Goal: Task Accomplishment & Management: Manage account settings

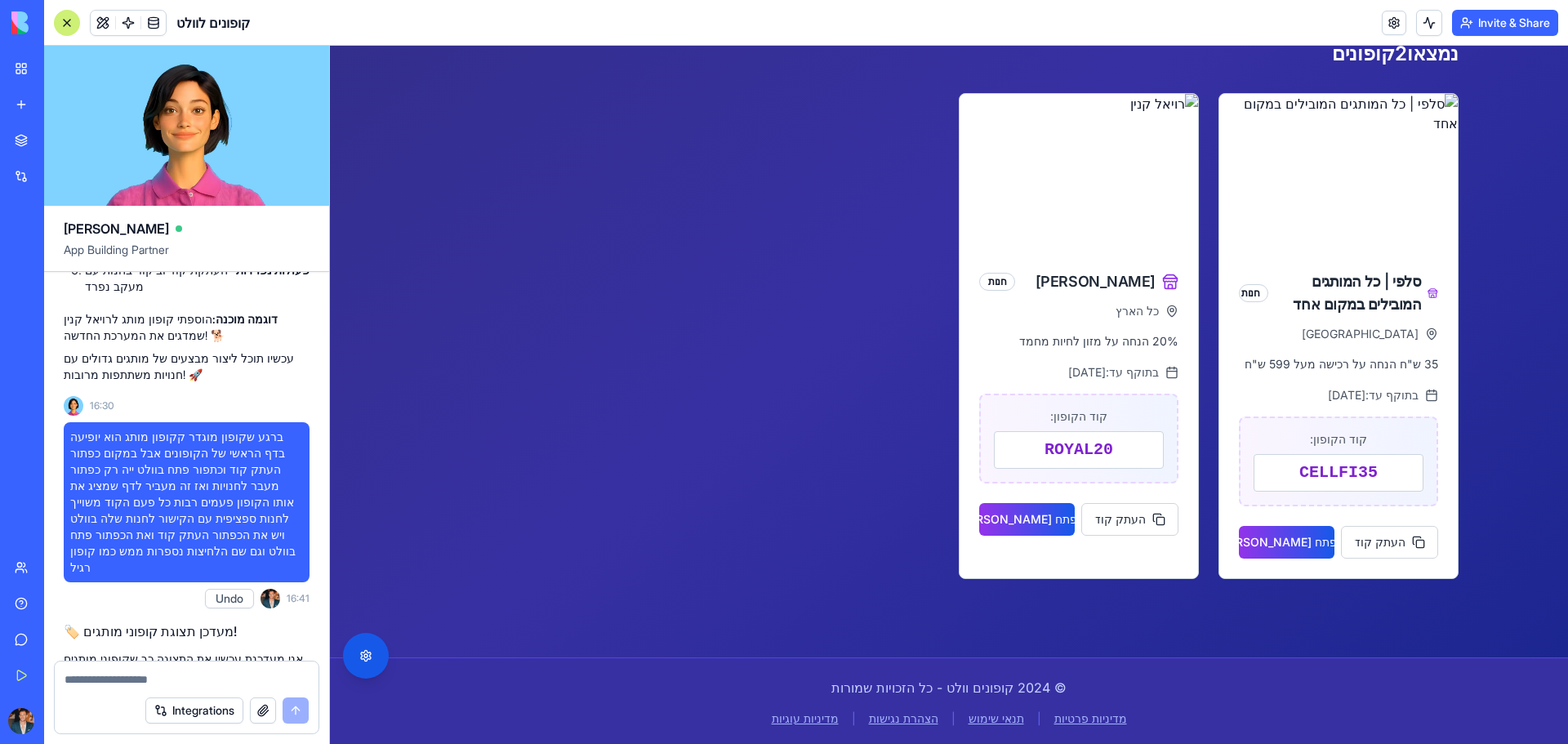
scroll to position [326, 0]
click at [513, 469] on div "סלפי | כל המותגים המובילים במקום אחד חנות רמת גן 35 ש"ח הנחה על רכישה מעל 599 ש…" at bounding box center [949, 336] width 1019 height 486
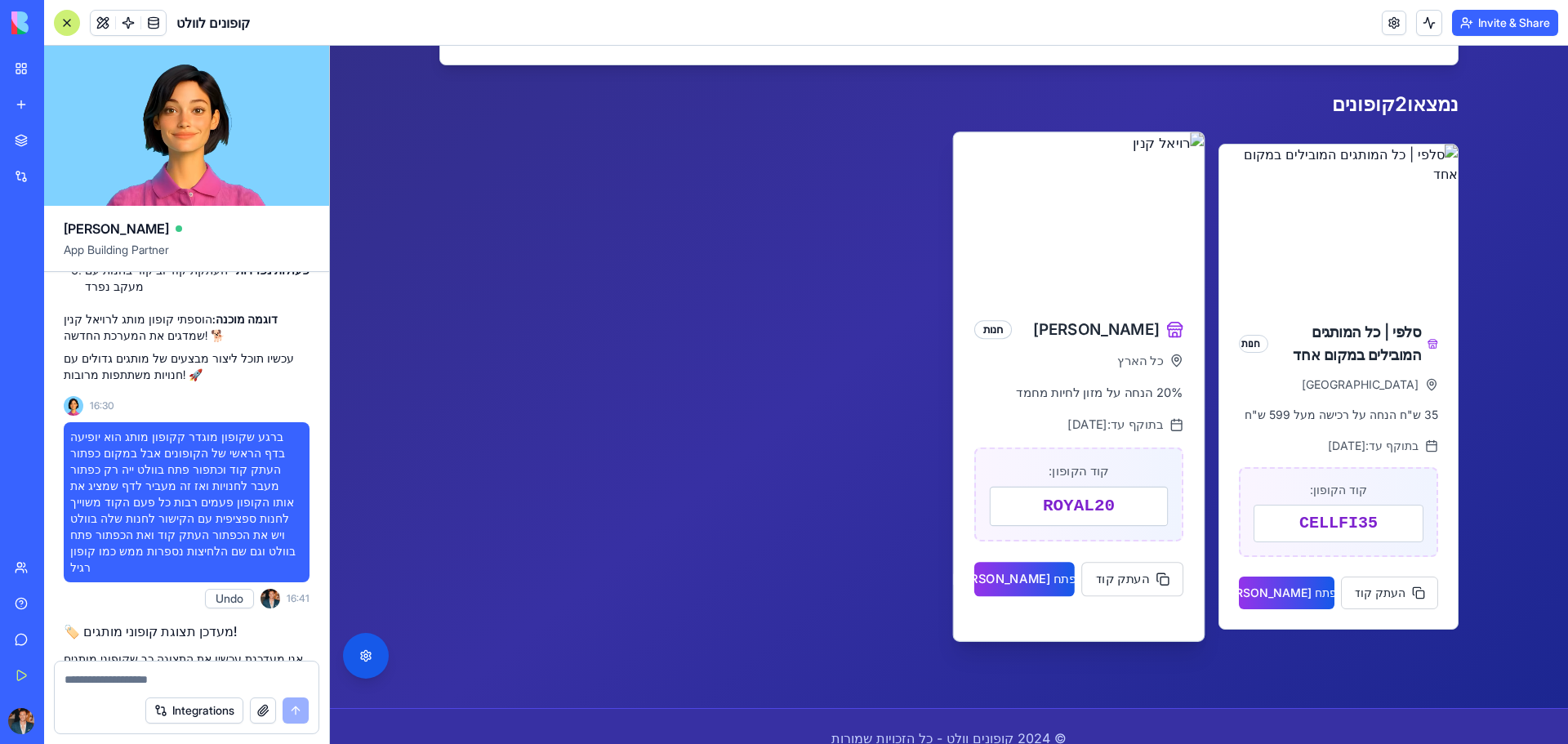
scroll to position [248, 0]
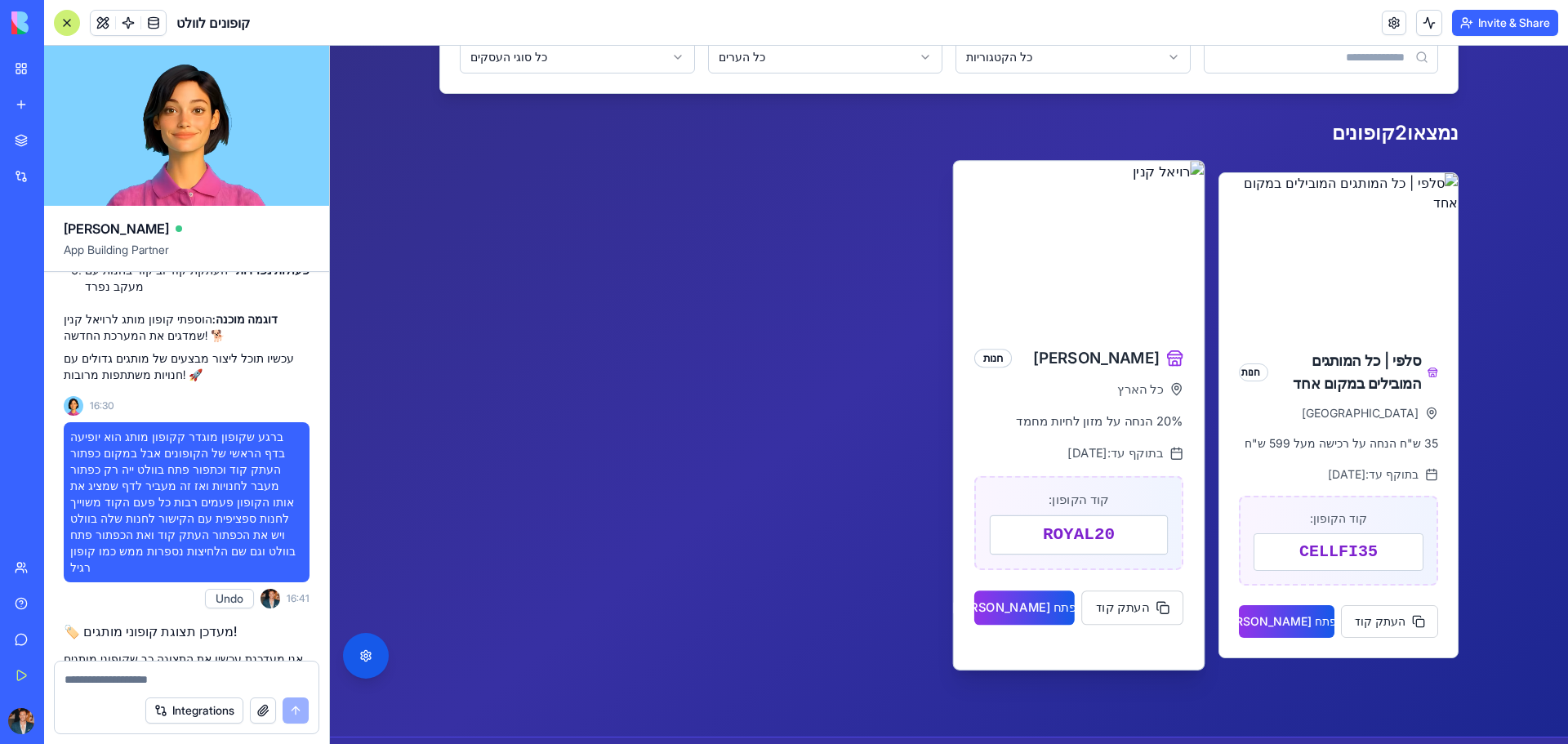
click at [1068, 557] on div "קוד הקופון: ROYAL20" at bounding box center [1079, 522] width 209 height 95
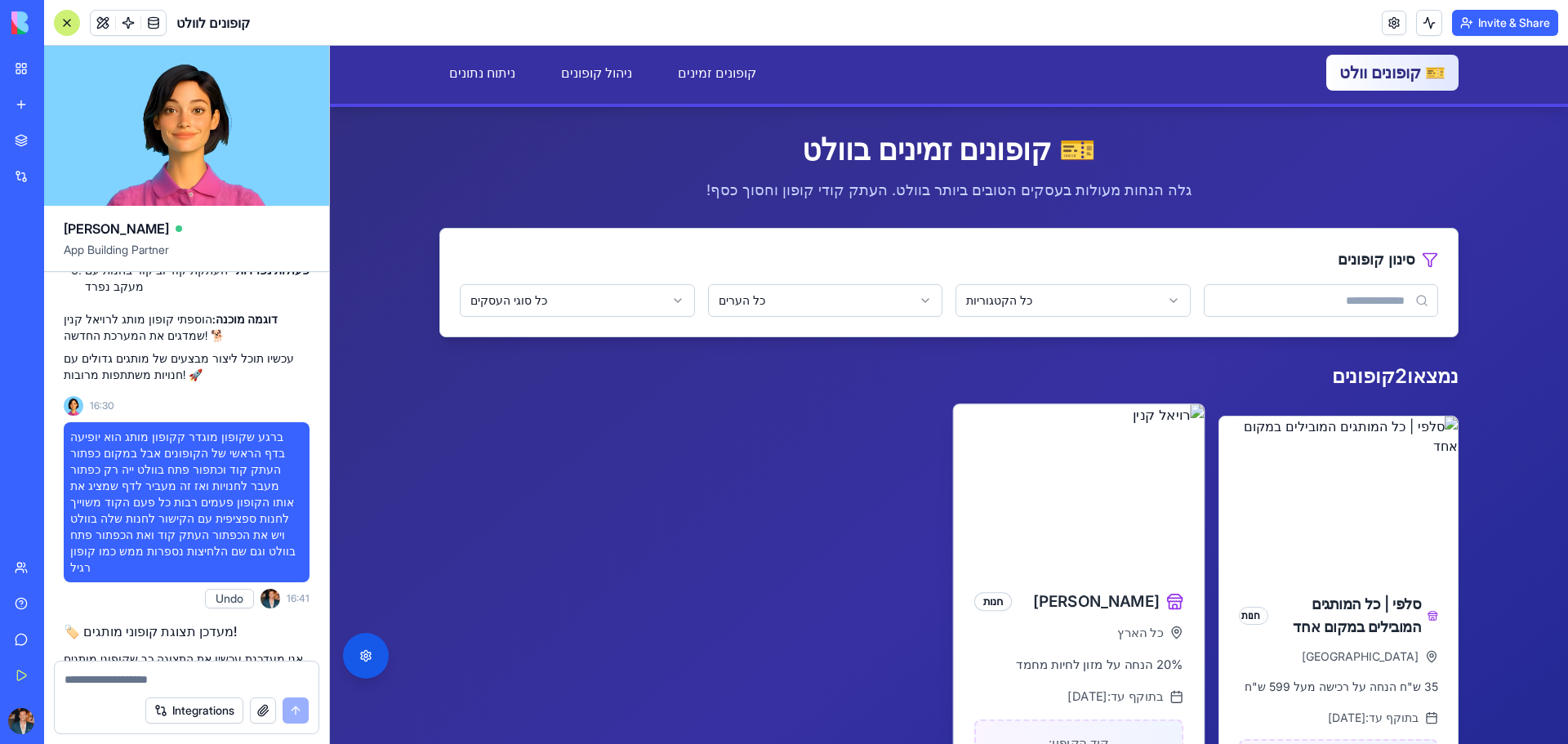
scroll to position [3, 0]
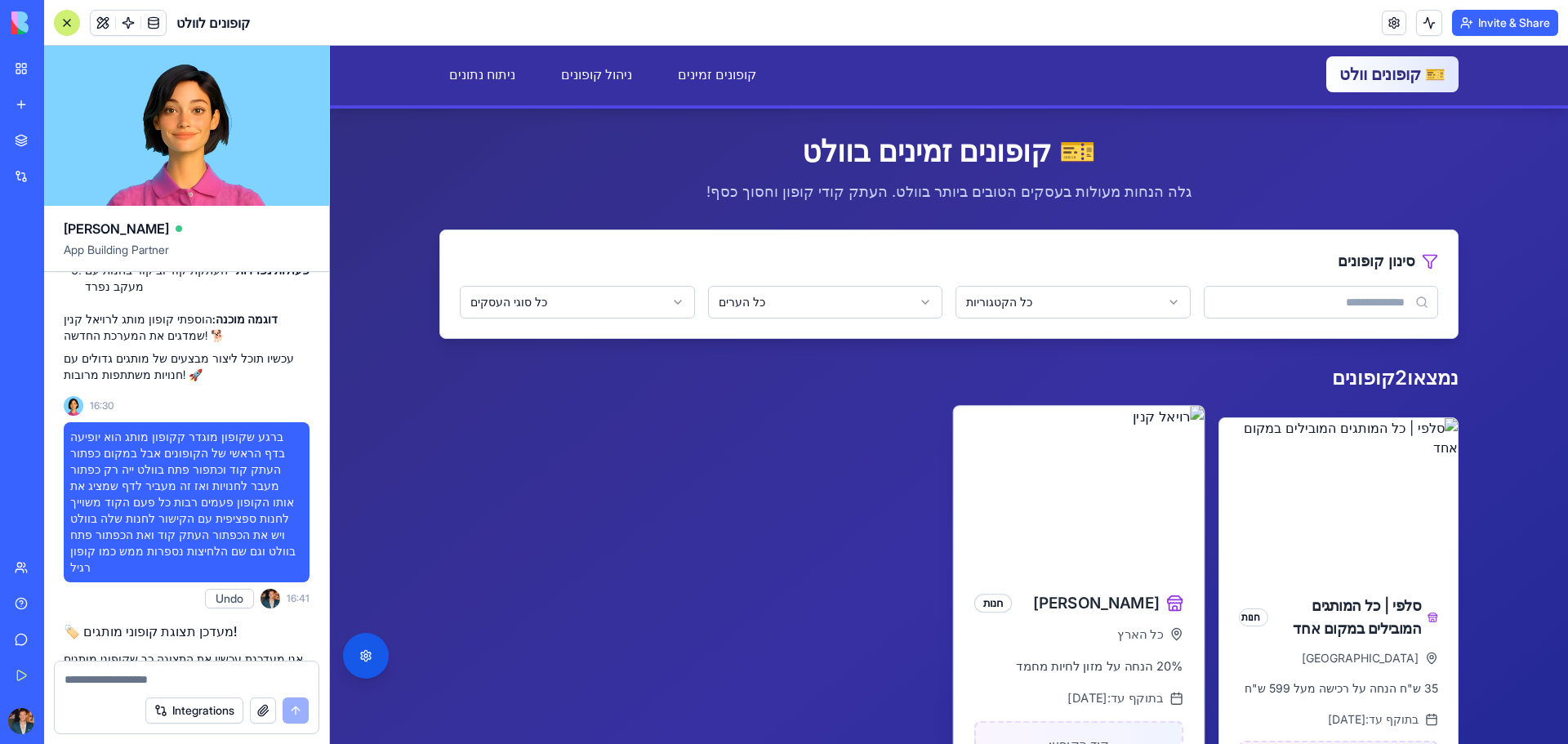
click at [1027, 518] on img at bounding box center [1079, 488] width 251 height 165
click at [1009, 565] on img at bounding box center [1079, 488] width 251 height 165
click at [967, 618] on div "[PERSON_NAME] חנות" at bounding box center [1079, 598] width 251 height 54
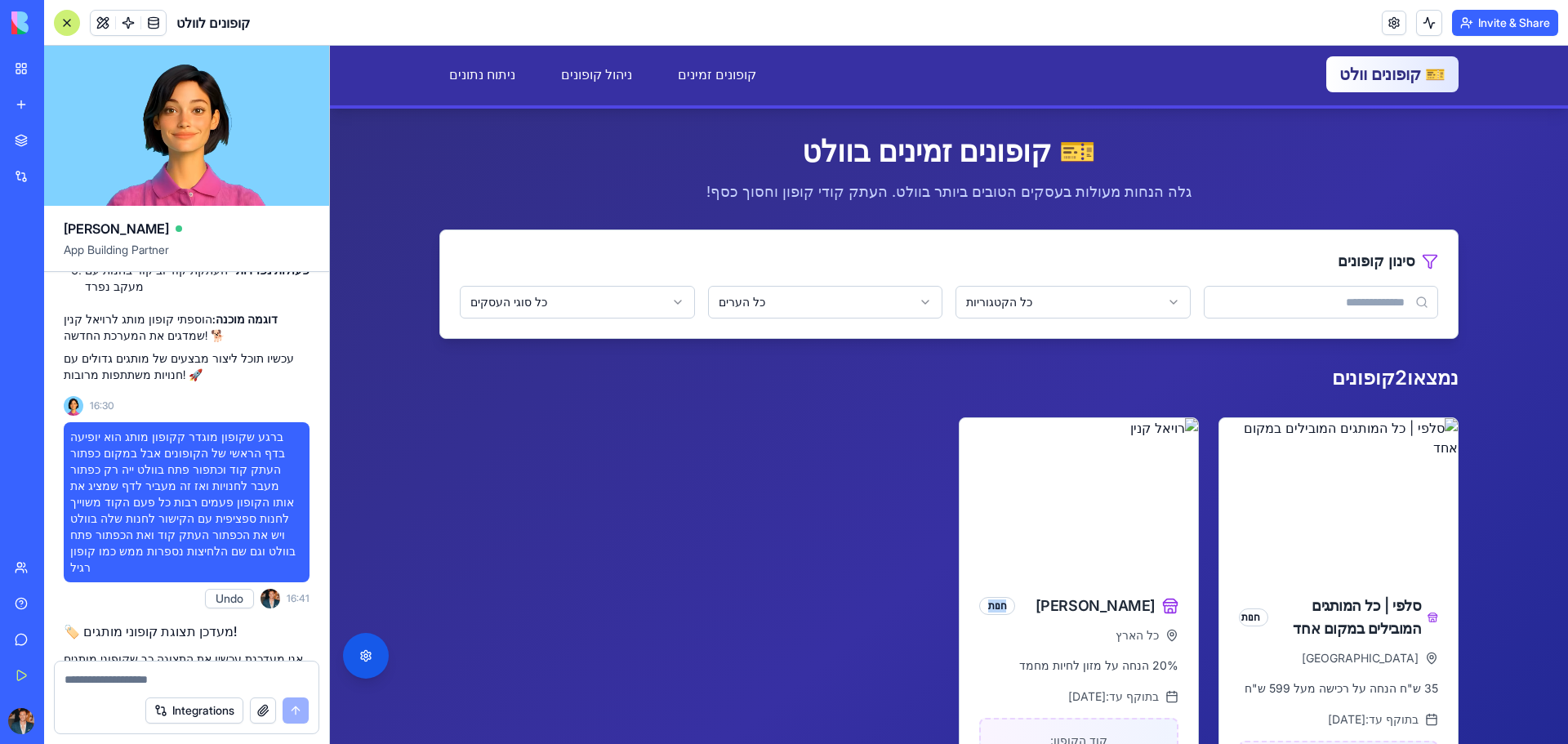
click at [956, 610] on div at bounding box center [956, 610] width 0 height 0
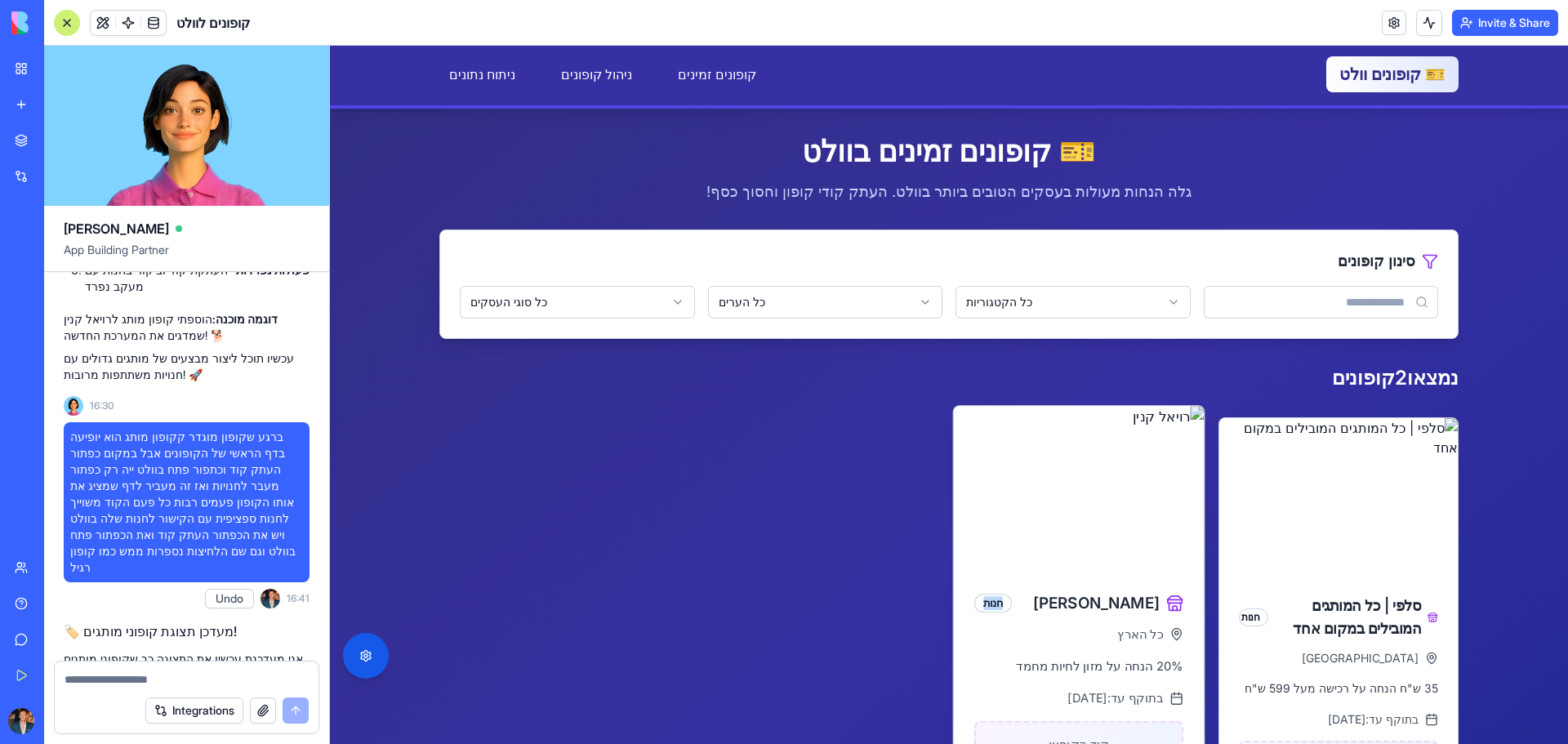
click at [1140, 485] on img at bounding box center [1079, 488] width 251 height 165
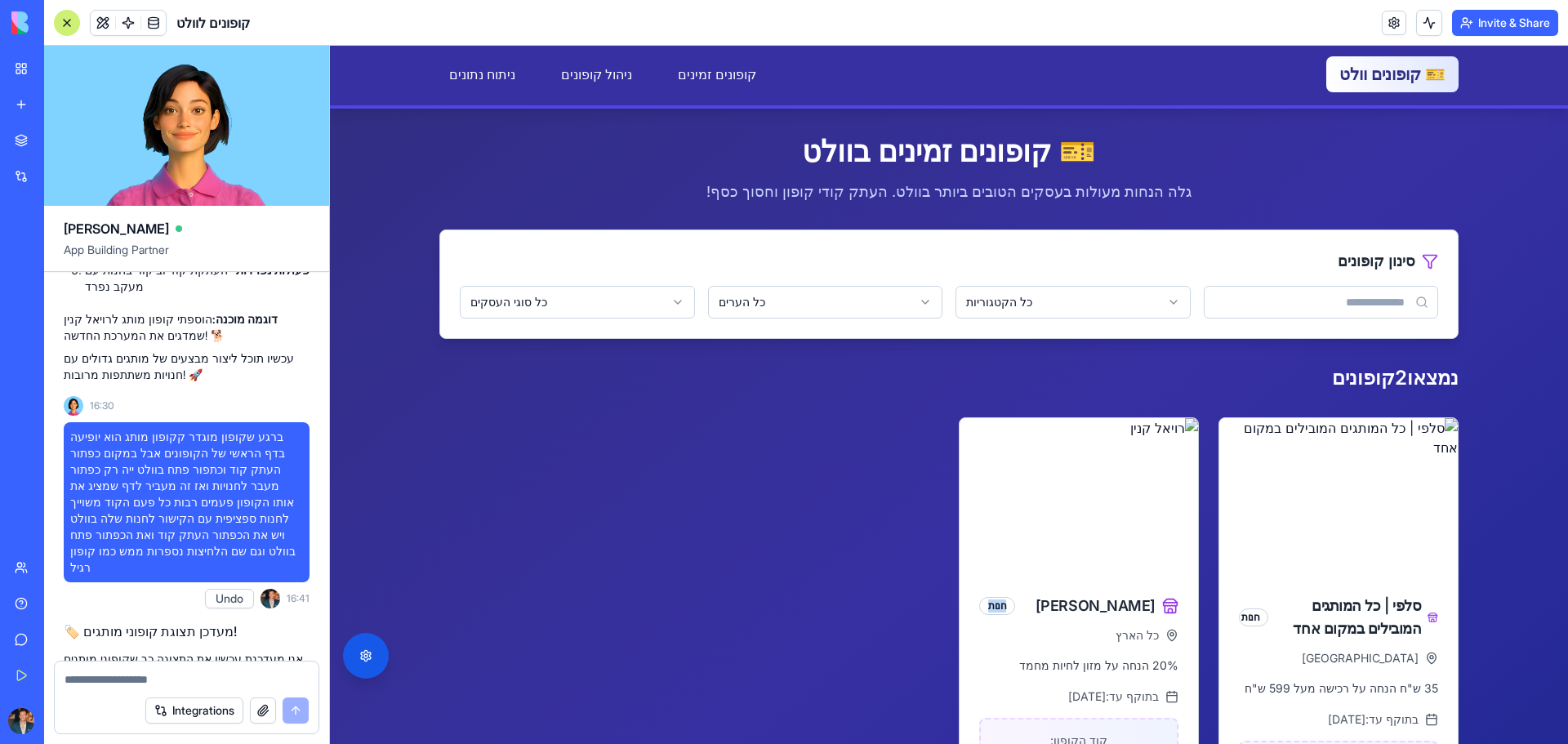
click at [153, 676] on textarea at bounding box center [187, 680] width 244 height 17
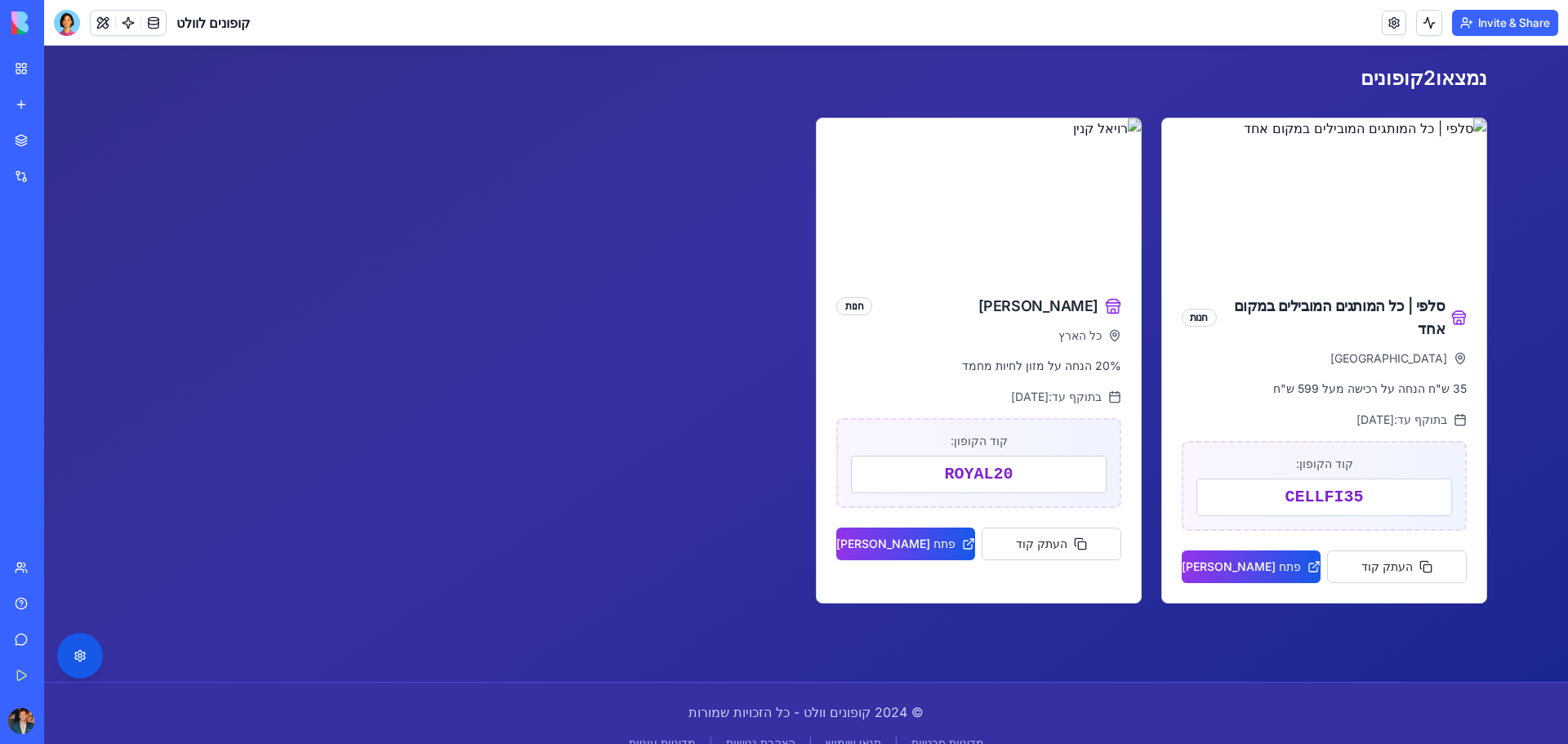
scroll to position [306, 0]
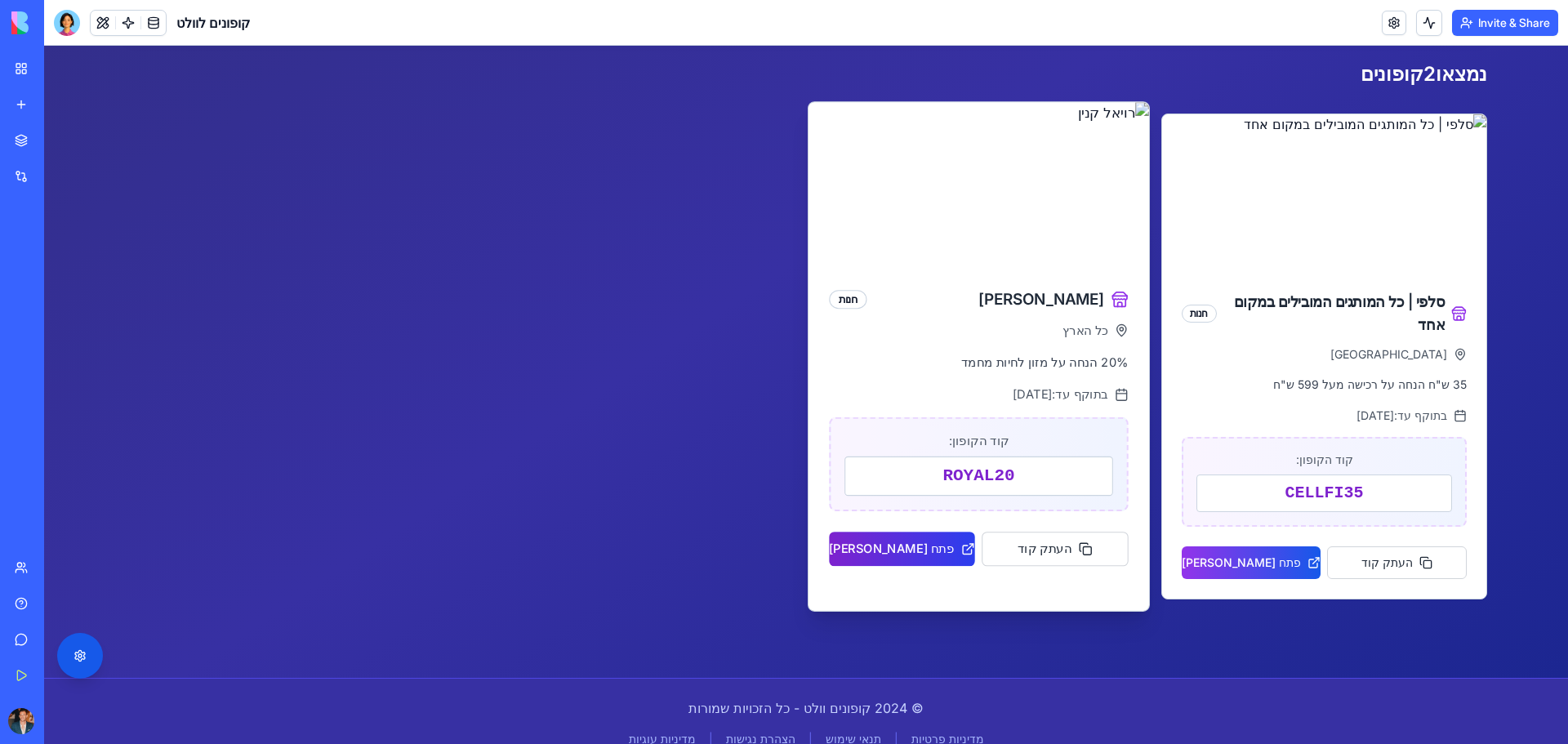
click at [921, 541] on button "פתח [PERSON_NAME]" at bounding box center [902, 548] width 146 height 34
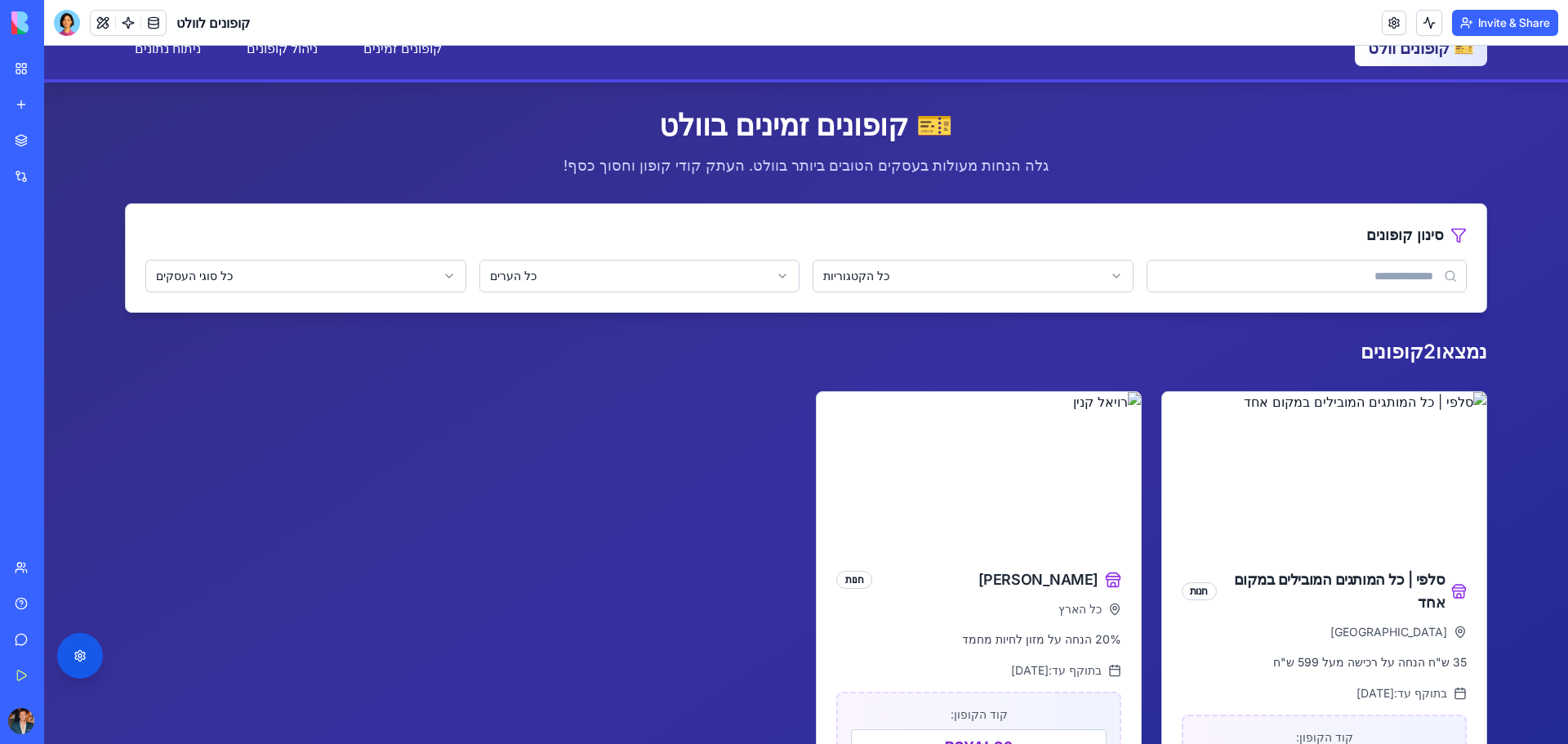
scroll to position [0, 0]
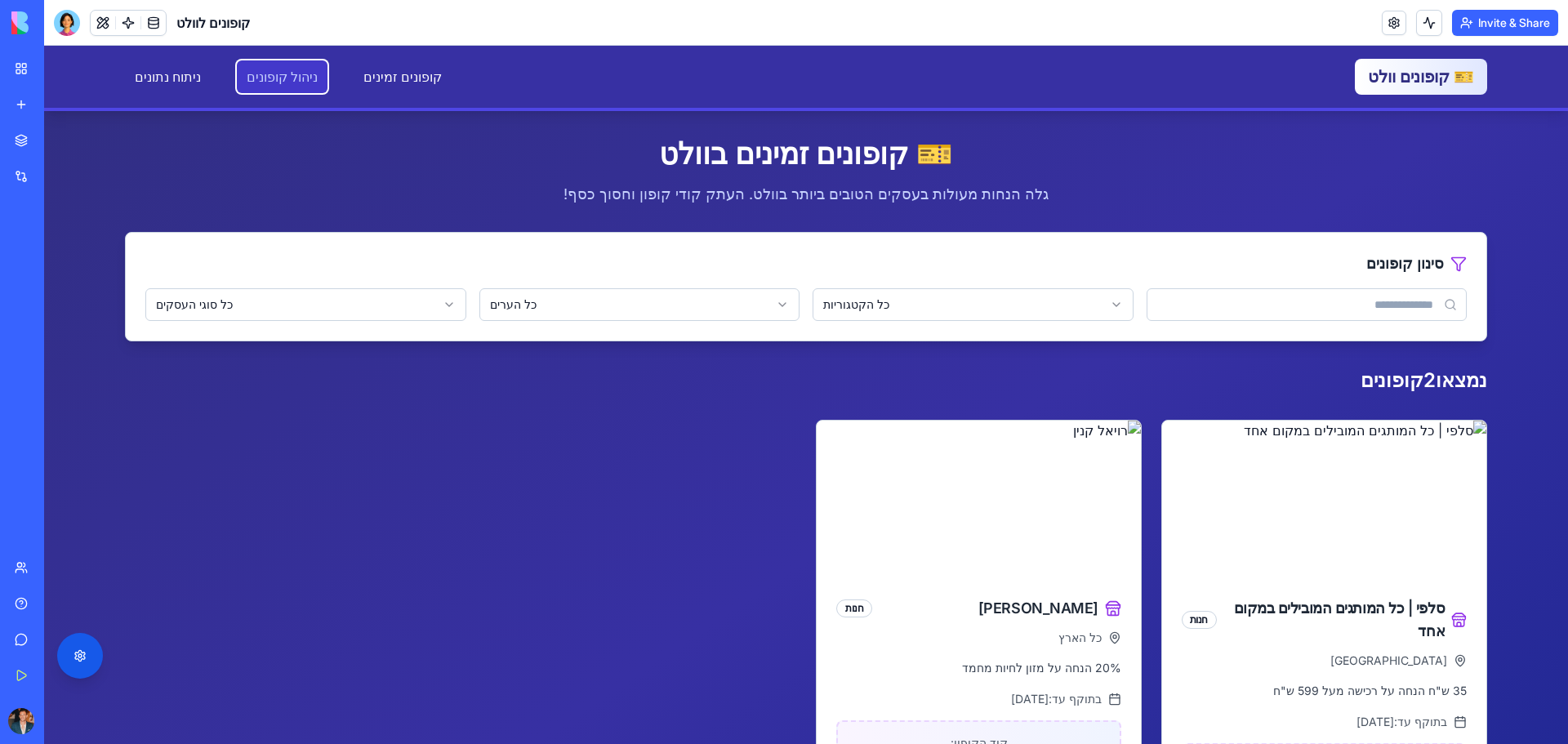
click at [250, 68] on link "ניהול קופונים" at bounding box center [282, 76] width 90 height 33
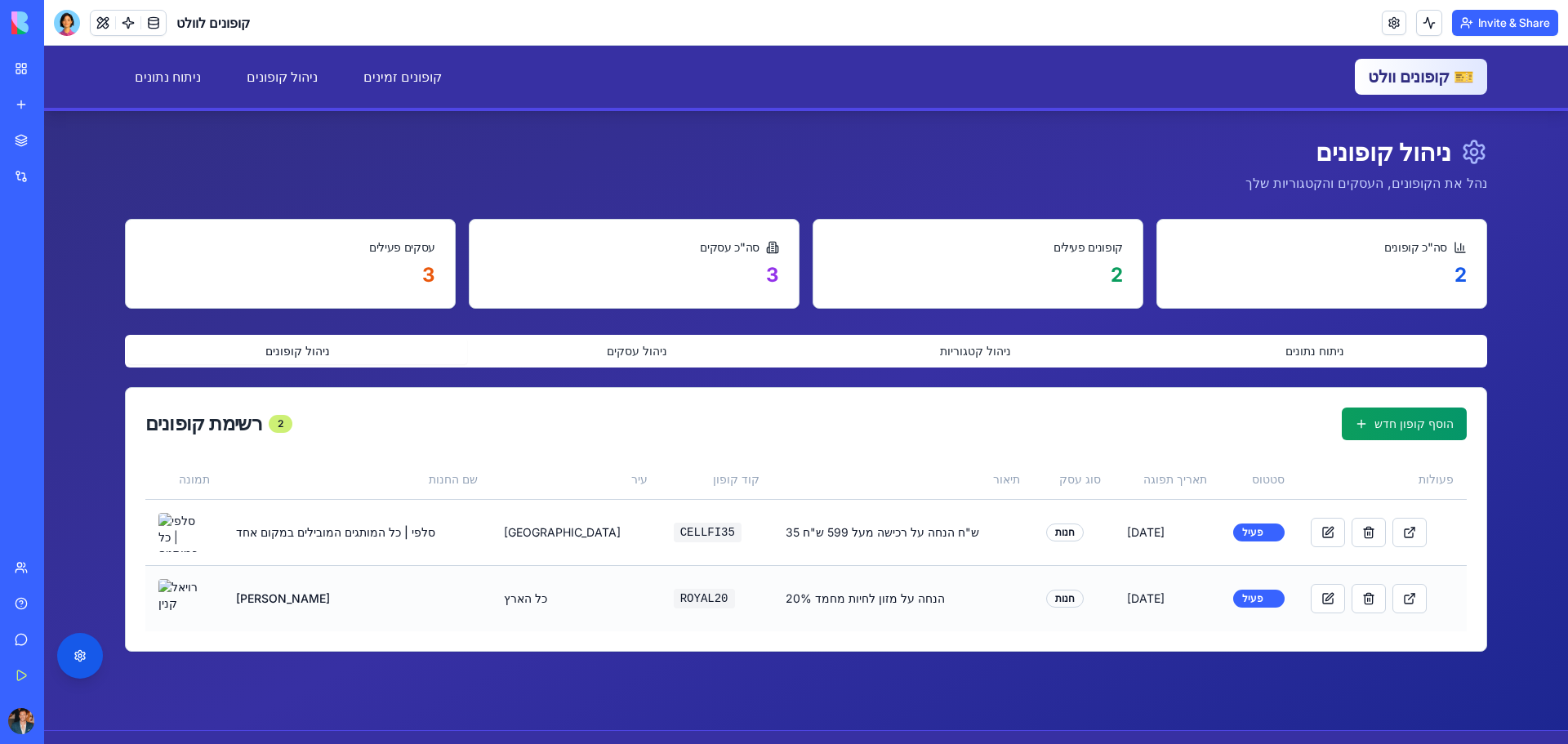
click at [489, 610] on tr "[PERSON_NAME] כל הארץ ROYAL20 20% הנחה על מזון לחיות מחמד חנות [DATE] פעיל" at bounding box center [806, 598] width 1321 height 66
click at [240, 600] on td "[PERSON_NAME]" at bounding box center [356, 598] width 268 height 66
click at [237, 90] on link "ניהול קופונים" at bounding box center [282, 76] width 90 height 33
click at [336, 54] on div "🎫 קופונים וולט קופונים זמינים ניהול קופונים ניתוח נתונים קופונים זמינים ניהול ק…" at bounding box center [806, 77] width 1388 height 62
click at [354, 66] on link "קופונים זמינים" at bounding box center [402, 76] width 98 height 33
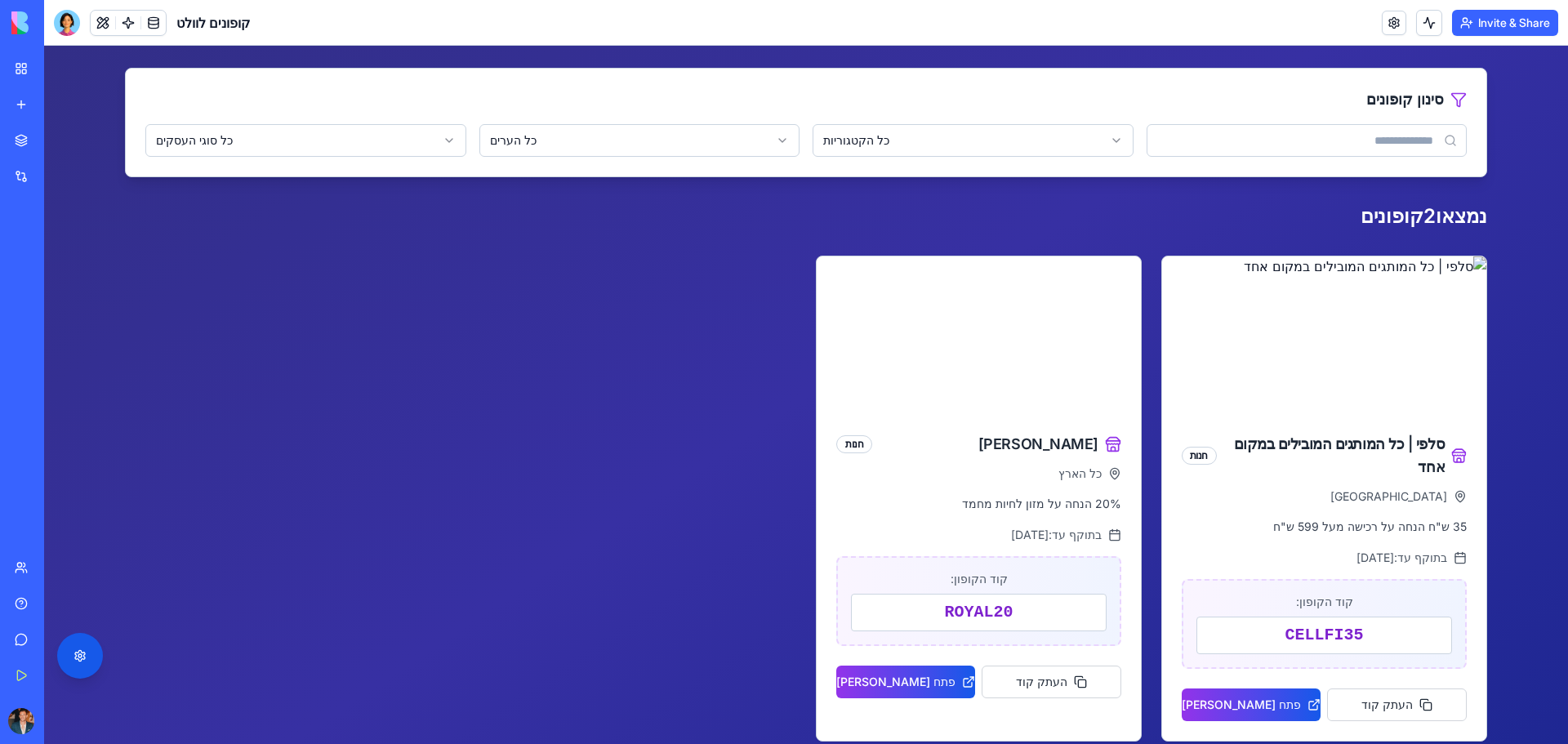
scroll to position [82, 0]
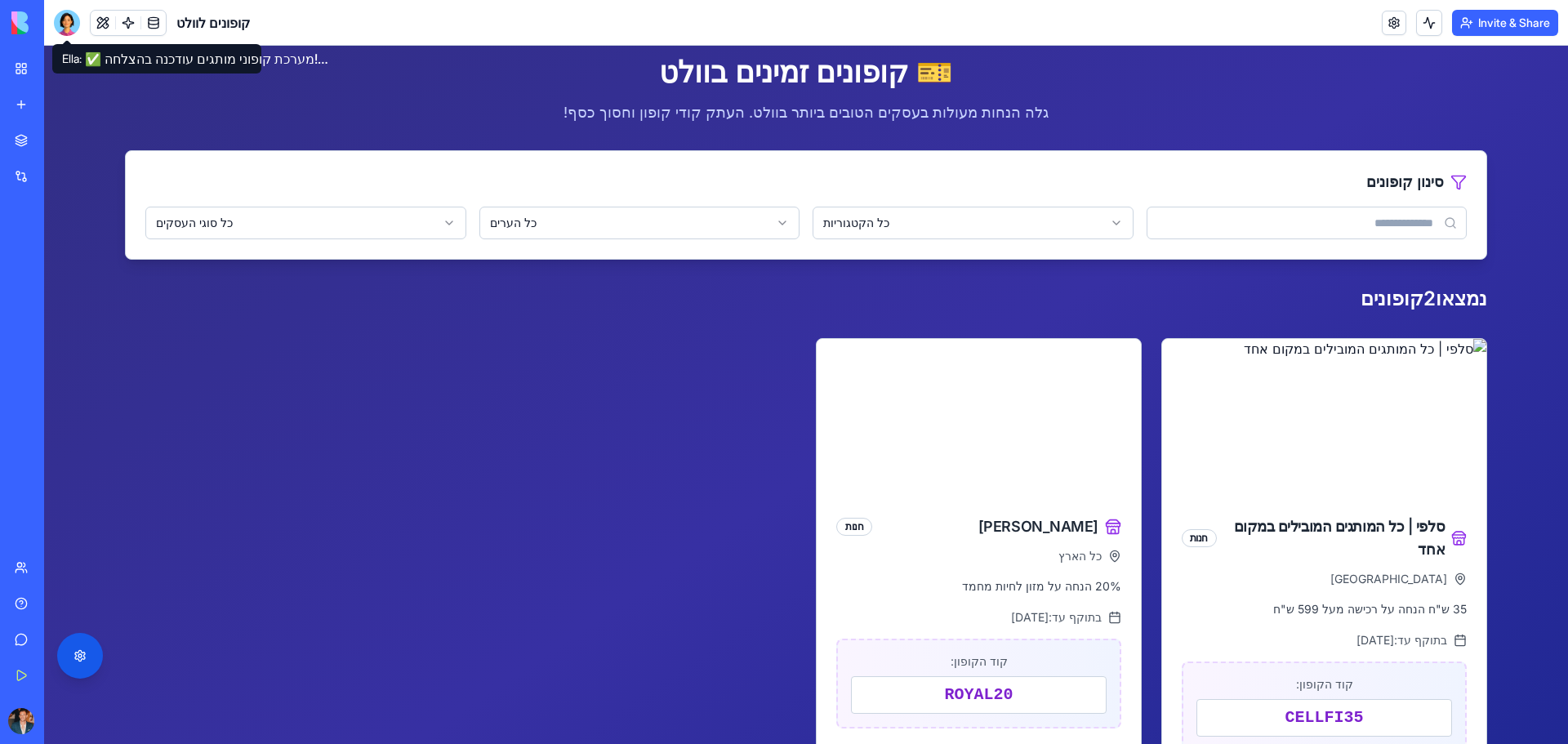
click at [72, 24] on div at bounding box center [66, 23] width 26 height 26
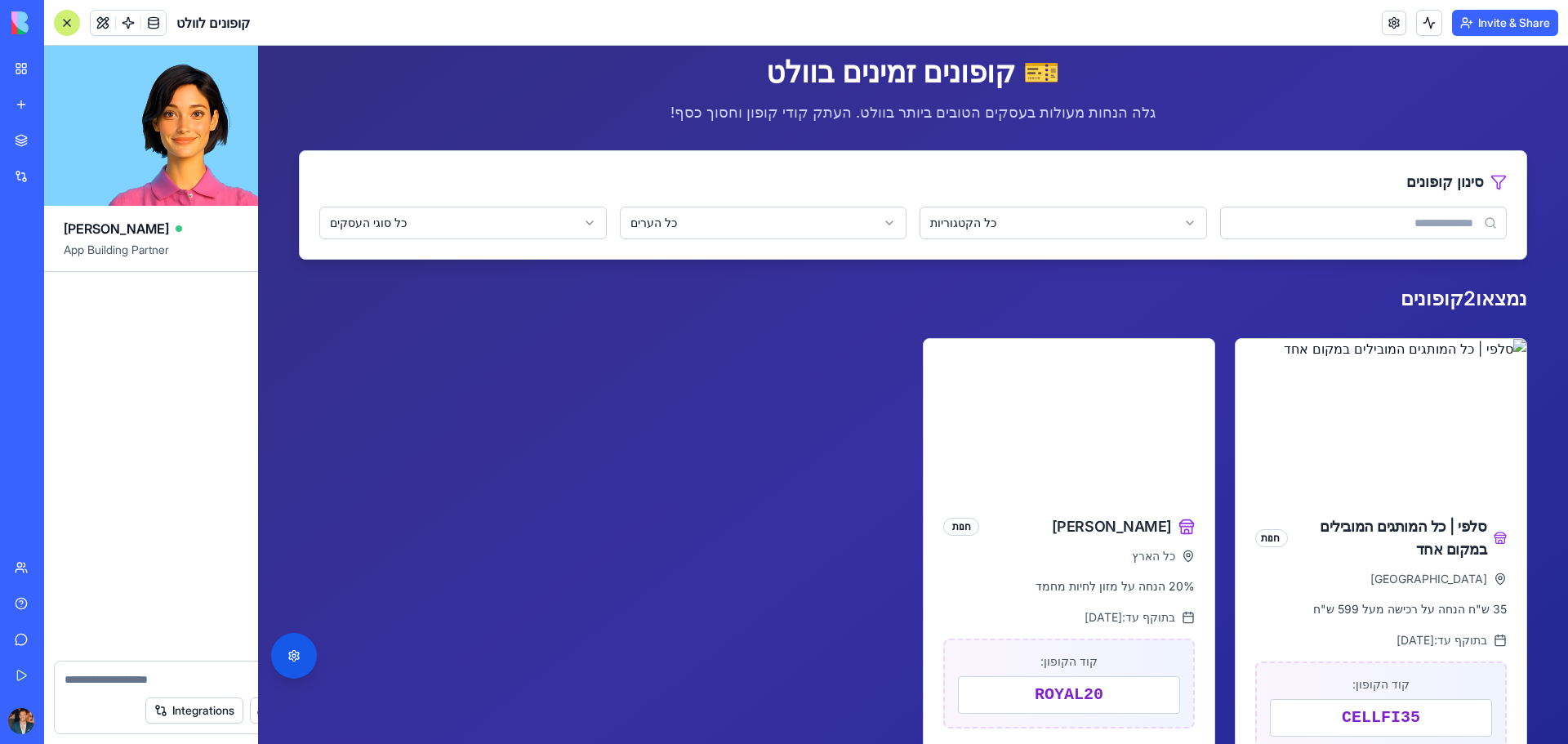
scroll to position [5462, 0]
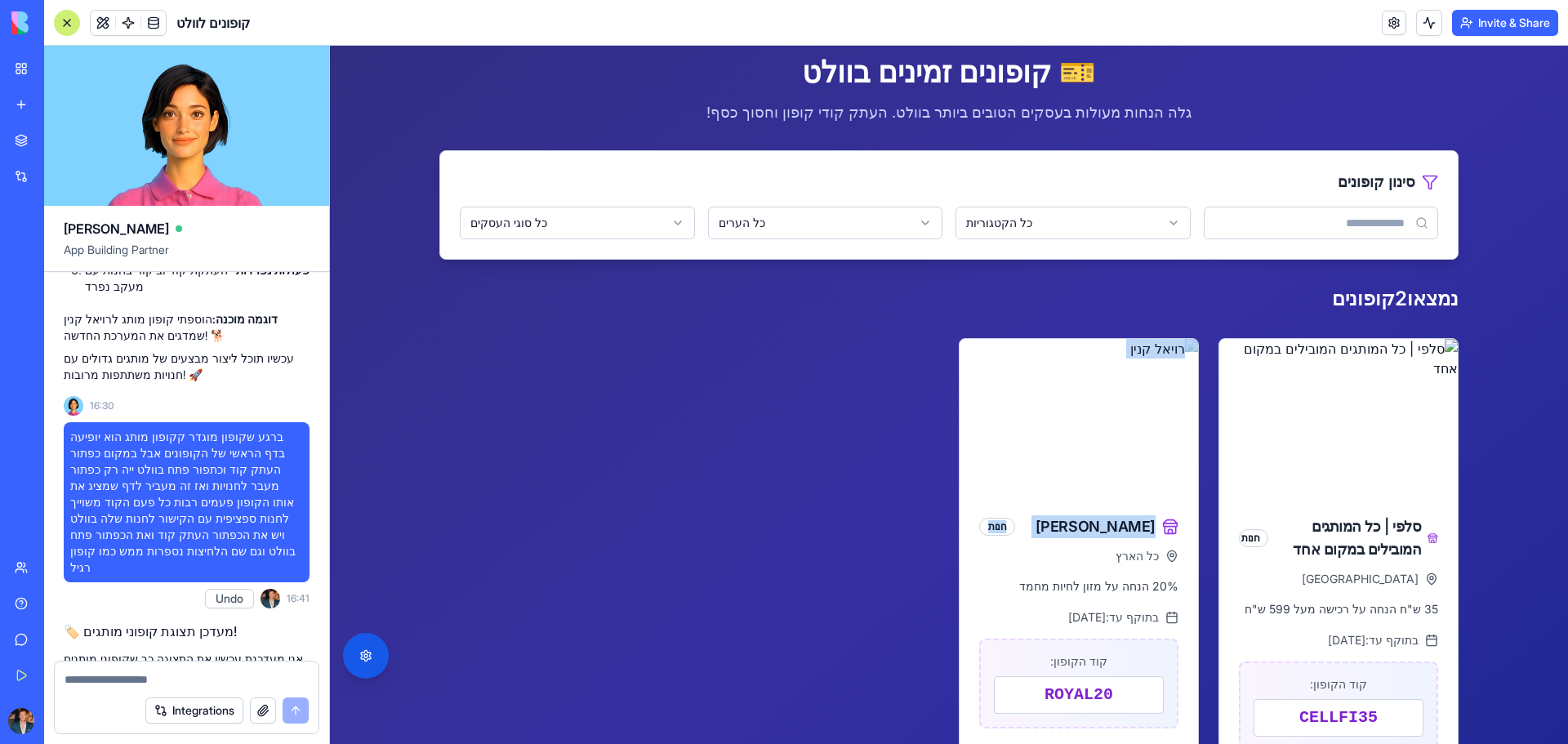
click at [663, 495] on div "סלפי | כל המותגים המובילים במקום אחד חנות רמת גן 35 ש"ח הנחה על רכישה מעל 599 ש…" at bounding box center [949, 581] width 1019 height 486
click at [203, 710] on button "Integrations" at bounding box center [194, 710] width 98 height 26
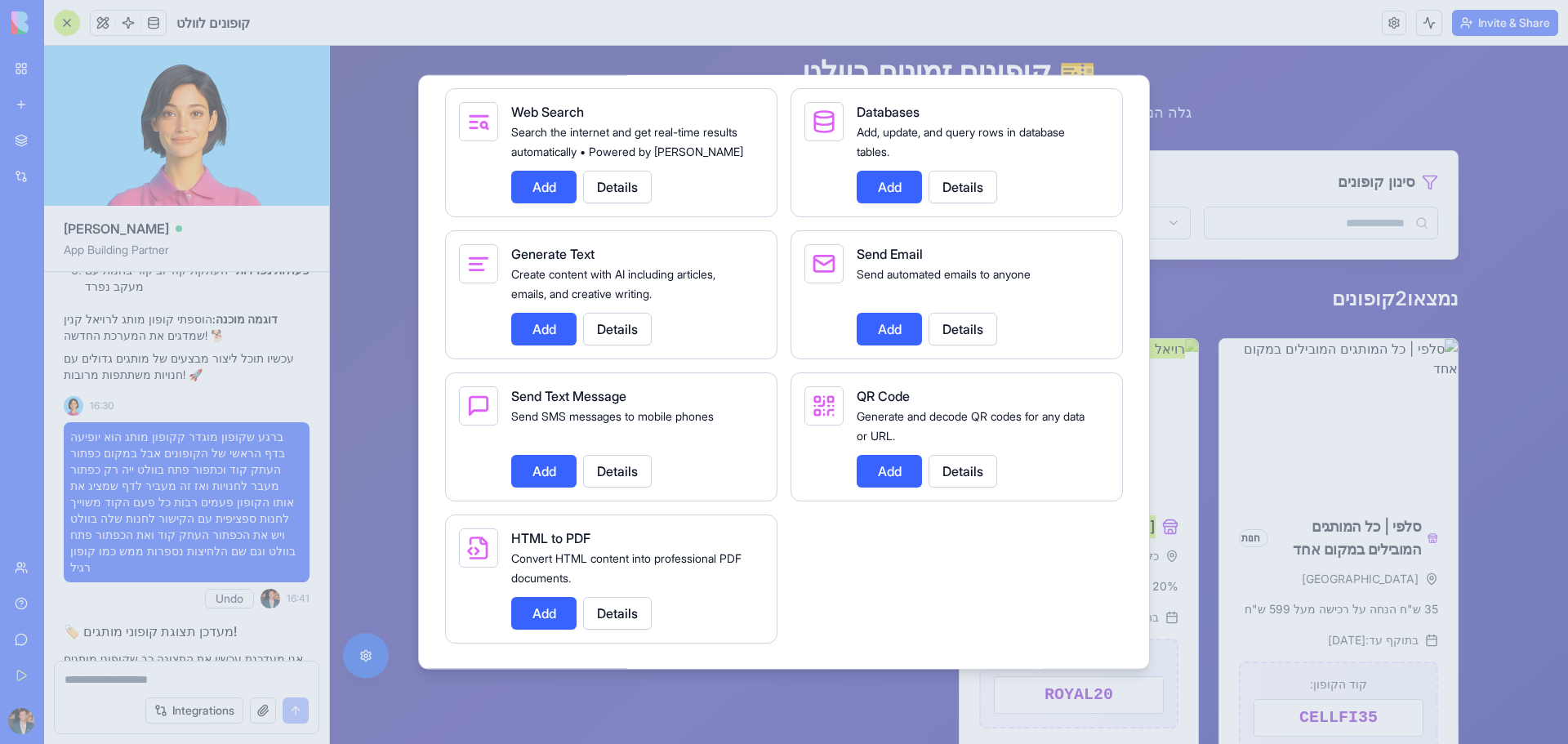
scroll to position [2306, 0]
click at [1266, 98] on div at bounding box center [784, 372] width 1568 height 744
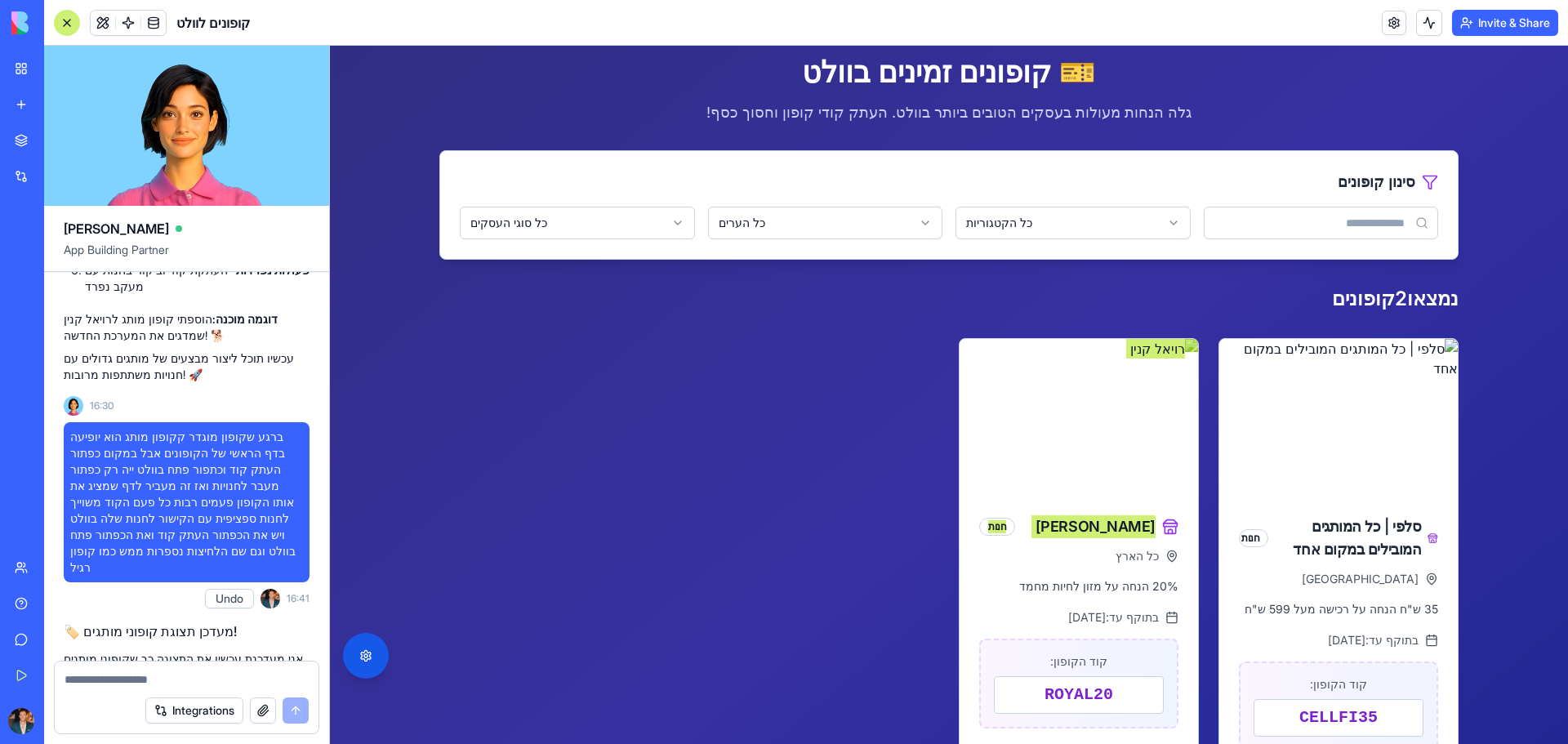
click at [172, 675] on textarea at bounding box center [187, 680] width 244 height 17
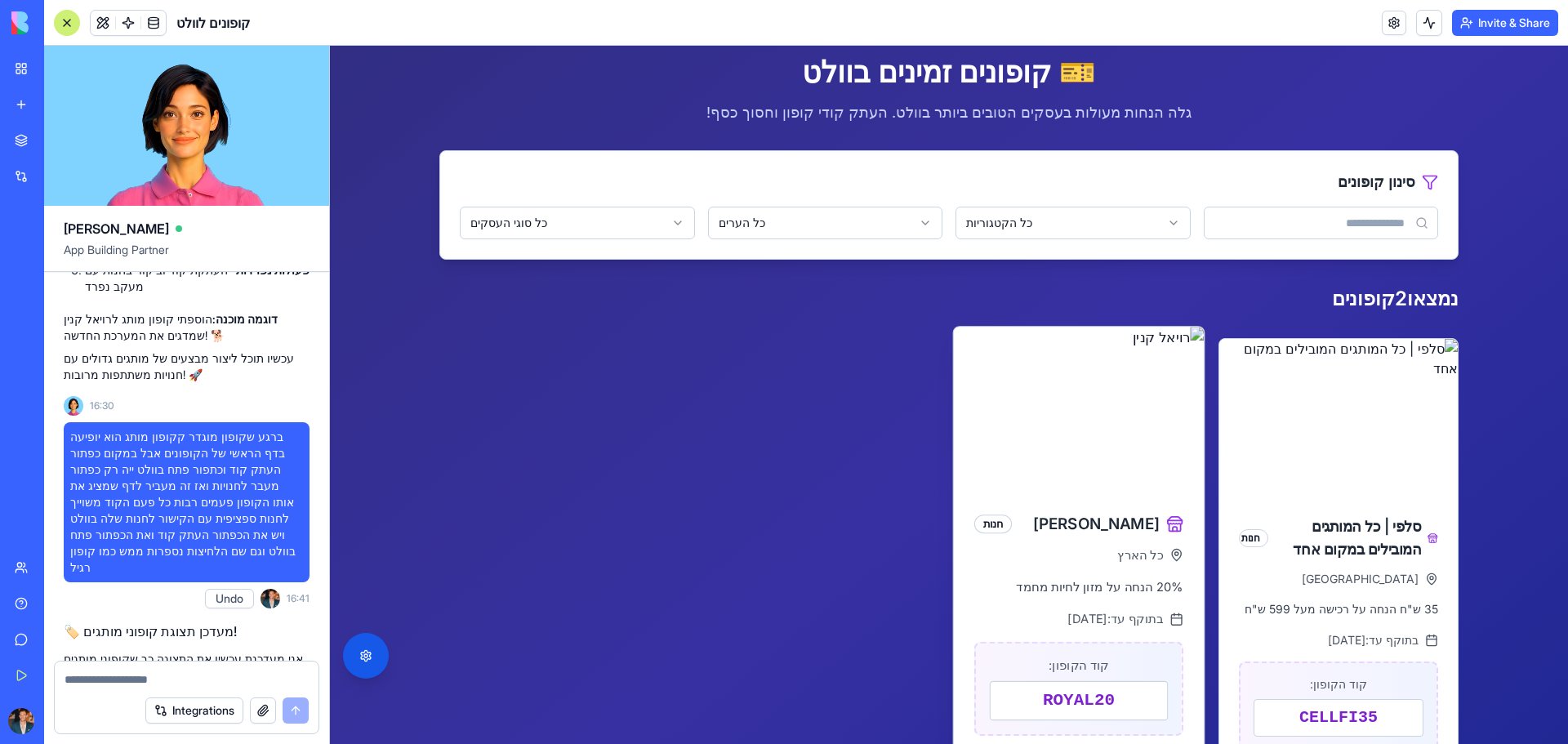
click at [1112, 546] on div "כל הארץ" at bounding box center [1079, 555] width 209 height 17
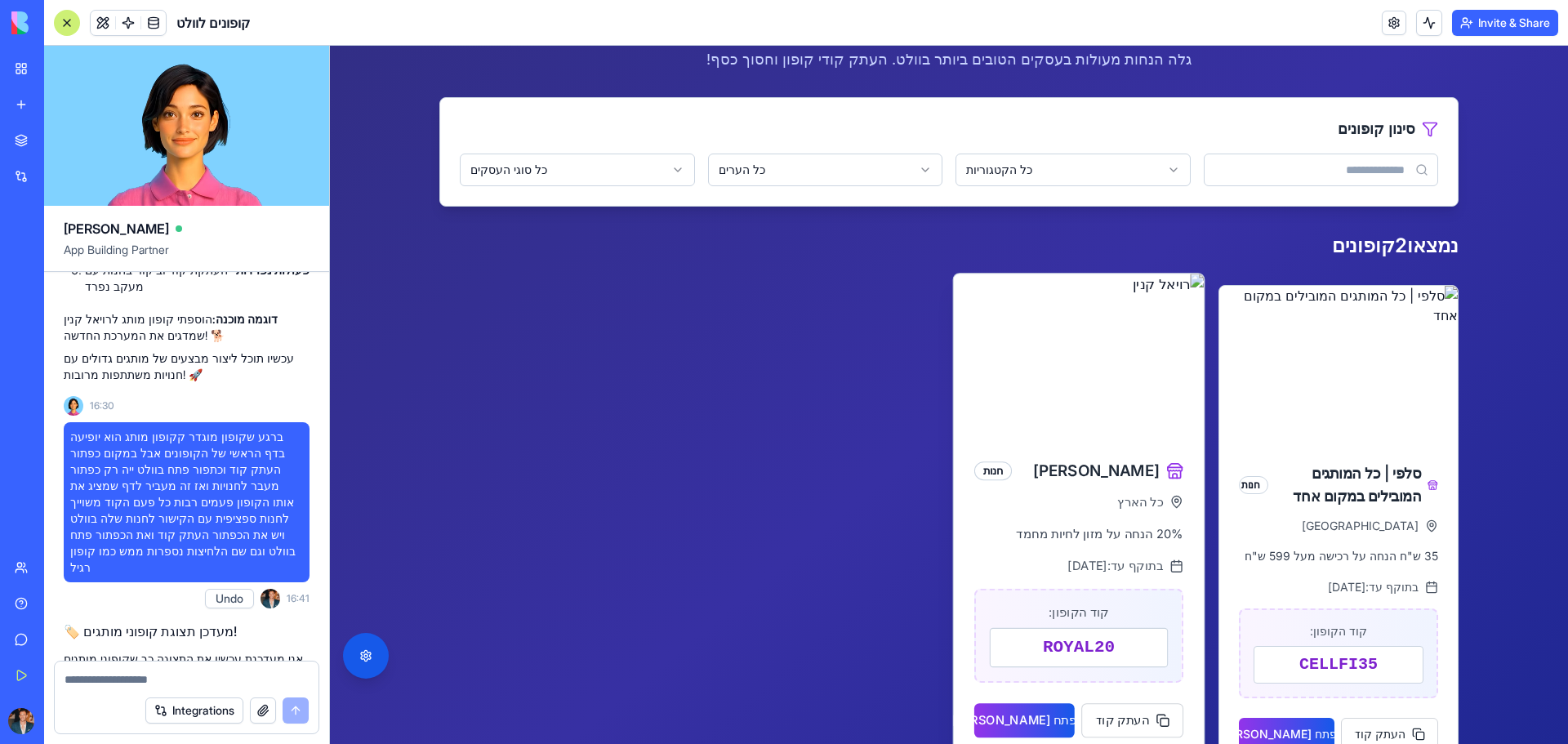
scroll to position [163, 0]
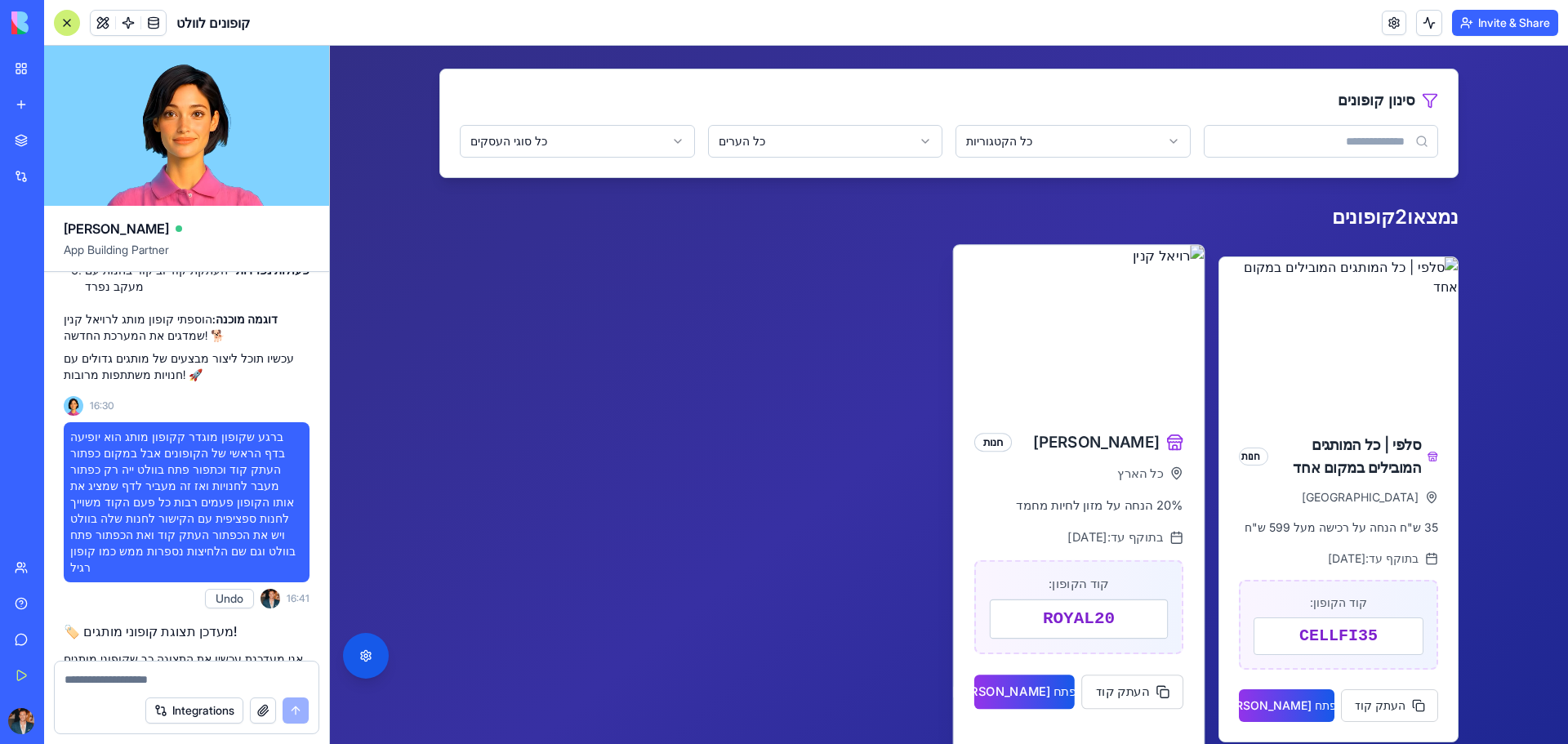
click at [1091, 613] on div "ROYAL20" at bounding box center [1079, 618] width 178 height 39
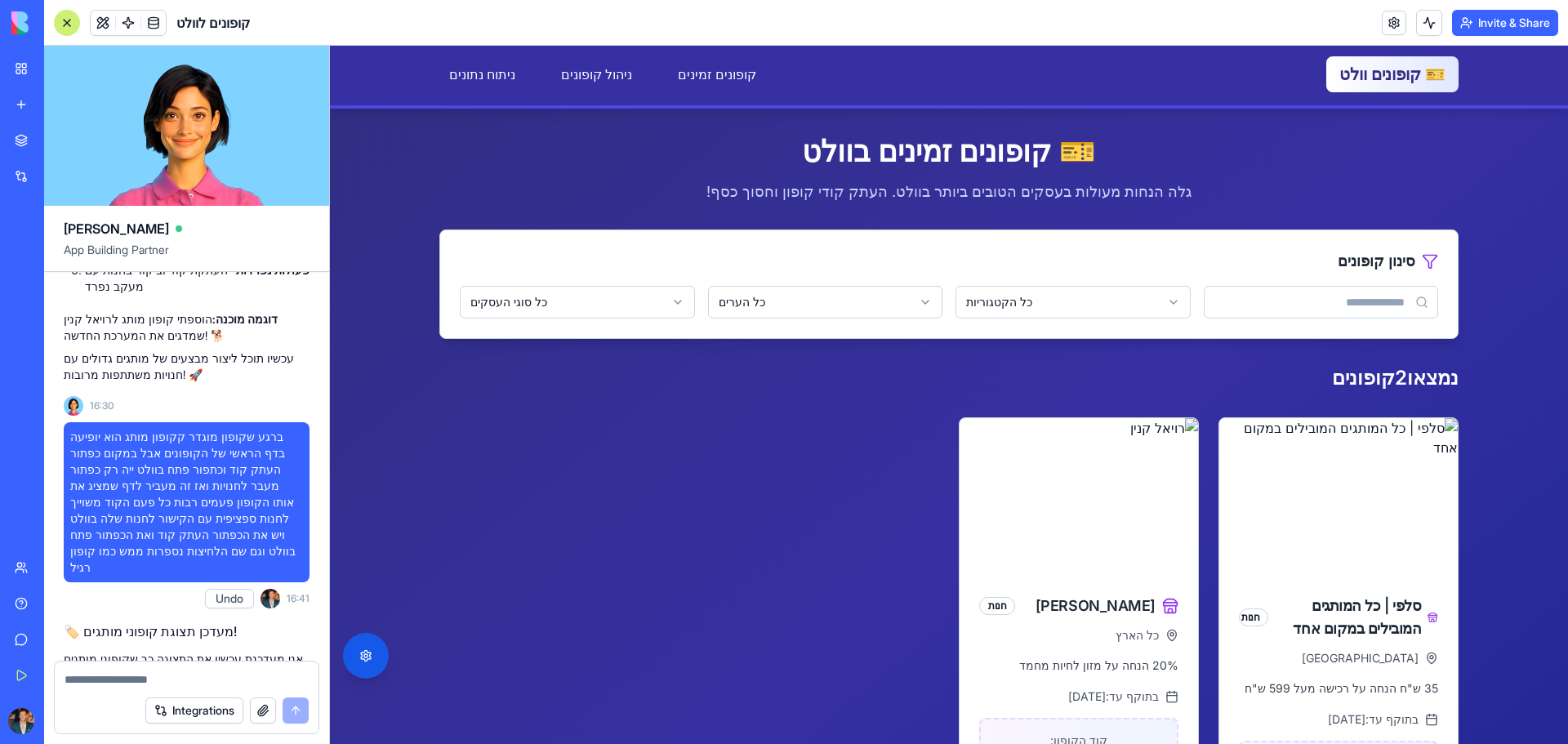
scroll to position [0, 0]
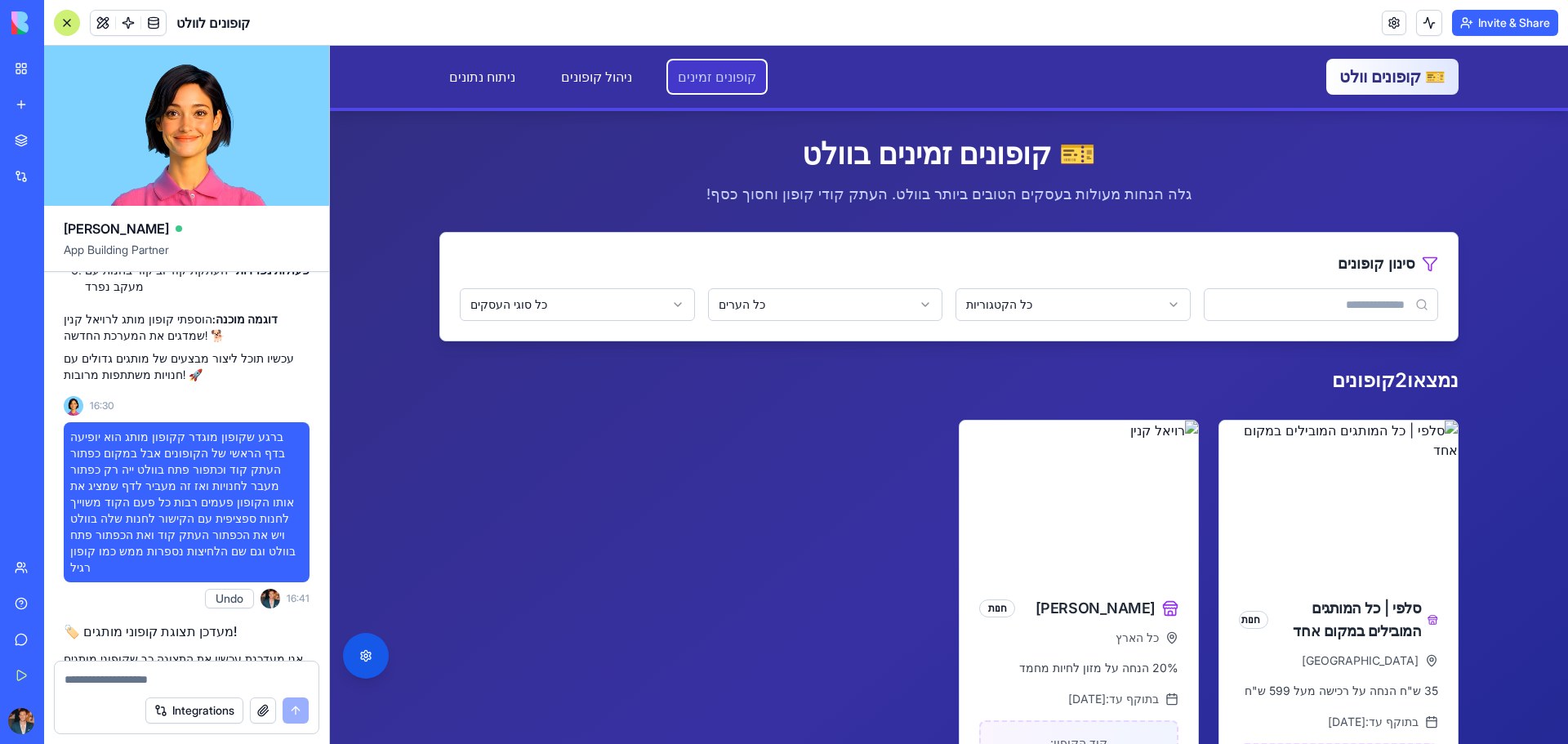
click at [668, 74] on link "קופונים זמינים" at bounding box center [716, 76] width 98 height 33
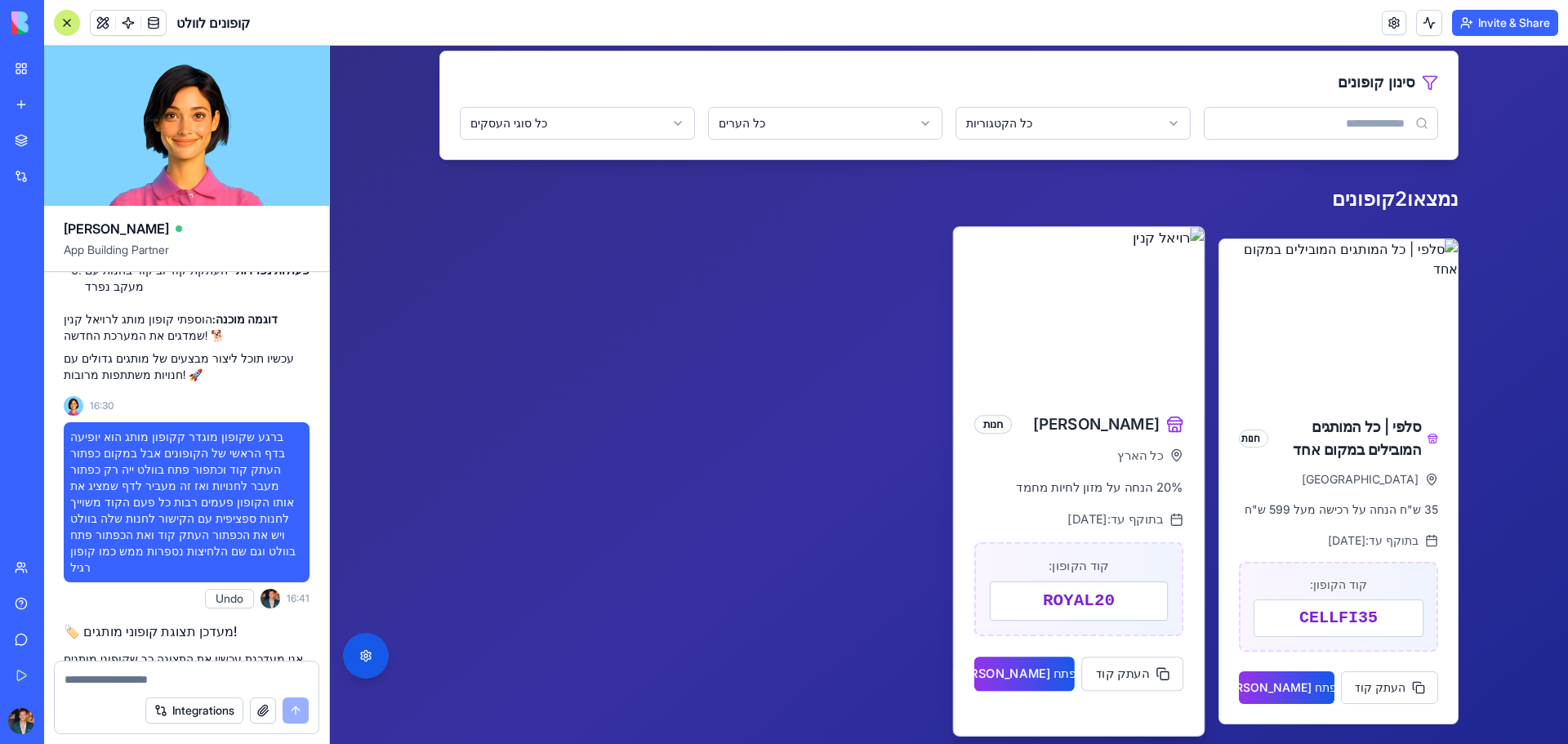
scroll to position [326, 0]
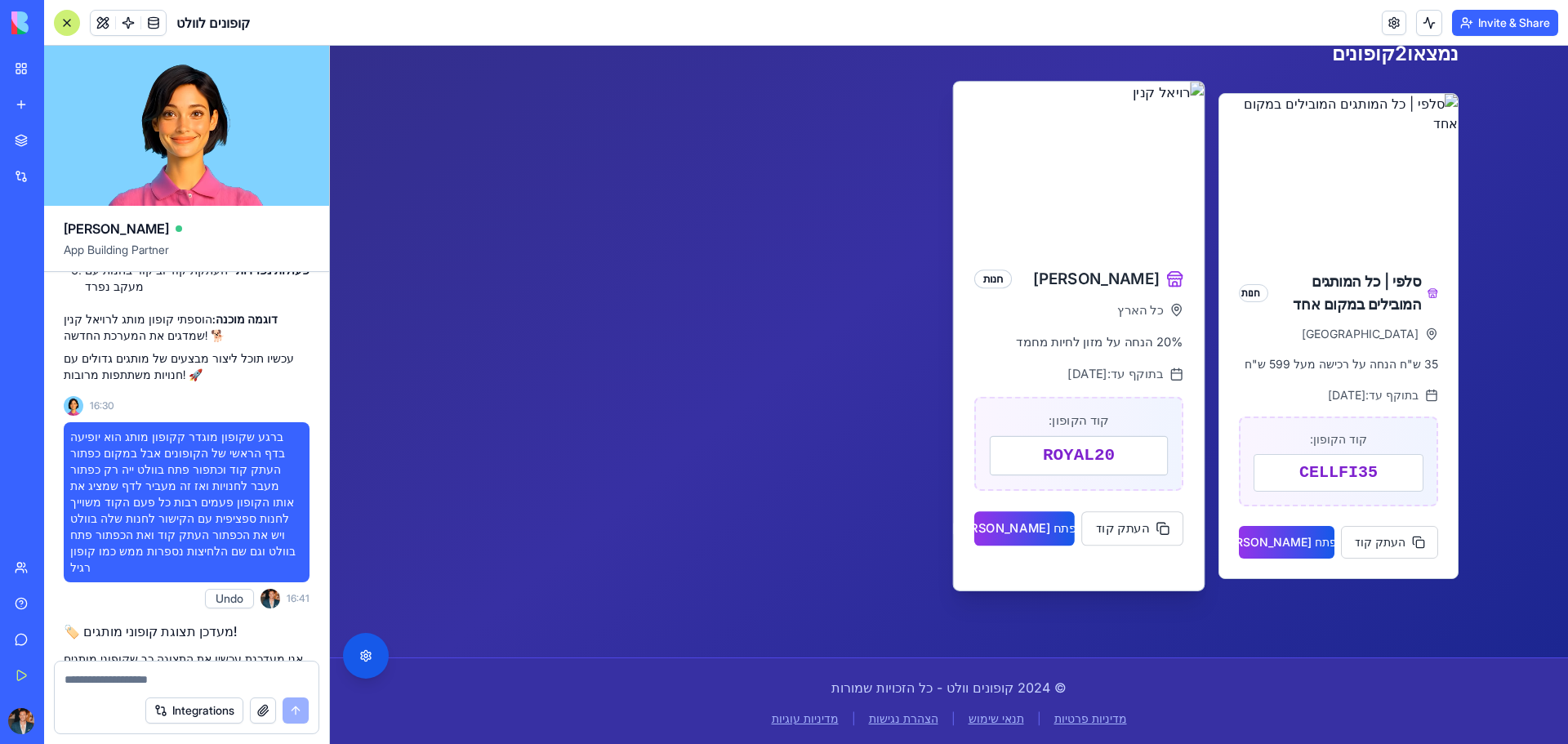
click at [992, 336] on p "20% הנחה על מזון לחיות מחמד" at bounding box center [1079, 341] width 209 height 19
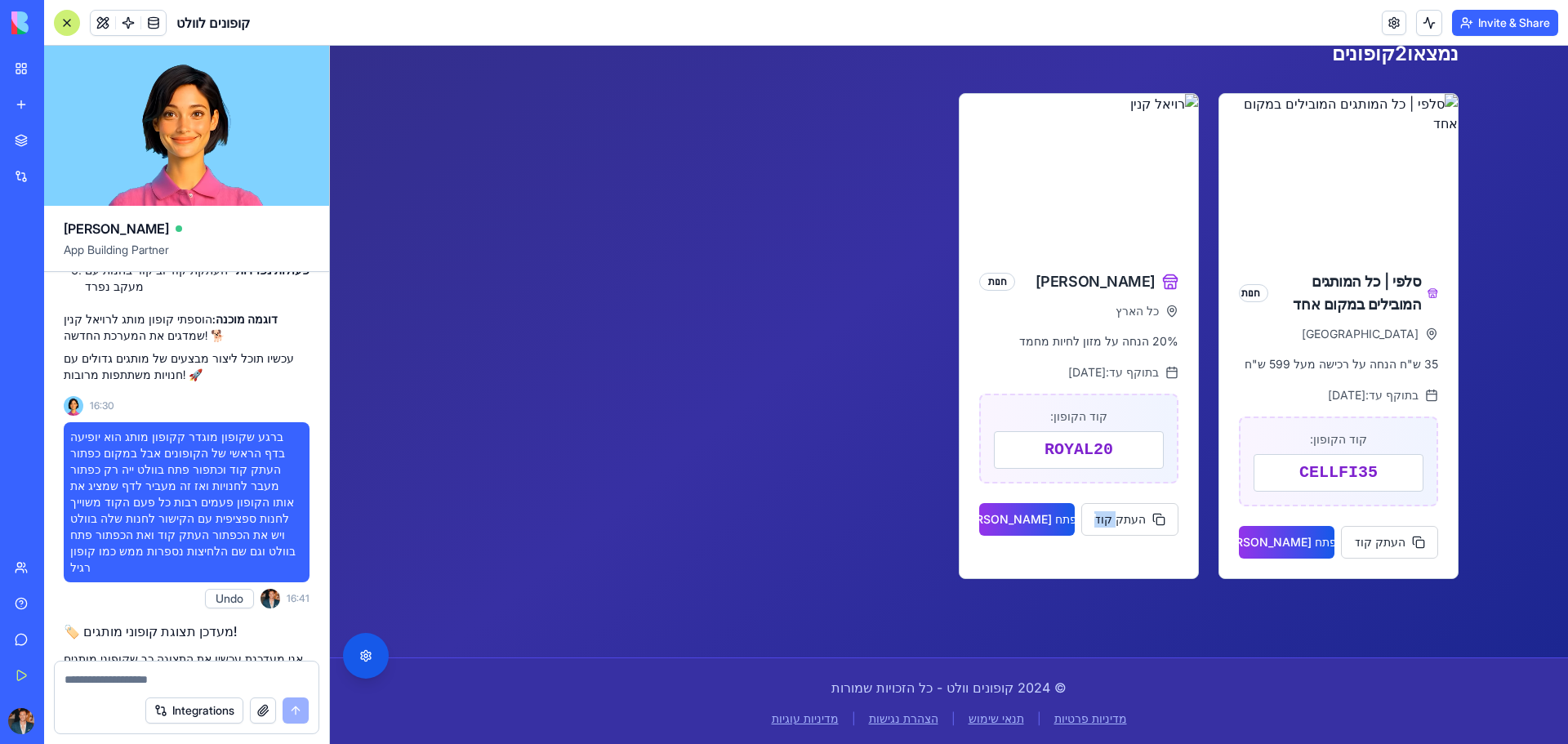
drag, startPoint x: 806, startPoint y: 498, endPoint x: 580, endPoint y: 660, distance: 278.1
click at [1104, 559] on div "סלפי | כל המותגים המובילים במקום אחד חנות רמת גן 35 ש"ח הנחה על רכישה מעל 599 ש…" at bounding box center [949, 336] width 1019 height 486
click at [380, 660] on button "פתח תפריט נגישות" at bounding box center [366, 655] width 46 height 46
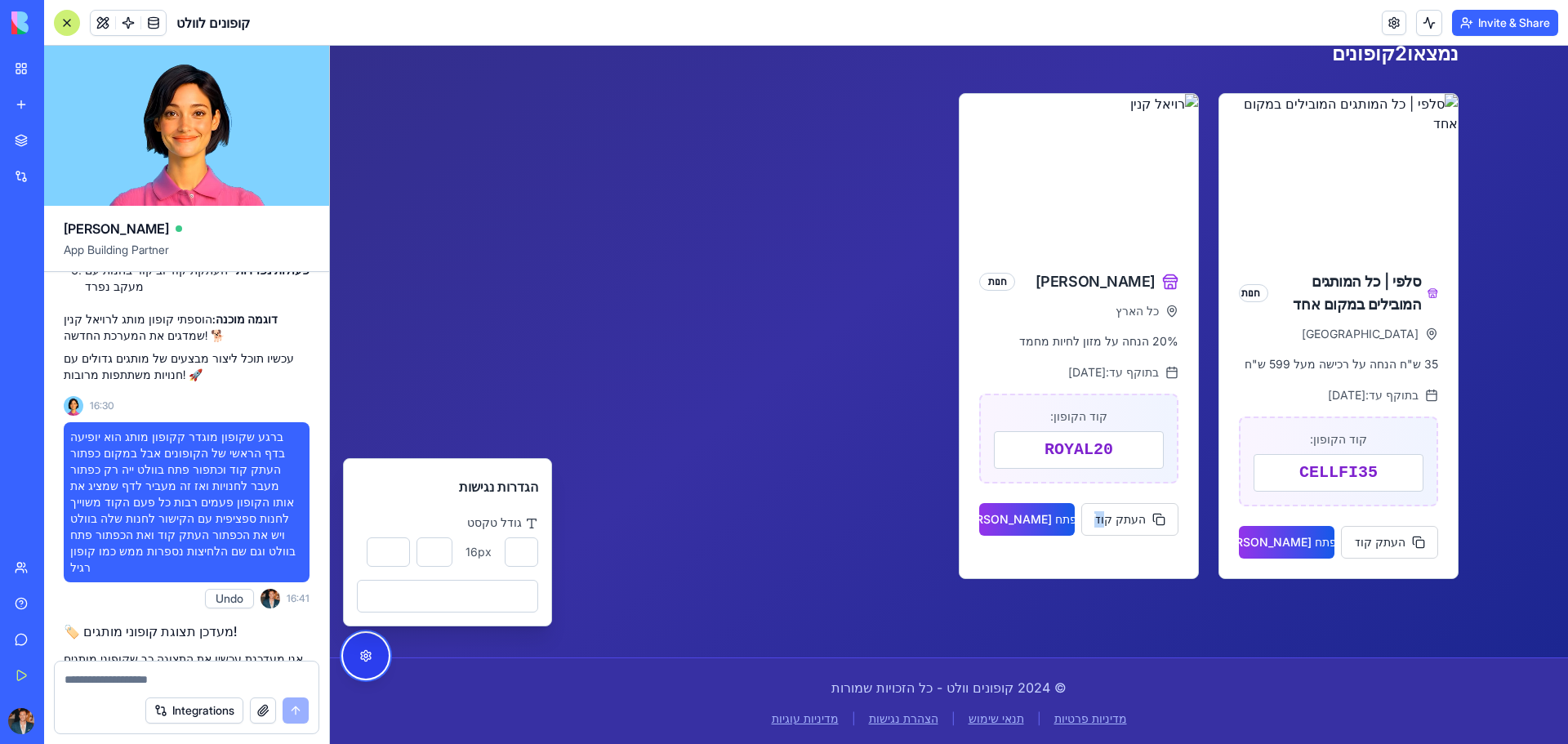
click at [380, 660] on button "פתח תפריט נגישות" at bounding box center [366, 655] width 46 height 46
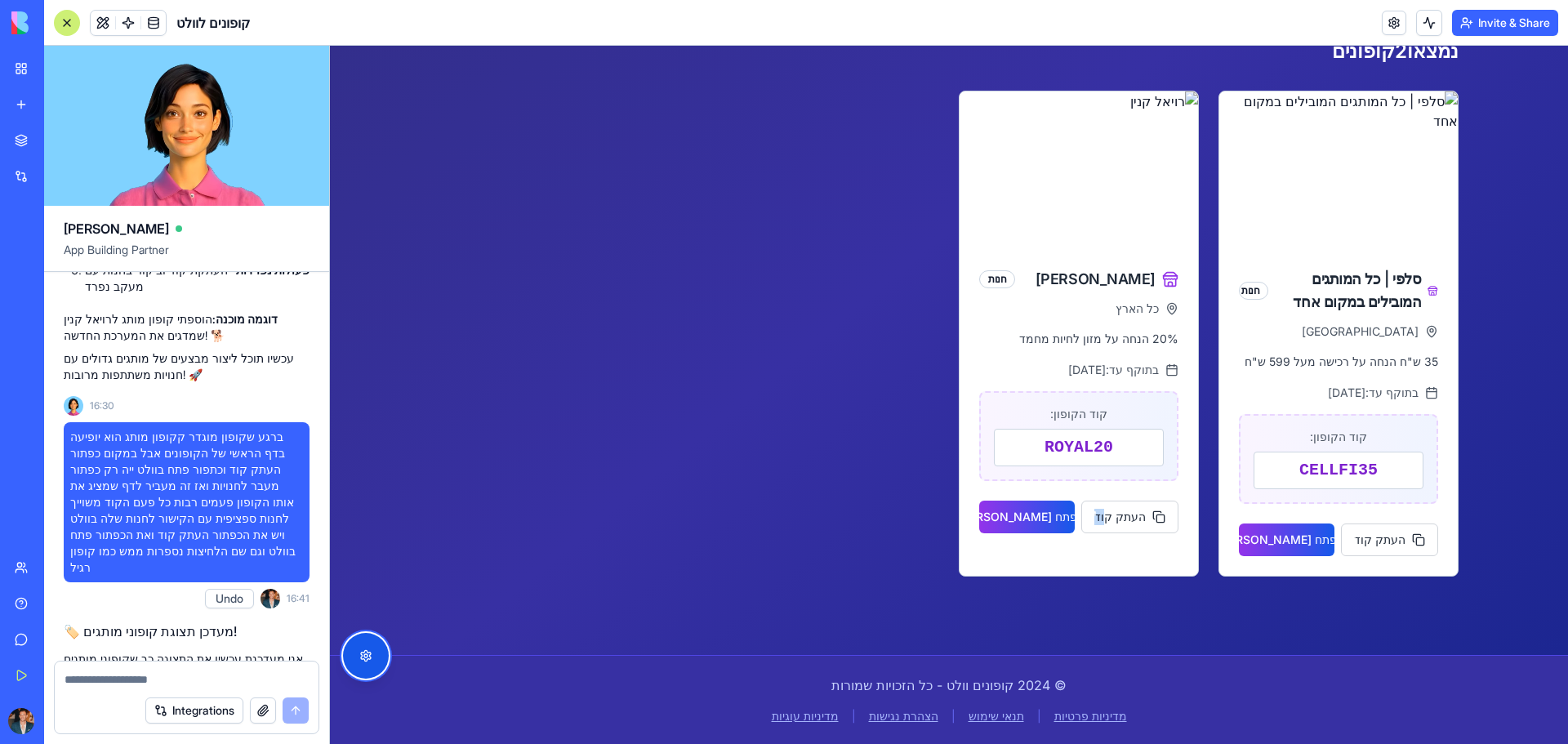
scroll to position [85, 0]
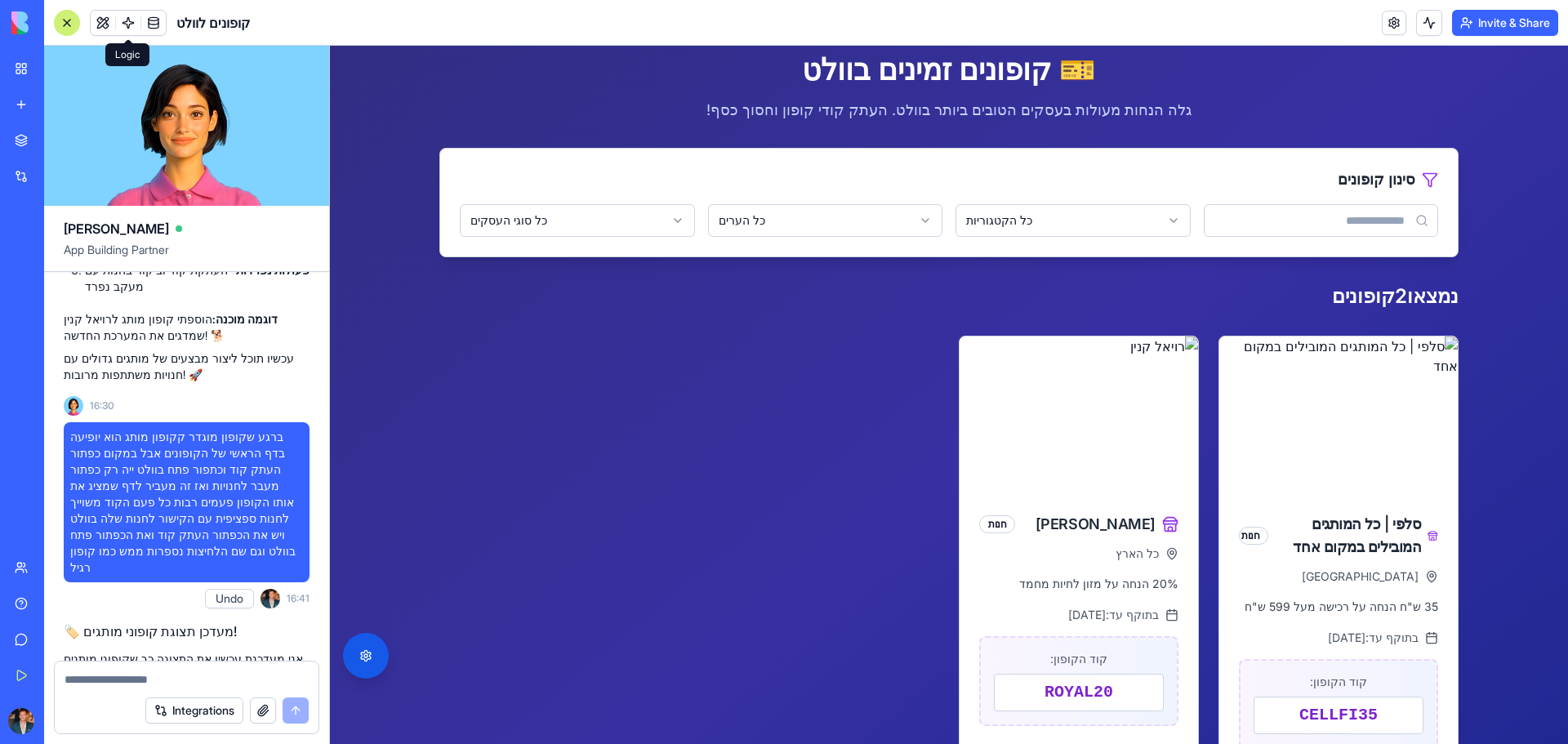
click at [119, 18] on link at bounding box center [128, 23] width 24 height 24
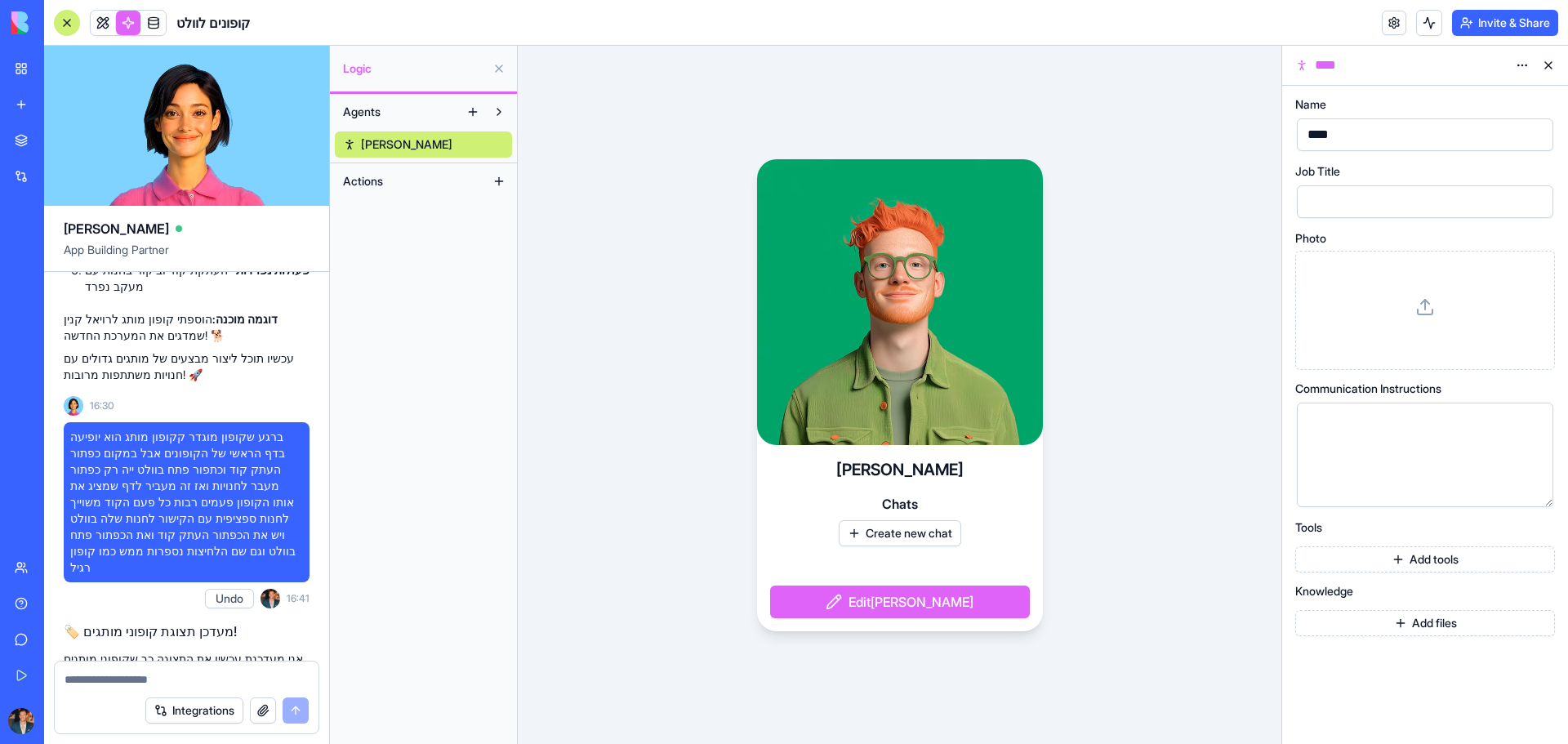
click at [418, 181] on button "Actions" at bounding box center [410, 181] width 151 height 26
click at [100, 24] on link at bounding box center [102, 23] width 24 height 24
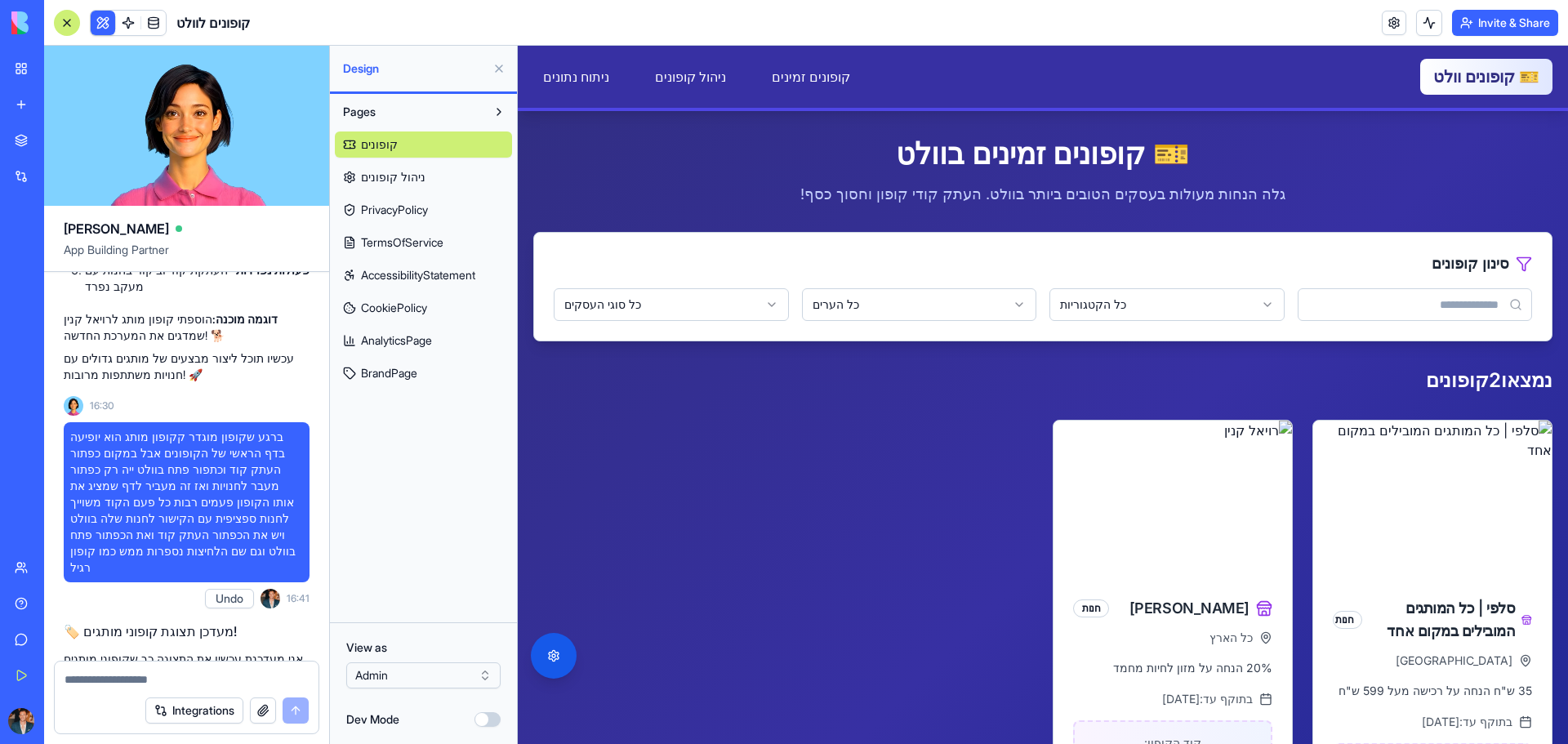
click at [410, 174] on span "ניהול קופונים" at bounding box center [392, 177] width 64 height 17
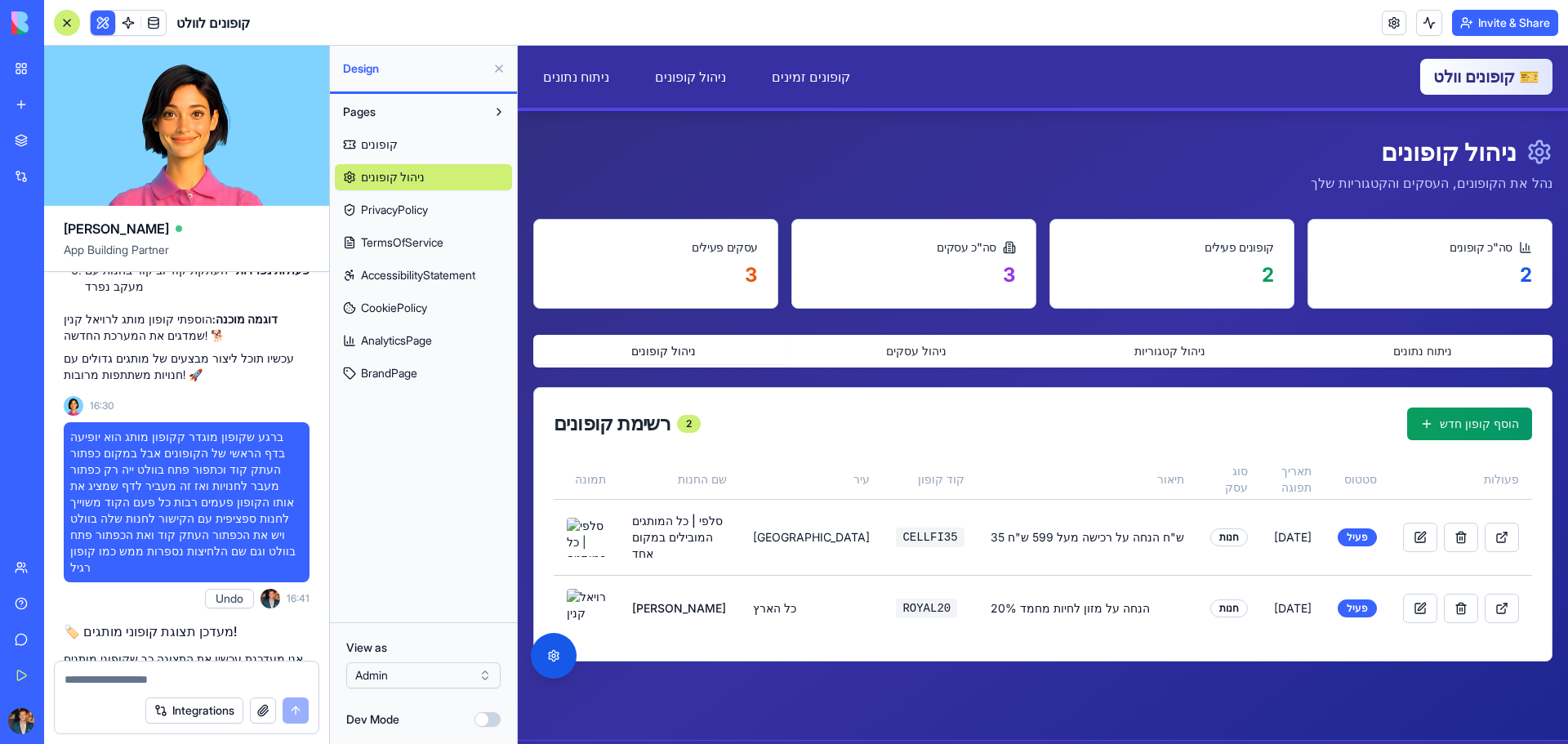
click at [399, 207] on span "PrivacyPolicy" at bounding box center [394, 210] width 67 height 17
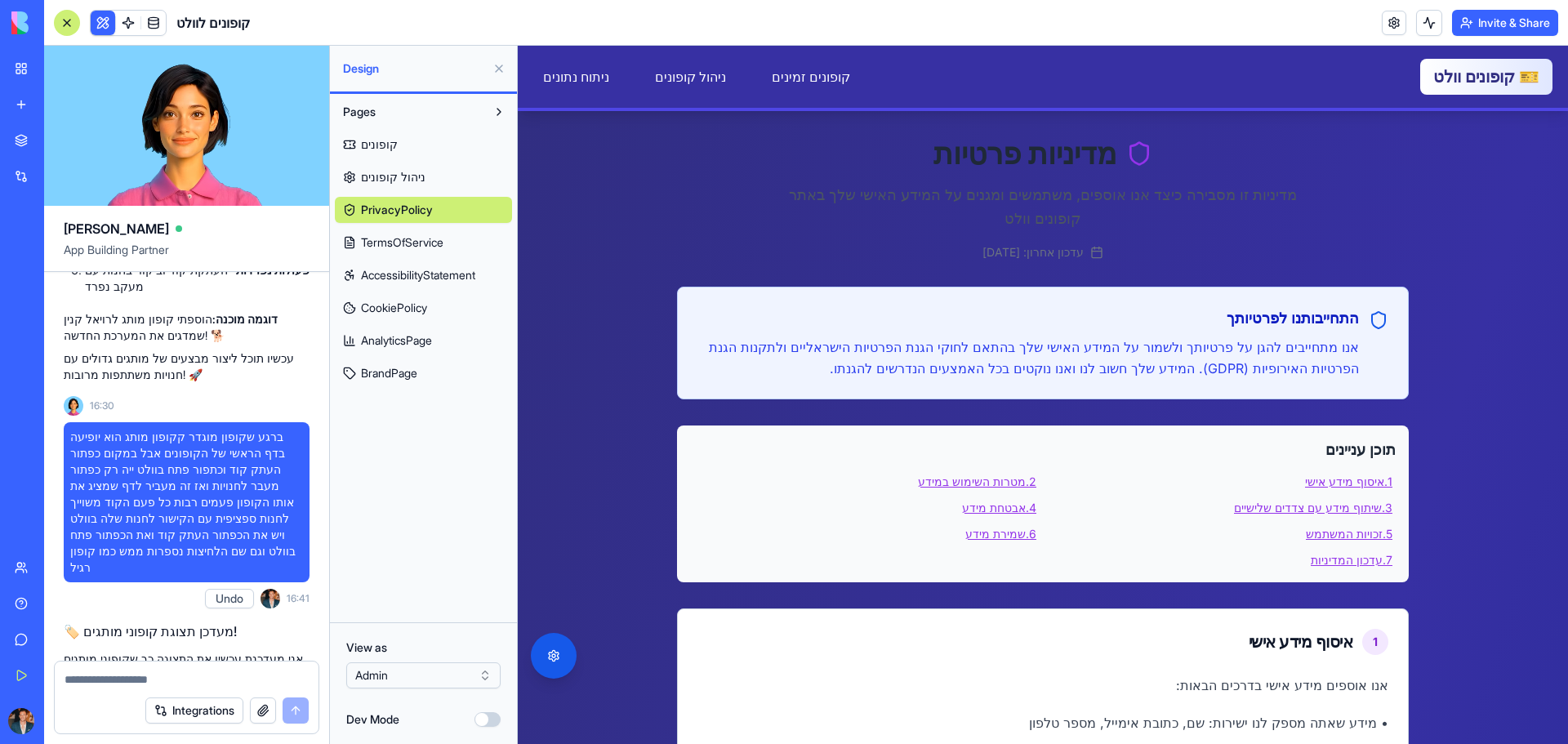
click at [396, 146] on link "קופונים" at bounding box center [423, 144] width 177 height 26
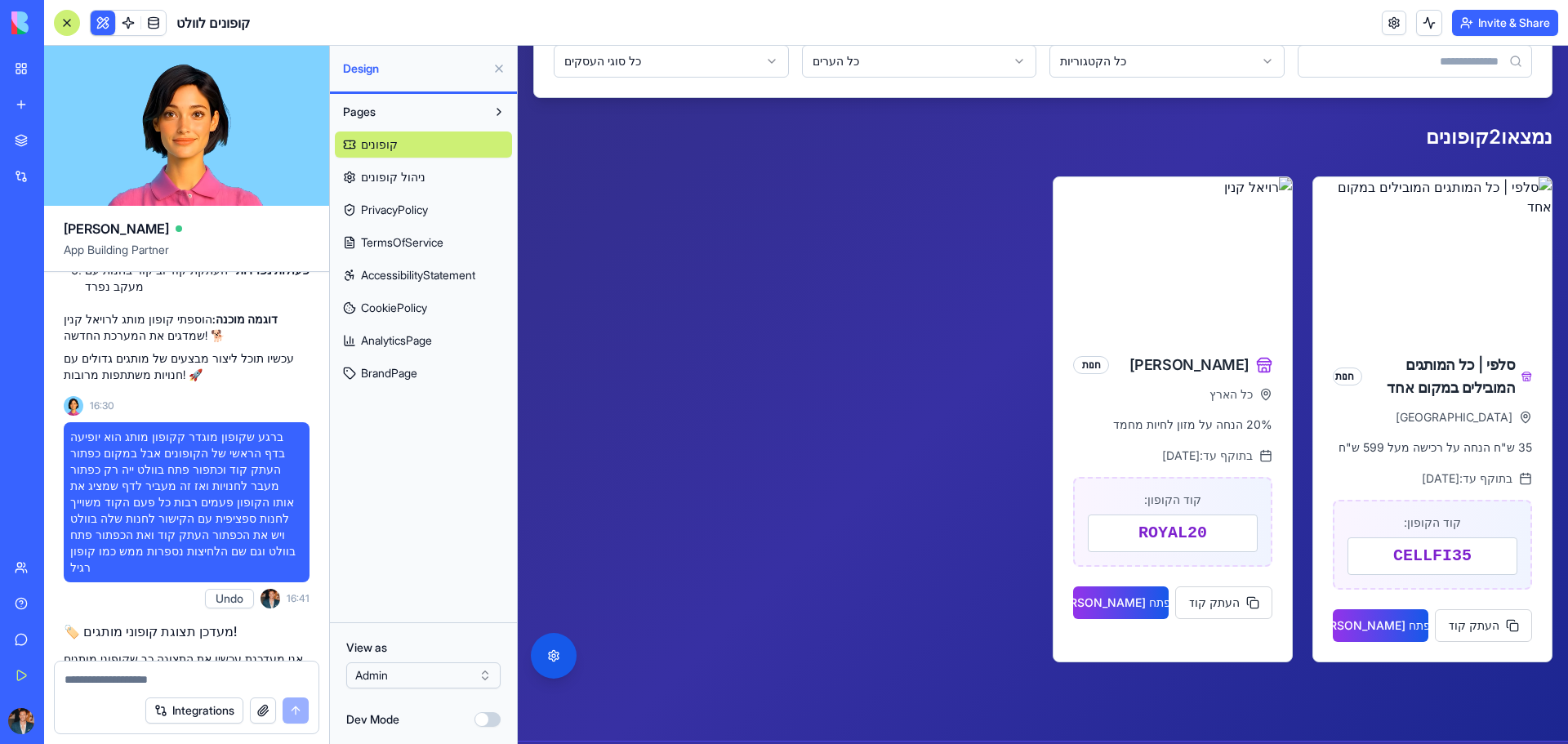
scroll to position [245, 0]
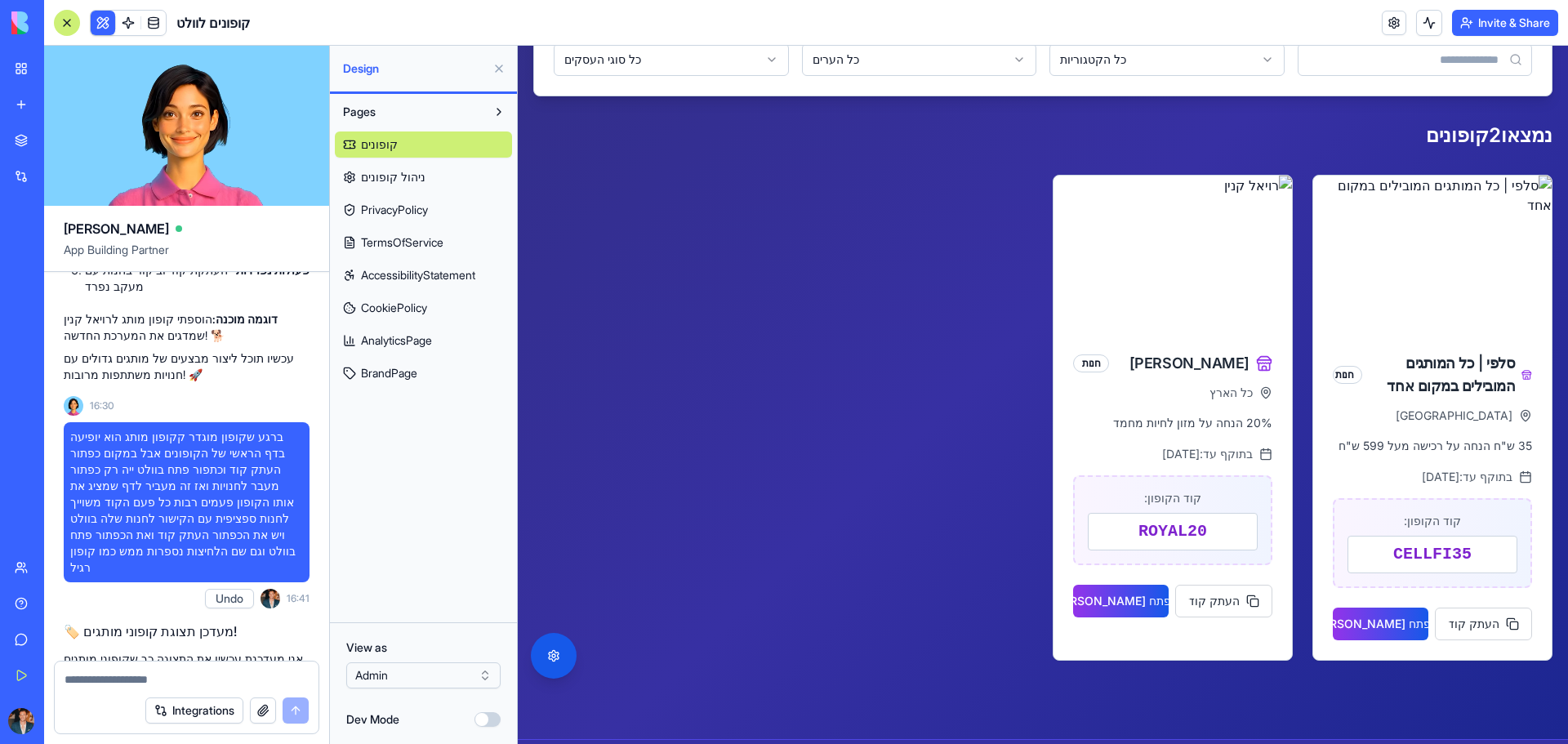
click at [387, 674] on html "BETA My Workspace New app Marketplace Integrations Recent BioPet Product Scanne…" at bounding box center [784, 372] width 1568 height 744
click at [387, 676] on html "BETA My Workspace New app Marketplace Integrations Recent BioPet Product Scanne…" at bounding box center [784, 372] width 1568 height 744
click at [481, 721] on button "Dev Mode" at bounding box center [487, 720] width 26 height 15
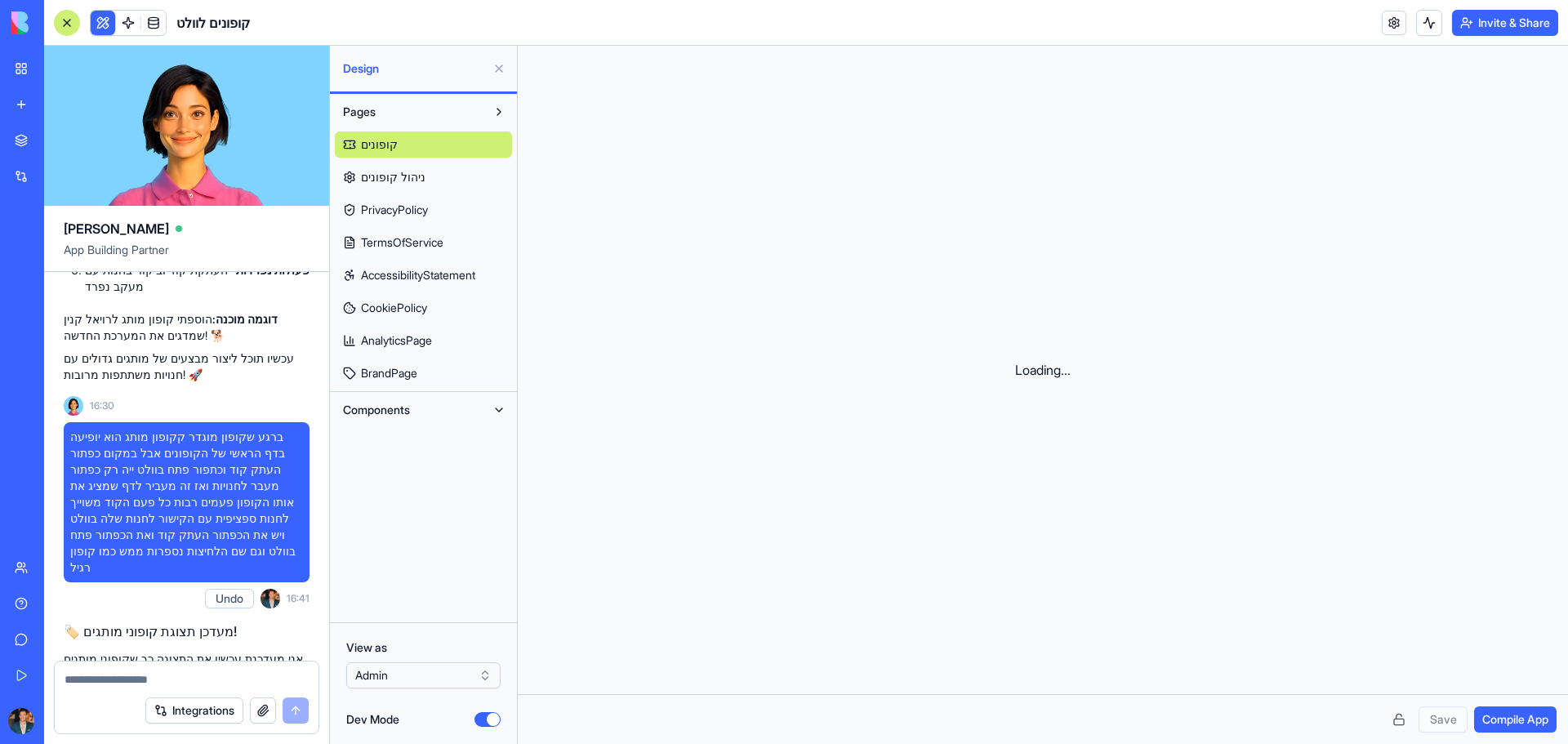
click at [484, 721] on button "Dev Mode" at bounding box center [487, 720] width 26 height 15
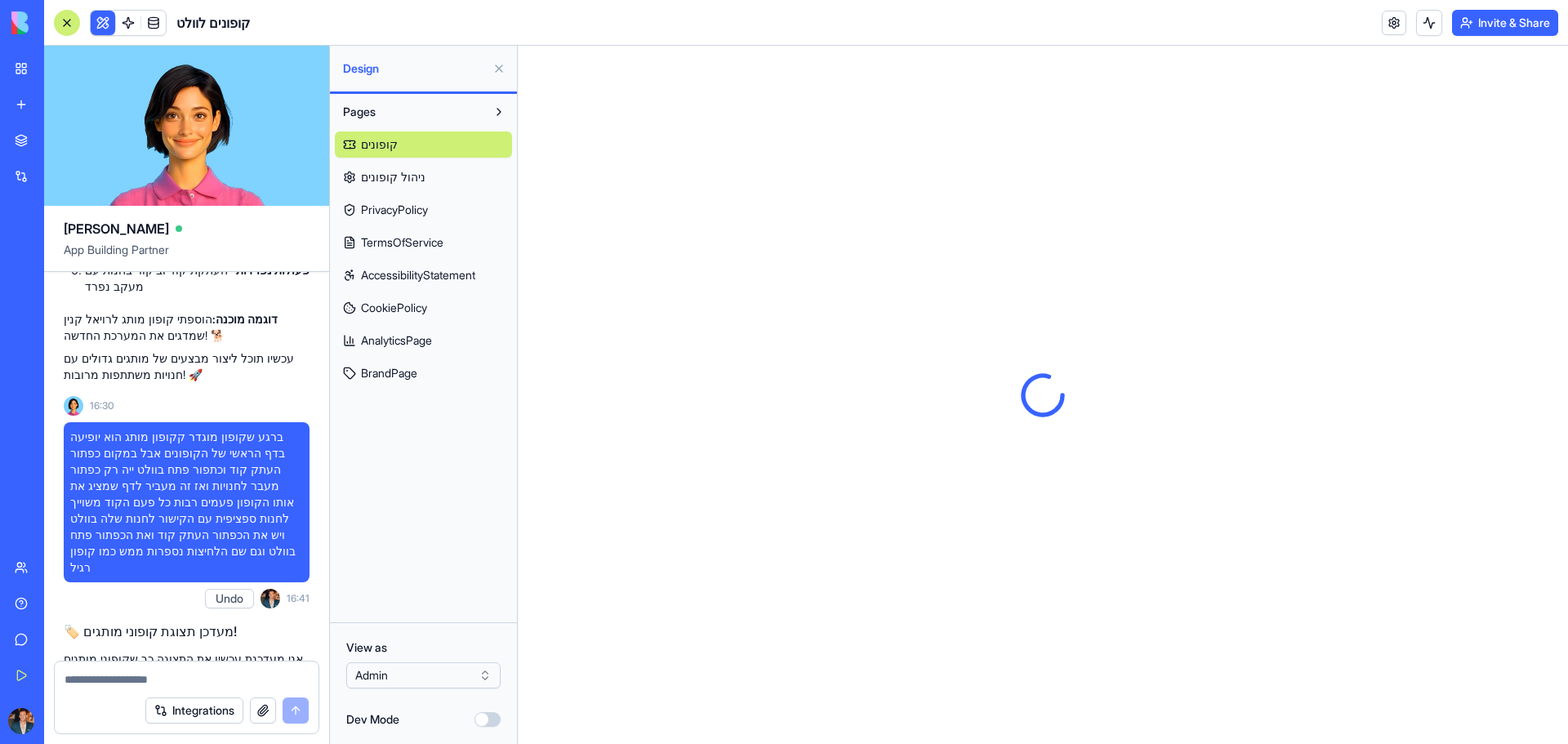
scroll to position [0, 0]
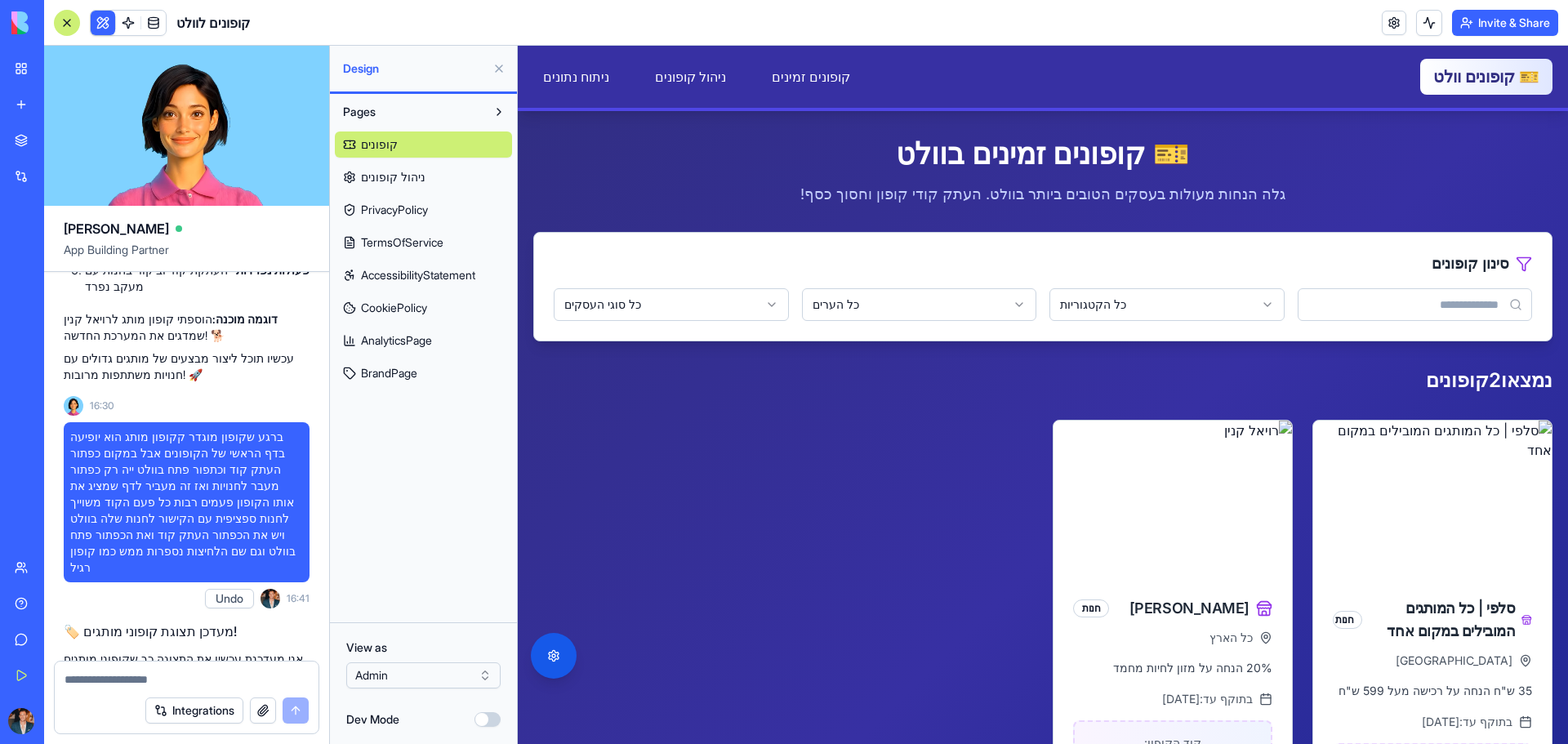
click at [387, 376] on span "BrandPage" at bounding box center [388, 373] width 56 height 17
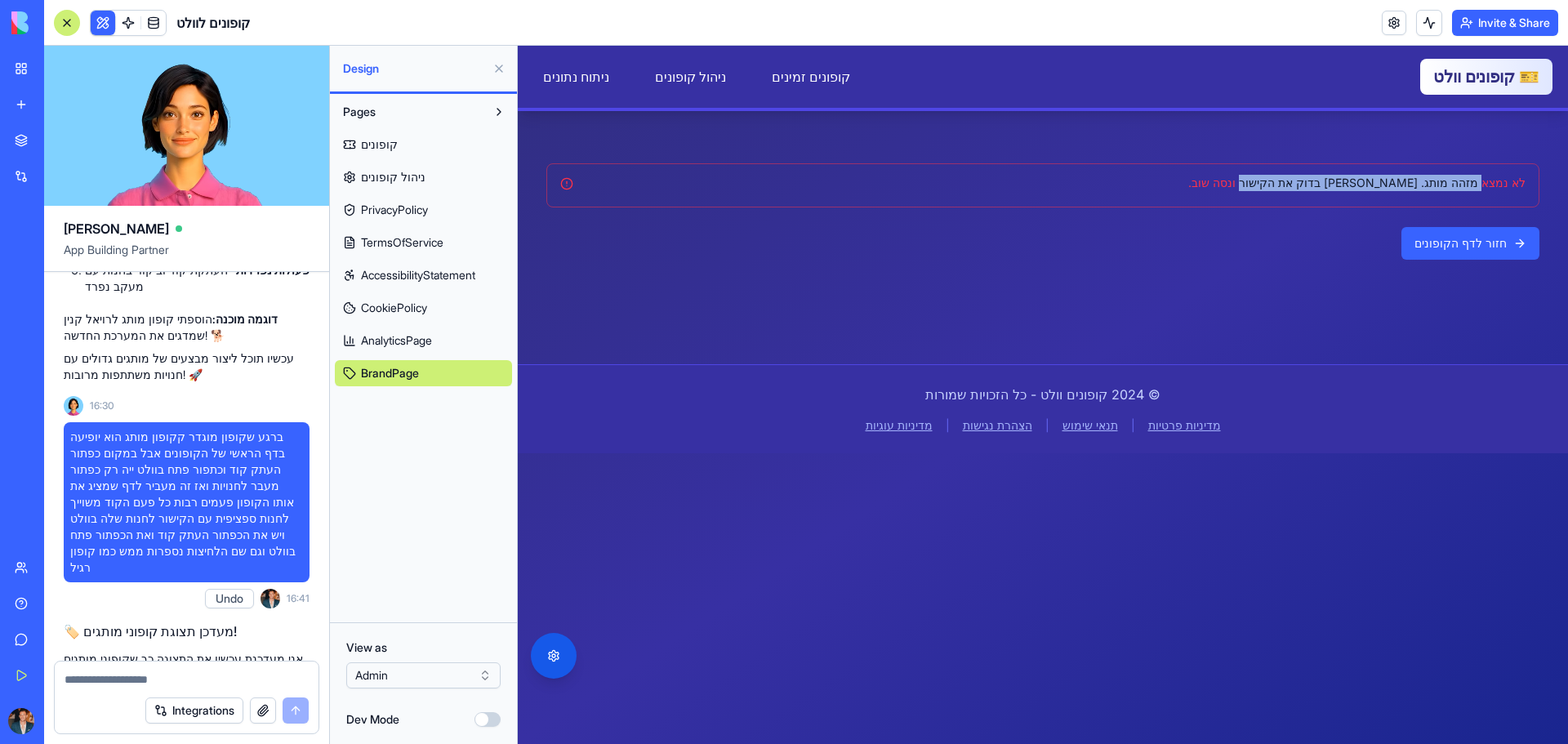
drag, startPoint x: 1491, startPoint y: 188, endPoint x: 1139, endPoint y: 182, distance: 352.1
click at [1139, 182] on div "לא נמצא מזהה מותג. [PERSON_NAME] בדוק את הקישור ונסה שוב." at bounding box center [1043, 183] width 966 height 17
drag, startPoint x: 1169, startPoint y: 237, endPoint x: 717, endPoint y: 437, distance: 494.3
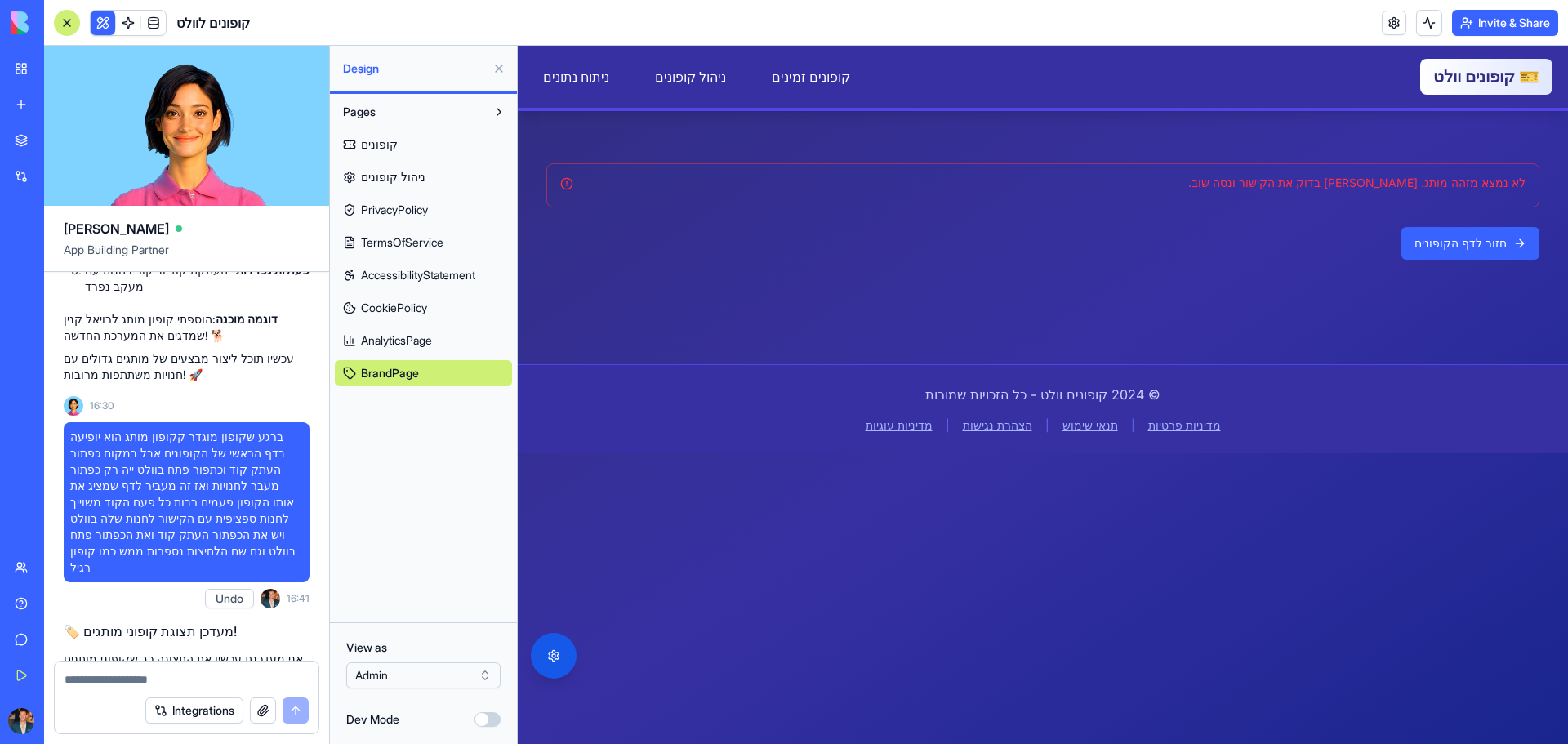
click at [1169, 238] on div "חזור לדף הקופונים" at bounding box center [1043, 243] width 993 height 33
click at [1412, 173] on div "לא נמצא מזהה מותג. [PERSON_NAME] בדוק את הקישור ונסה שוב." at bounding box center [1043, 185] width 993 height 44
click at [1410, 173] on div "לא נמצא מזהה מותג. [PERSON_NAME] בדוק את הקישור ונסה שוב." at bounding box center [1043, 185] width 993 height 44
click at [160, 19] on link at bounding box center [153, 23] width 24 height 24
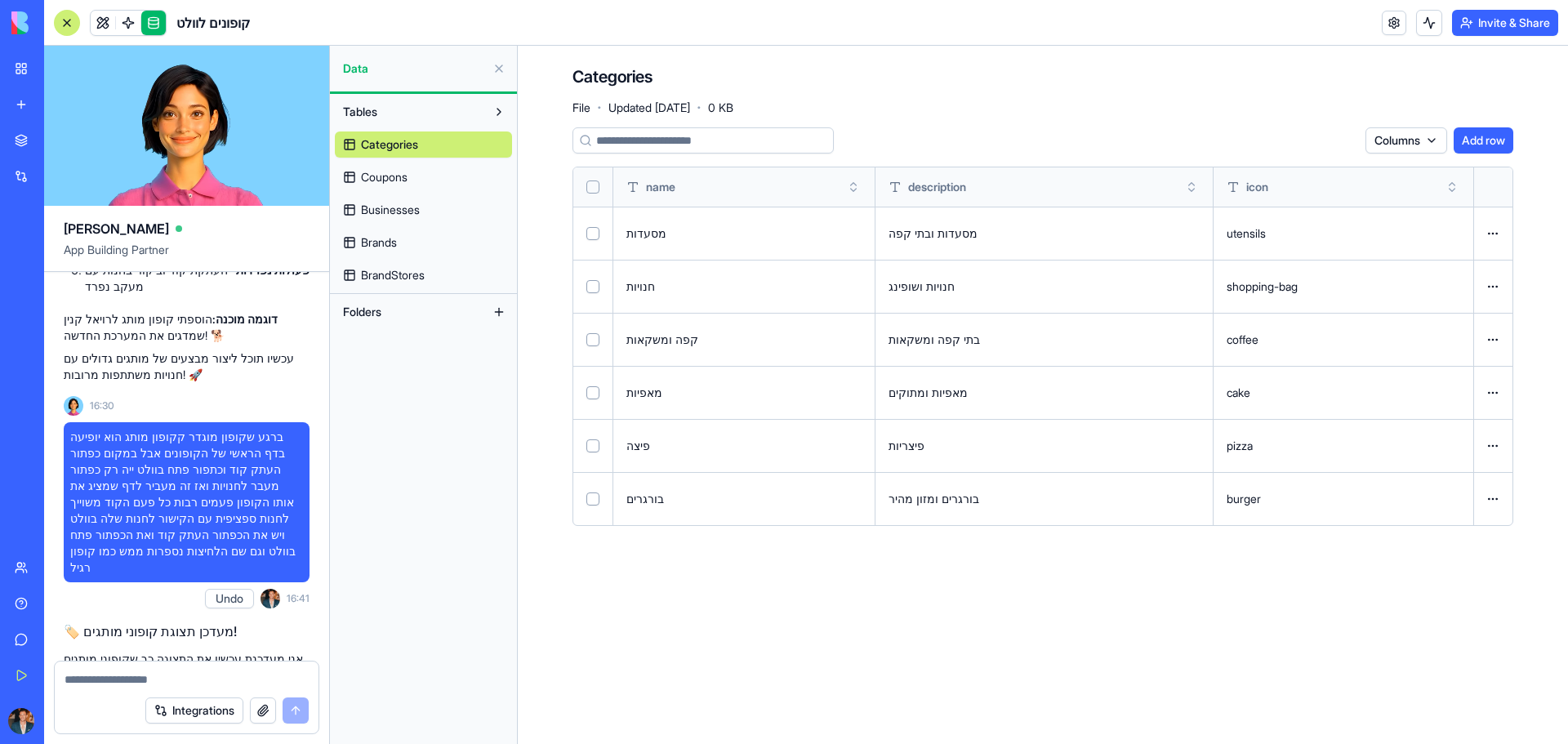
click at [424, 279] on span "BrandStores" at bounding box center [392, 275] width 64 height 17
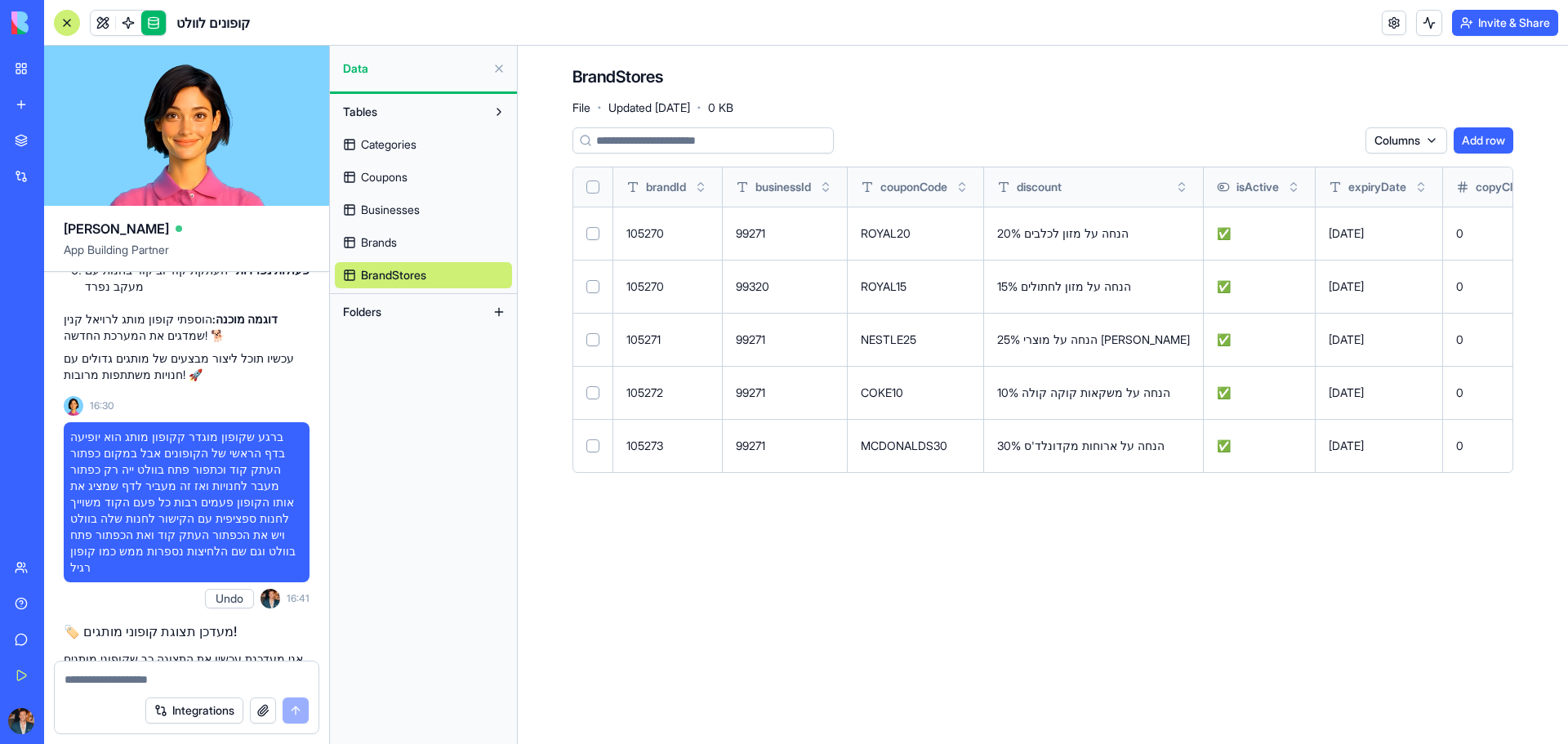
click at [384, 250] on span "Brands" at bounding box center [378, 243] width 36 height 17
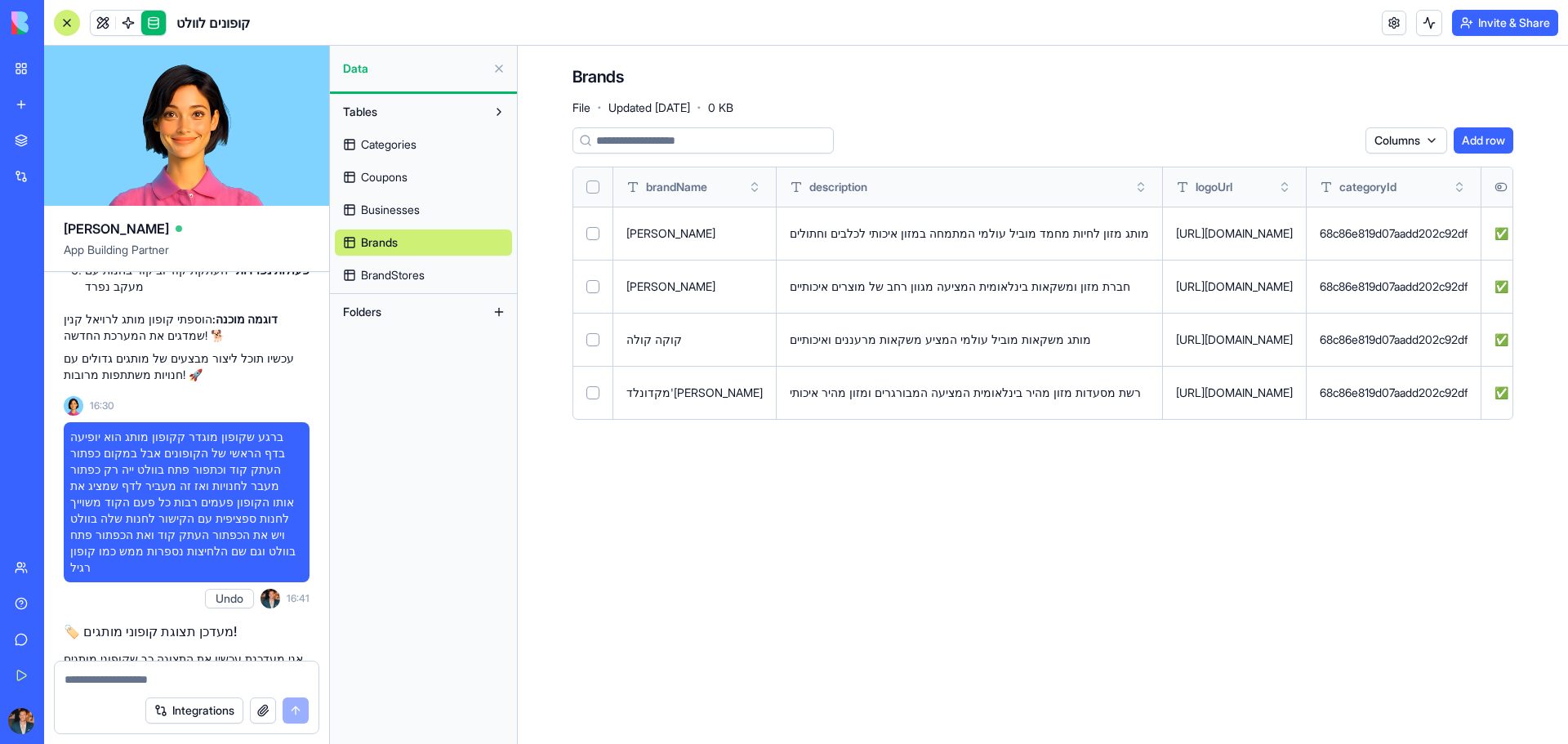
drag, startPoint x: 689, startPoint y: 229, endPoint x: 1469, endPoint y: 263, distance: 780.7
click at [1567, 259] on html "BETA My Workspace New app Marketplace Integrations Recent BioPet Product Scanne…" at bounding box center [784, 372] width 1568 height 744
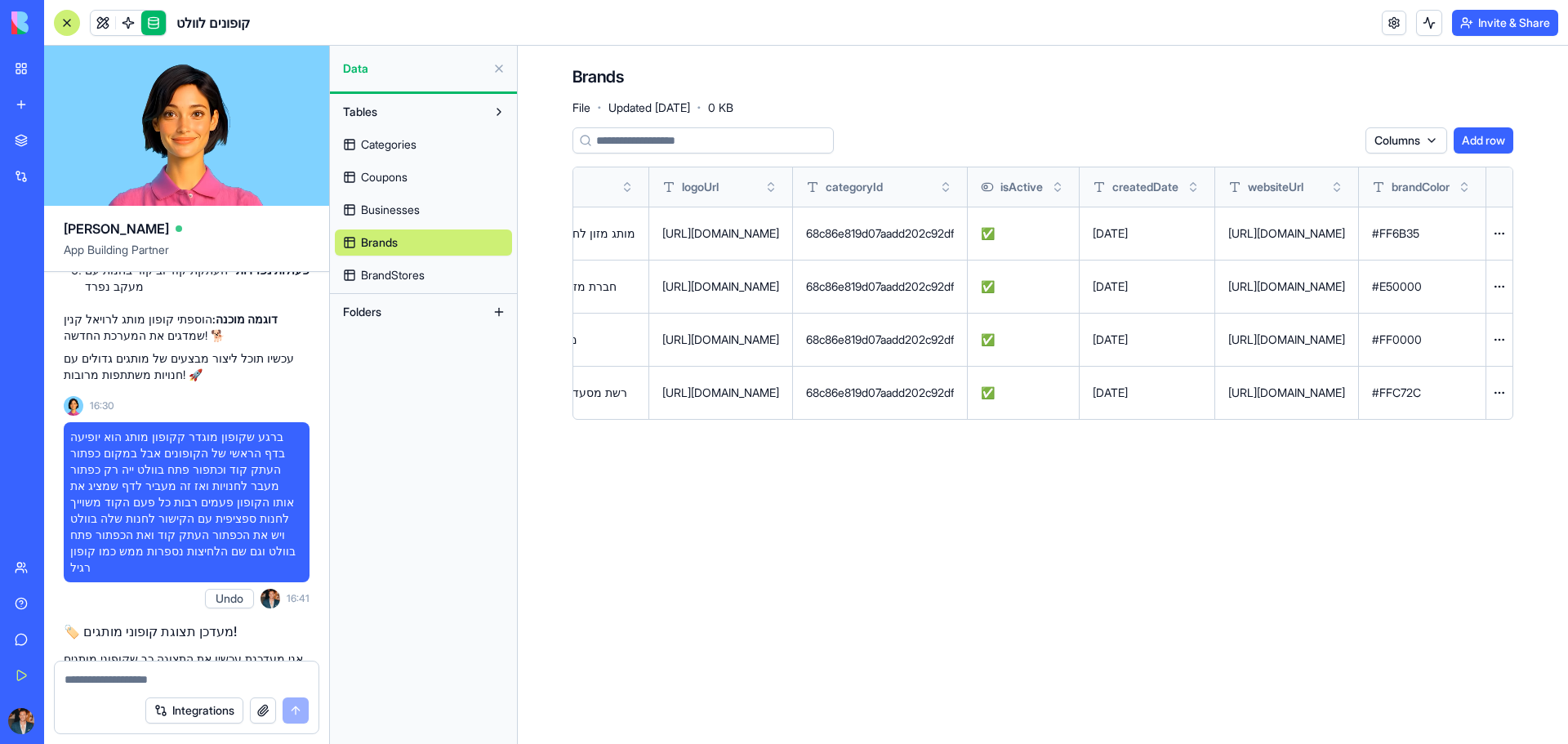
drag, startPoint x: 1376, startPoint y: 235, endPoint x: 1655, endPoint y: 242, distance: 279.1
click at [1567, 242] on html "BETA My Workspace New app Marketplace Integrations Recent BioPet Product Scanne…" at bounding box center [784, 372] width 1568 height 744
click at [1509, 231] on html "BETA My Workspace New app Marketplace Integrations Recent BioPet Product Scanne…" at bounding box center [784, 372] width 1568 height 744
click at [1271, 227] on html "BETA My Workspace New app Marketplace Integrations Recent BioPet Product Scanne…" at bounding box center [784, 372] width 1568 height 744
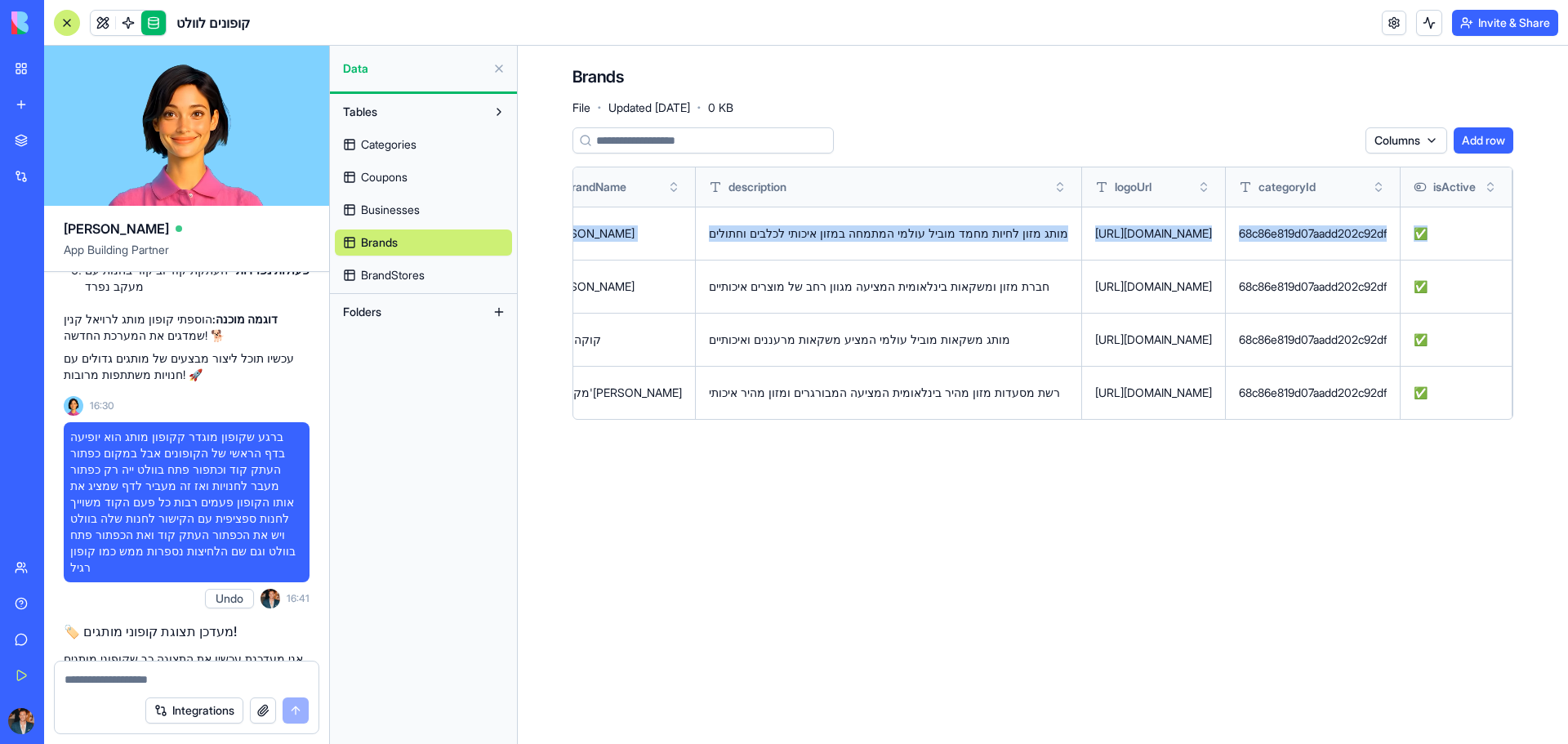
scroll to position [0, 0]
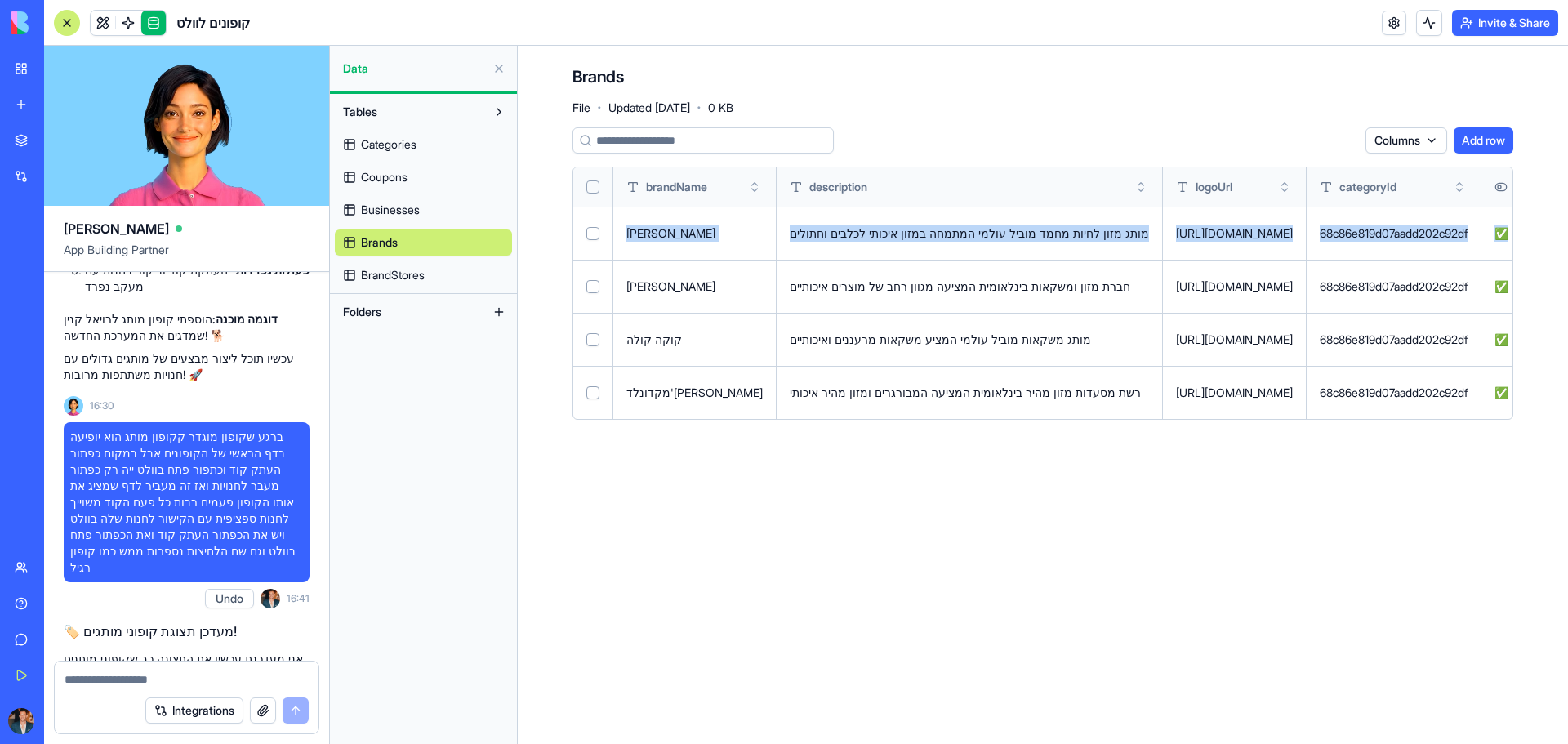
drag, startPoint x: 1074, startPoint y: 241, endPoint x: 573, endPoint y: 223, distance: 501.3
click at [573, 223] on tr "[PERSON_NAME] מותג מזון לחיות מחמד מוביל עולמי המתמחה במזון איכותי לכלבים וחתול…" at bounding box center [1299, 233] width 1453 height 53
click at [651, 230] on div "[PERSON_NAME]" at bounding box center [694, 233] width 136 height 17
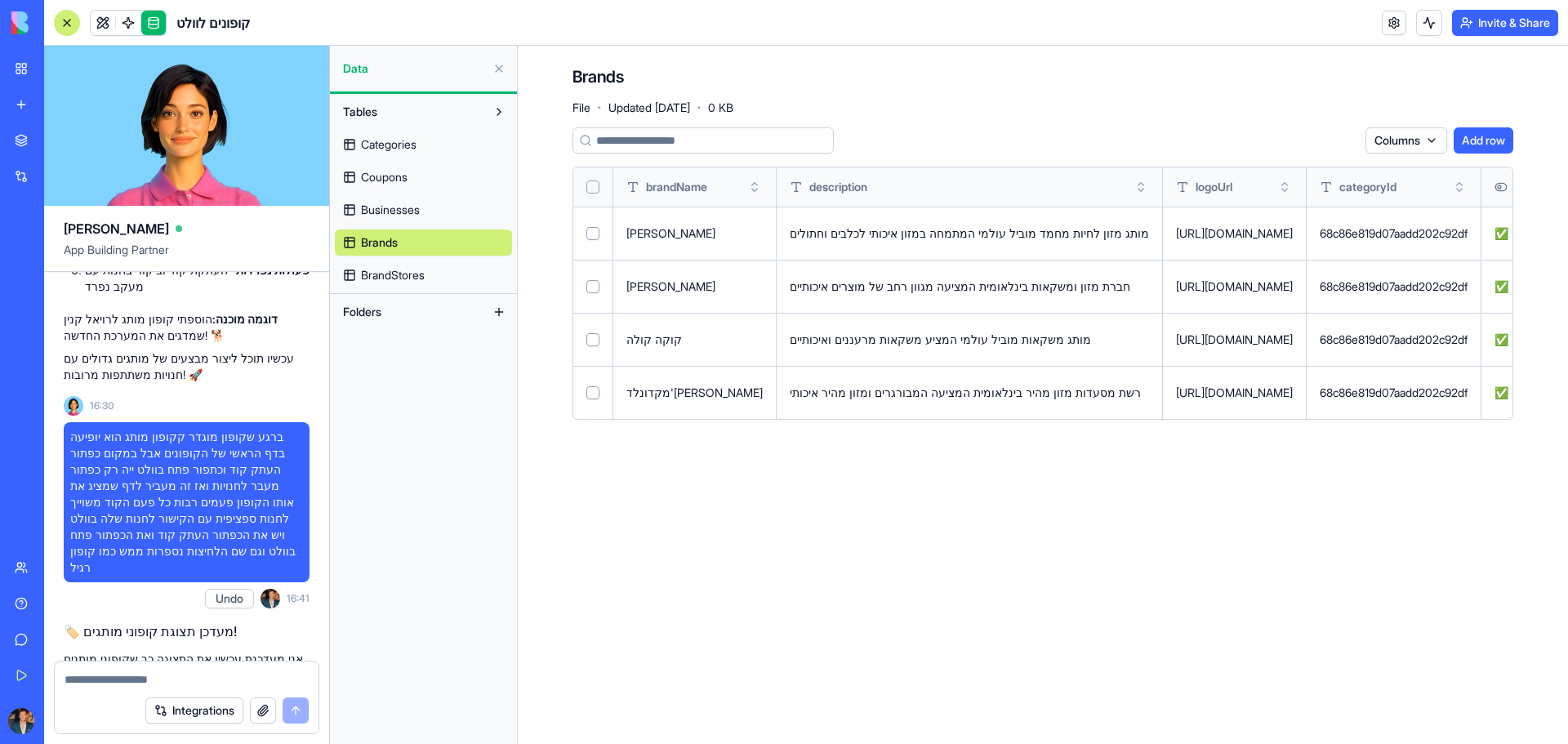
click at [412, 173] on link "Coupons" at bounding box center [423, 177] width 177 height 26
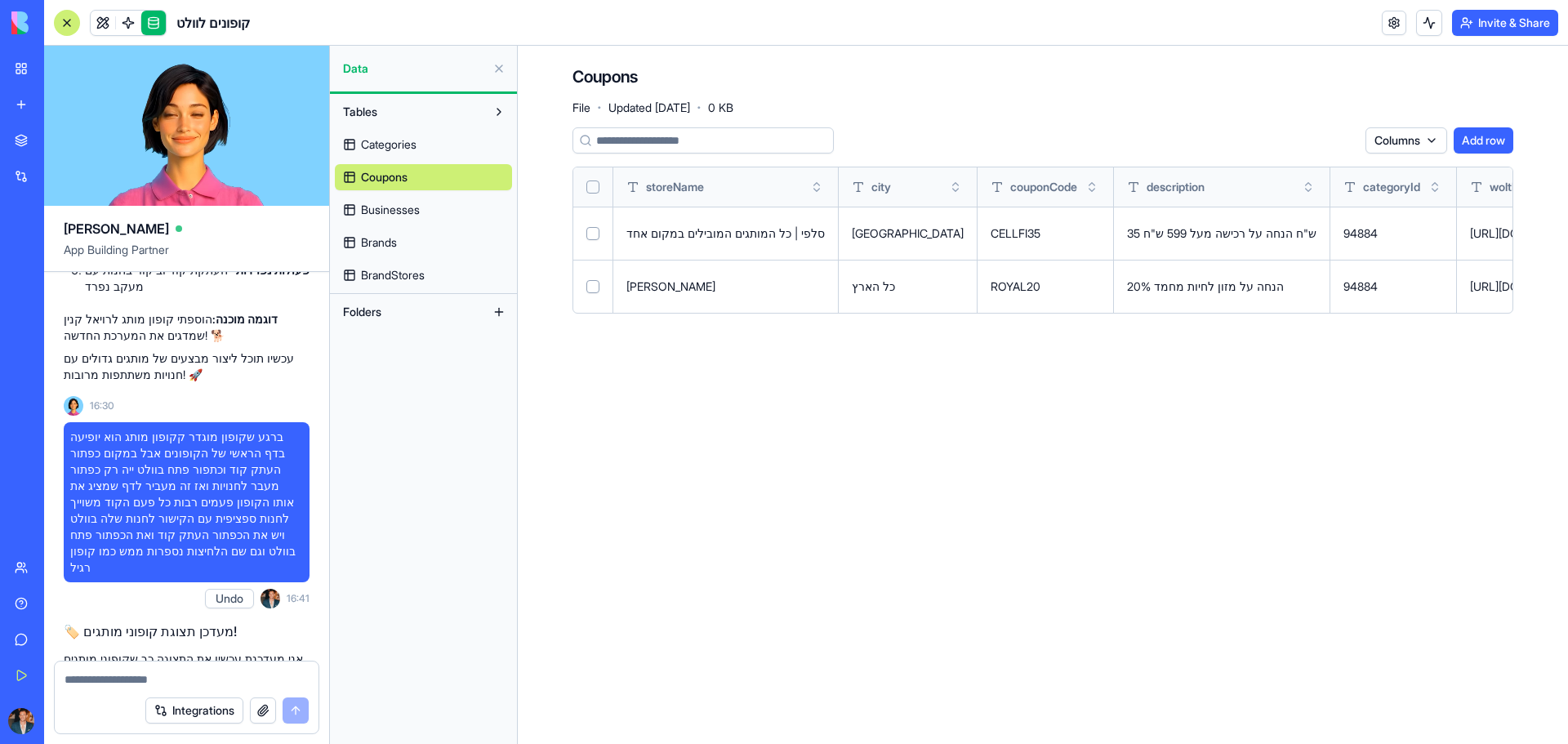
click at [695, 290] on div "[PERSON_NAME]" at bounding box center [725, 287] width 198 height 17
click at [162, 22] on link at bounding box center [153, 23] width 24 height 24
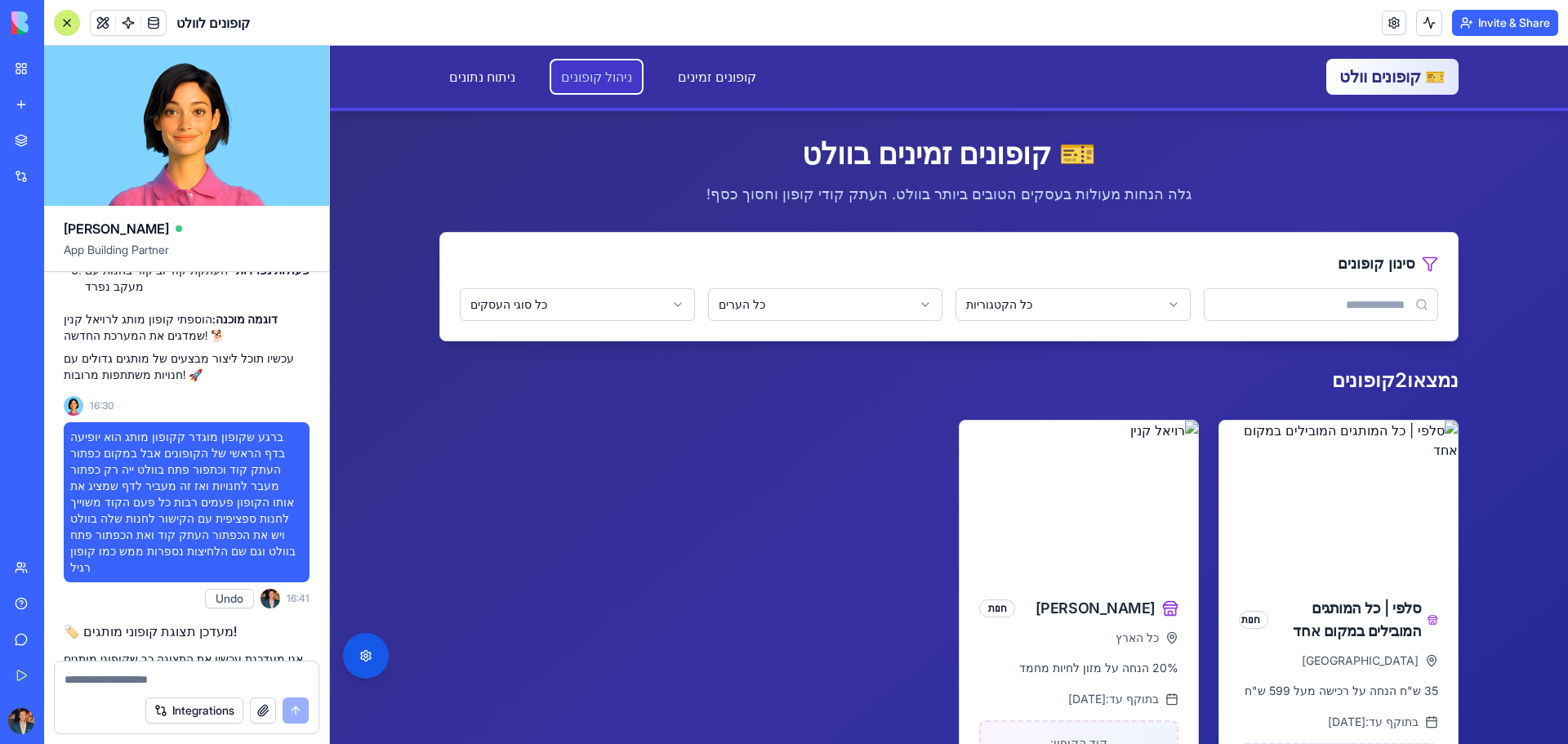
click at [582, 70] on link "ניהול קופונים" at bounding box center [597, 76] width 90 height 33
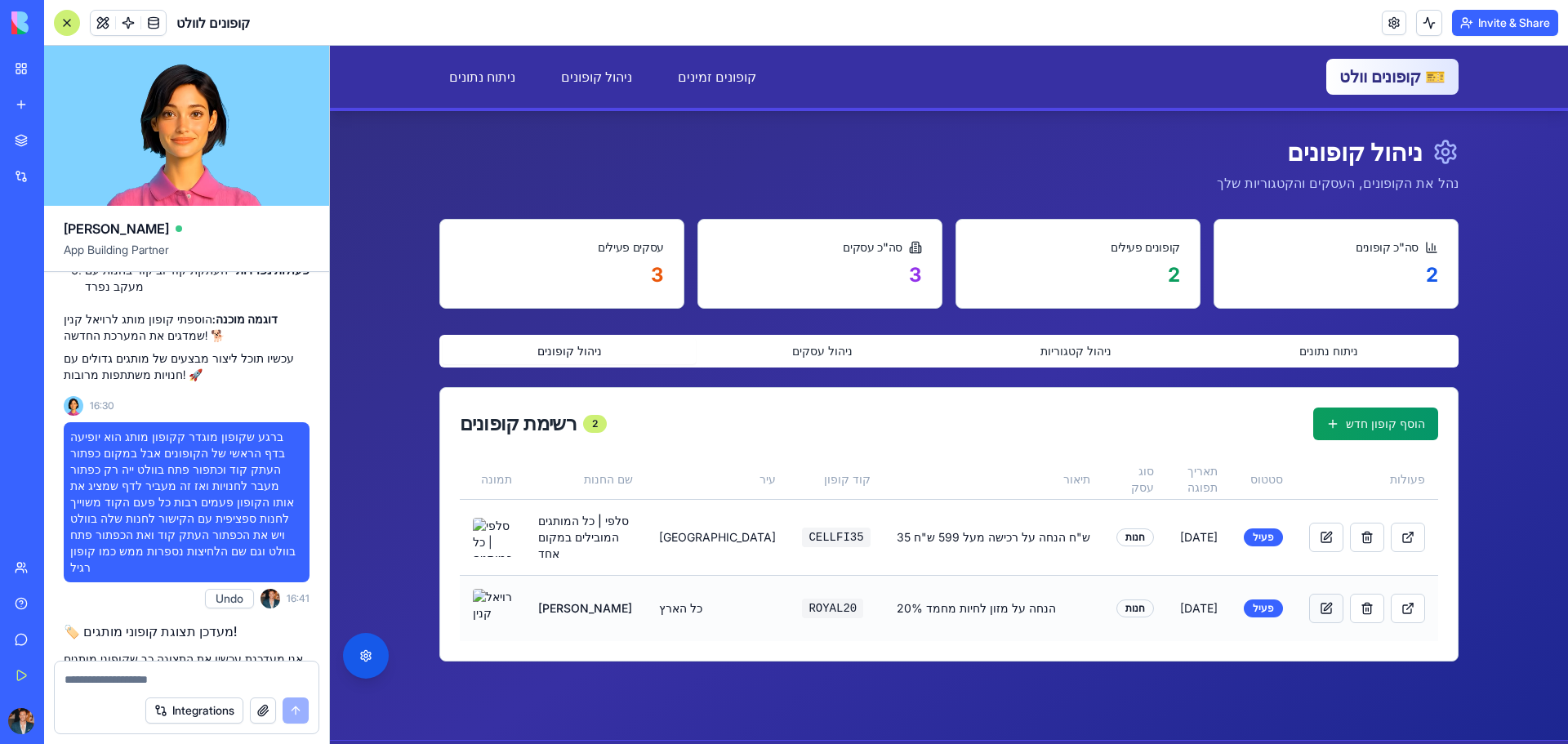
click at [1315, 594] on button at bounding box center [1325, 608] width 34 height 29
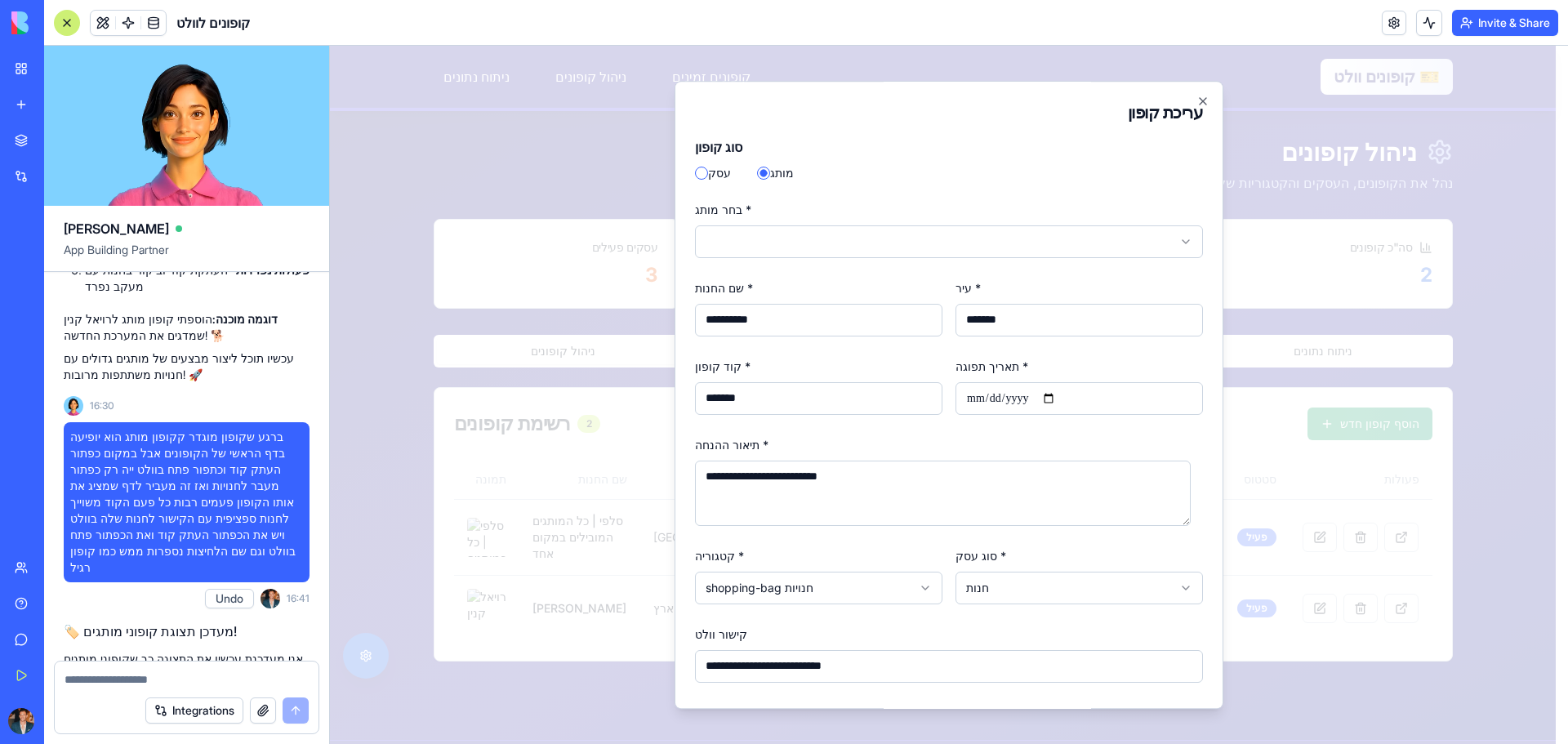
click at [745, 243] on body "דלג לתוכן הראשי 🎫 קופונים וולט קופונים זמינים ניהול קופונים ניתוח נתונים קופוני…" at bounding box center [942, 438] width 1226 height 783
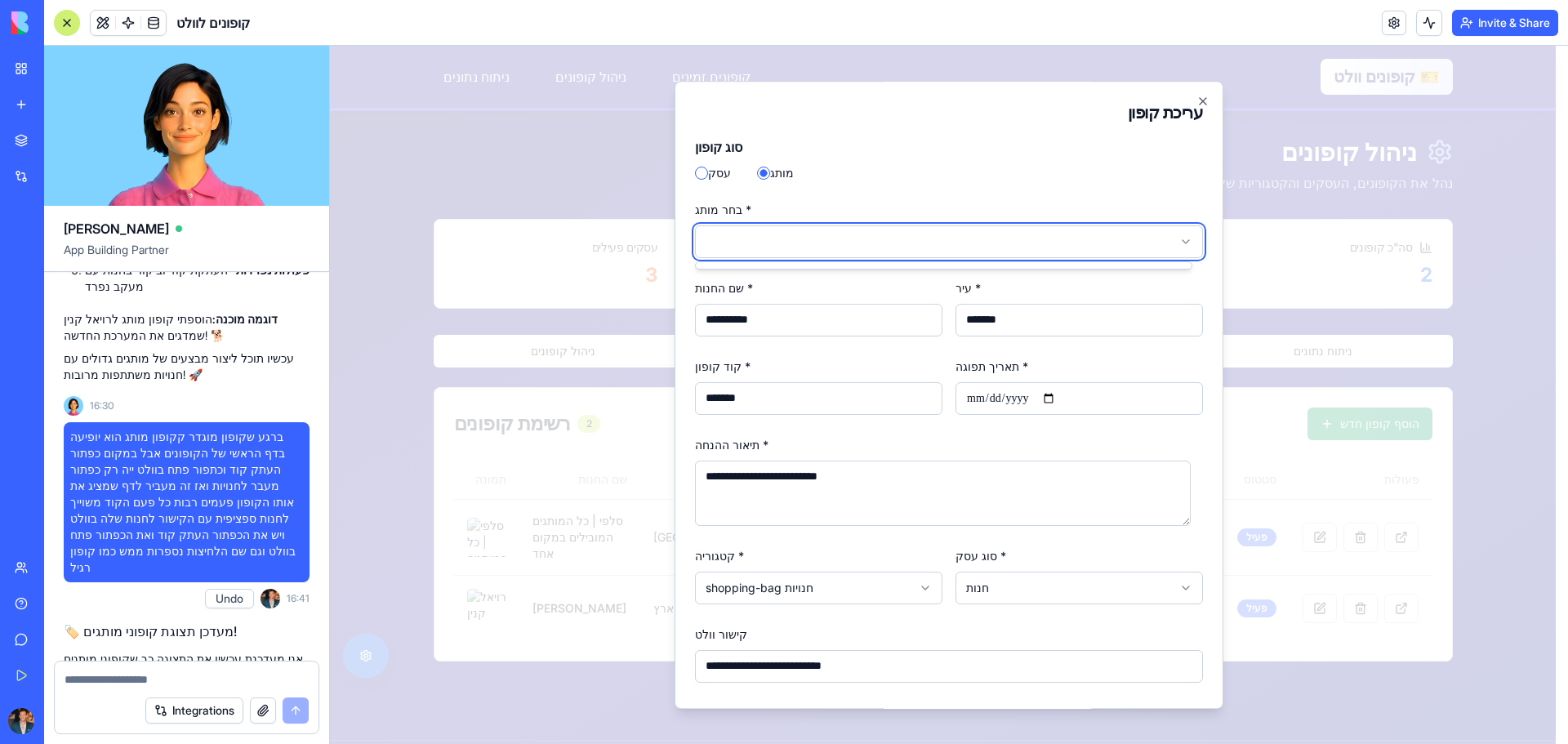
click at [1048, 238] on body "דלג לתוכן הראשי 🎫 קופונים וולט קופונים זמינים ניהול קופונים ניתוח נתונים קופוני…" at bounding box center [942, 438] width 1226 height 783
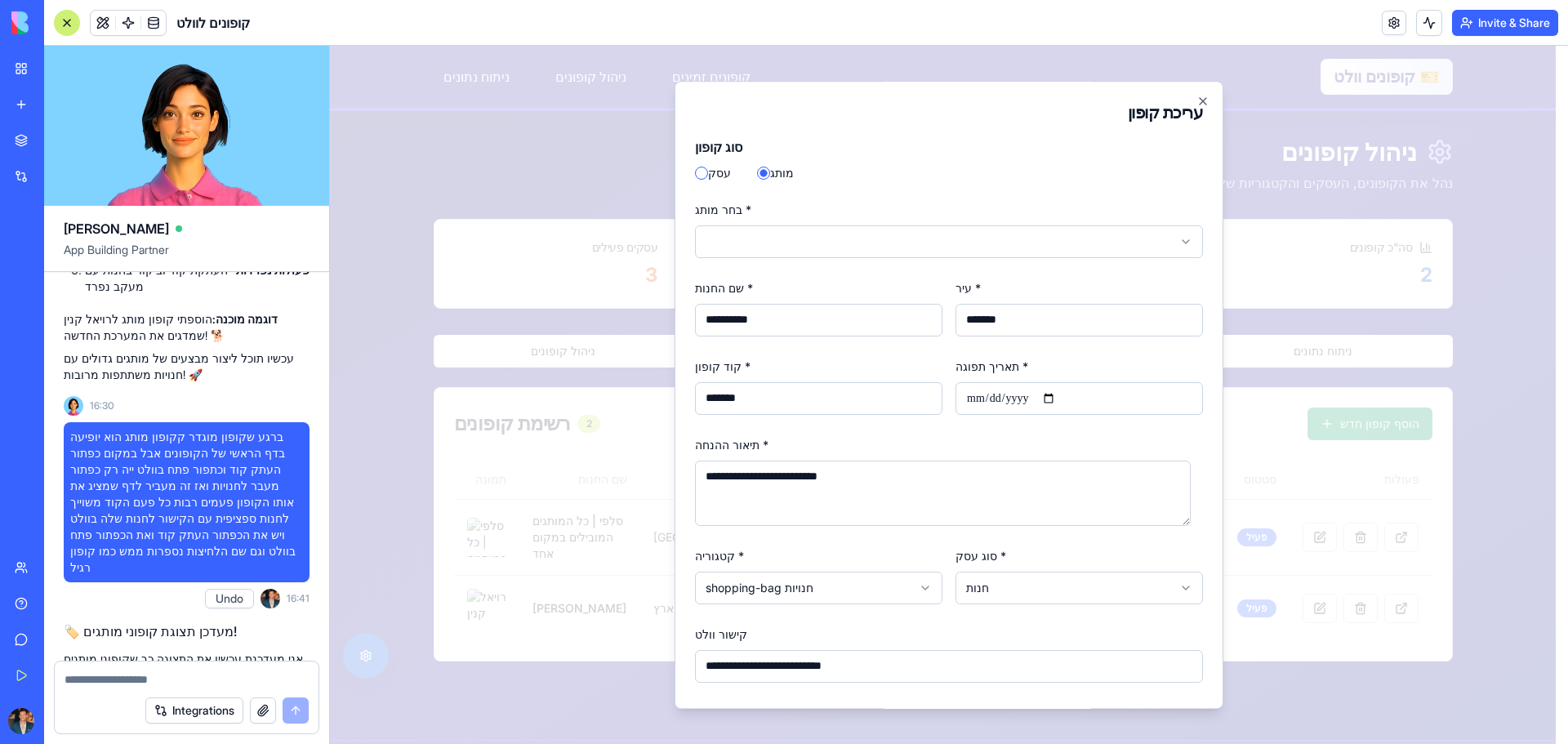
click at [1170, 248] on body "דלג לתוכן הראשי 🎫 קופונים וולט קופונים זמינים ניהול קופונים ניתוח נתונים קופוני…" at bounding box center [942, 438] width 1226 height 783
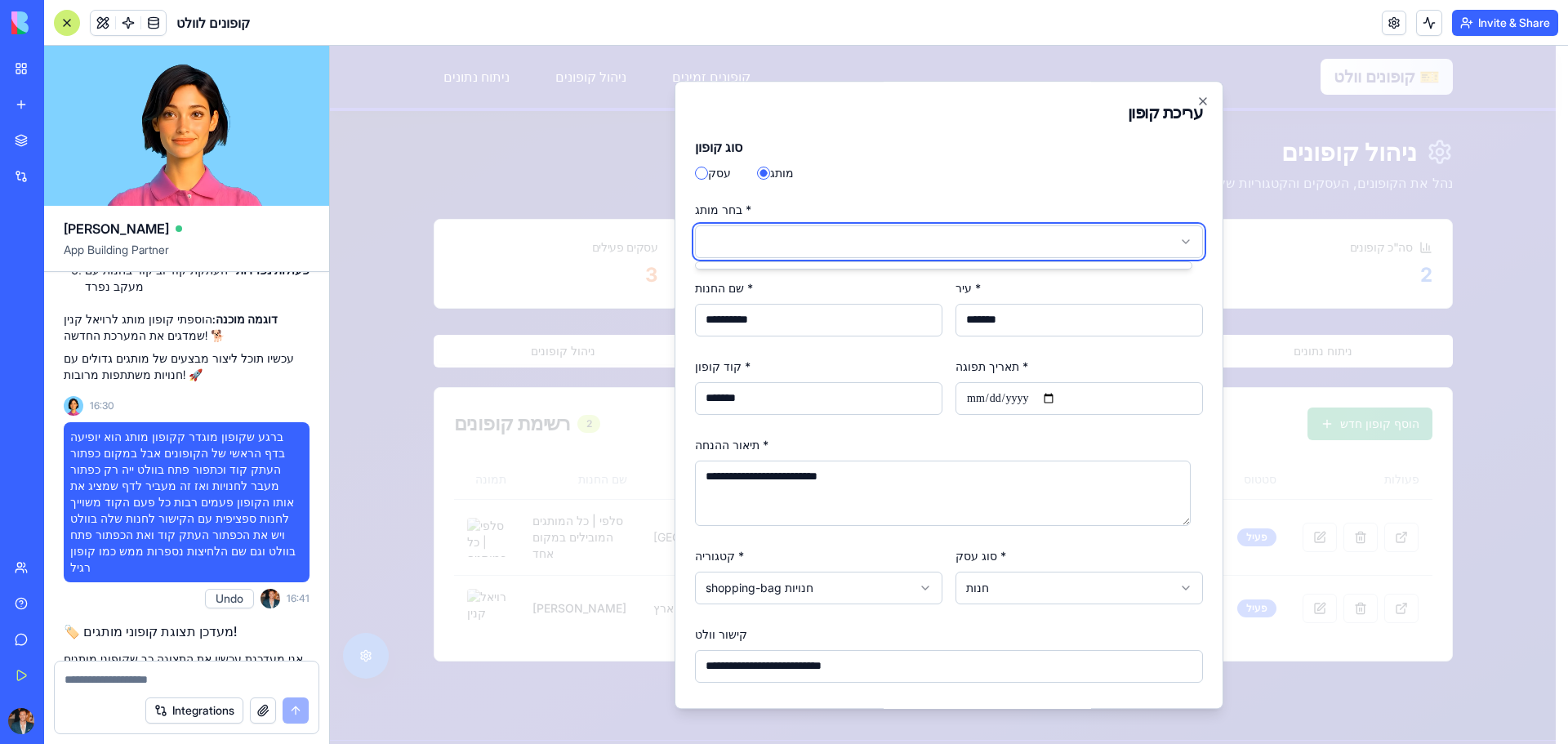
click at [1175, 246] on body "דלג לתוכן הראשי 🎫 קופונים וולט קופונים זמינים ניהול קופונים ניתוח נתונים קופוני…" at bounding box center [942, 438] width 1226 height 783
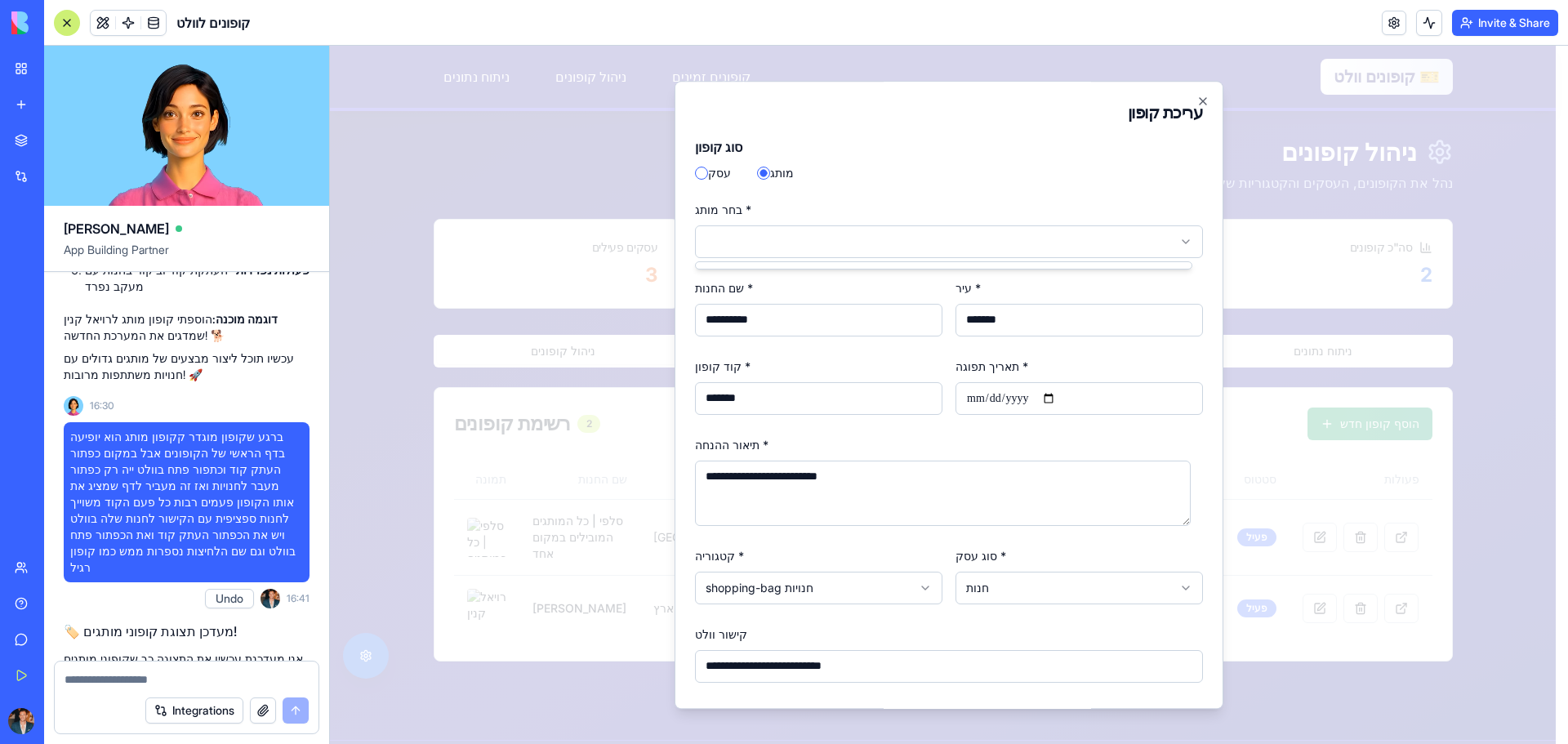
click at [1175, 245] on body "דלג לתוכן הראשי 🎫 קופונים וולט קופונים זמינים ניהול קופונים ניתוח נתונים קופוני…" at bounding box center [942, 438] width 1226 height 783
click at [1063, 265] on div at bounding box center [944, 265] width 495 height 7
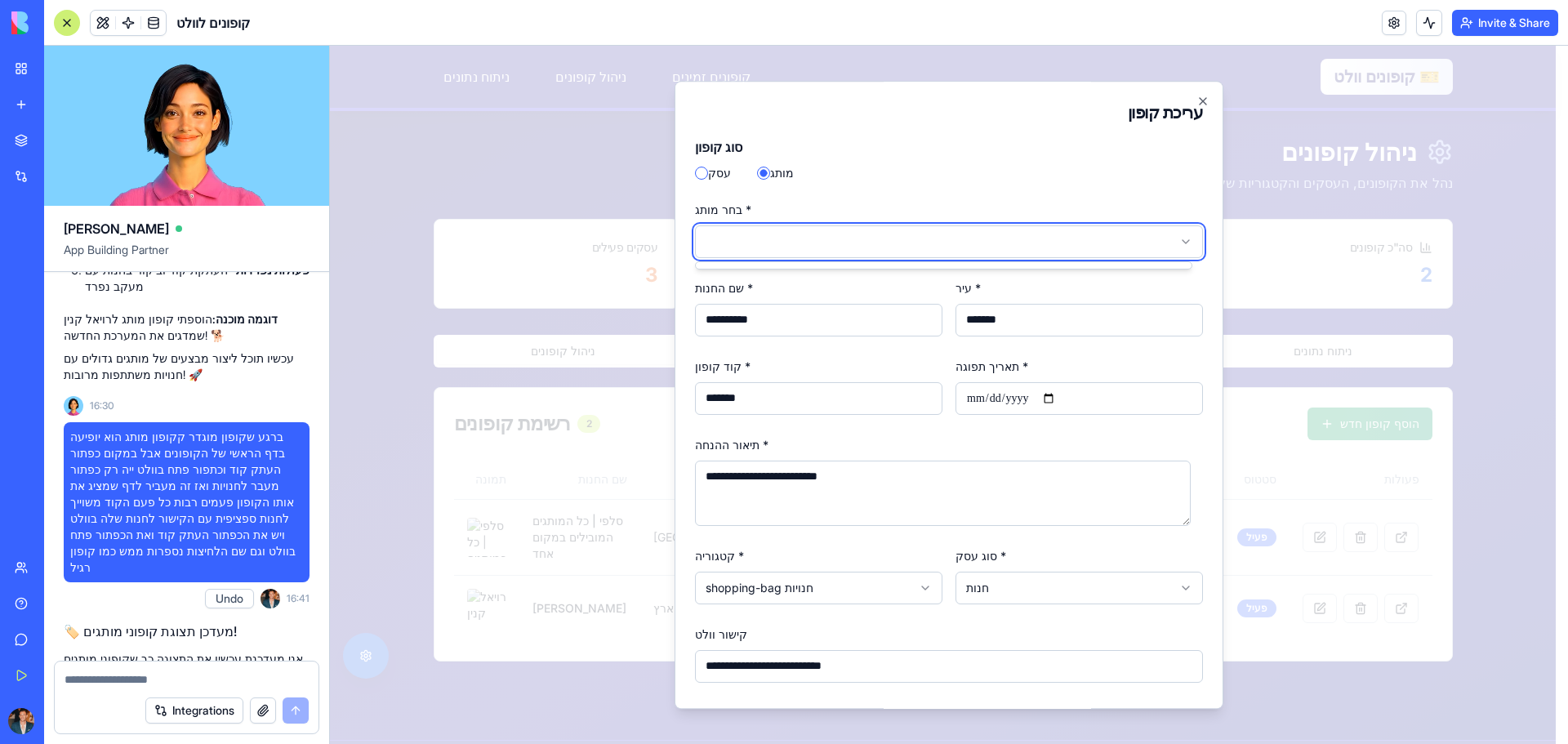
click at [822, 310] on body "דלג לתוכן הראשי 🎫 קופונים וולט קופונים זמינים ניהול קופונים ניתוח נתונים קופוני…" at bounding box center [942, 438] width 1226 height 783
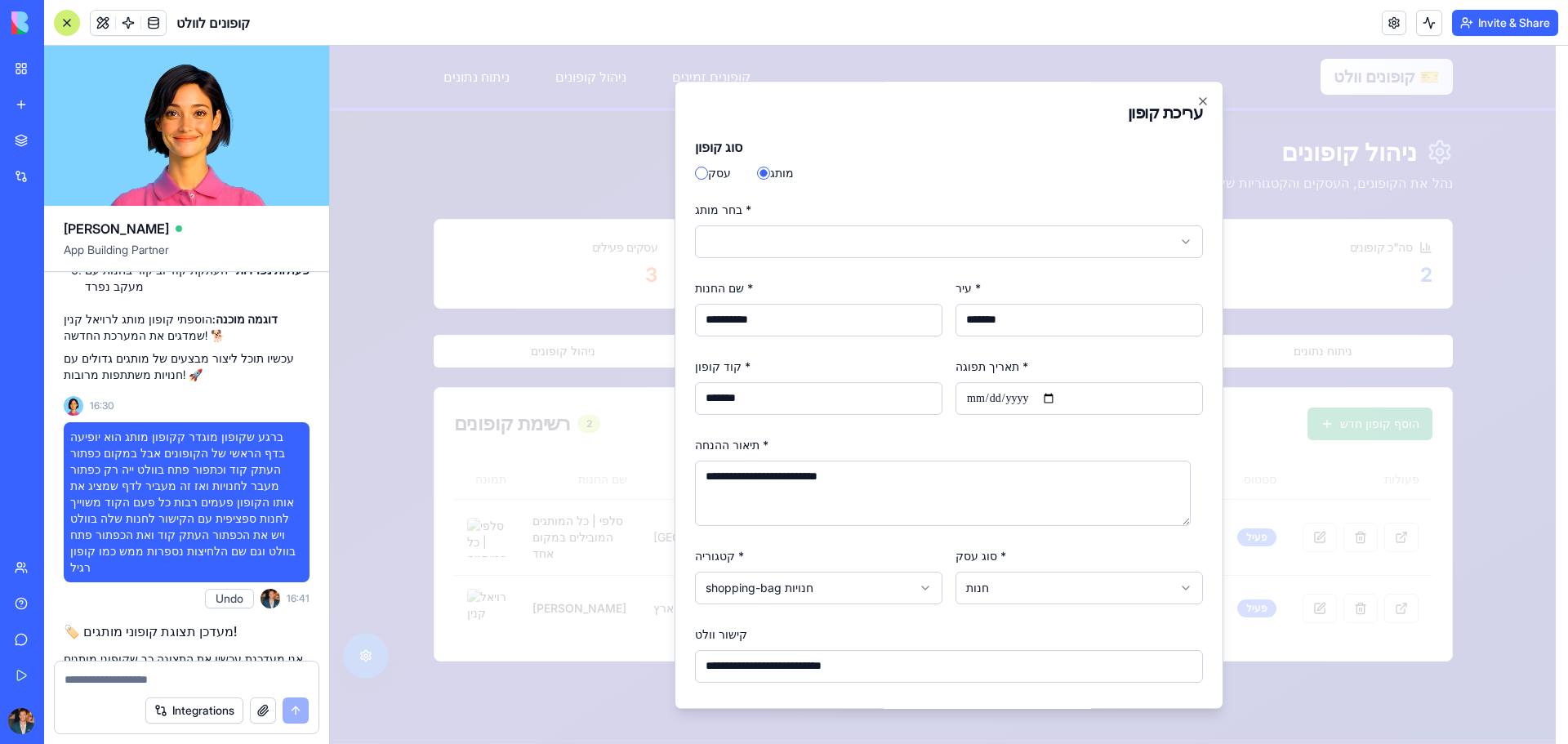
click at [822, 310] on input "**********" at bounding box center [819, 320] width 248 height 33
click at [876, 241] on body "דלג לתוכן הראשי 🎫 קופונים וולט קופונים זמינים ניהול קופונים ניתוח נתונים קופוני…" at bounding box center [942, 438] width 1226 height 783
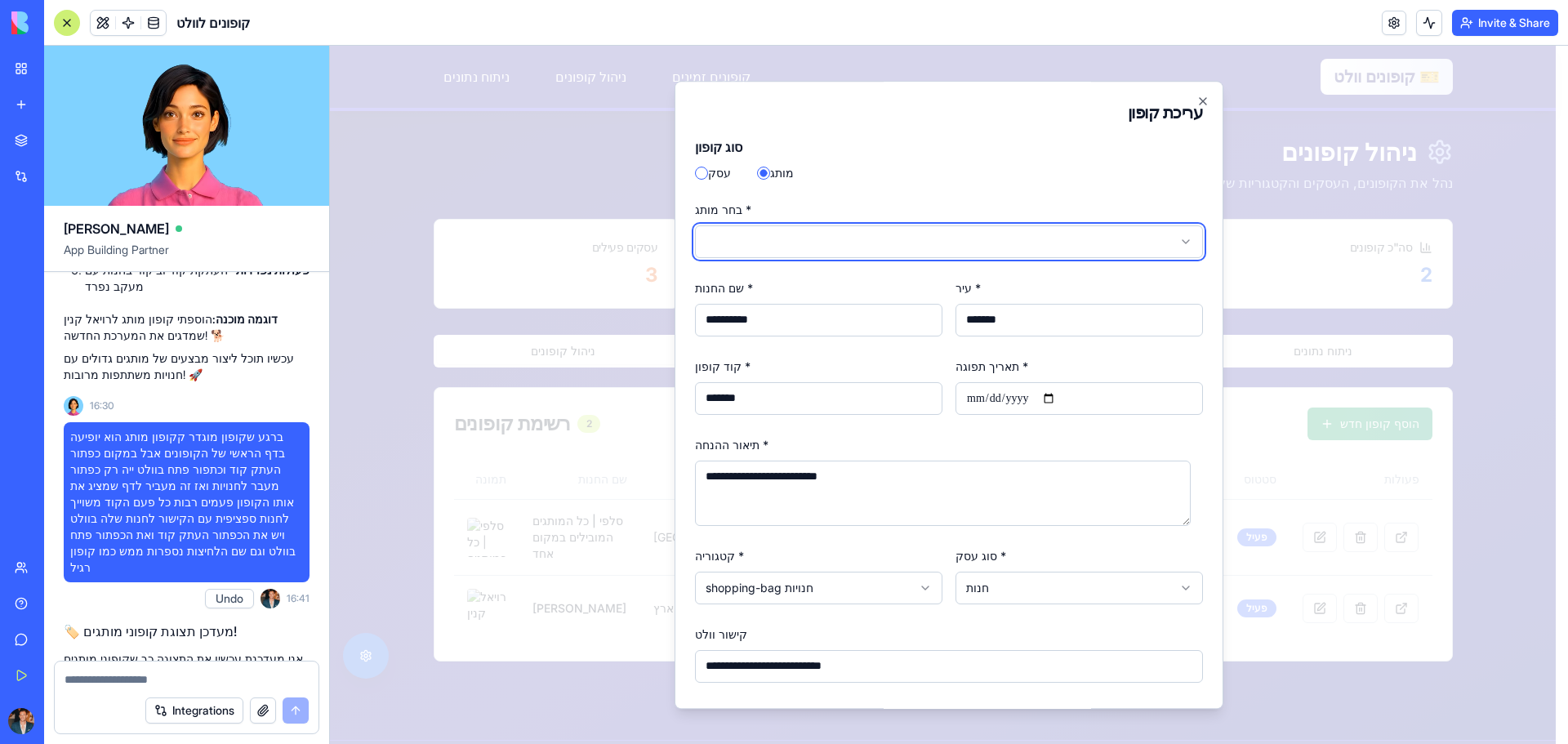
click at [1190, 101] on body "דלג לתוכן הראשי 🎫 קופונים וולט קופונים זמינים ניהול קופונים ניתוח נתונים קופוני…" at bounding box center [942, 438] width 1226 height 783
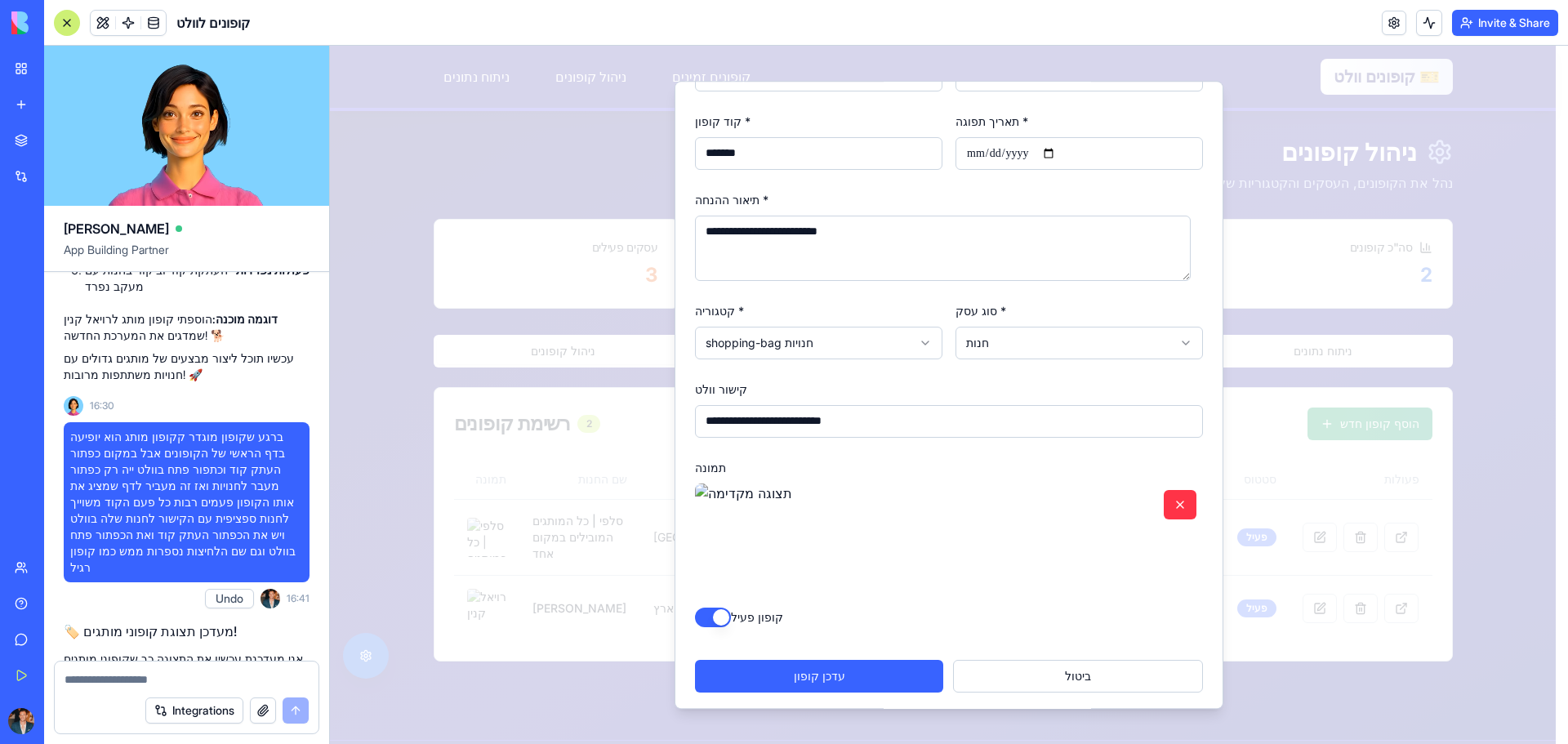
scroll to position [249, 0]
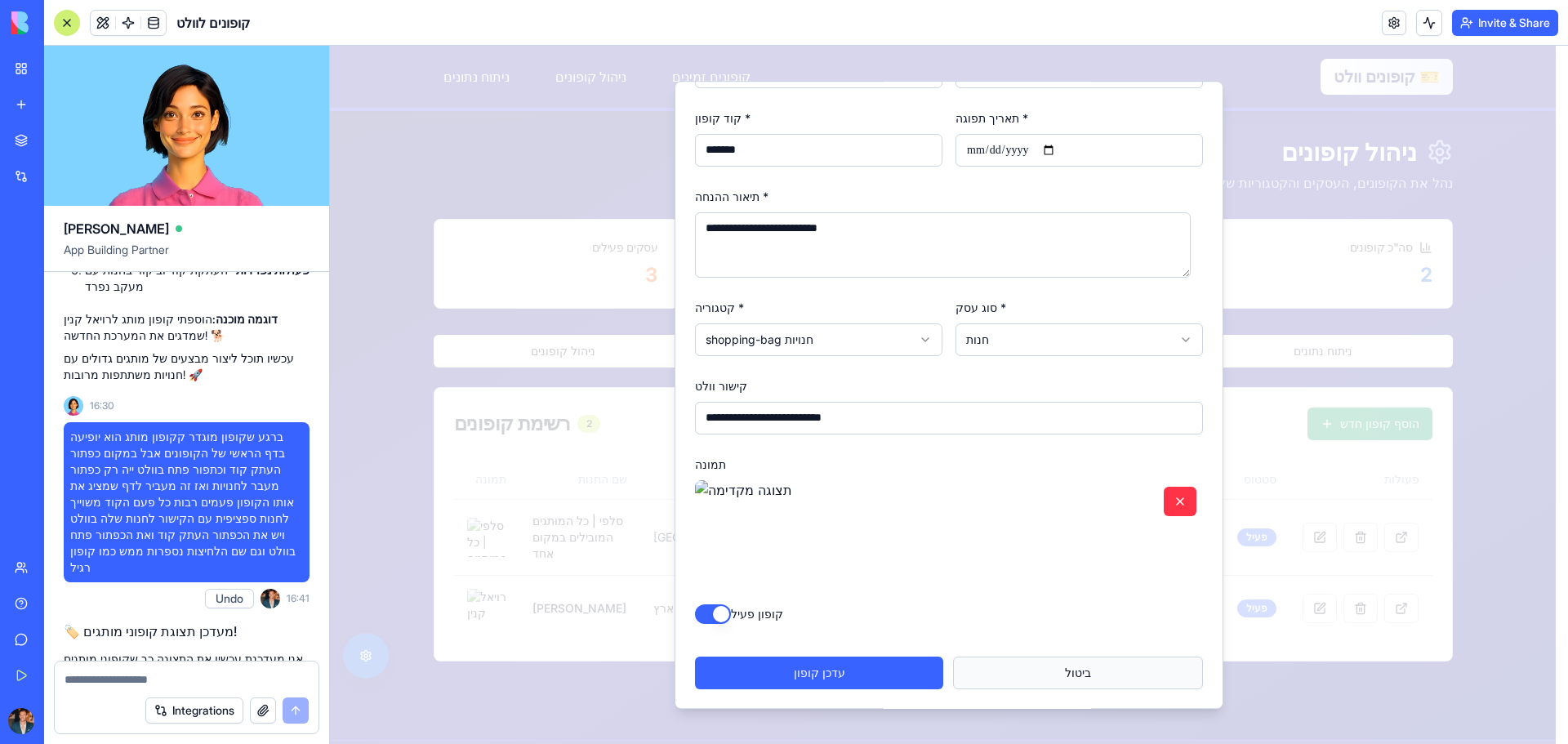
click at [1075, 682] on button "ביטול" at bounding box center [1078, 673] width 250 height 33
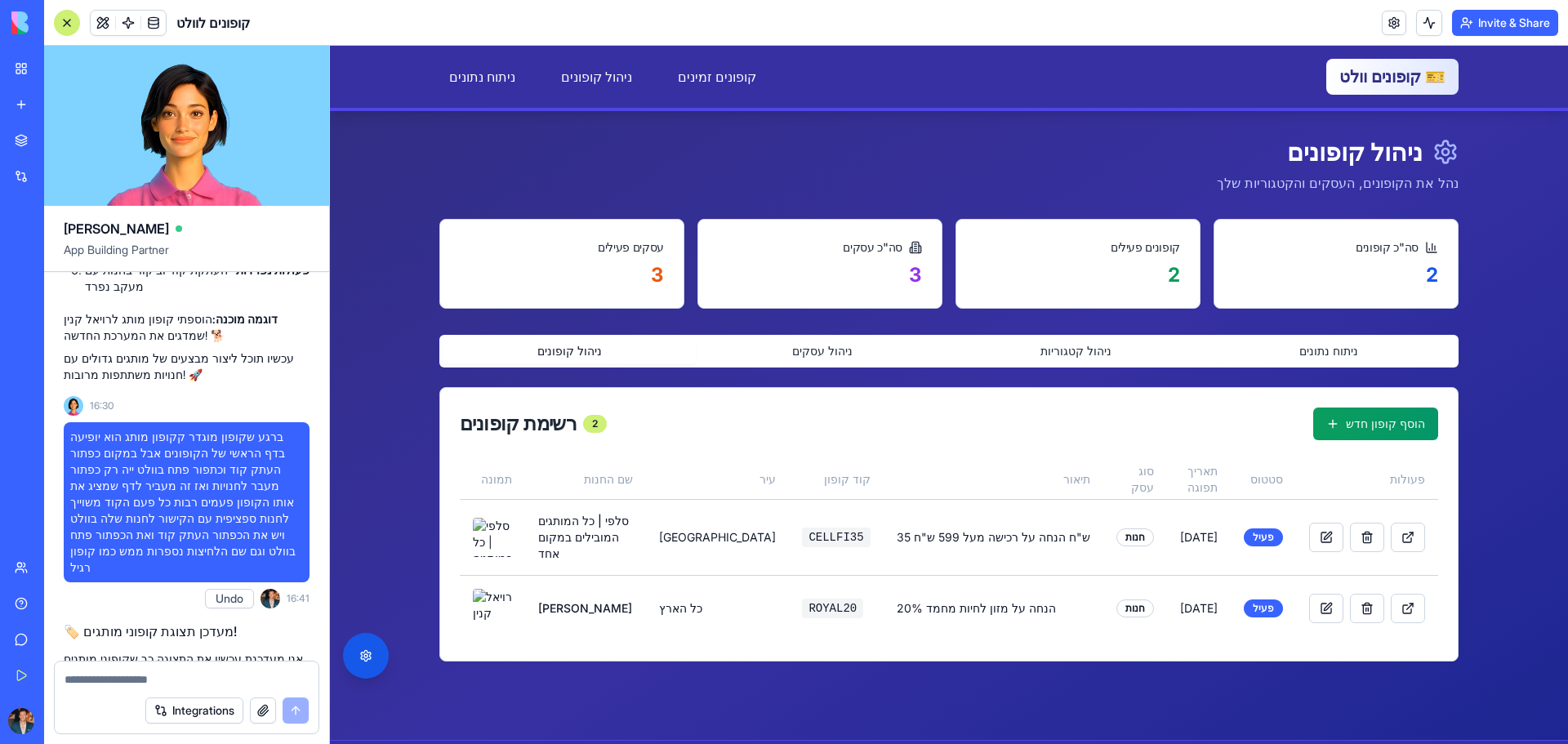
click at [608, 691] on div "דלג לתוכן הראשי 🎫 קופונים וולט קופונים זמינים ניהול קופונים ניתוח נתונים קופוני…" at bounding box center [949, 438] width 1238 height 783
click at [1386, 430] on button "הוסף קופון חדש" at bounding box center [1375, 423] width 125 height 33
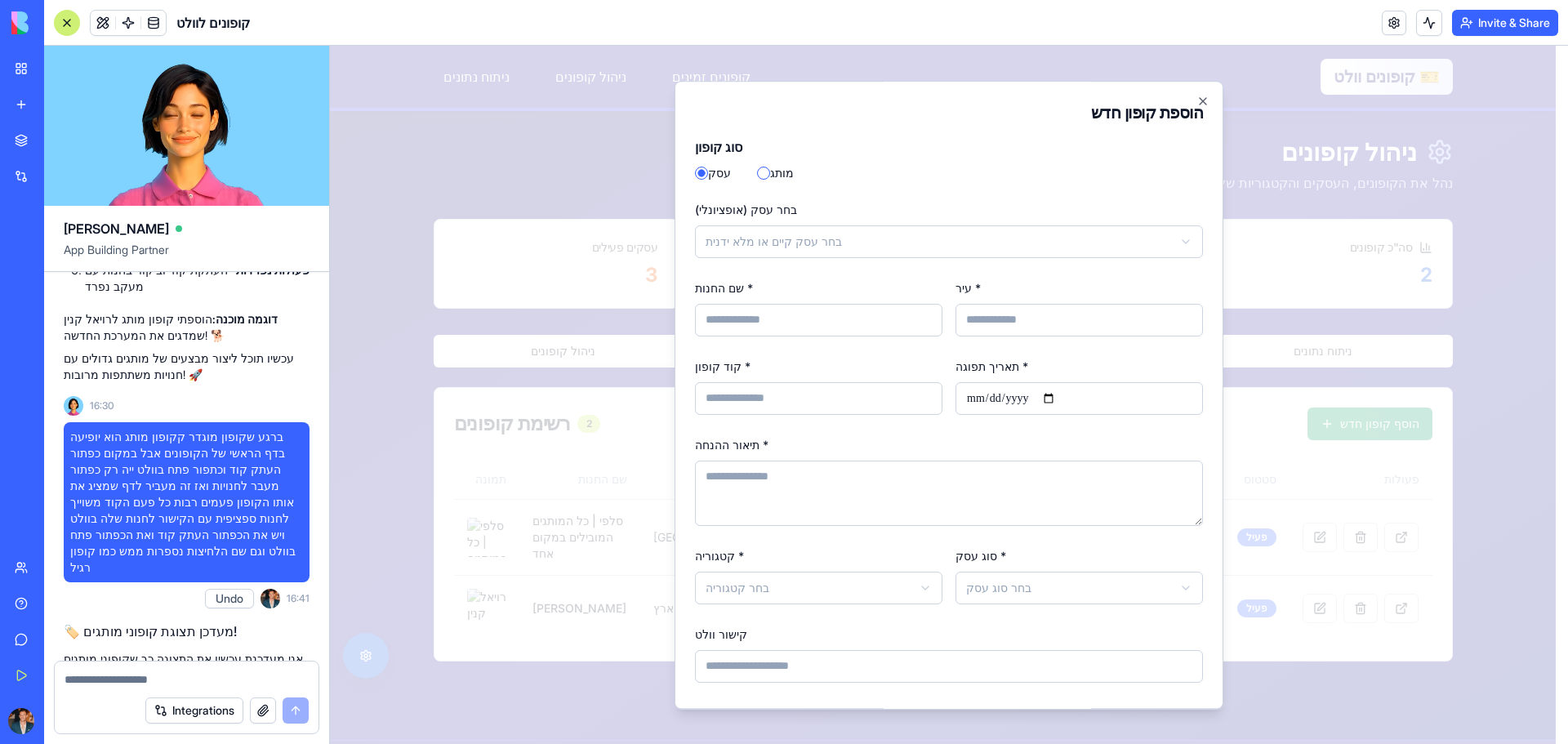
click at [761, 168] on button "מותג" at bounding box center [764, 173] width 13 height 13
click at [719, 249] on body "דלג לתוכן הראשי 🎫 קופונים וולט קופונים זמינים ניהול קופונים ניתוח נתונים קופוני…" at bounding box center [942, 438] width 1226 height 783
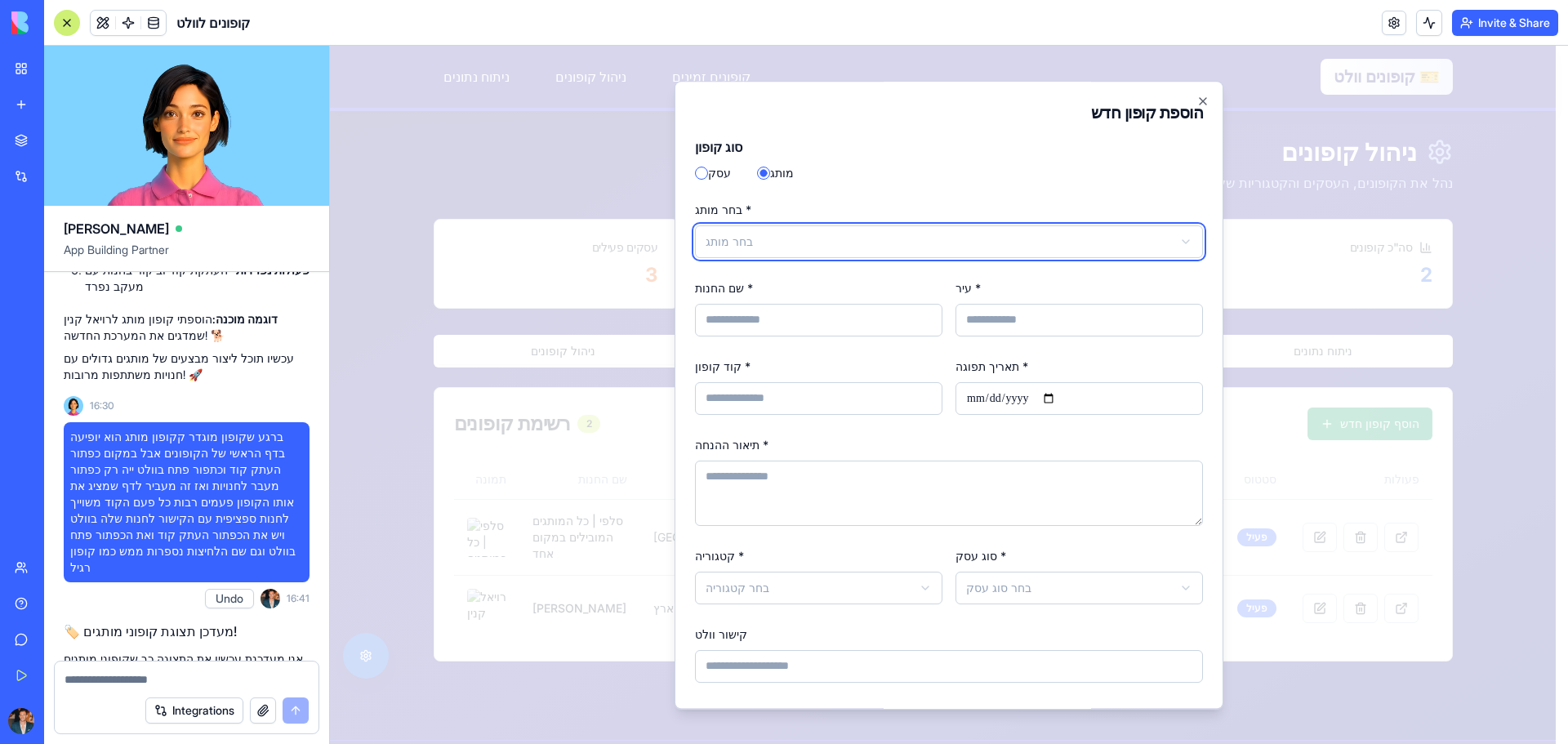
click at [709, 170] on body "דלג לתוכן הראשי 🎫 קופונים וולט קופונים זמינים ניהול קופונים ניתוח נתונים קופוני…" at bounding box center [942, 438] width 1226 height 783
click at [726, 235] on body "דלג לתוכן הראשי 🎫 קופונים וולט קופונים זמינים ניהול קופונים ניתוח נתונים קופוני…" at bounding box center [942, 438] width 1226 height 783
click at [785, 246] on body "דלג לתוכן הראשי 🎫 קופונים וולט קופונים זמינים ניהול קופונים ניתוח נתונים קופוני…" at bounding box center [942, 438] width 1226 height 783
click at [780, 246] on body "דלג לתוכן הראשי 🎫 קופונים וולט קופונים זמינים ניהול קופונים ניתוח נתונים קופוני…" at bounding box center [942, 438] width 1226 height 783
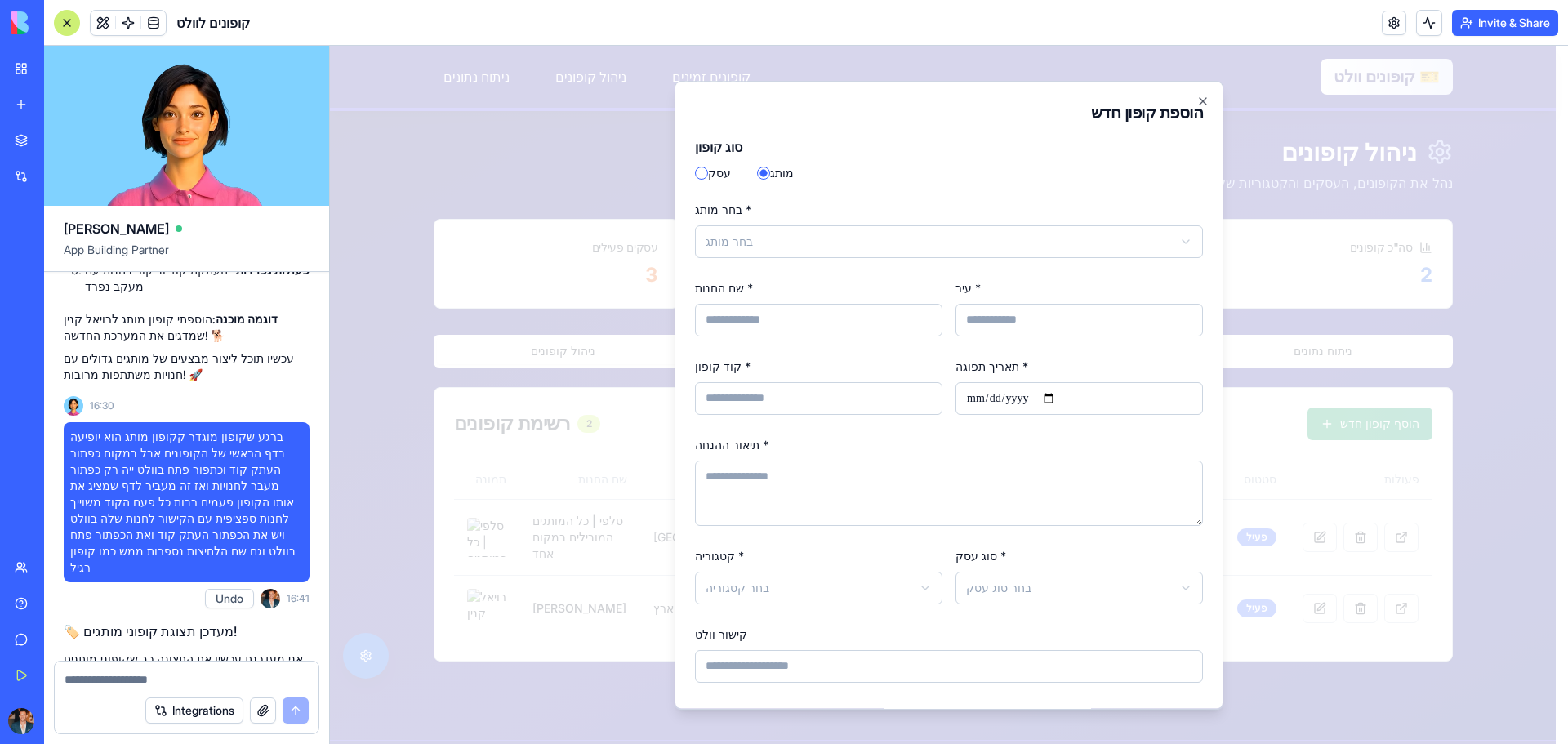
click at [932, 318] on input "שם החנות *" at bounding box center [819, 320] width 248 height 33
click at [985, 315] on input "עיר *" at bounding box center [1079, 320] width 248 height 33
click at [910, 268] on form "**********" at bounding box center [949, 552] width 508 height 830
click at [798, 239] on body "דלג לתוכן הראשי 🎫 קופונים וולט קופונים זמינים ניהול קופונים ניתוח נתונים קופוני…" at bounding box center [942, 438] width 1226 height 783
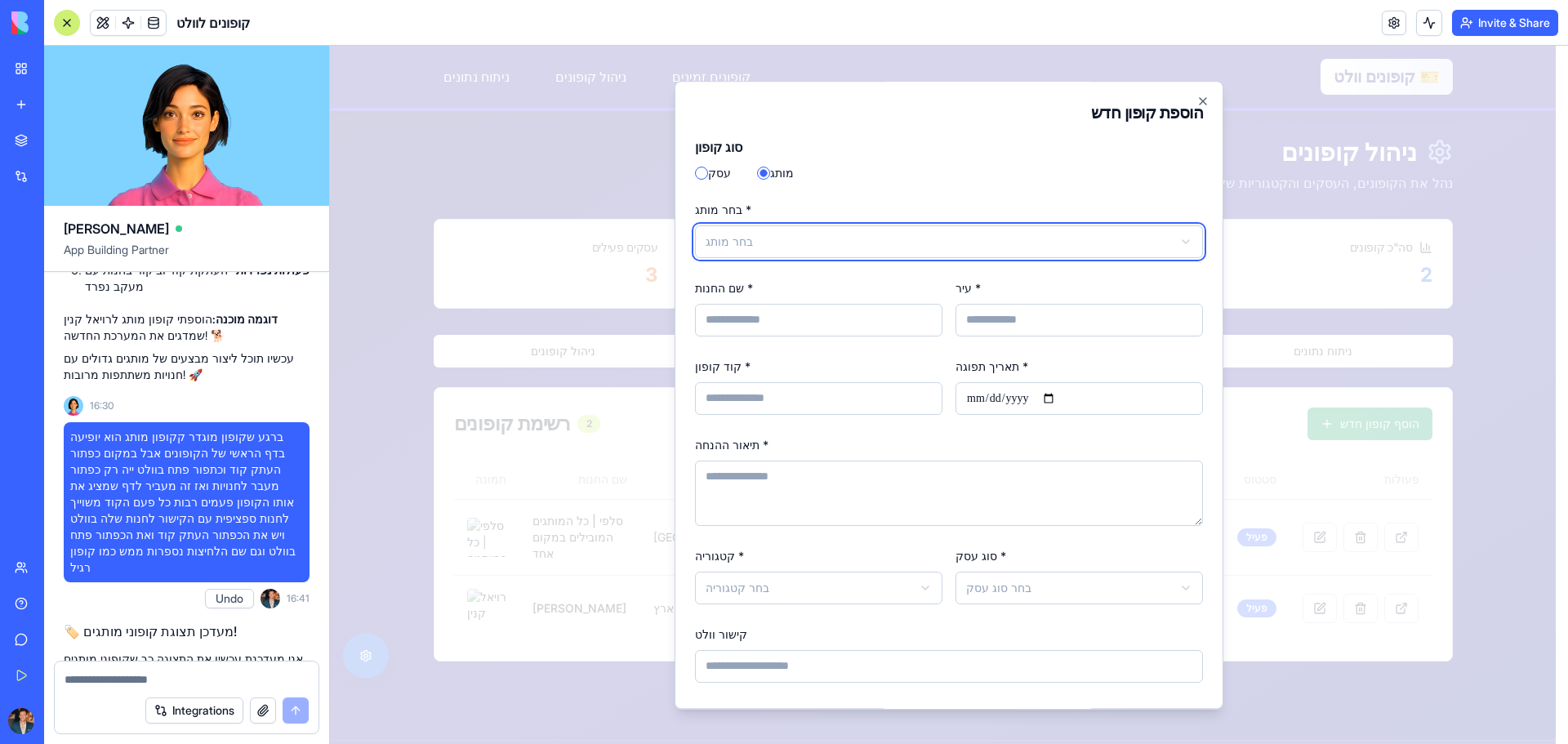
click at [798, 239] on body "דלג לתוכן הראשי 🎫 קופונים וולט קופונים זמינים ניהול קופונים ניתוח נתונים קופוני…" at bounding box center [942, 438] width 1226 height 783
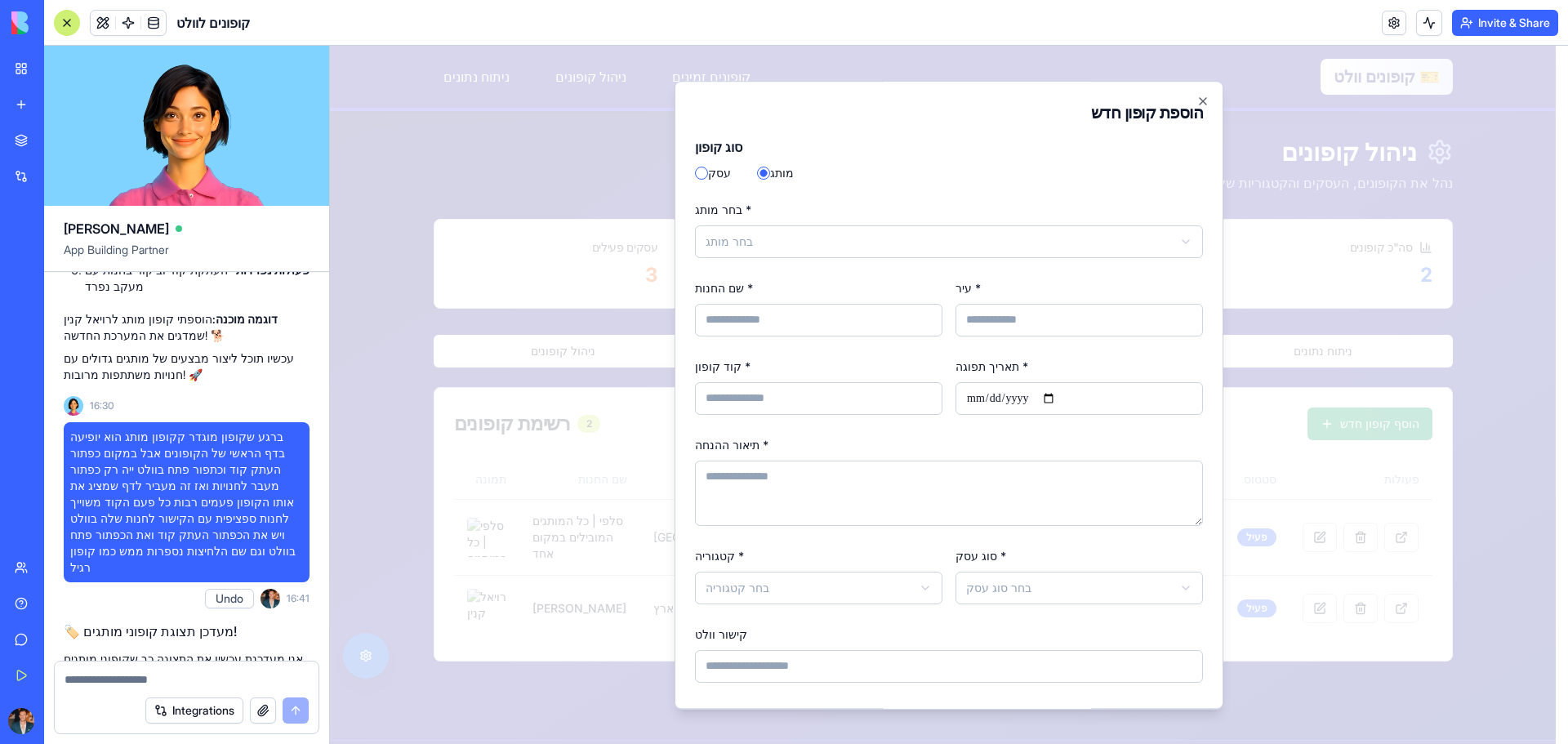
click at [798, 239] on body "דלג לתוכן הראשי 🎫 קופונים וולט קופונים זמינים ניהול קופונים ניתוח נתונים קופוני…" at bounding box center [942, 438] width 1226 height 783
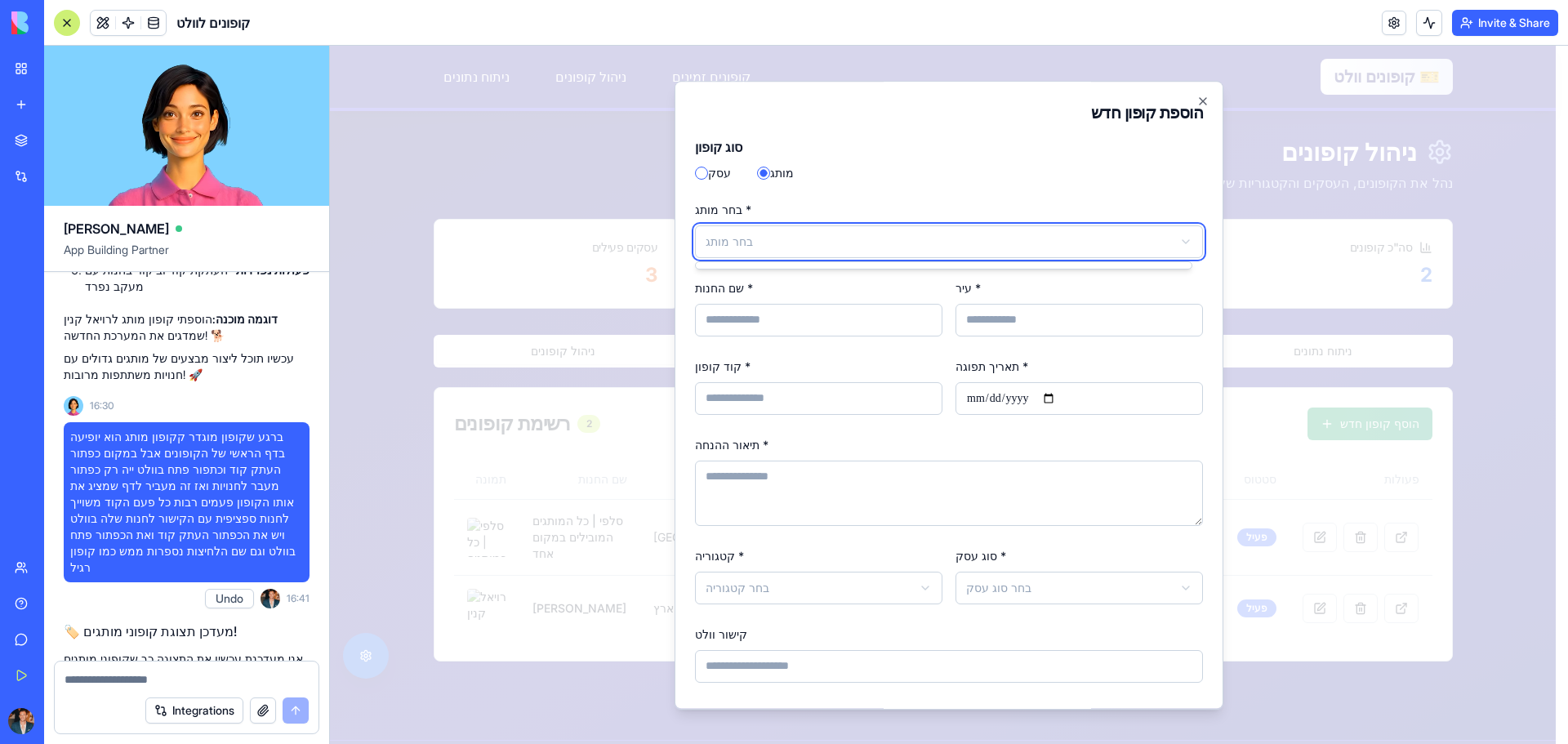
click at [705, 167] on body "דלג לתוכן הראשי 🎫 קופונים וולט קופונים זמינים ניהול קופונים ניתוח נתונים קופוני…" at bounding box center [942, 438] width 1226 height 783
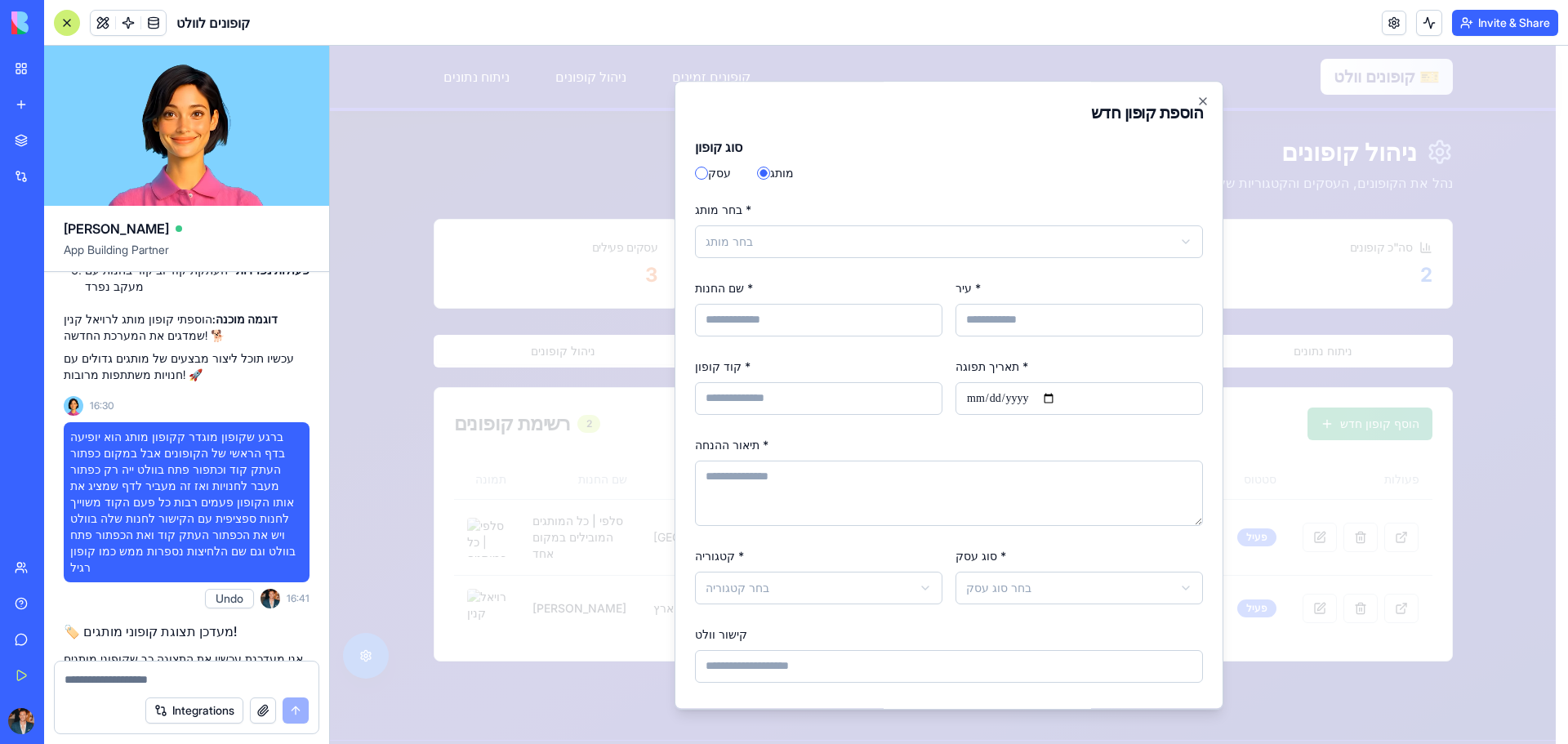
click at [722, 167] on label "עסק" at bounding box center [719, 173] width 23 height 12
click at [708, 167] on button "עסק" at bounding box center [702, 173] width 13 height 13
click at [1196, 100] on icon "button" at bounding box center [1203, 101] width 13 height 13
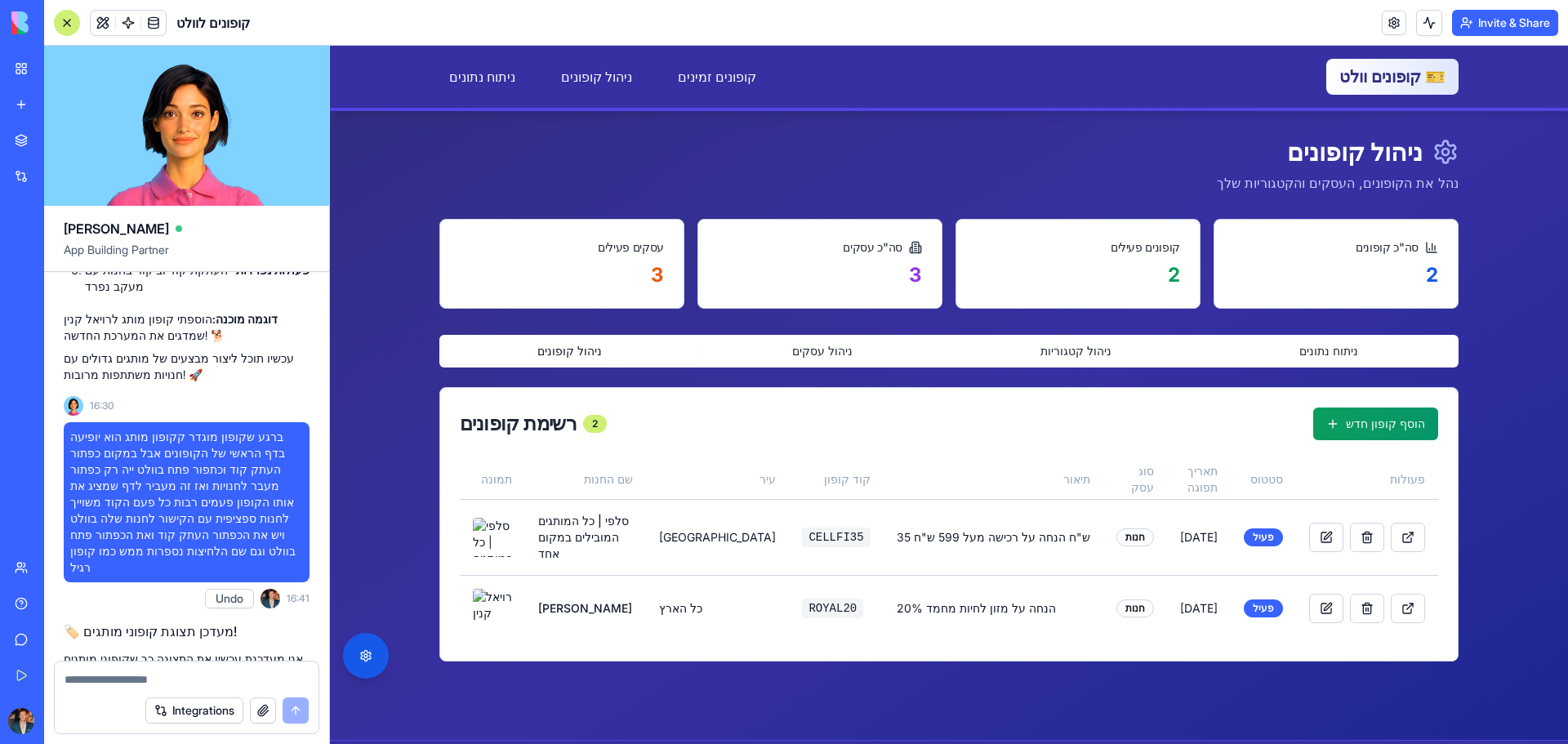
click at [98, 675] on textarea at bounding box center [187, 680] width 244 height 17
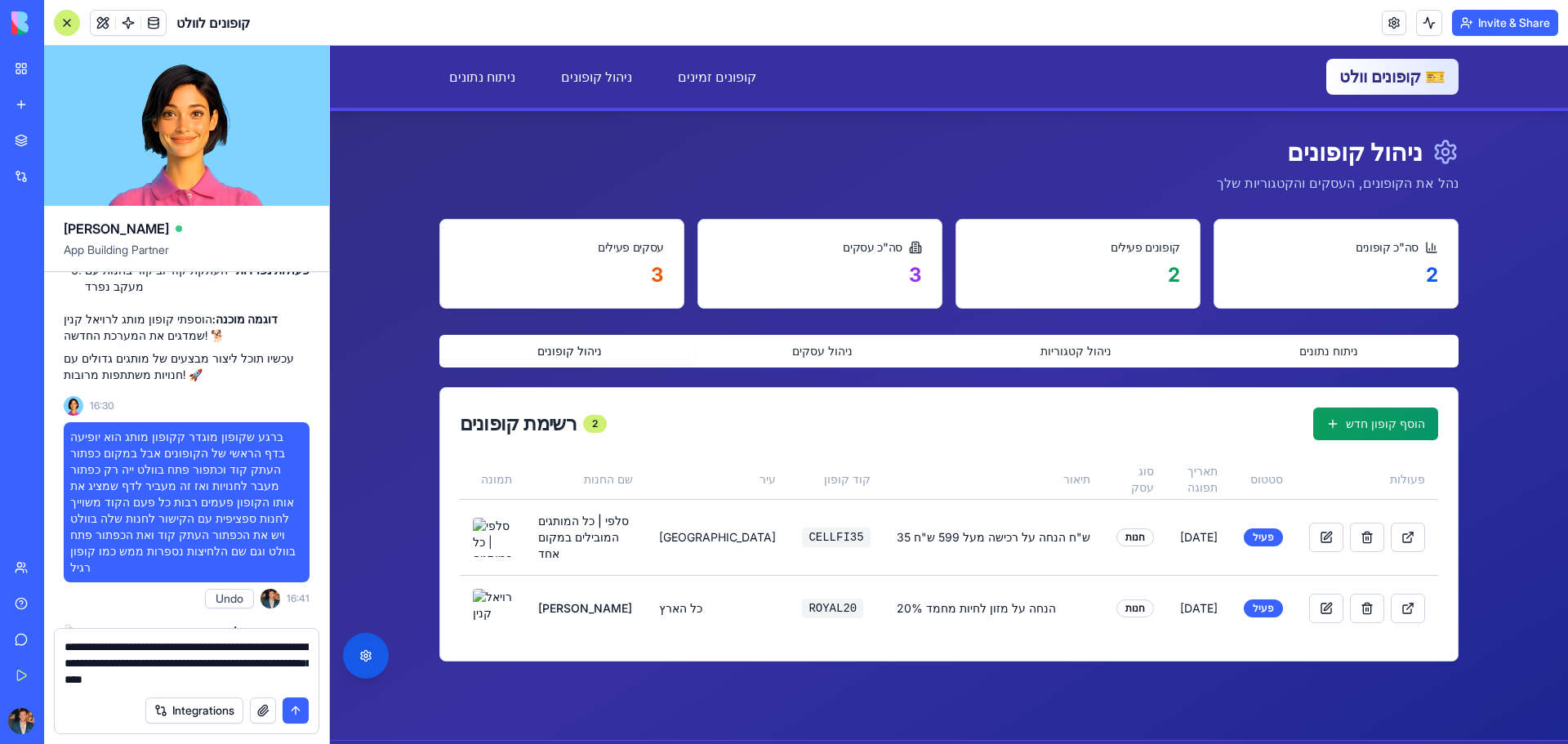
type textarea "**********"
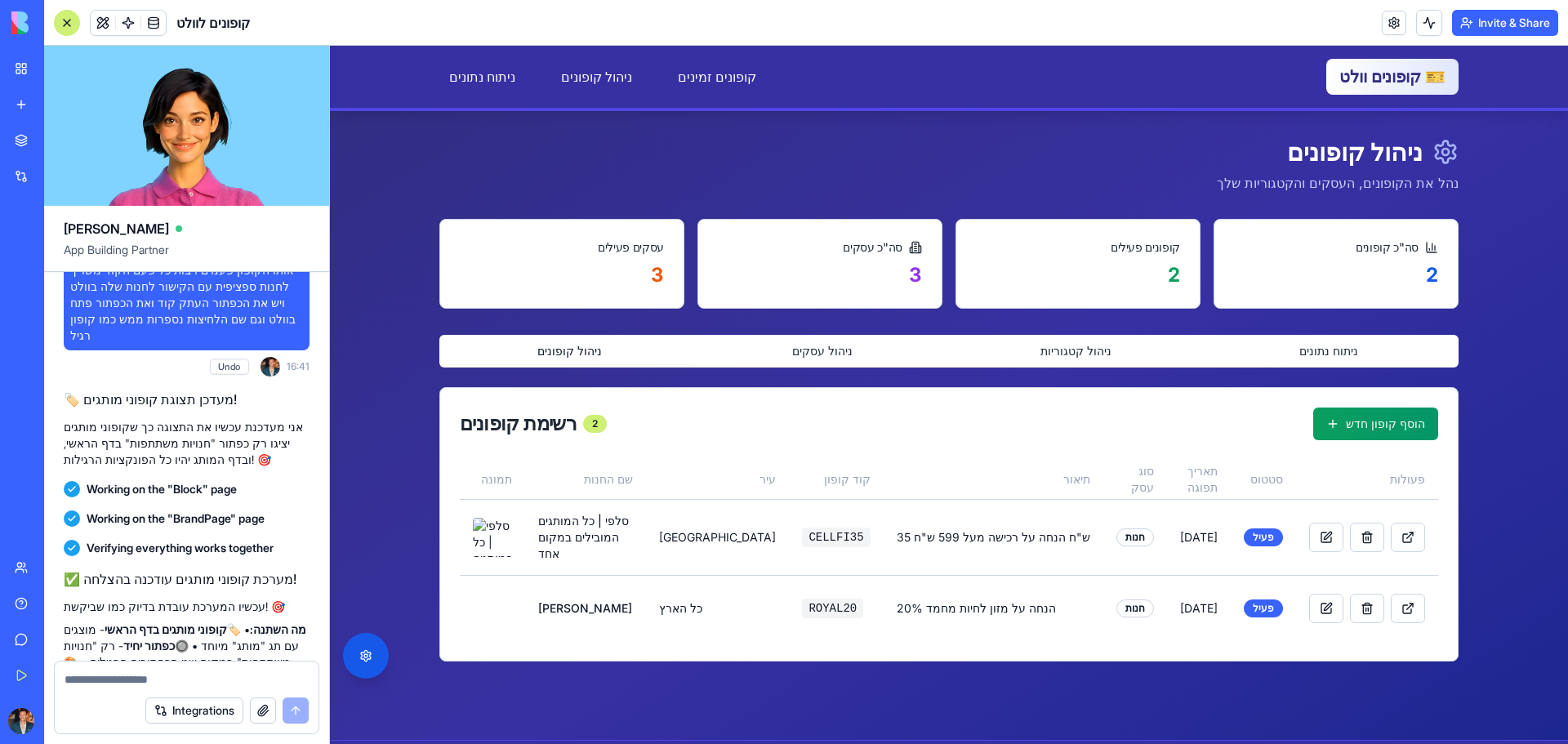
scroll to position [6015, 0]
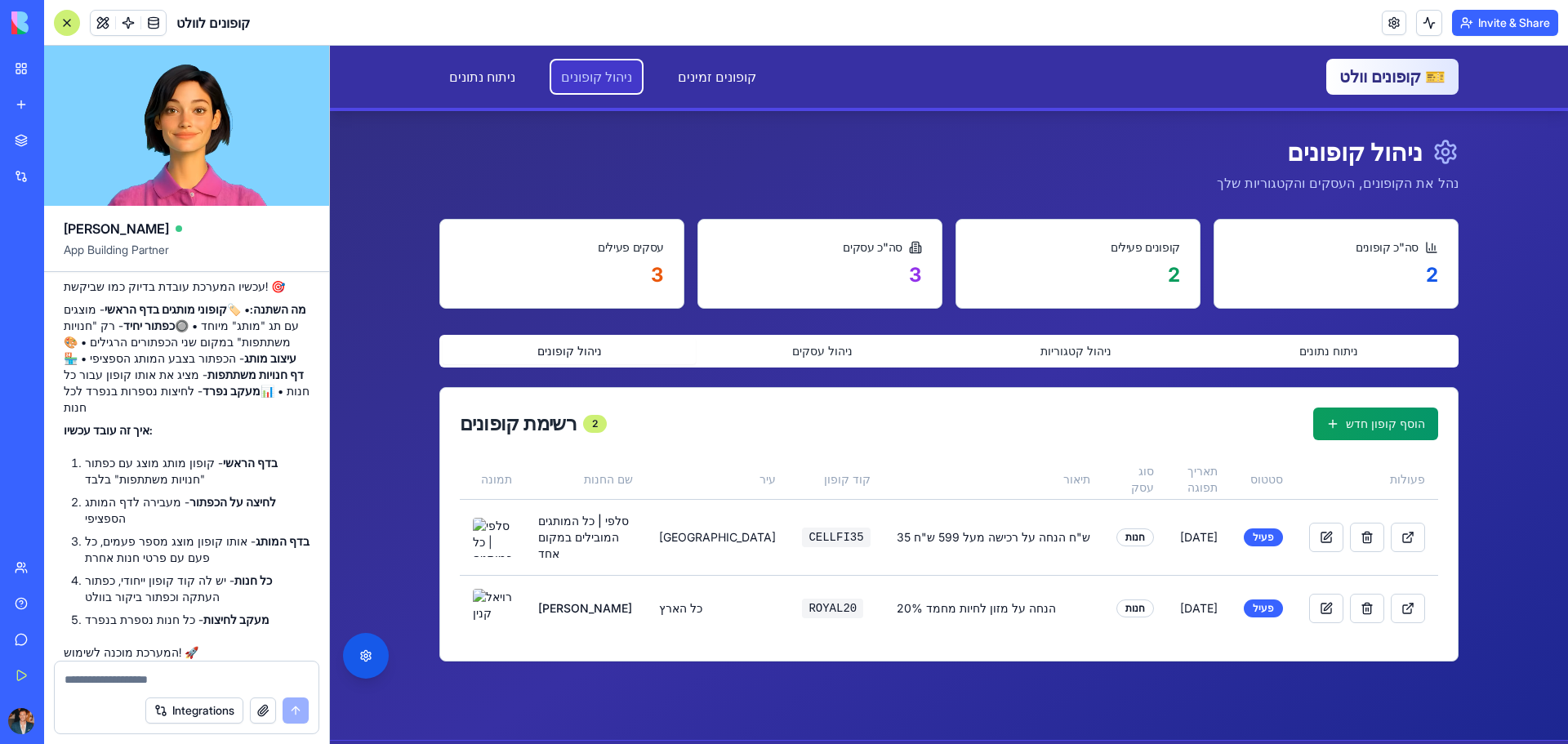
click at [592, 67] on link "ניהול קופונים" at bounding box center [597, 76] width 90 height 33
click at [678, 67] on link "קופונים זמינים" at bounding box center [716, 76] width 98 height 33
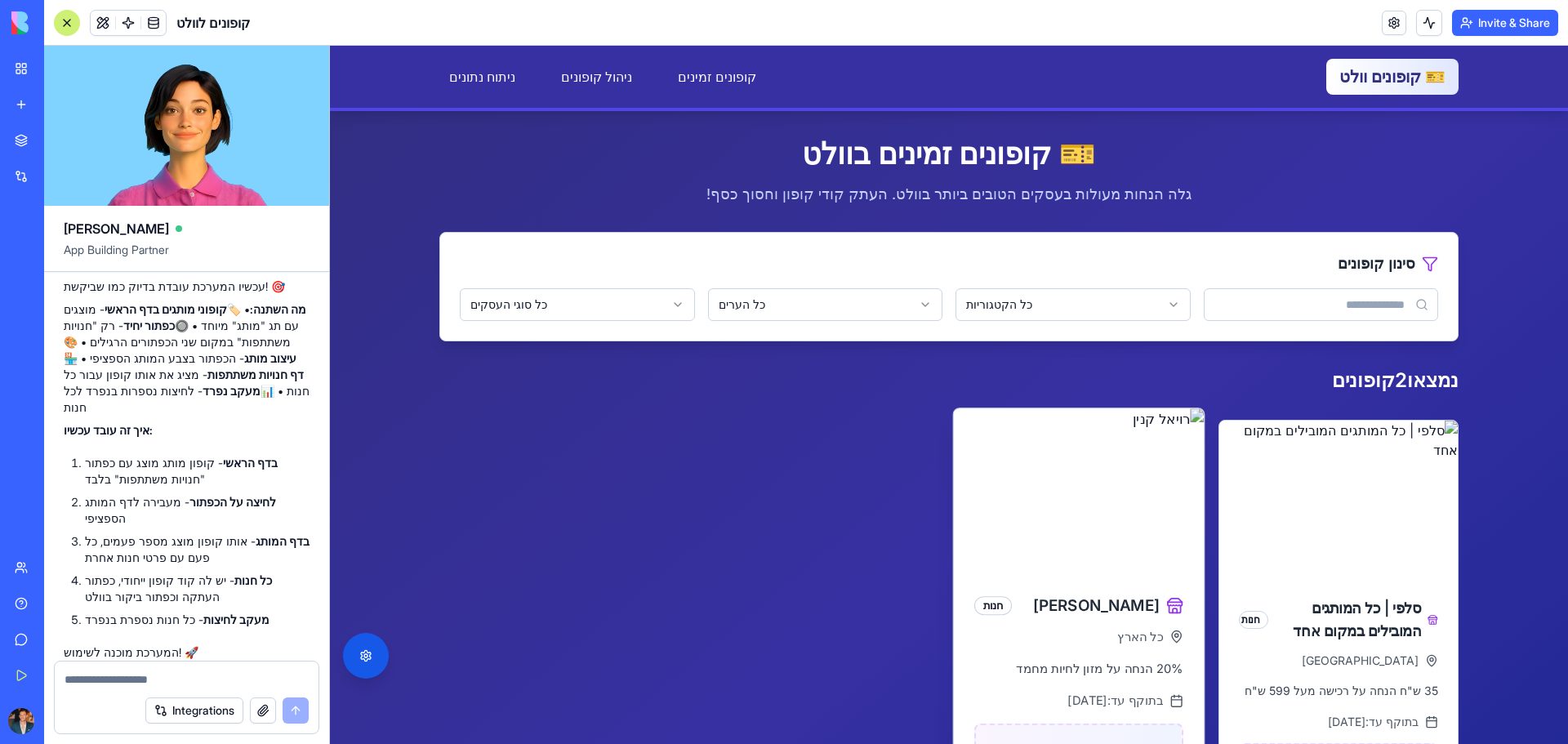
click at [1025, 523] on img at bounding box center [1079, 490] width 251 height 165
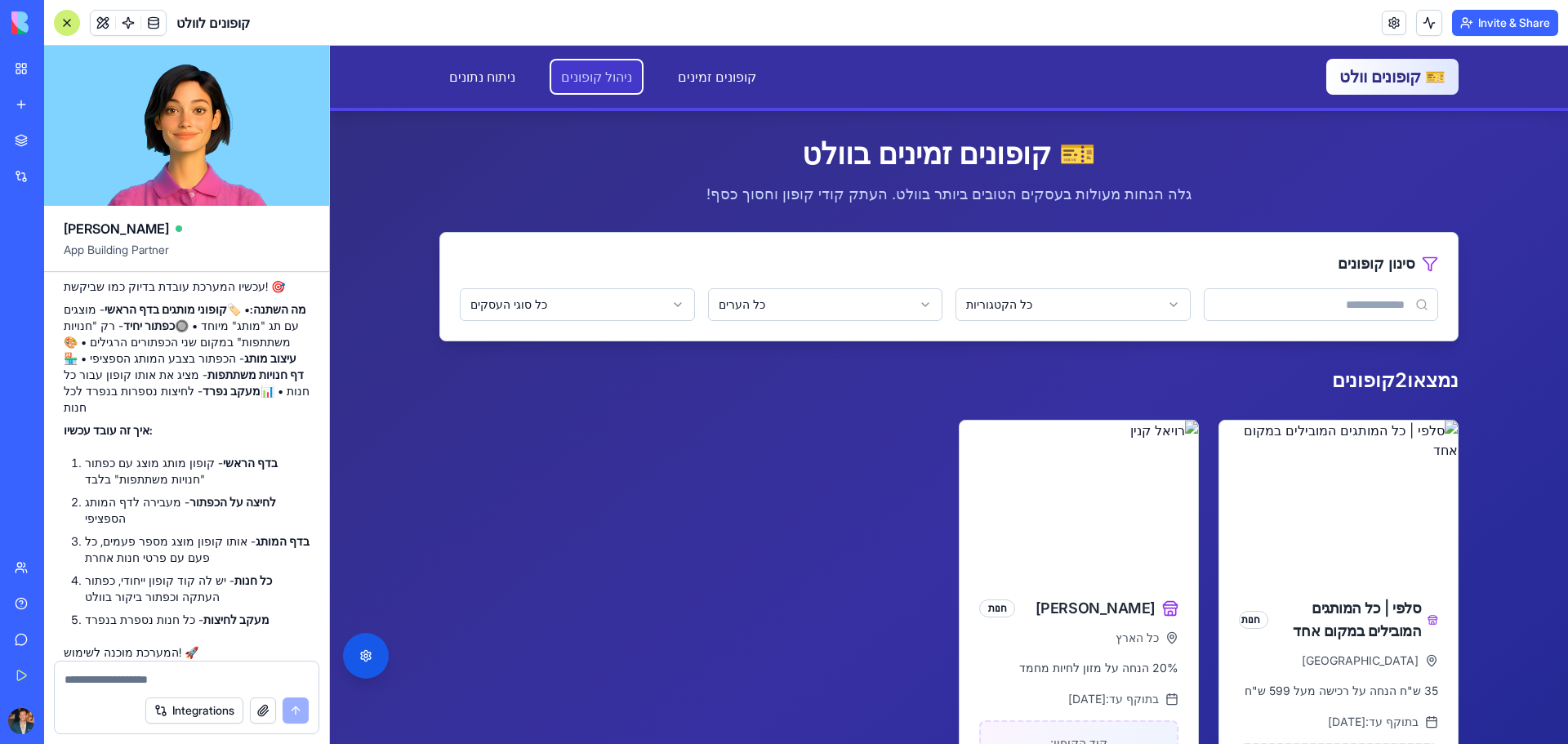
click at [573, 80] on link "ניהול קופונים" at bounding box center [597, 76] width 90 height 33
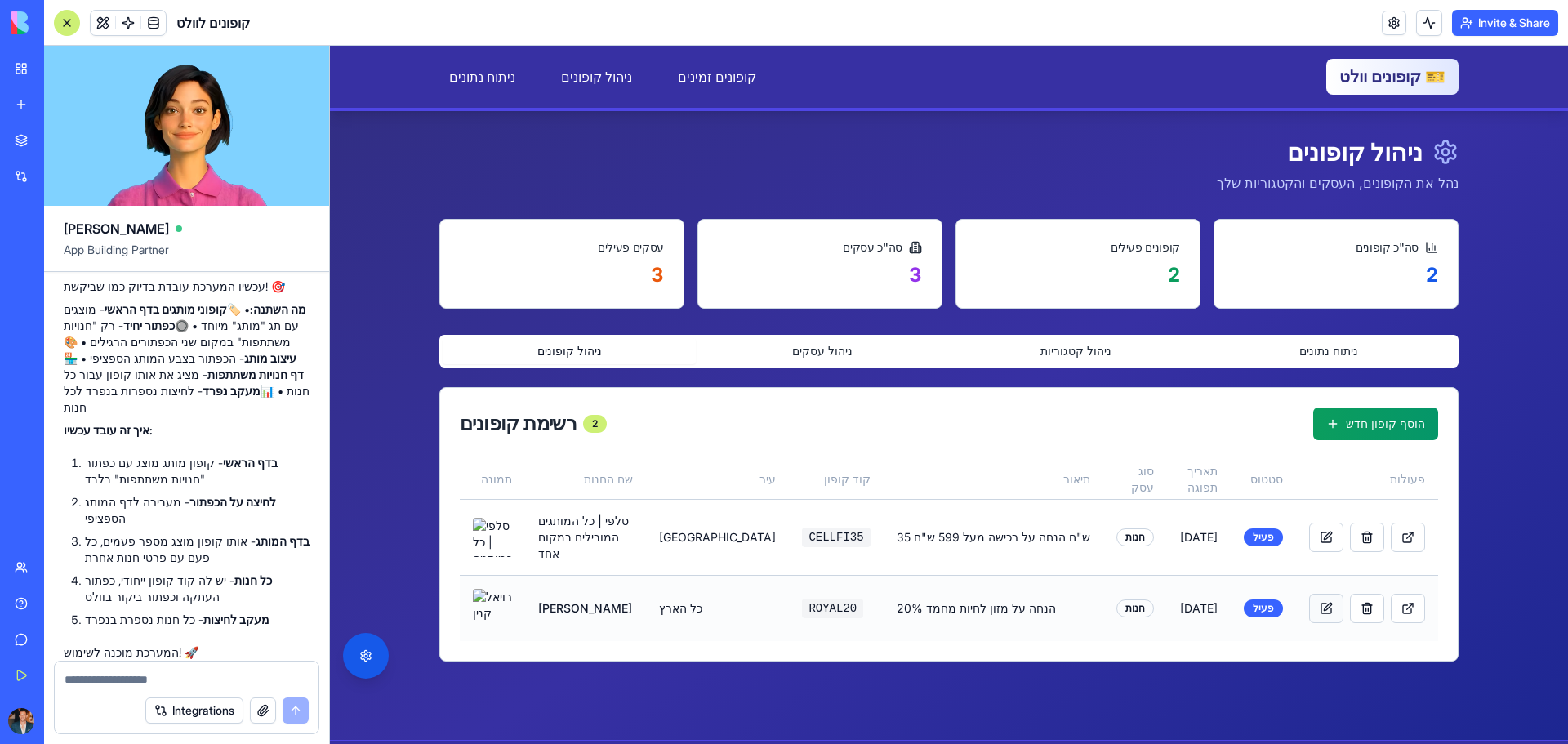
click at [1311, 598] on button at bounding box center [1325, 608] width 34 height 29
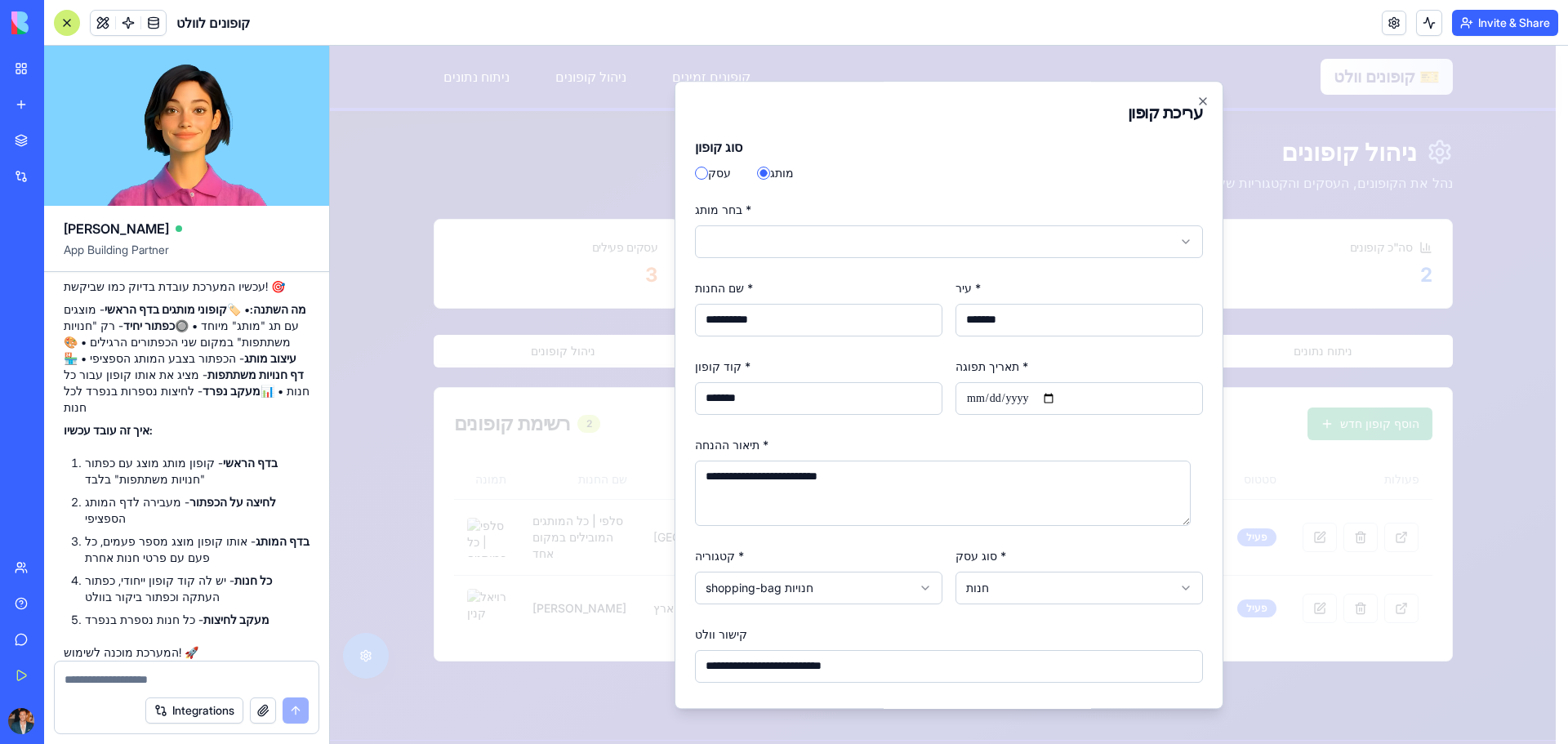
click at [732, 235] on body "דלג לתוכן הראשי 🎫 קופונים וולט קופונים זמינים ניהול קופונים ניתוח נתונים קופוני…" at bounding box center [942, 438] width 1226 height 783
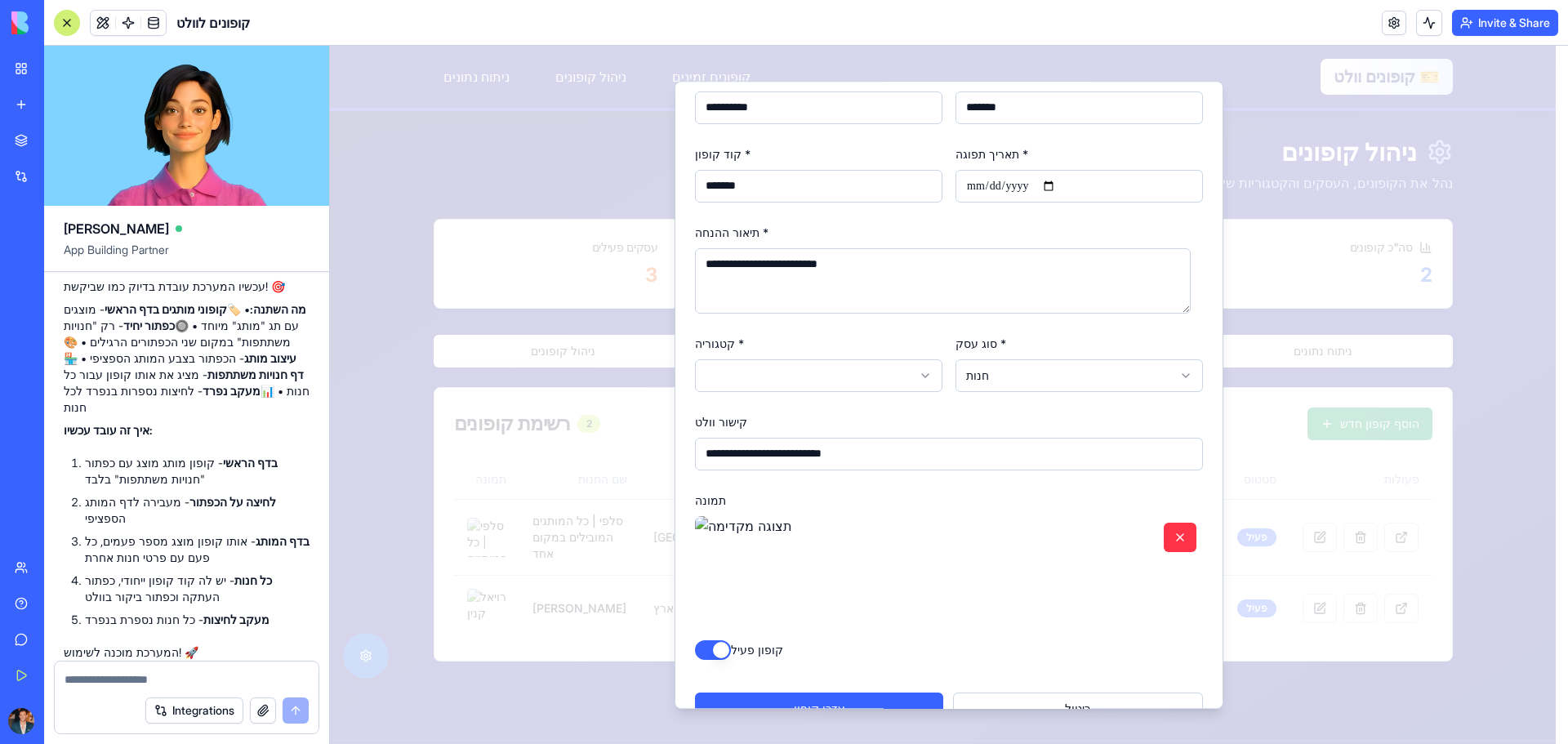
scroll to position [249, 0]
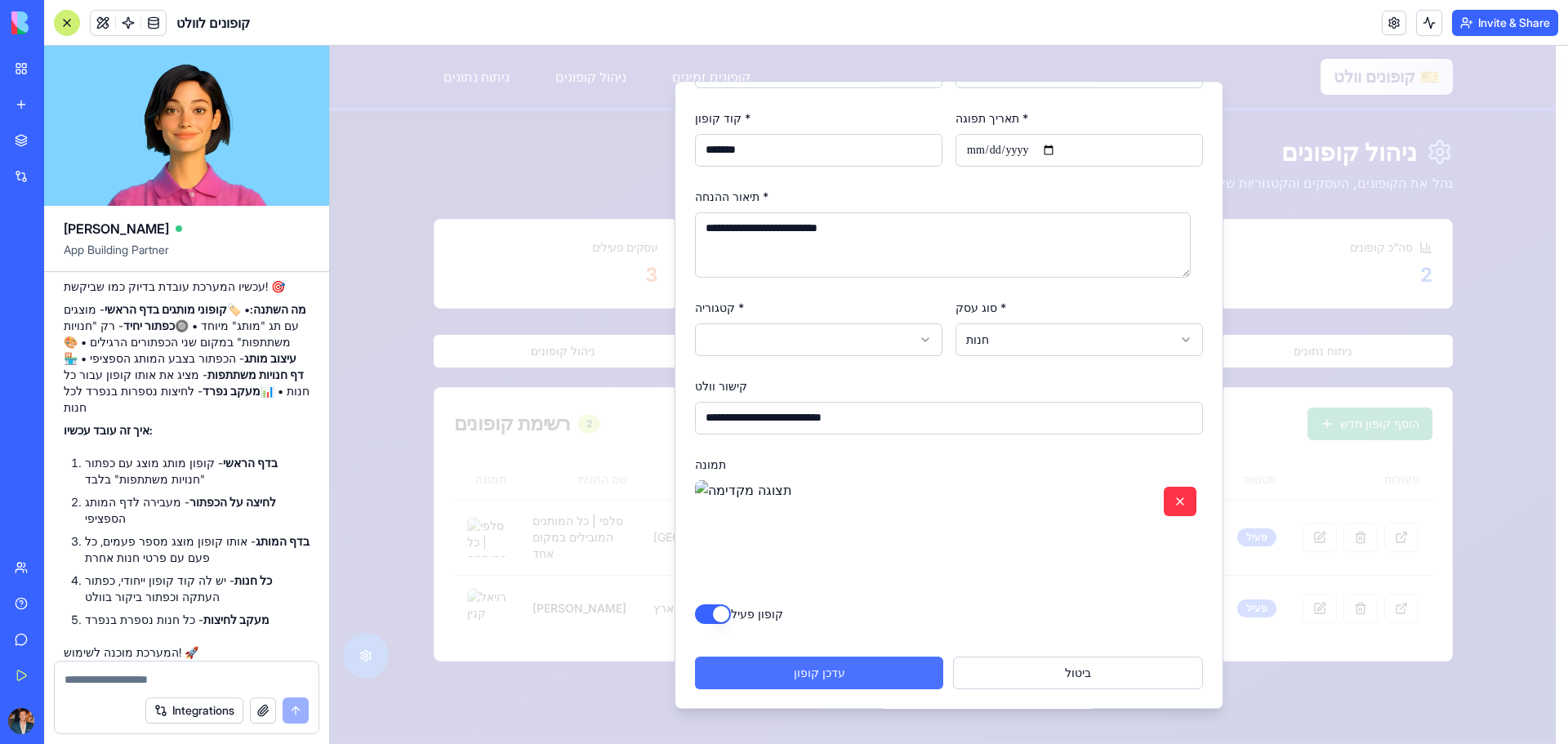
click at [829, 675] on button "עדכן קופון" at bounding box center [819, 673] width 249 height 33
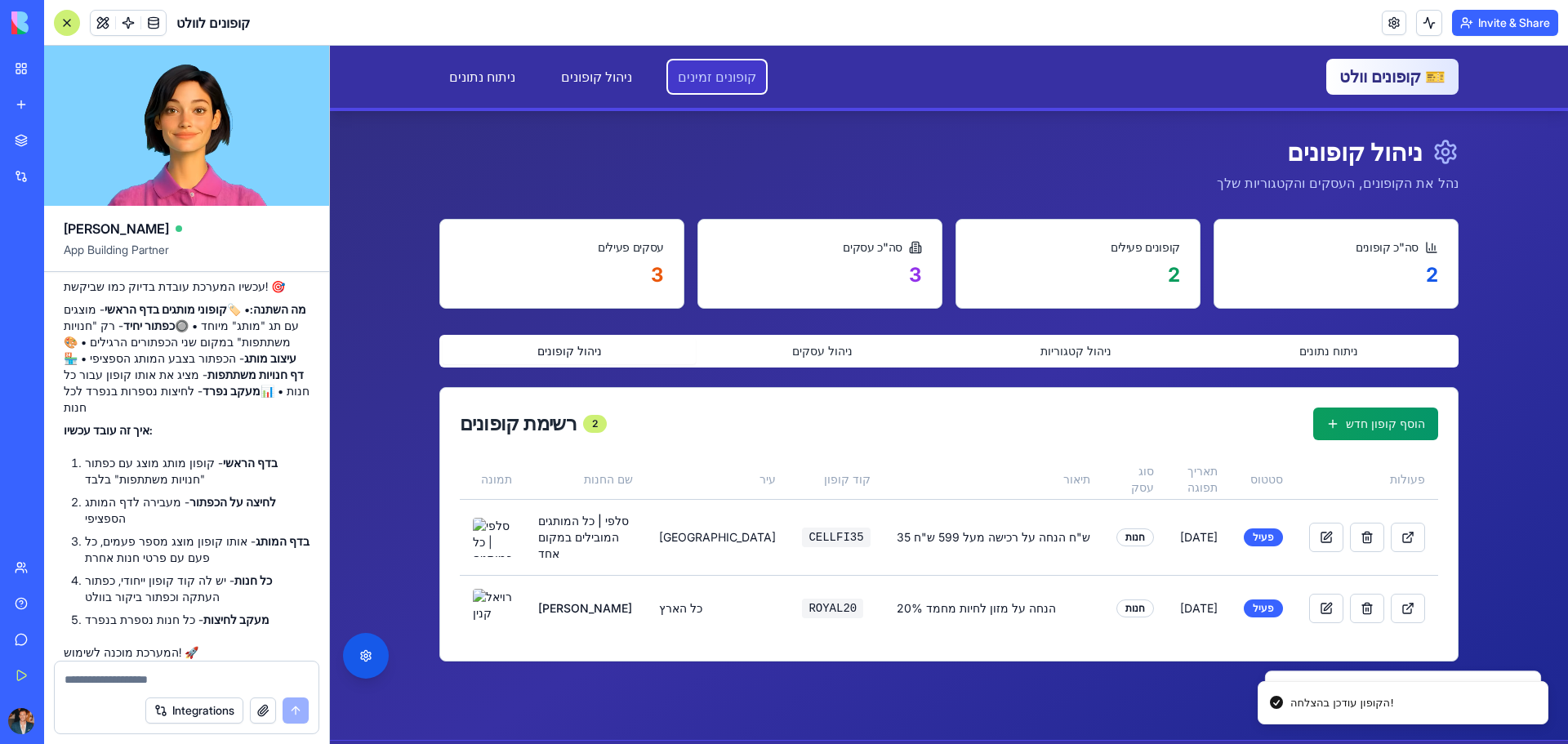
click at [683, 69] on link "קופונים זמינים" at bounding box center [716, 76] width 98 height 33
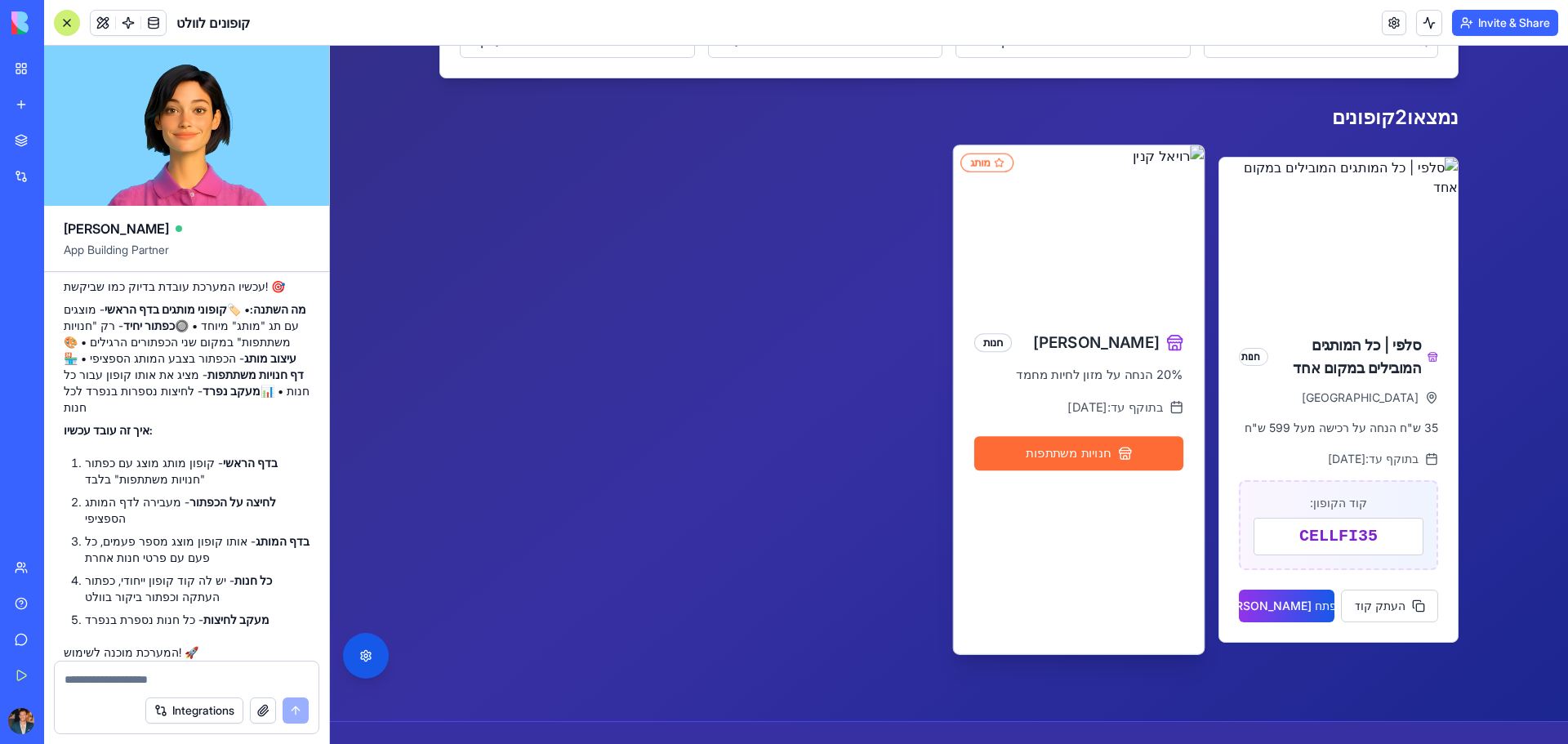
scroll to position [326, 0]
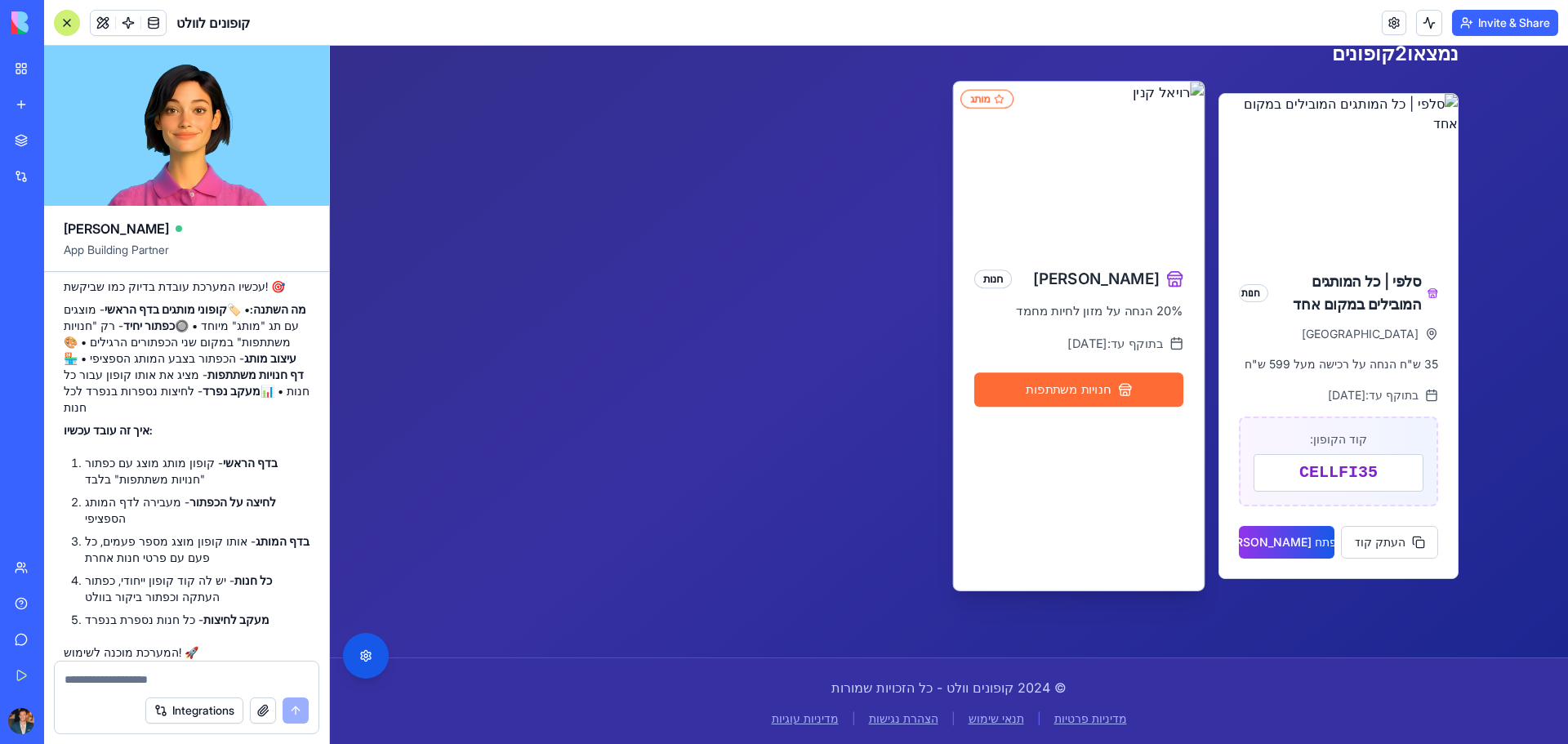
click at [1084, 387] on button "חנויות משתתפות" at bounding box center [1079, 389] width 209 height 34
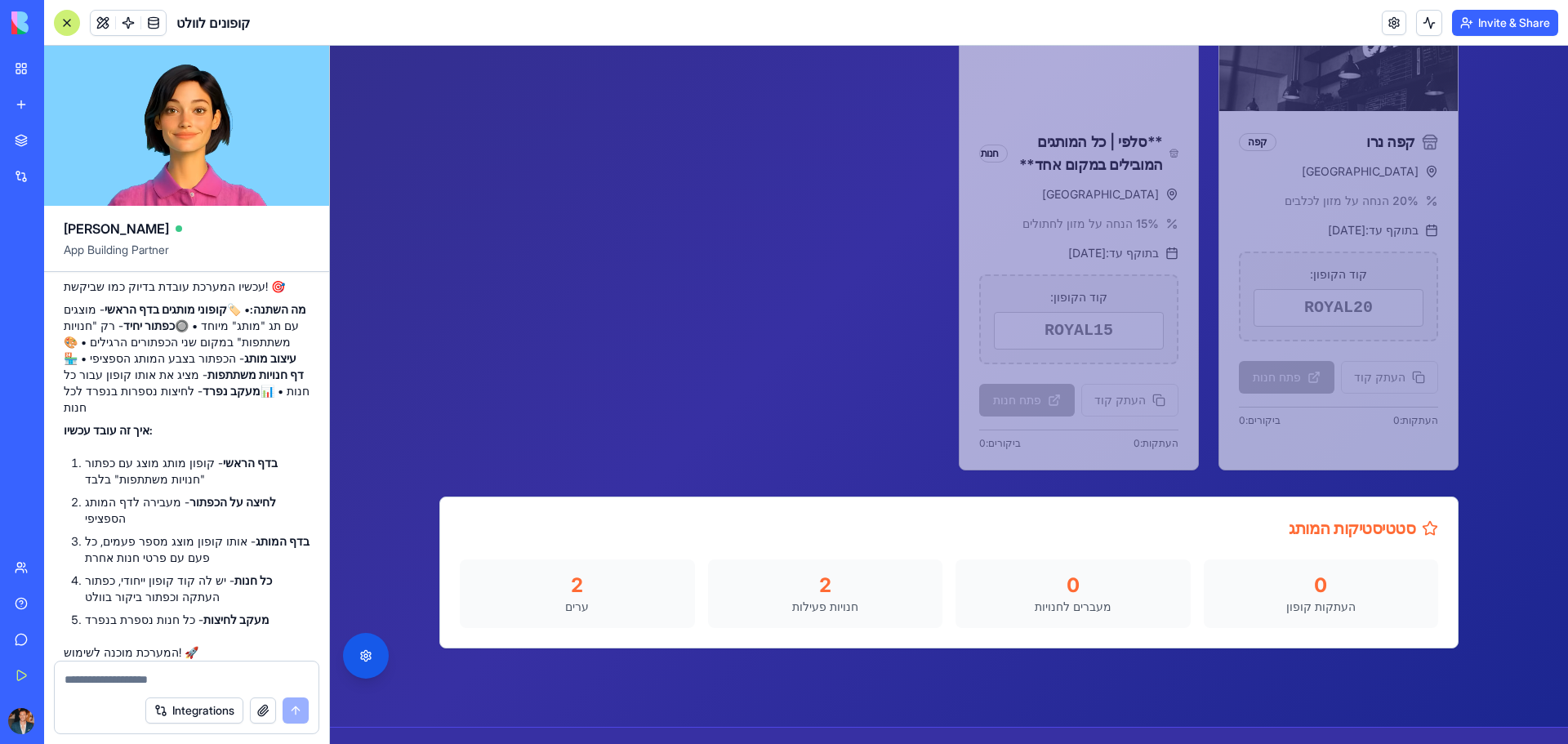
scroll to position [408, 0]
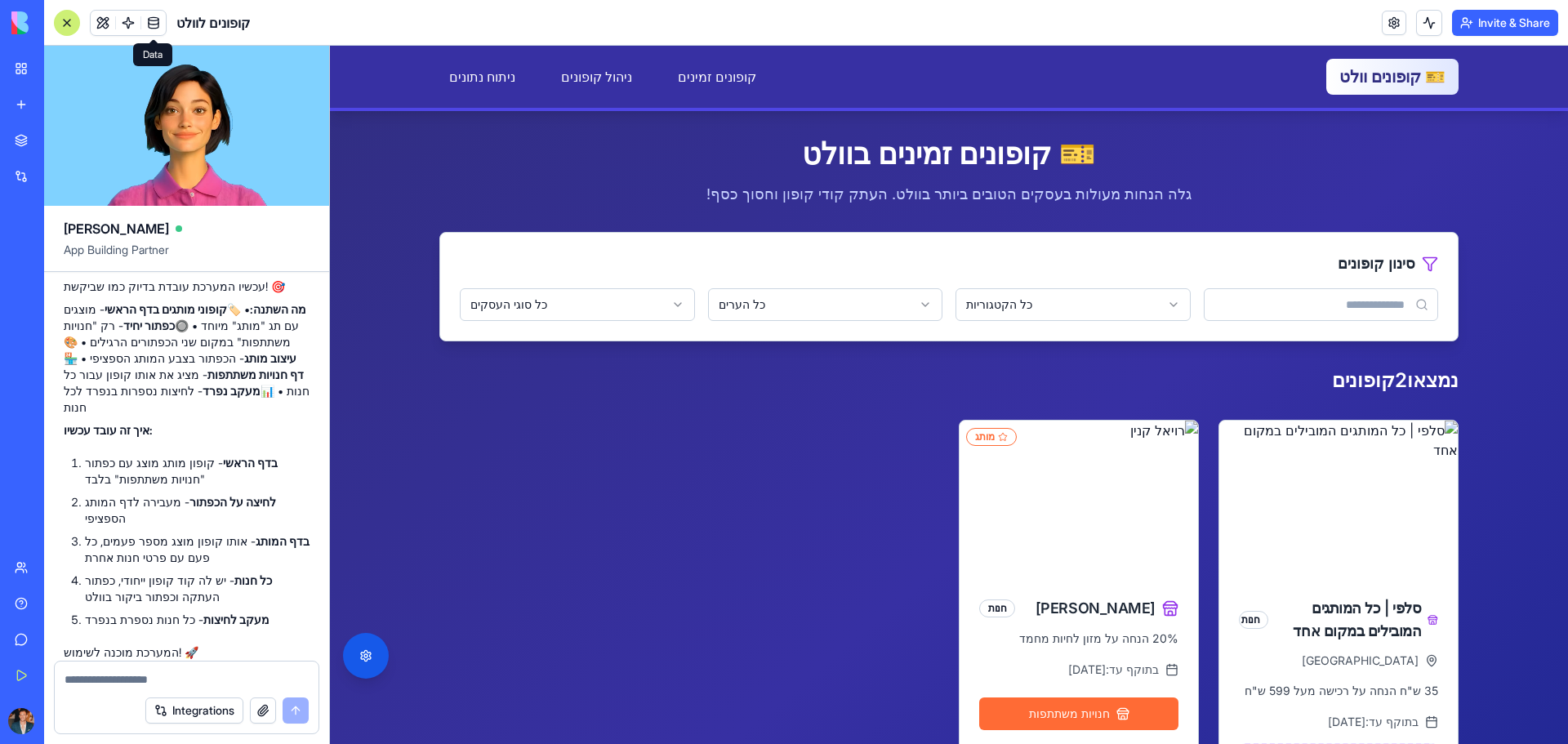
click at [146, 19] on link at bounding box center [153, 23] width 24 height 24
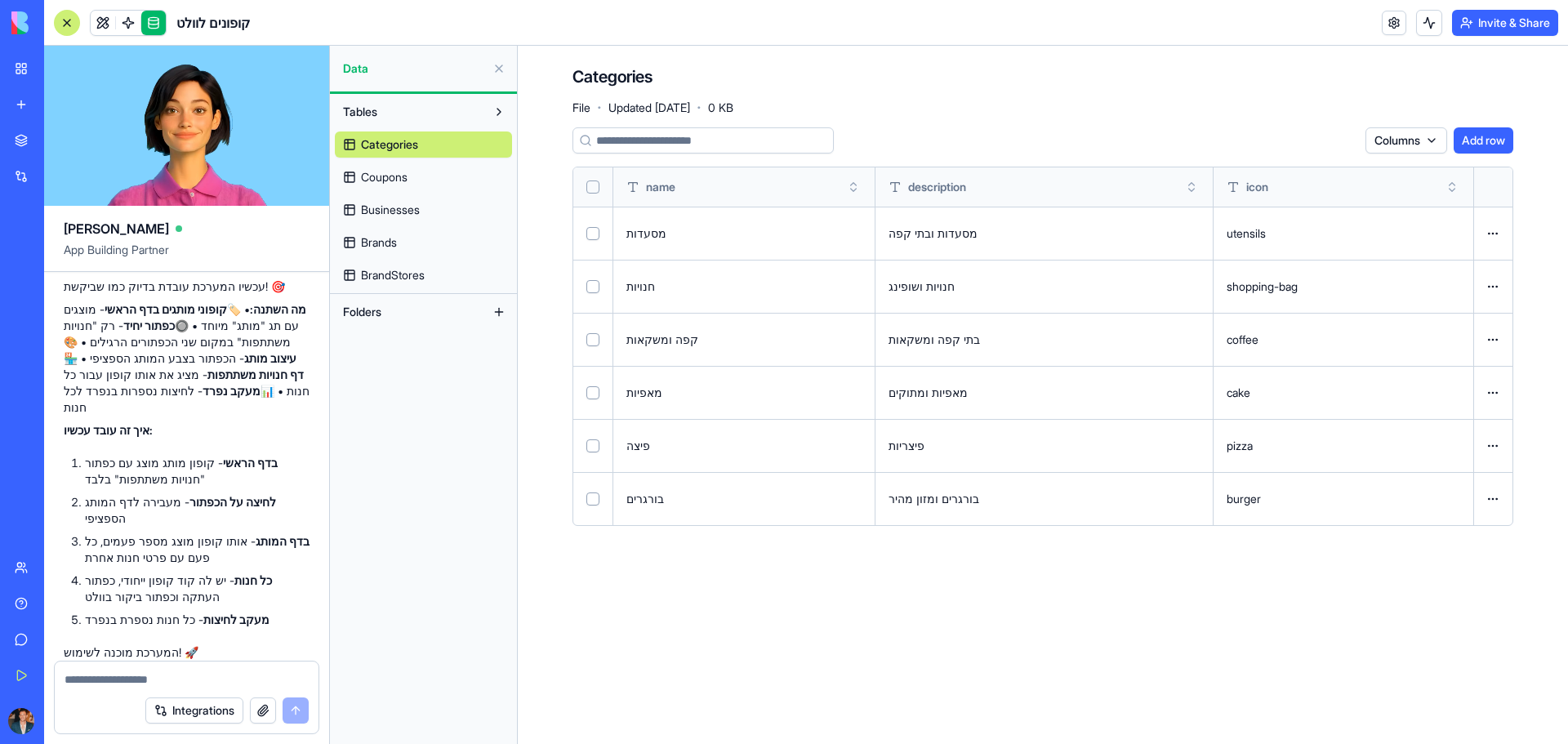
click at [1497, 139] on button "Add row" at bounding box center [1483, 140] width 59 height 26
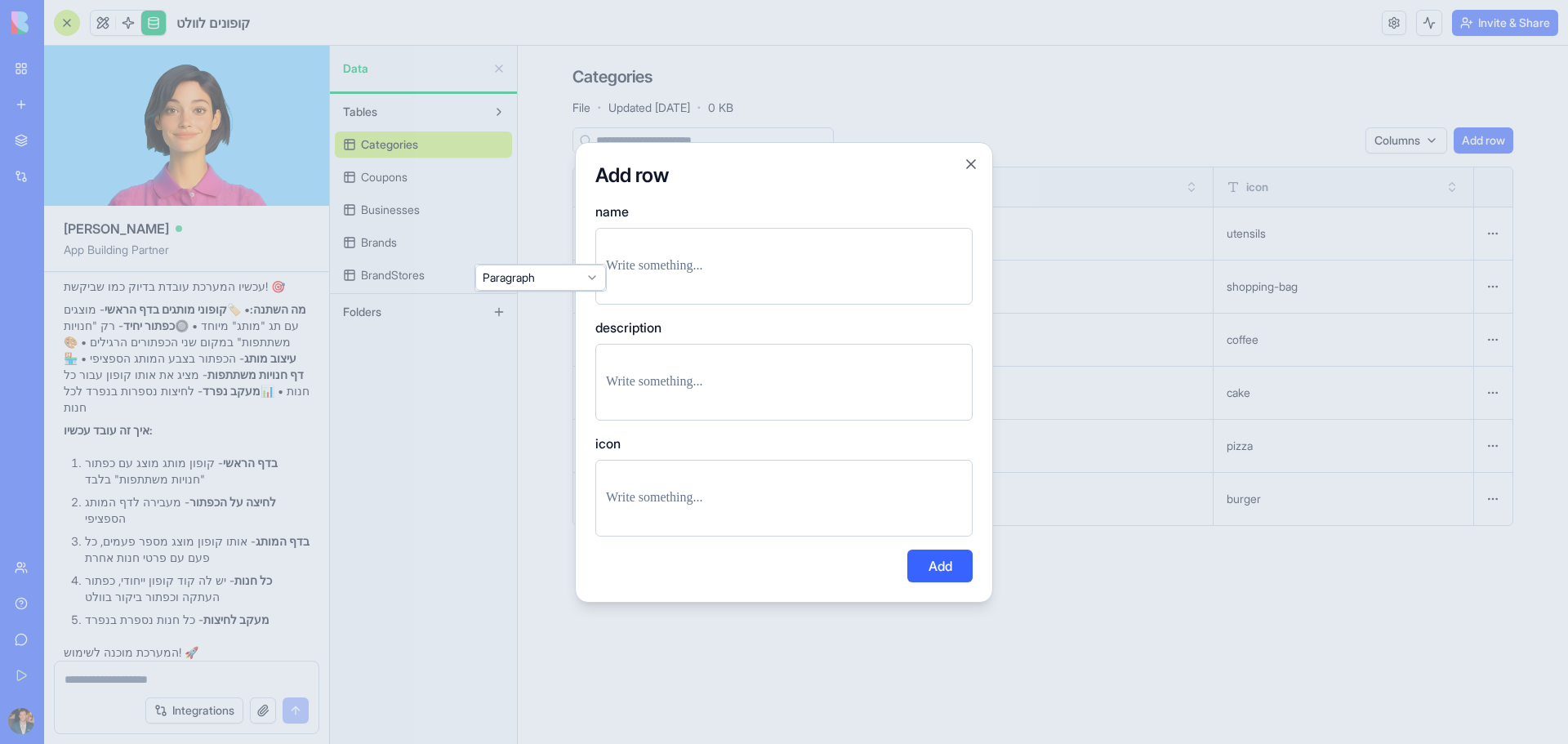
click at [727, 255] on p at bounding box center [784, 265] width 356 height 23
click at [919, 570] on button "Add" at bounding box center [940, 566] width 65 height 33
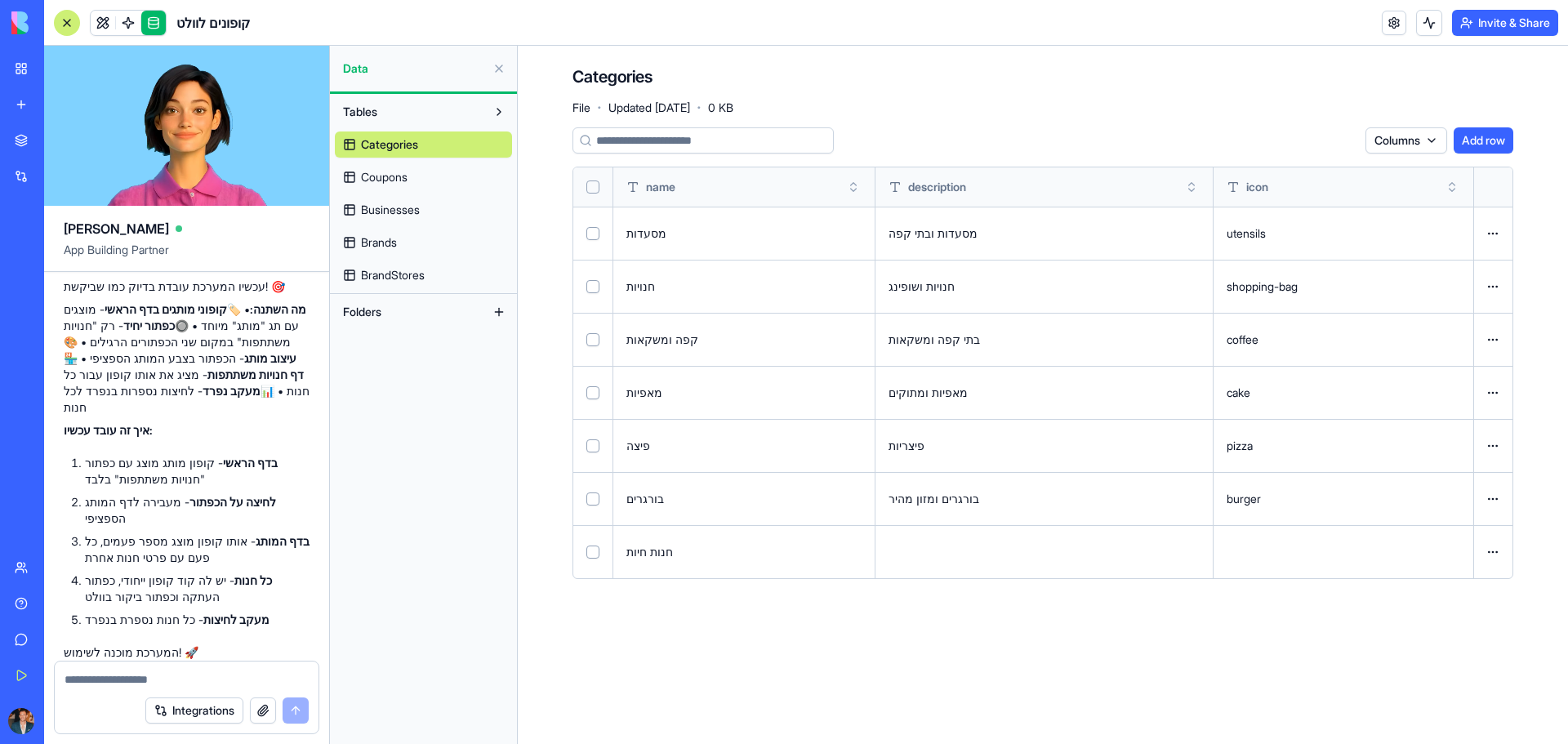
click at [658, 557] on div "חנות חיות" at bounding box center [744, 552] width 235 height 17
copy td "חנות חיות"
click at [0, 0] on button at bounding box center [0, 0] width 0 height 0
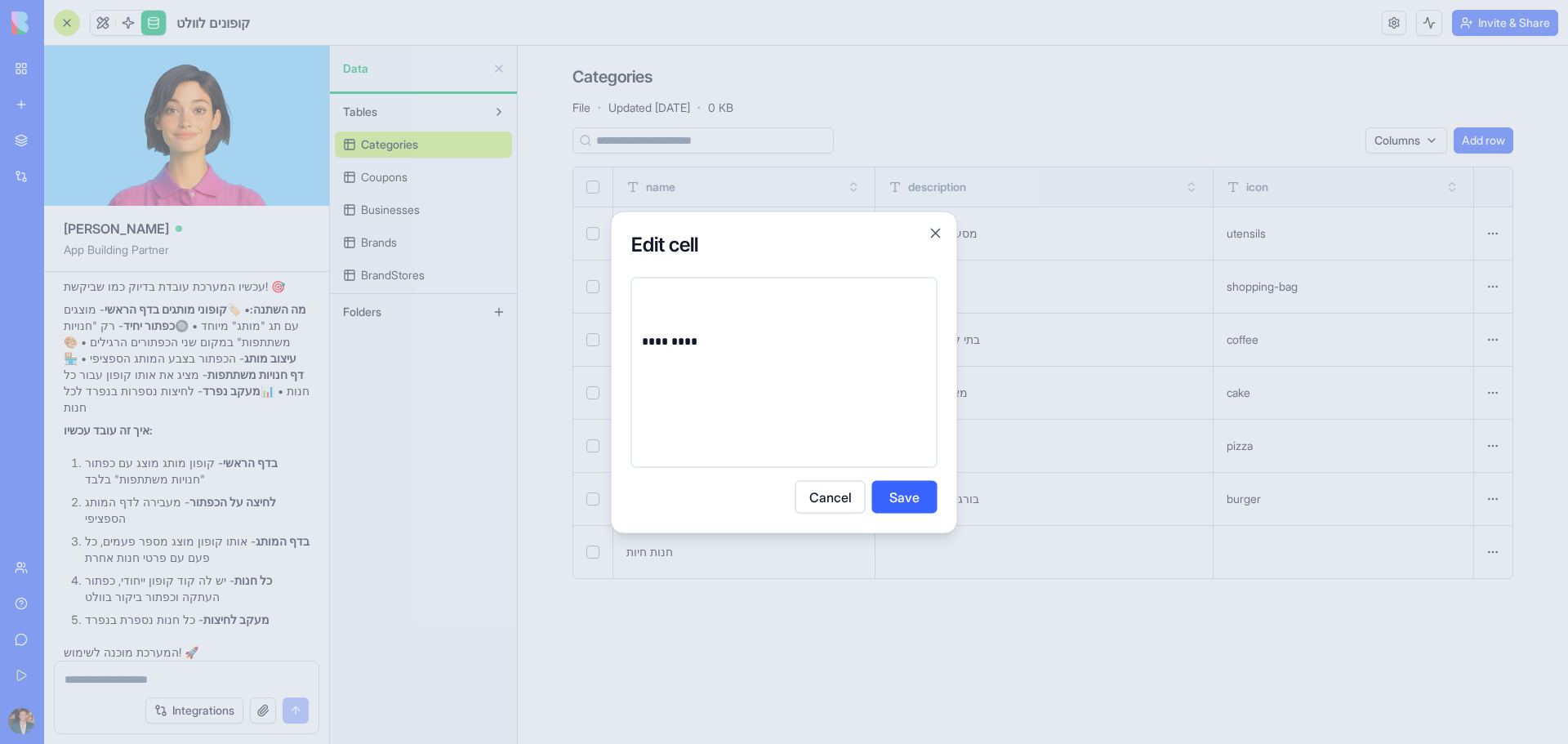
click at [899, 488] on button "Save" at bounding box center [904, 496] width 65 height 33
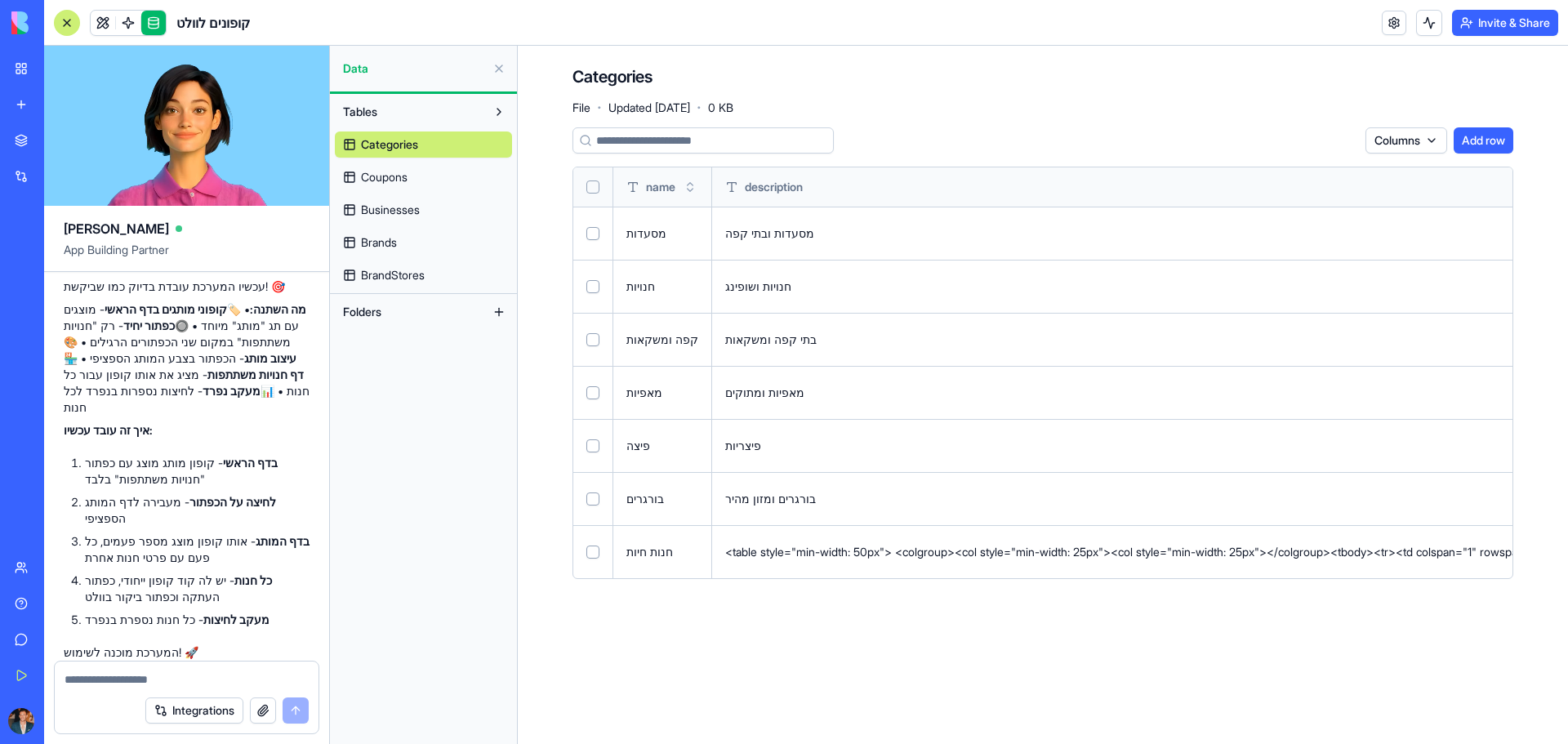
click at [987, 546] on div "<table style="min-width: 50px"> <colgroup><col style="min-width: 25px"><col sty…" at bounding box center [1376, 552] width 1301 height 17
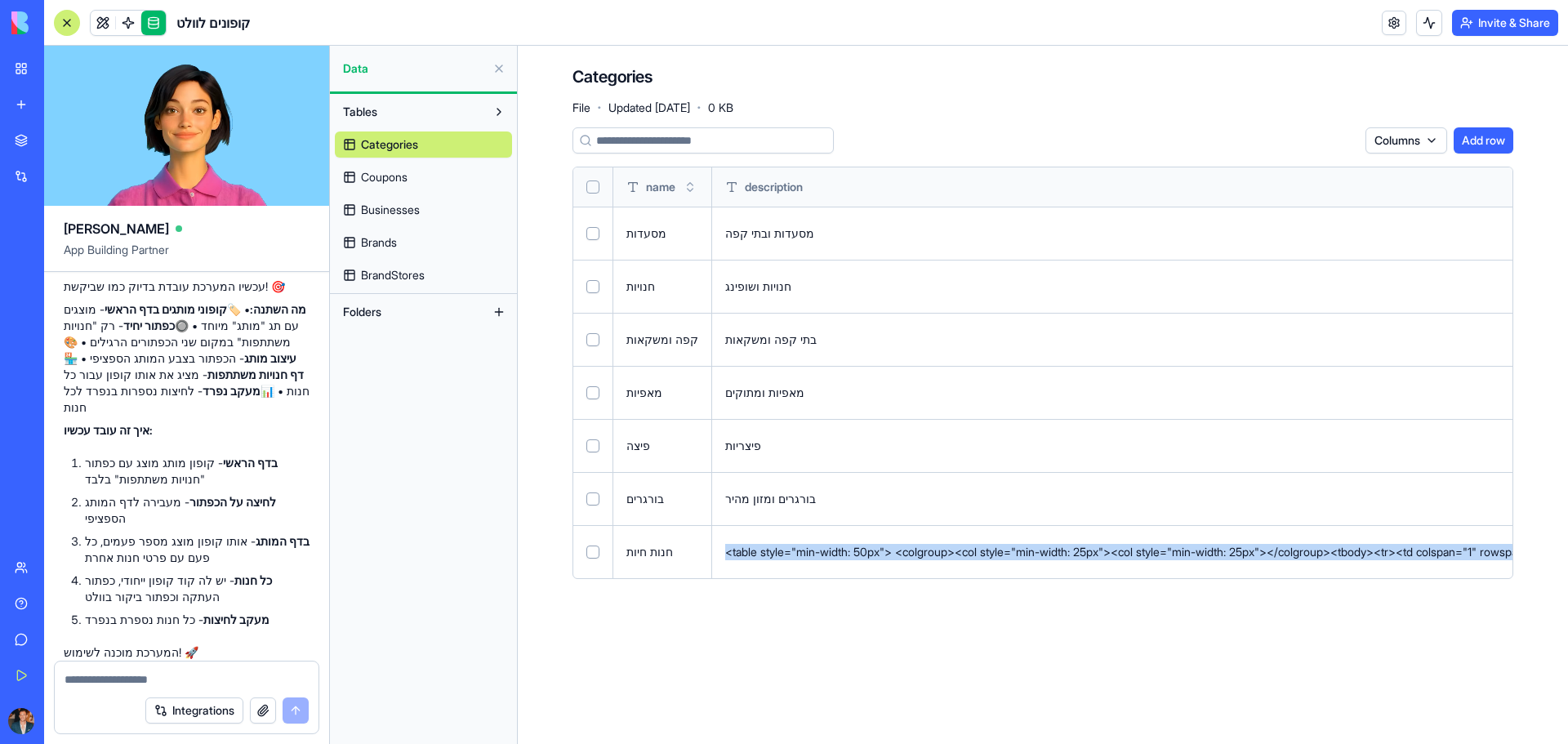
click at [987, 546] on div "<table style="min-width: 50px"> <colgroup><col style="min-width: 25px"><col sty…" at bounding box center [1376, 552] width 1301 height 17
click at [1437, 563] on td "<table style="min-width: 50px"> <colgroup><col style="min-width: 25px"><col sty…" at bounding box center [1376, 552] width 1328 height 53
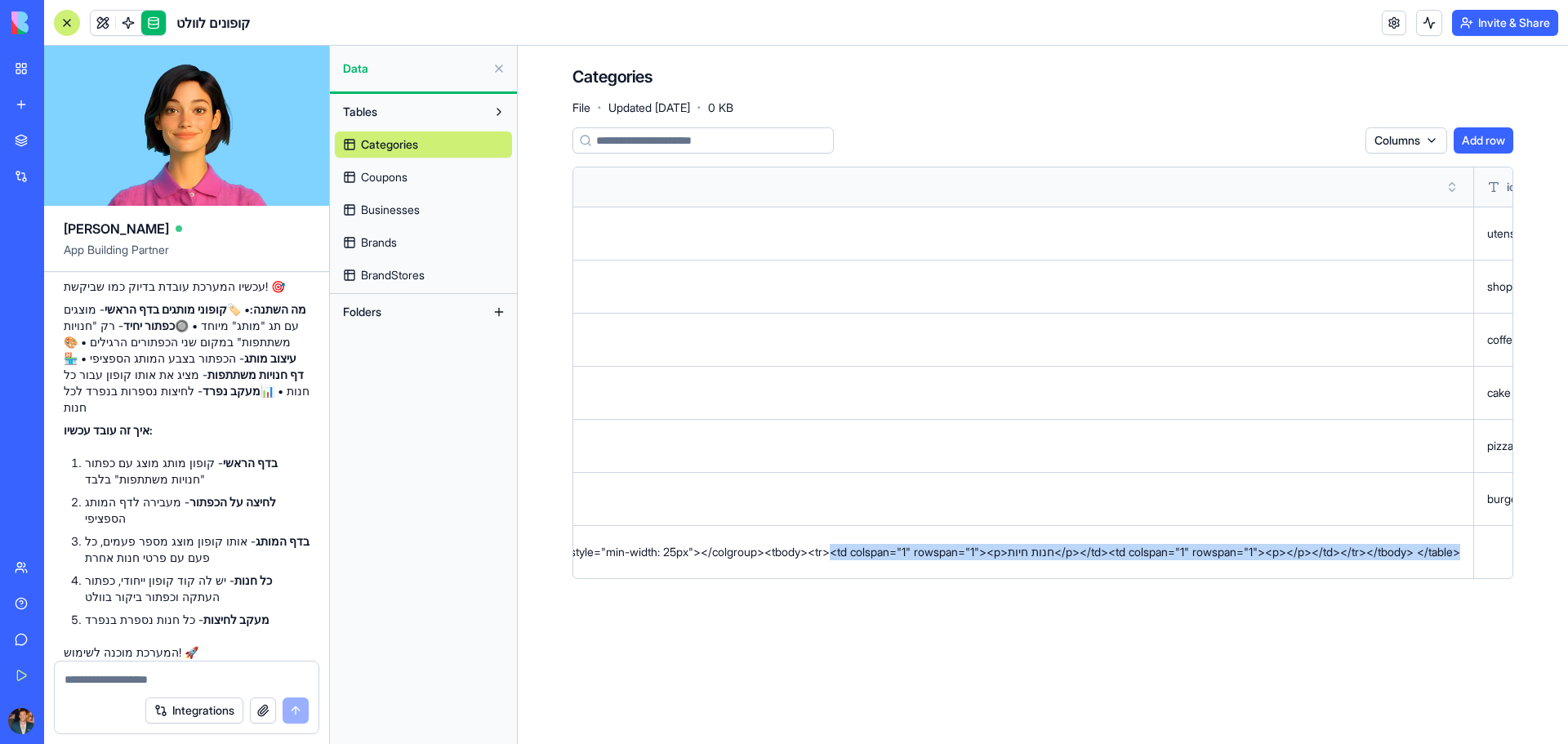
scroll to position [0, 725]
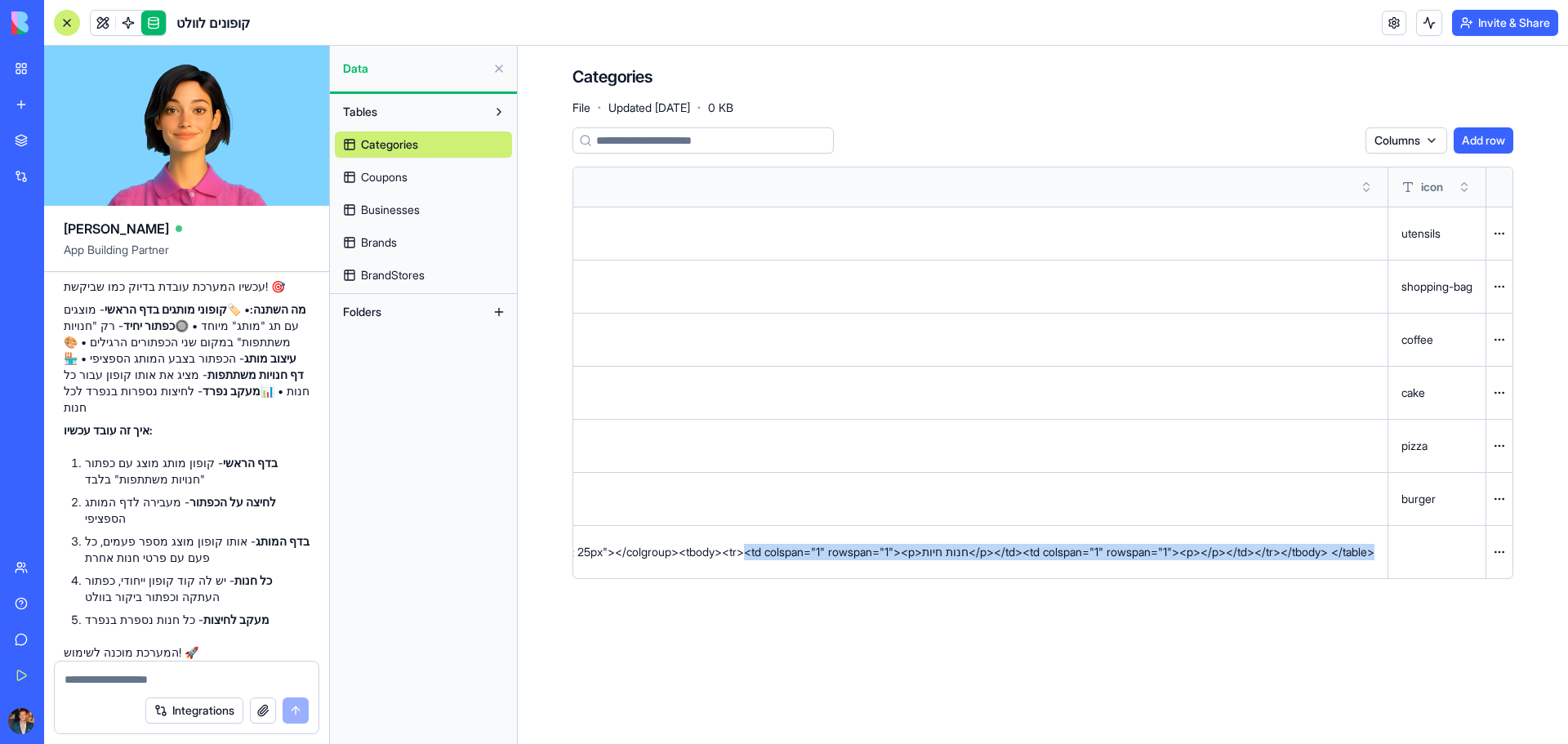
drag, startPoint x: 1437, startPoint y: 563, endPoint x: 1547, endPoint y: 576, distance: 110.8
click at [1547, 576] on div "Categories File · Updated [DATE] · 0 KB Columns Add row name description icon מ…" at bounding box center [1043, 329] width 1045 height 566
click at [0, 0] on button at bounding box center [0, 0] width 0 height 0
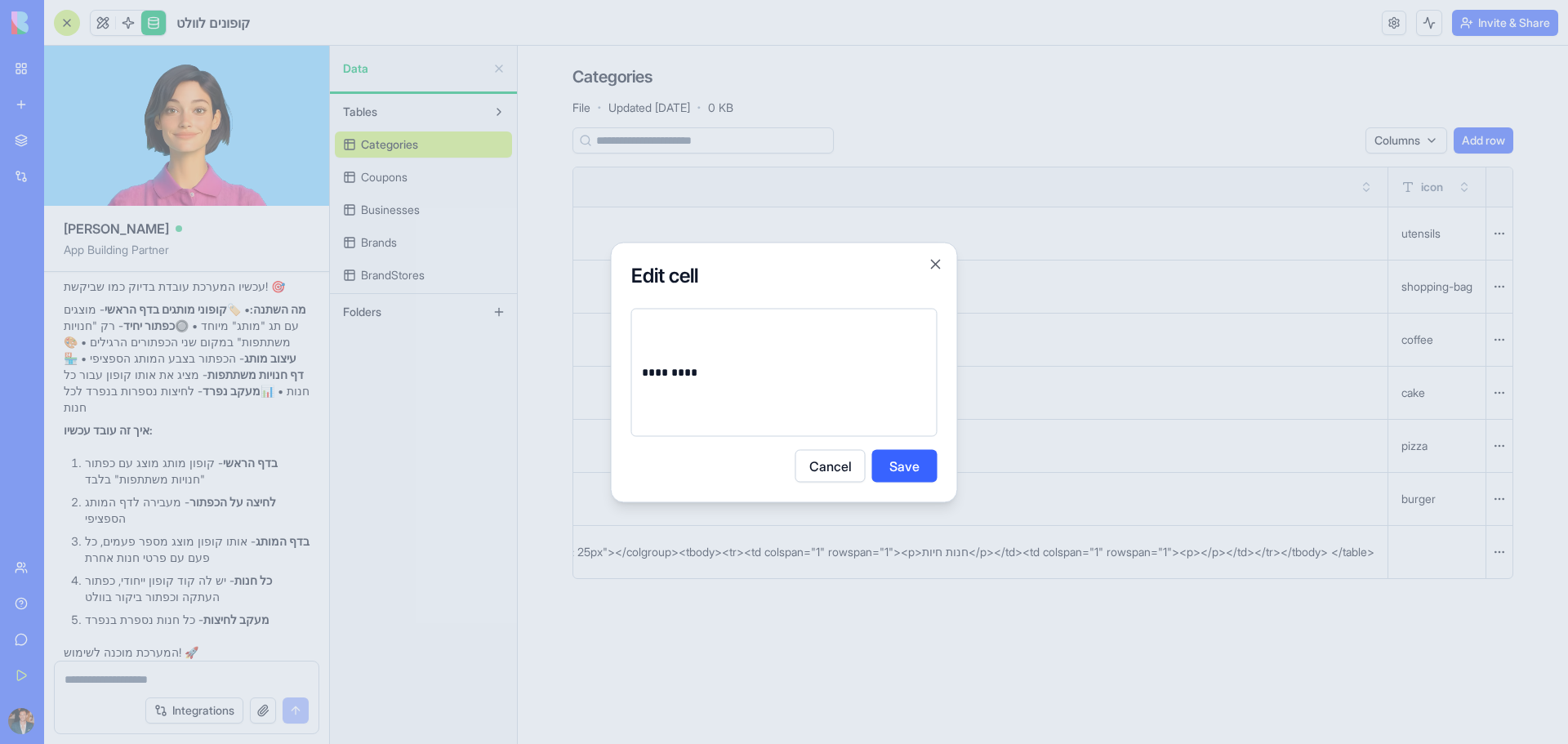
click at [797, 392] on td "*********" at bounding box center [771, 372] width 258 height 61
drag, startPoint x: 798, startPoint y: 385, endPoint x: 598, endPoint y: 373, distance: 200.4
click at [598, 373] on body "BETA My Workspace New app Marketplace Integrations Recent BioPet Product Scanne…" at bounding box center [784, 372] width 1568 height 744
click at [766, 387] on td at bounding box center [766, 372] width 249 height 61
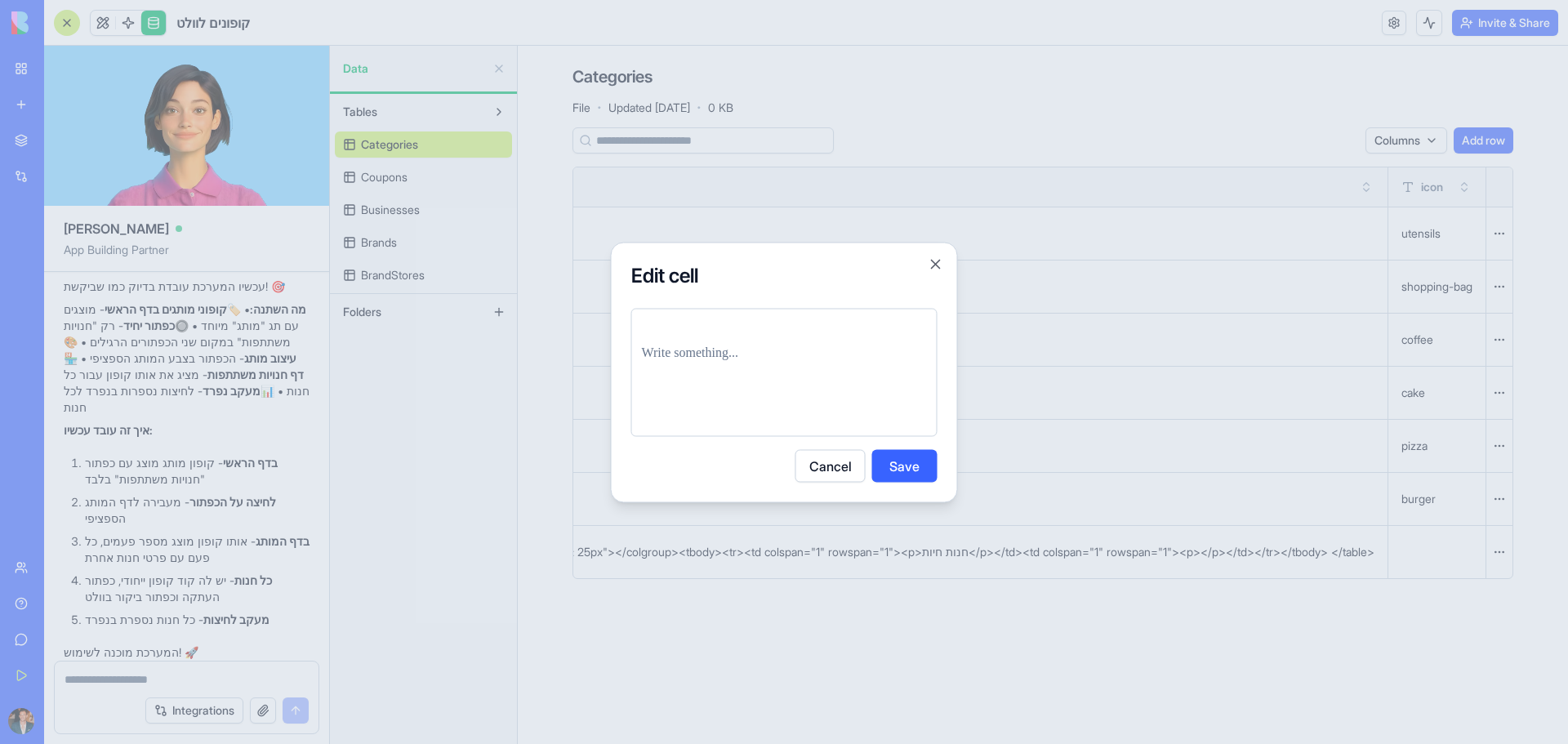
click at [768, 387] on td at bounding box center [766, 372] width 249 height 61
click at [899, 459] on button "Save" at bounding box center [904, 465] width 65 height 33
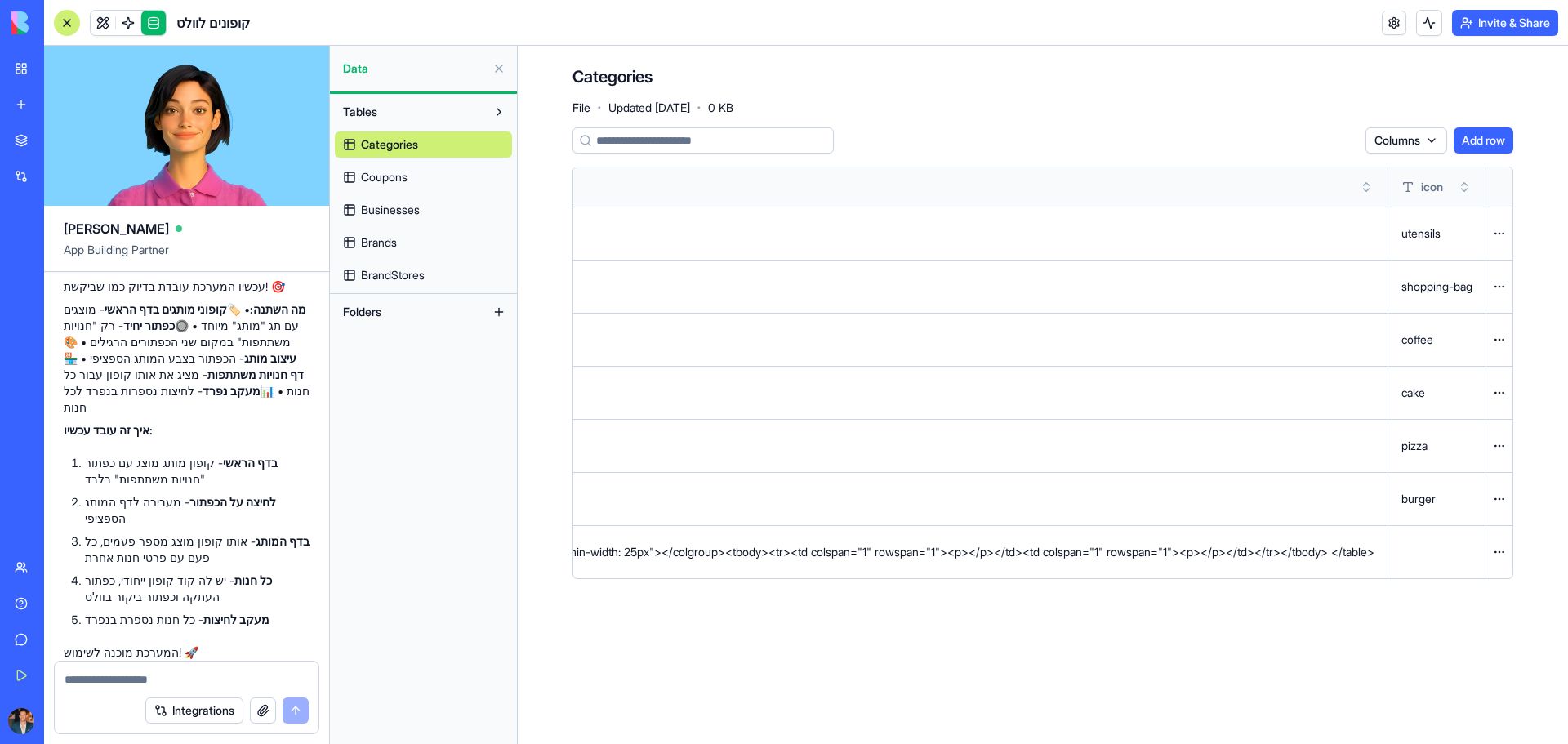
click at [1027, 559] on div "<table style="min-width: 50px"> <colgroup><col style="min-width: 25px"><col sty…" at bounding box center [746, 552] width 1254 height 17
click at [0, 0] on button at bounding box center [0, 0] width 0 height 0
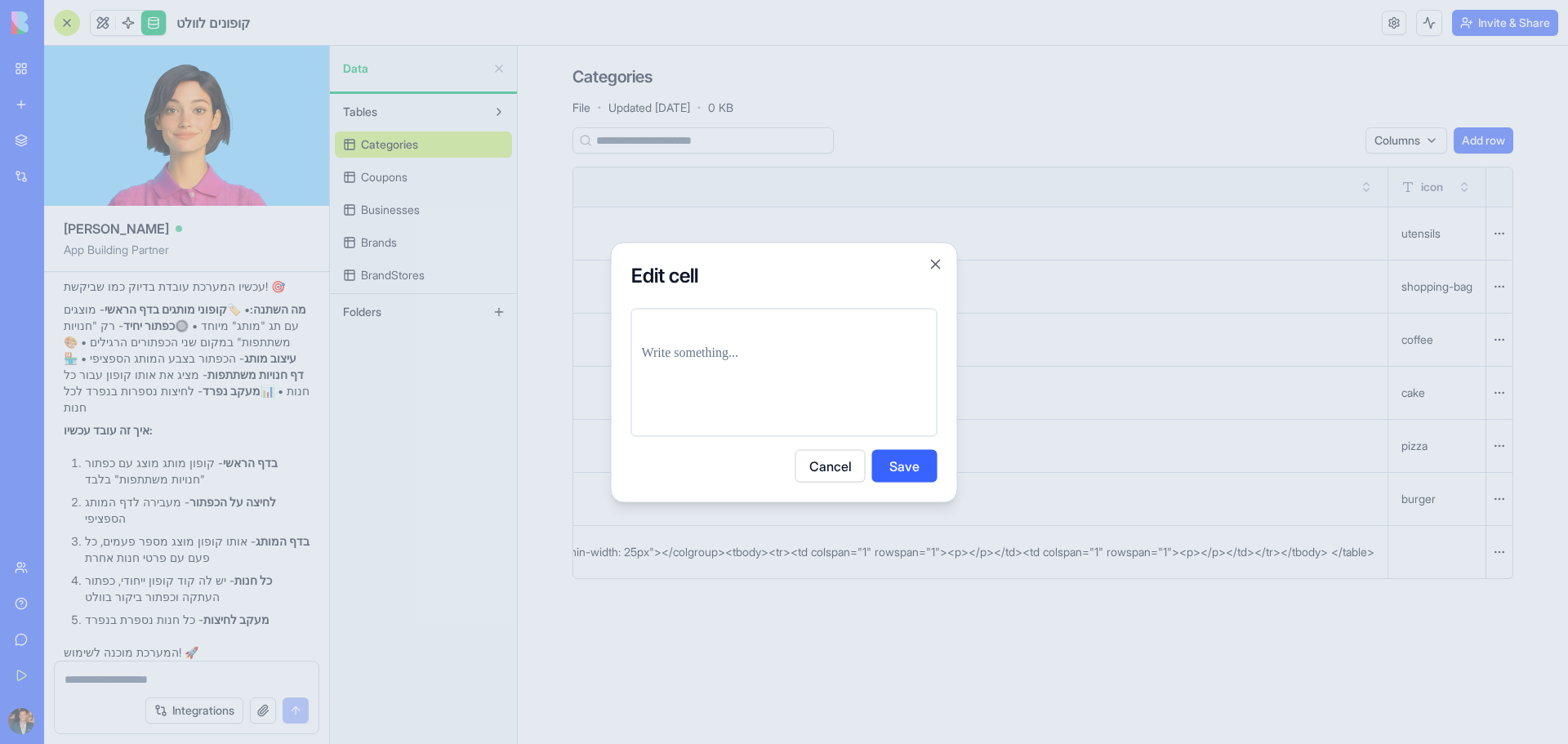
click at [748, 352] on td at bounding box center [713, 372] width 143 height 61
click at [888, 459] on button "Save" at bounding box center [904, 465] width 65 height 33
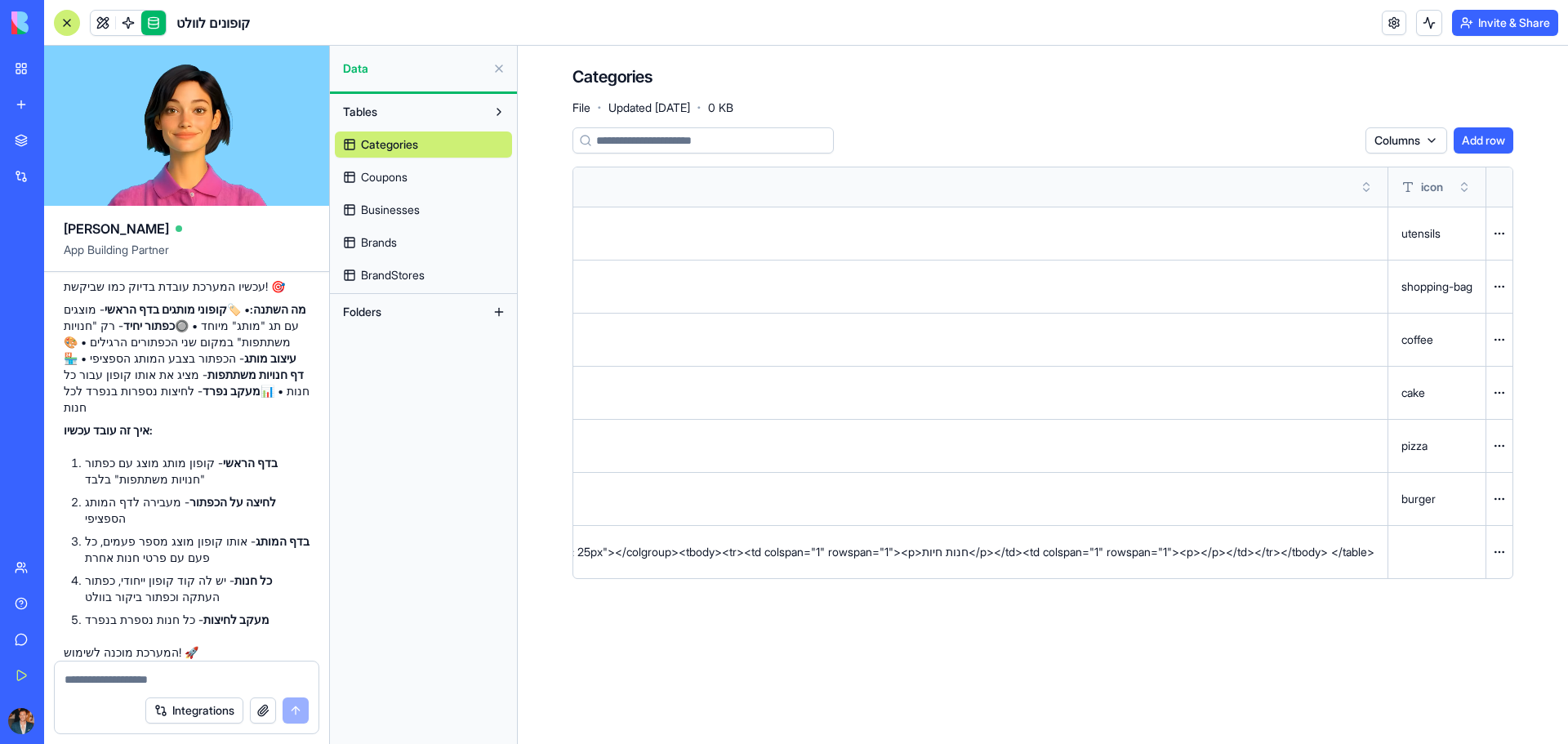
click at [0, 0] on button at bounding box center [0, 0] width 0 height 0
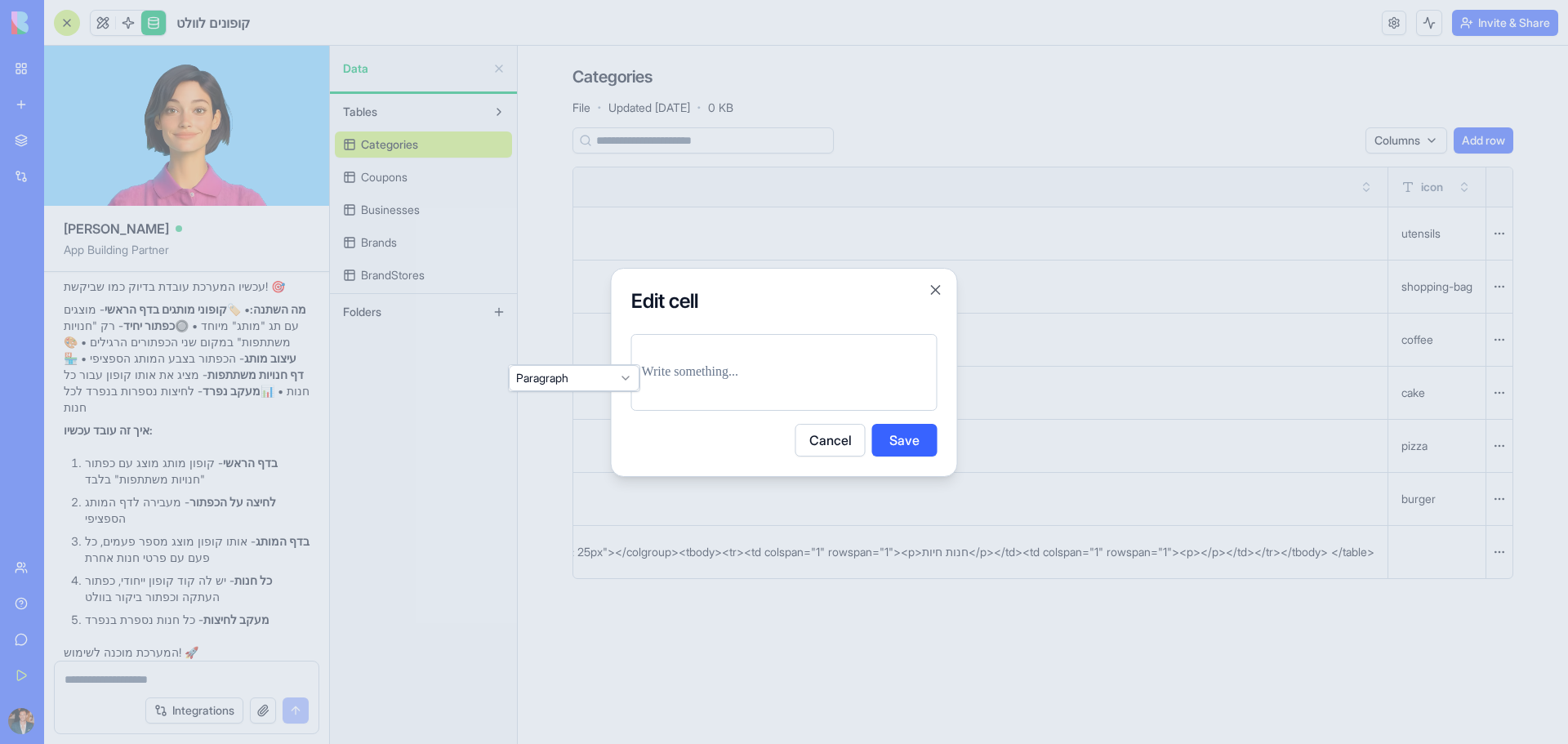
click at [655, 378] on p at bounding box center [784, 372] width 285 height 23
click at [907, 444] on button "Save" at bounding box center [904, 440] width 65 height 33
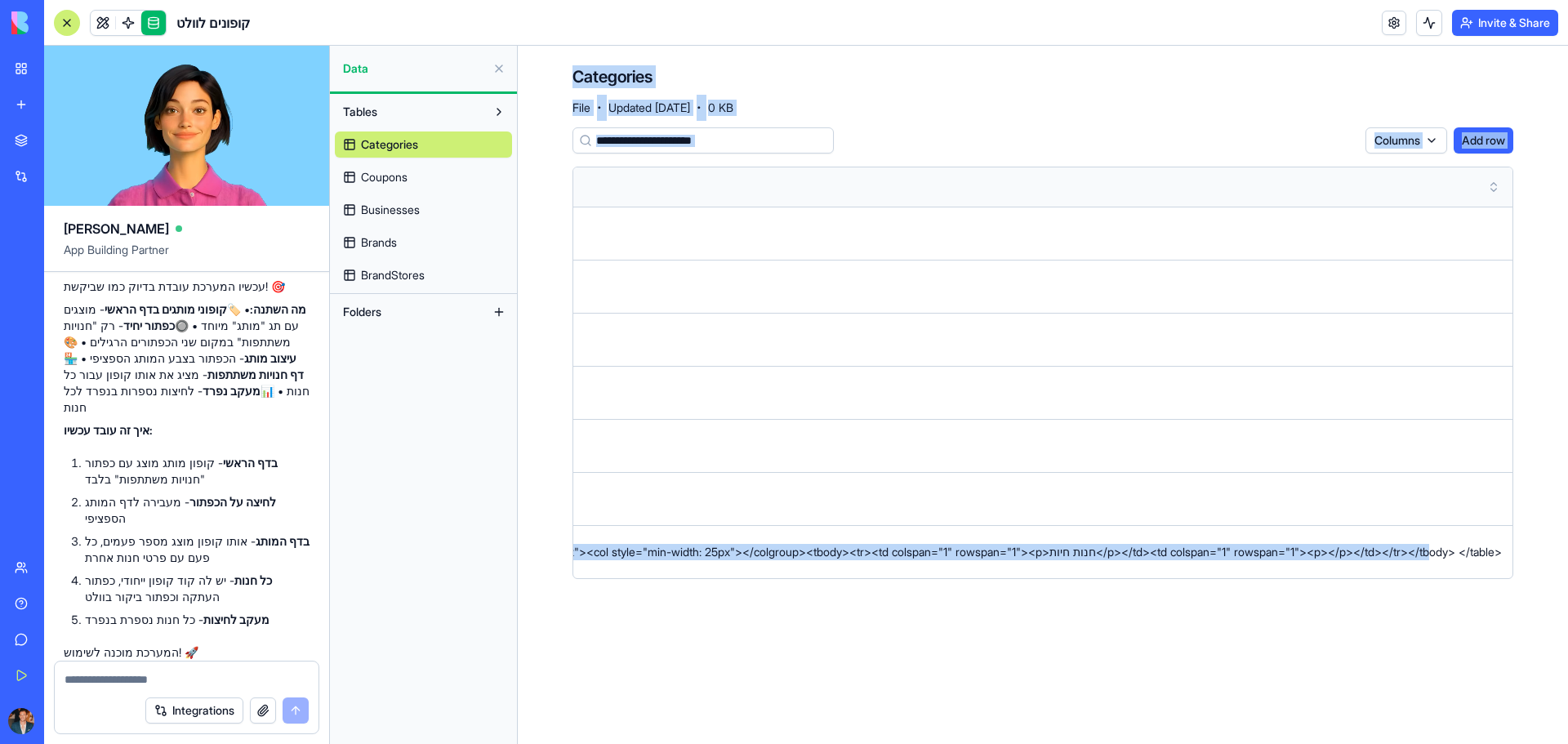
scroll to position [0, 0]
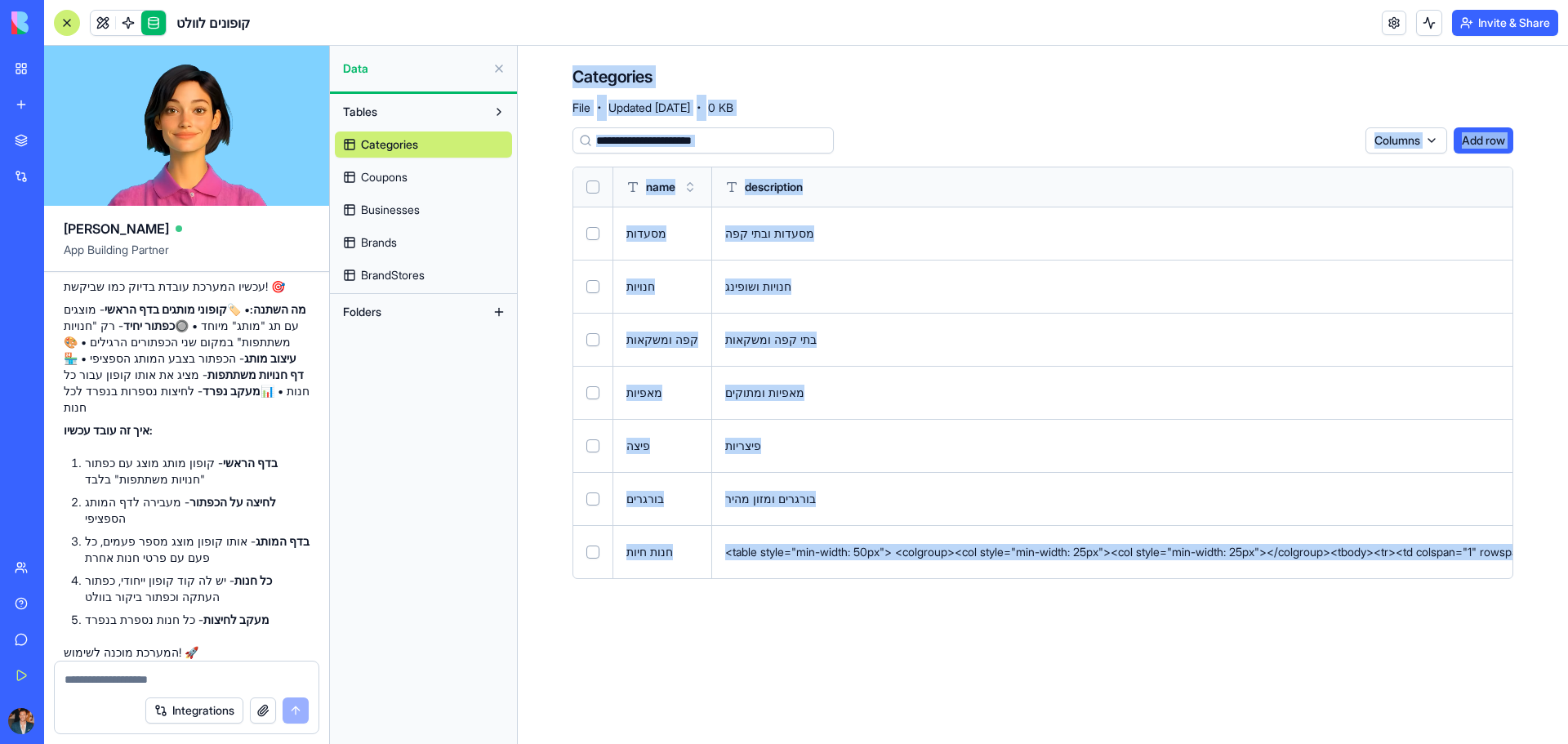
drag, startPoint x: 1332, startPoint y: 557, endPoint x: 454, endPoint y: 531, distance: 878.4
click at [454, 531] on div "Ella App Building Partner תייצר [PERSON_NAME] אפליקציה שתאפשר [PERSON_NAME] לעל…" at bounding box center [806, 395] width 1524 height 698
click at [770, 650] on main "Categories File · Updated [DATE] · 0 KB Columns Add row name description icon מ…" at bounding box center [1043, 395] width 1050 height 698
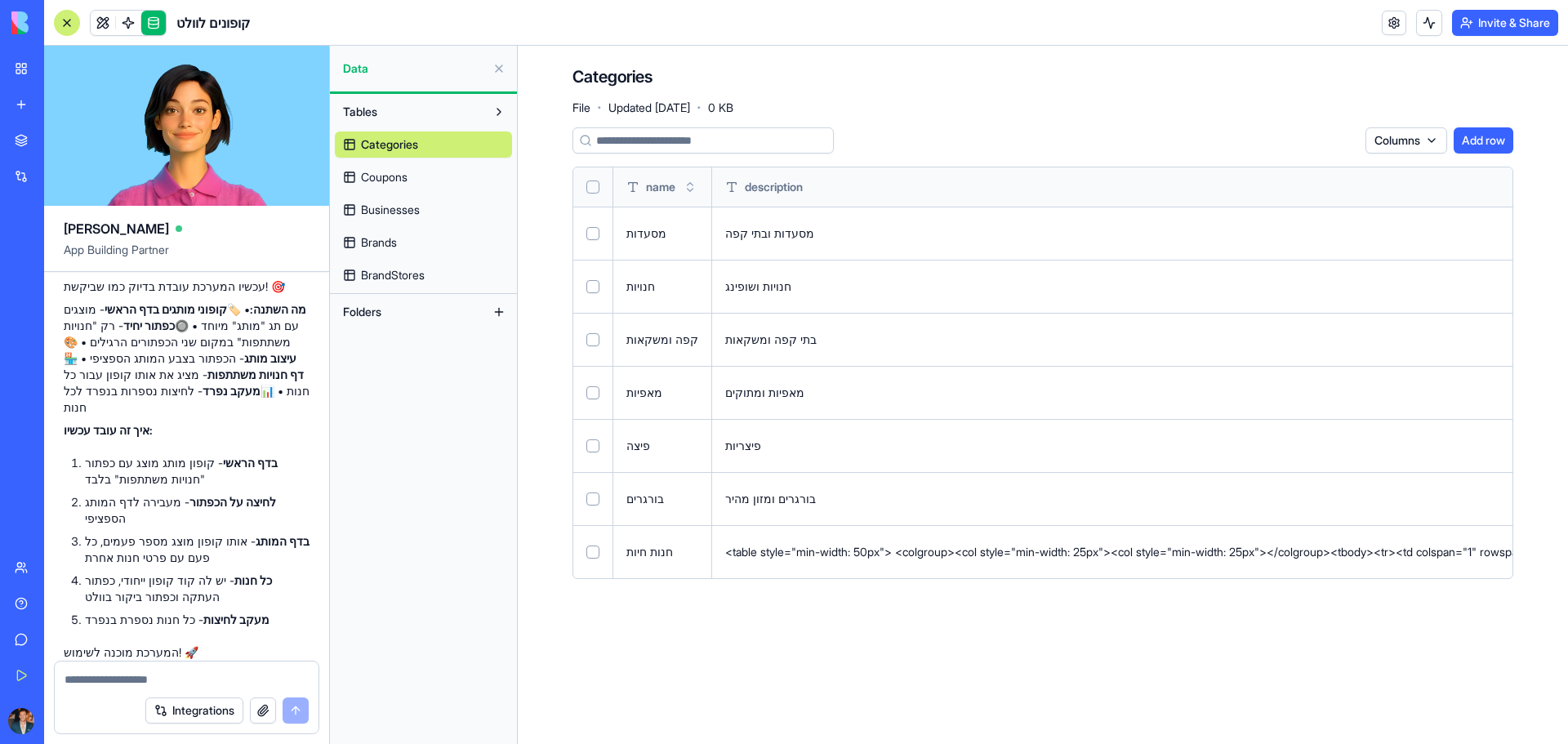
click at [421, 177] on link "Coupons" at bounding box center [423, 177] width 177 height 26
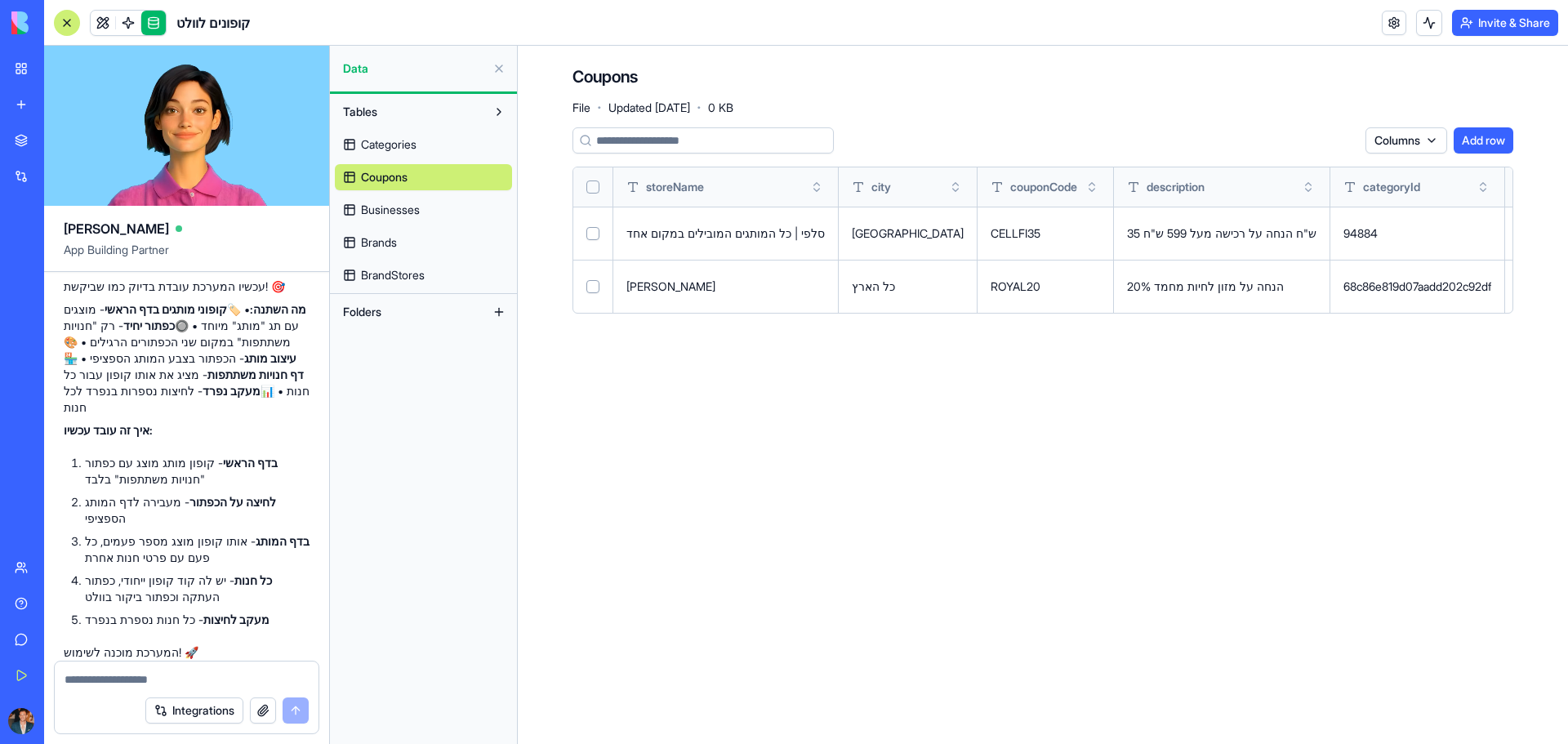
click at [414, 214] on span "Businesses" at bounding box center [390, 210] width 59 height 17
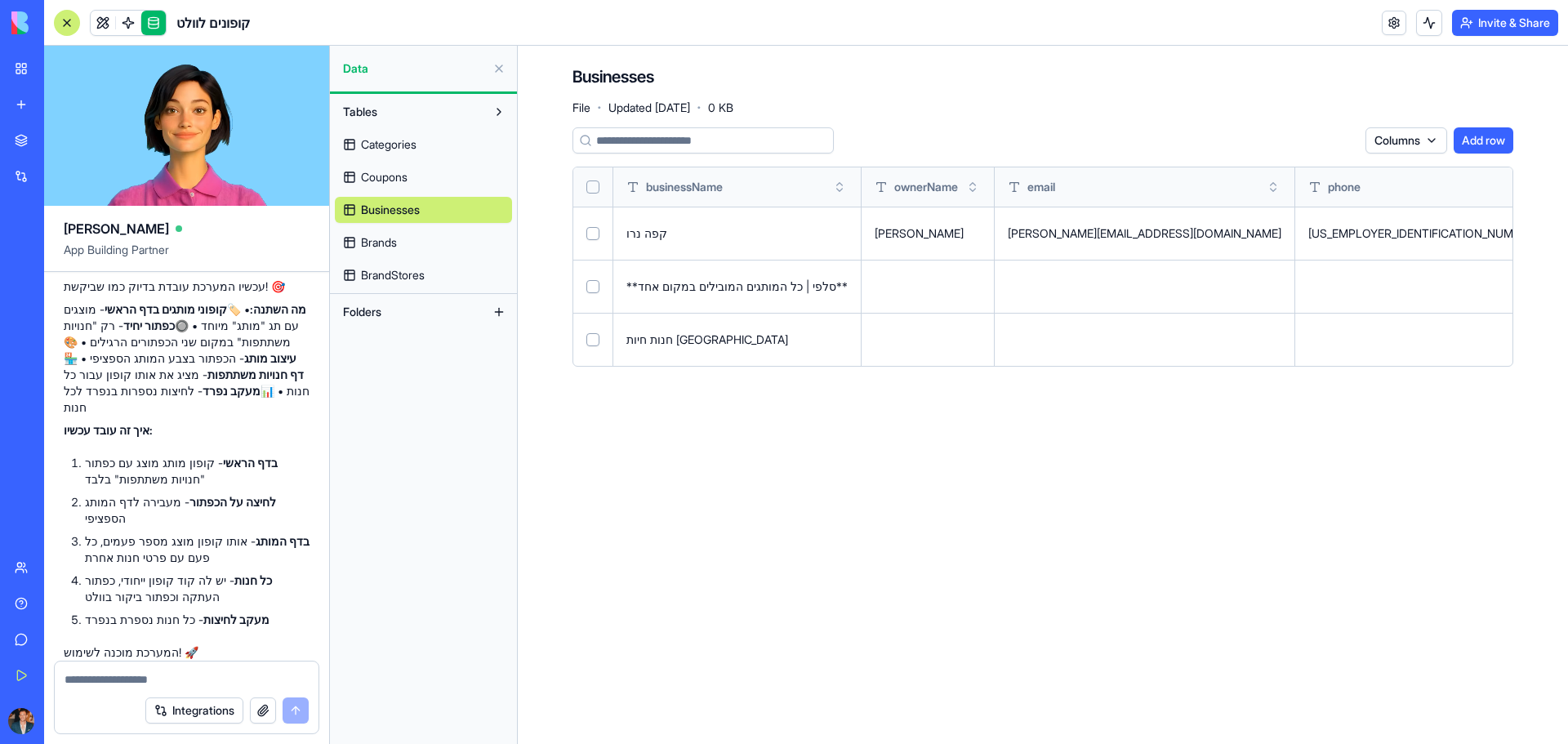
click at [0, 0] on button at bounding box center [0, 0] width 0 height 0
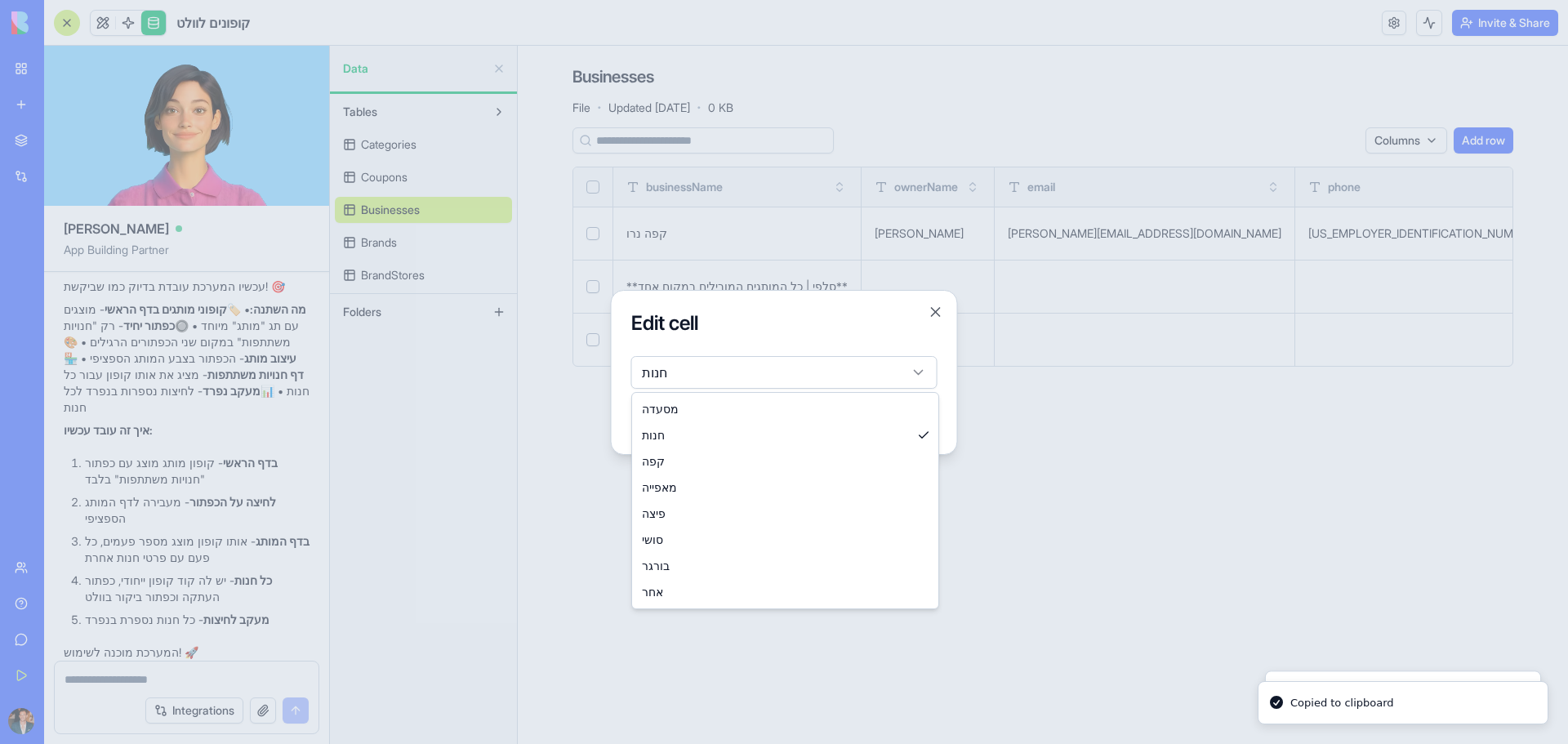
click at [817, 369] on body "BETA My Workspace New app Marketplace Integrations Recent BioPet Product Scanne…" at bounding box center [784, 372] width 1568 height 744
click at [1244, 435] on div at bounding box center [784, 372] width 1568 height 744
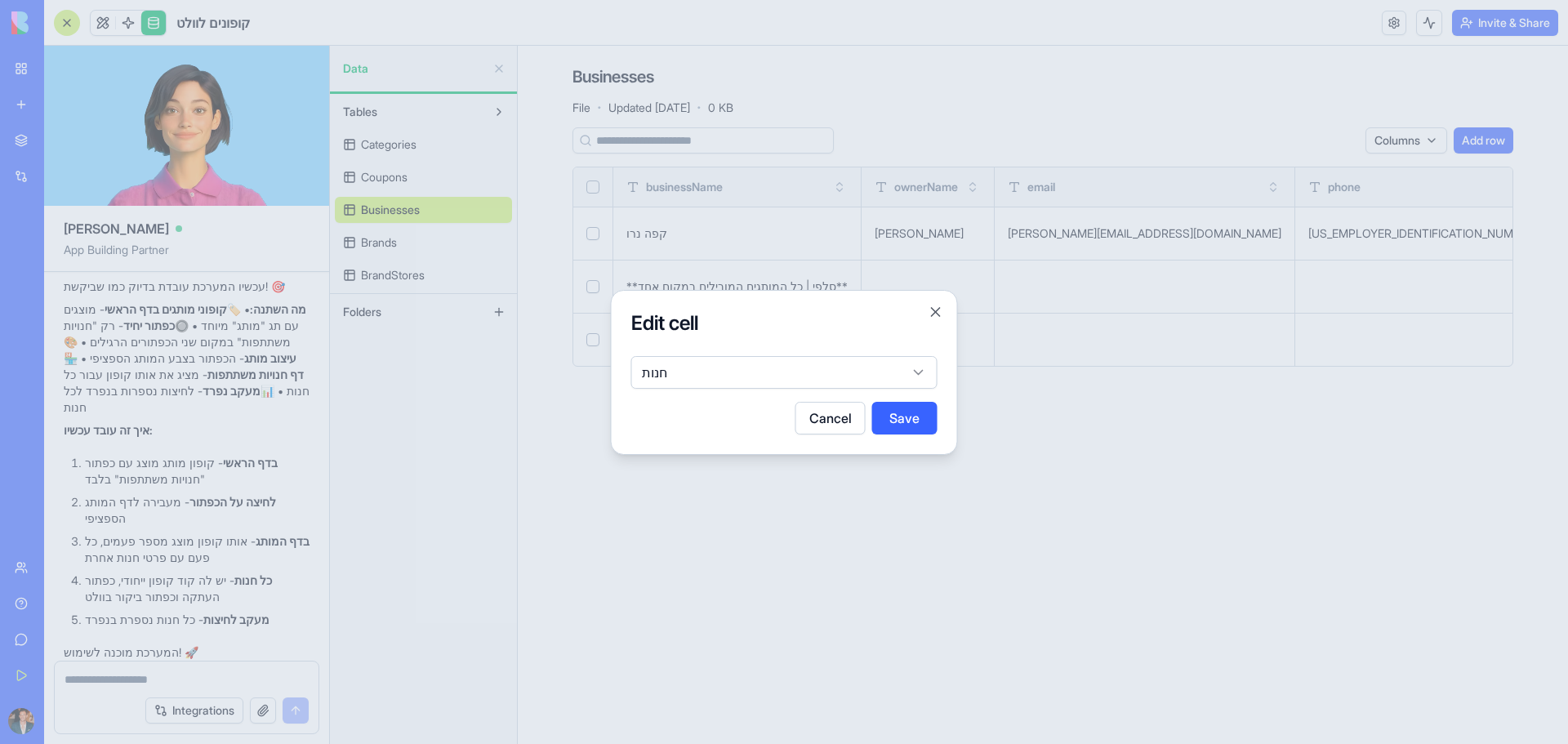
click at [1353, 387] on div at bounding box center [784, 372] width 1568 height 744
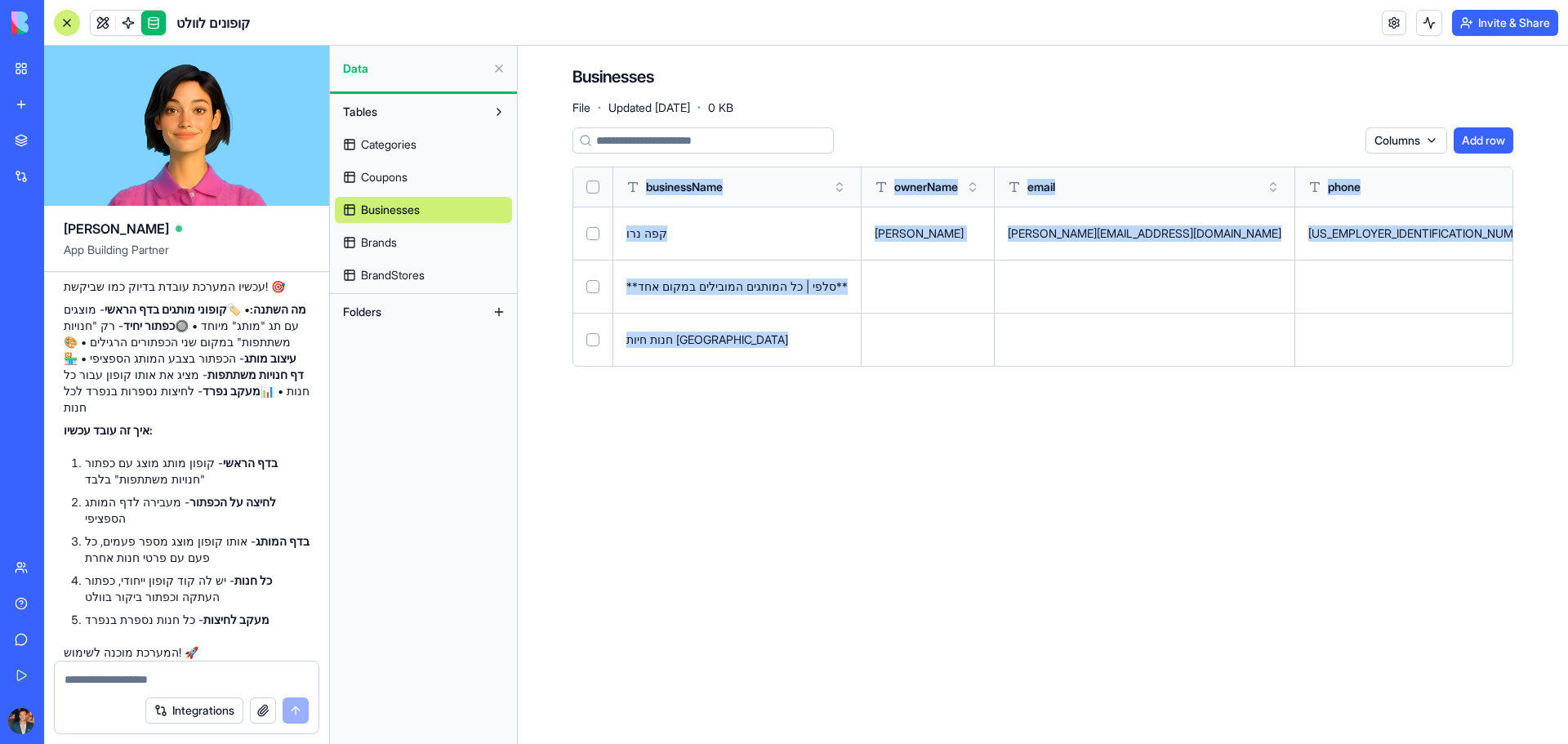
drag, startPoint x: 1151, startPoint y: 339, endPoint x: 1071, endPoint y: 367, distance: 84.8
click at [1071, 367] on div "Columns Add row businessName ownerName email phone address city businessType de…" at bounding box center [1043, 254] width 940 height 253
click at [1199, 500] on main "Businesses File · Updated [DATE] · 0 KB Columns Add row businessName ownerName …" at bounding box center [1043, 395] width 1050 height 698
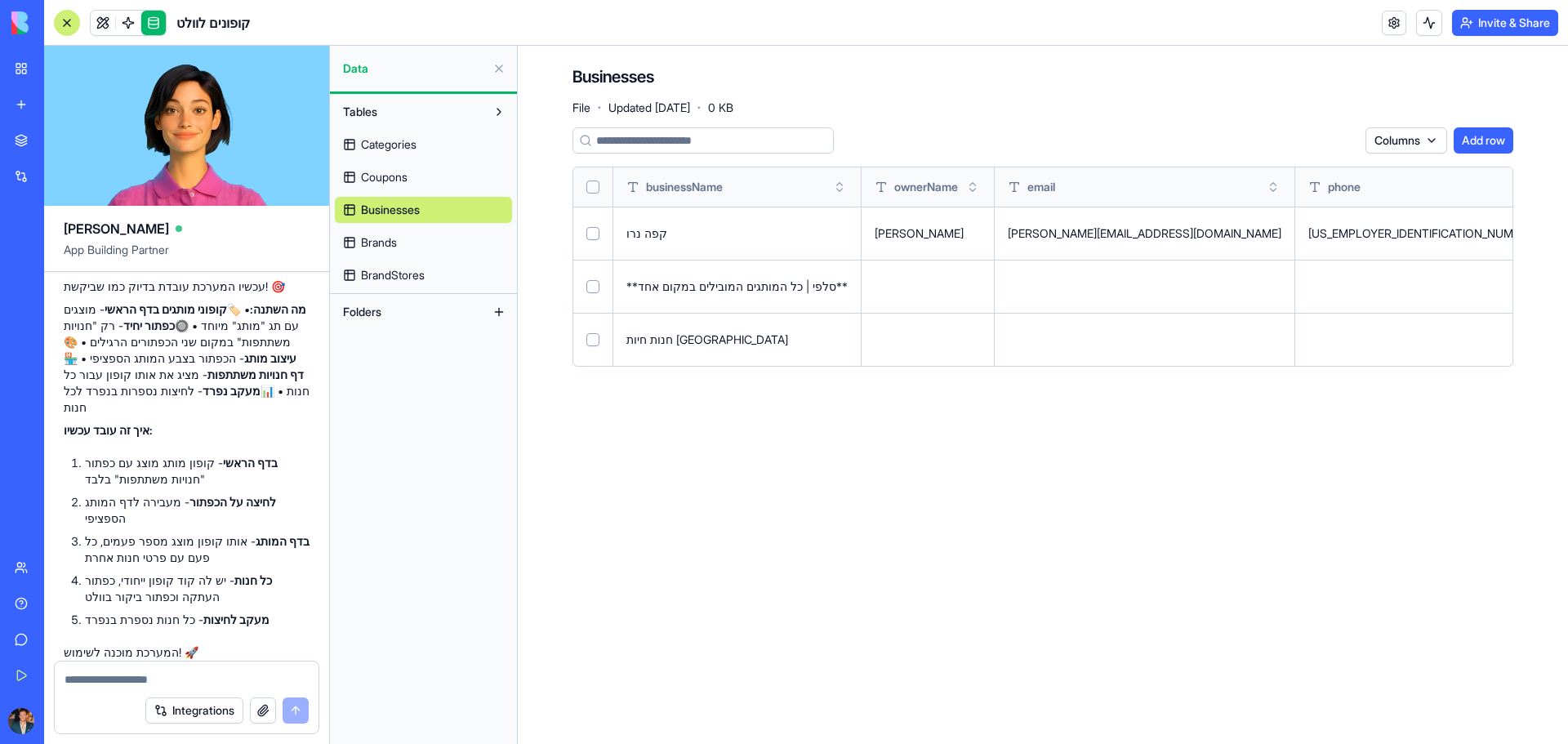
click at [1362, 478] on main "Businesses File · Updated [DATE] · 0 KB Columns Add row businessName ownerName …" at bounding box center [1043, 395] width 1050 height 698
click at [370, 145] on span "Categories" at bounding box center [388, 145] width 55 height 17
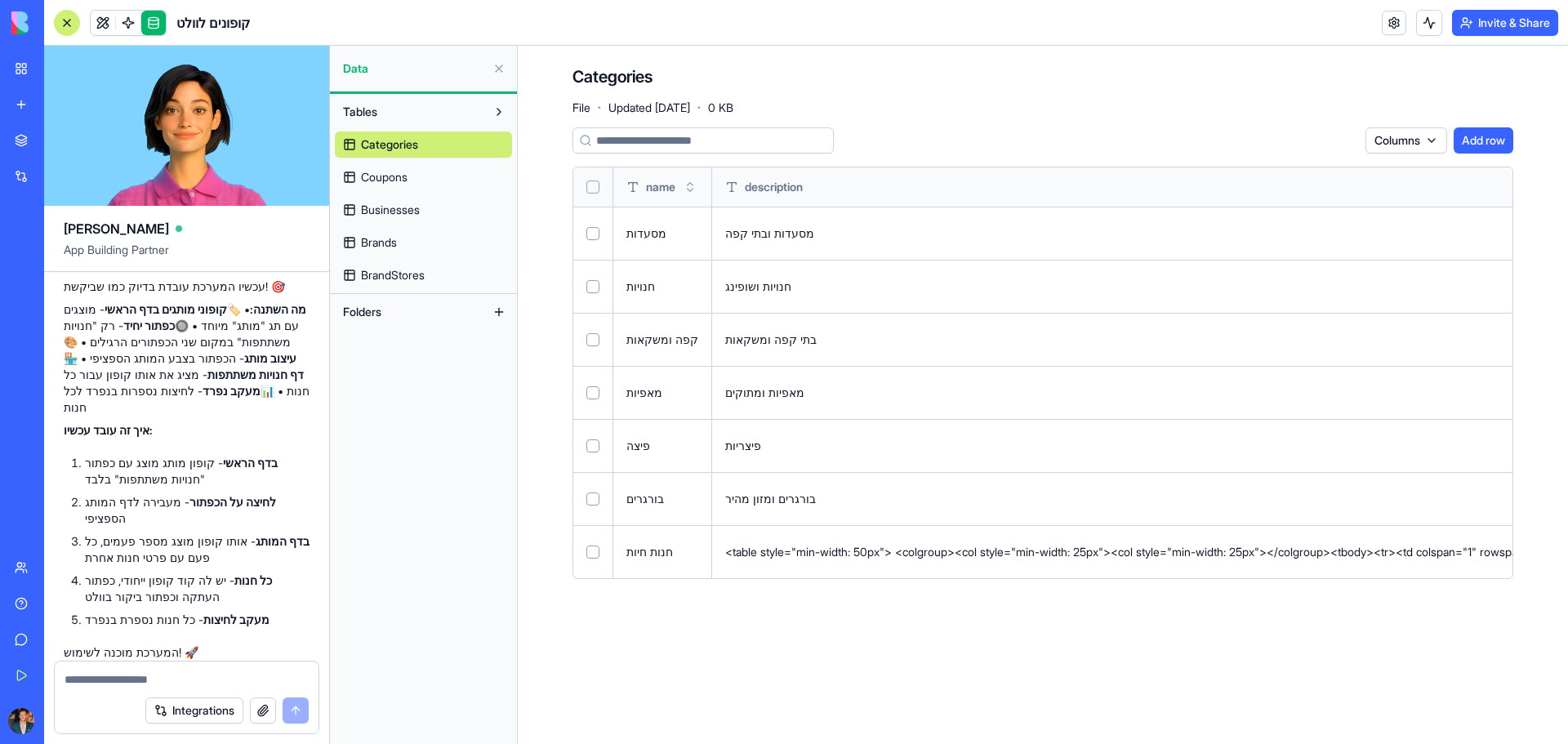
click at [802, 550] on div "<table style="min-width: 50px"> <colgroup><col style="min-width: 25px"><col sty…" at bounding box center [1376, 552] width 1301 height 17
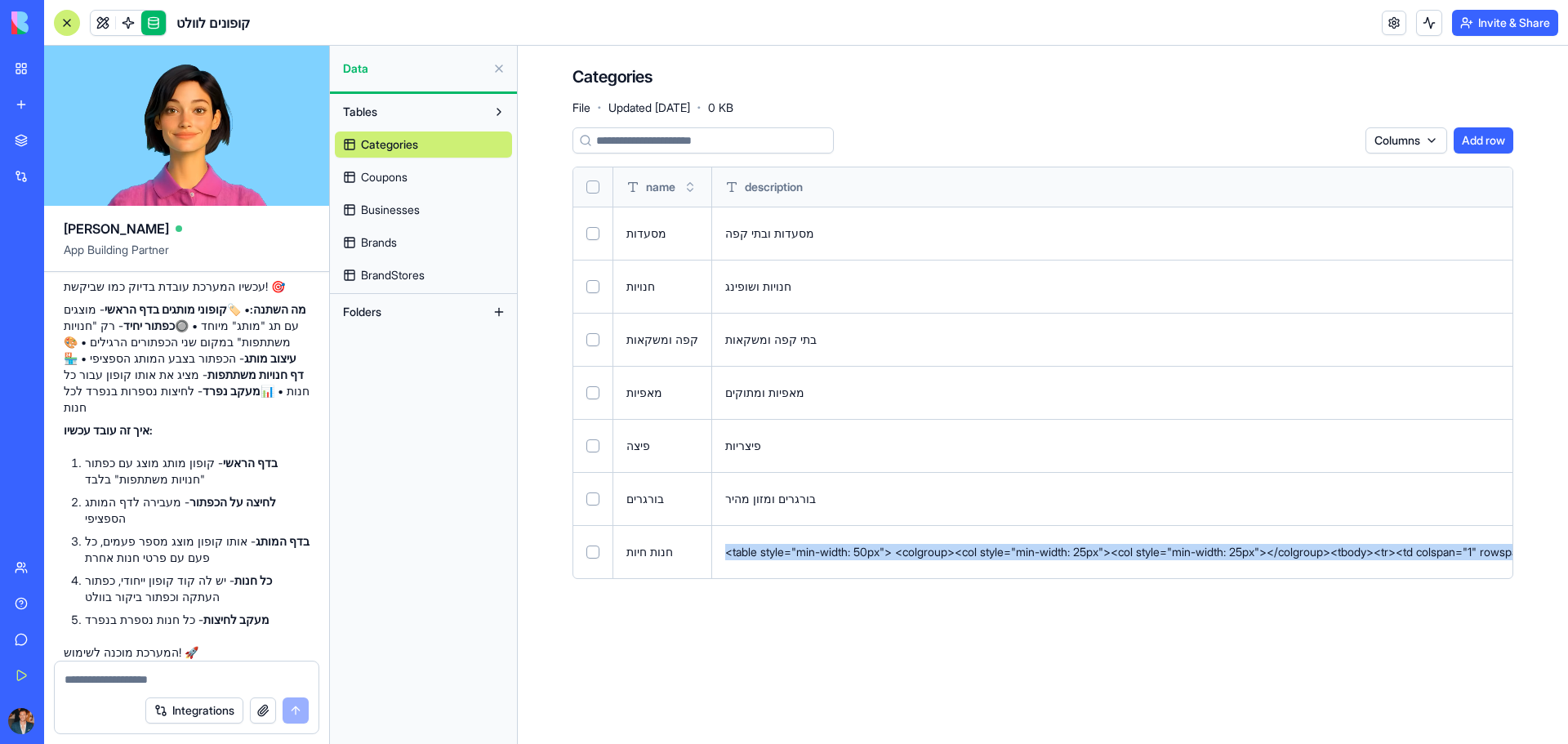
click at [802, 550] on div "<table style="min-width: 50px"> <colgroup><col style="min-width: 25px"><col sty…" at bounding box center [1376, 552] width 1301 height 17
click at [915, 545] on div "<table style="min-width: 50px"> <colgroup><col style="min-width: 25px"><col sty…" at bounding box center [1376, 552] width 1301 height 17
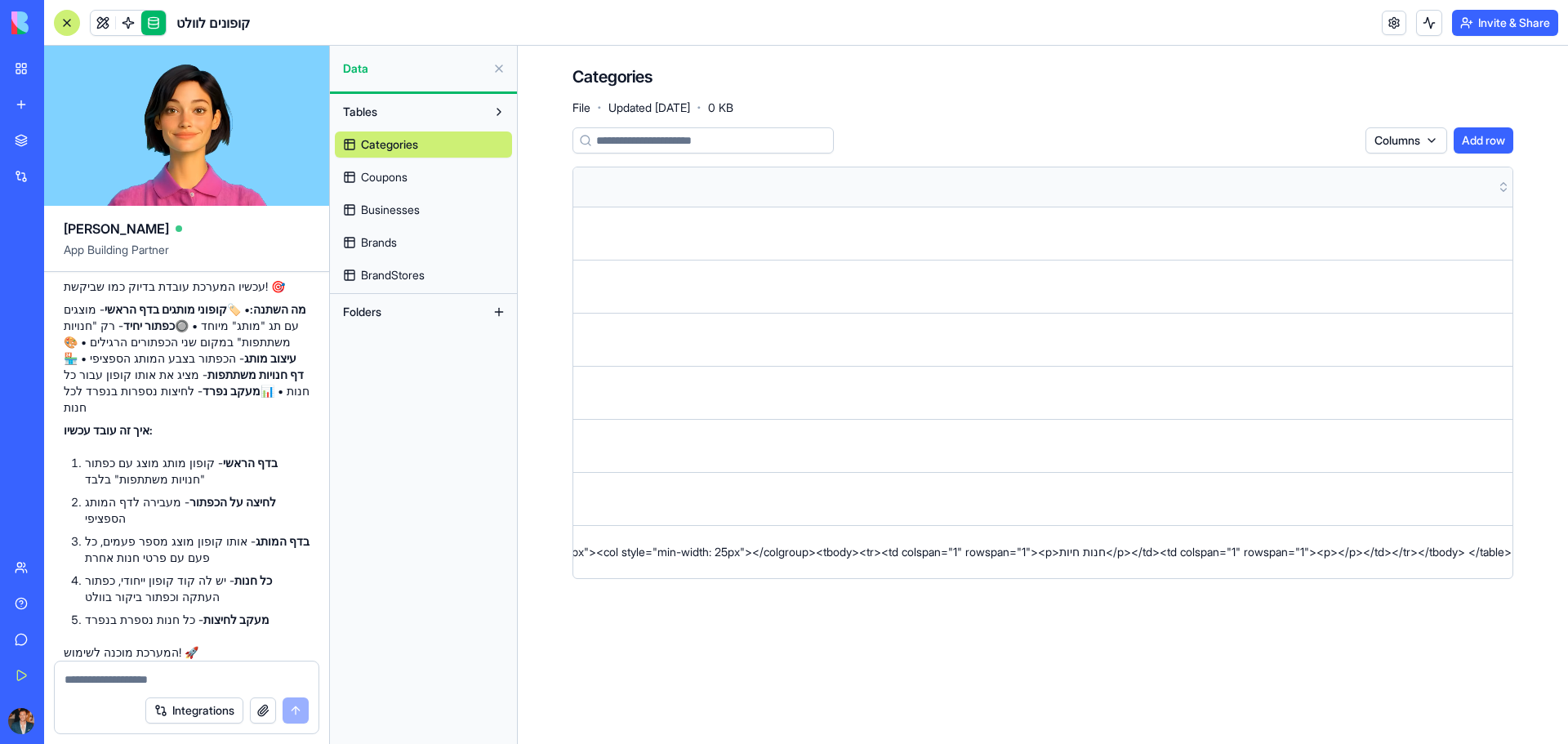
scroll to position [0, 725]
drag, startPoint x: 955, startPoint y: 534, endPoint x: 1623, endPoint y: 528, distance: 668.0
click at [1567, 528] on html "BETA My Workspace New app Marketplace Integrations Recent BioPet Product Scanne…" at bounding box center [784, 372] width 1568 height 744
click at [1445, 634] on main "Categories File · Updated [DATE] · 0 KB Columns Add row name description icon מ…" at bounding box center [1043, 395] width 1050 height 698
click at [1503, 556] on html "BETA My Workspace New app Marketplace Integrations Recent BioPet Product Scanne…" at bounding box center [784, 372] width 1568 height 744
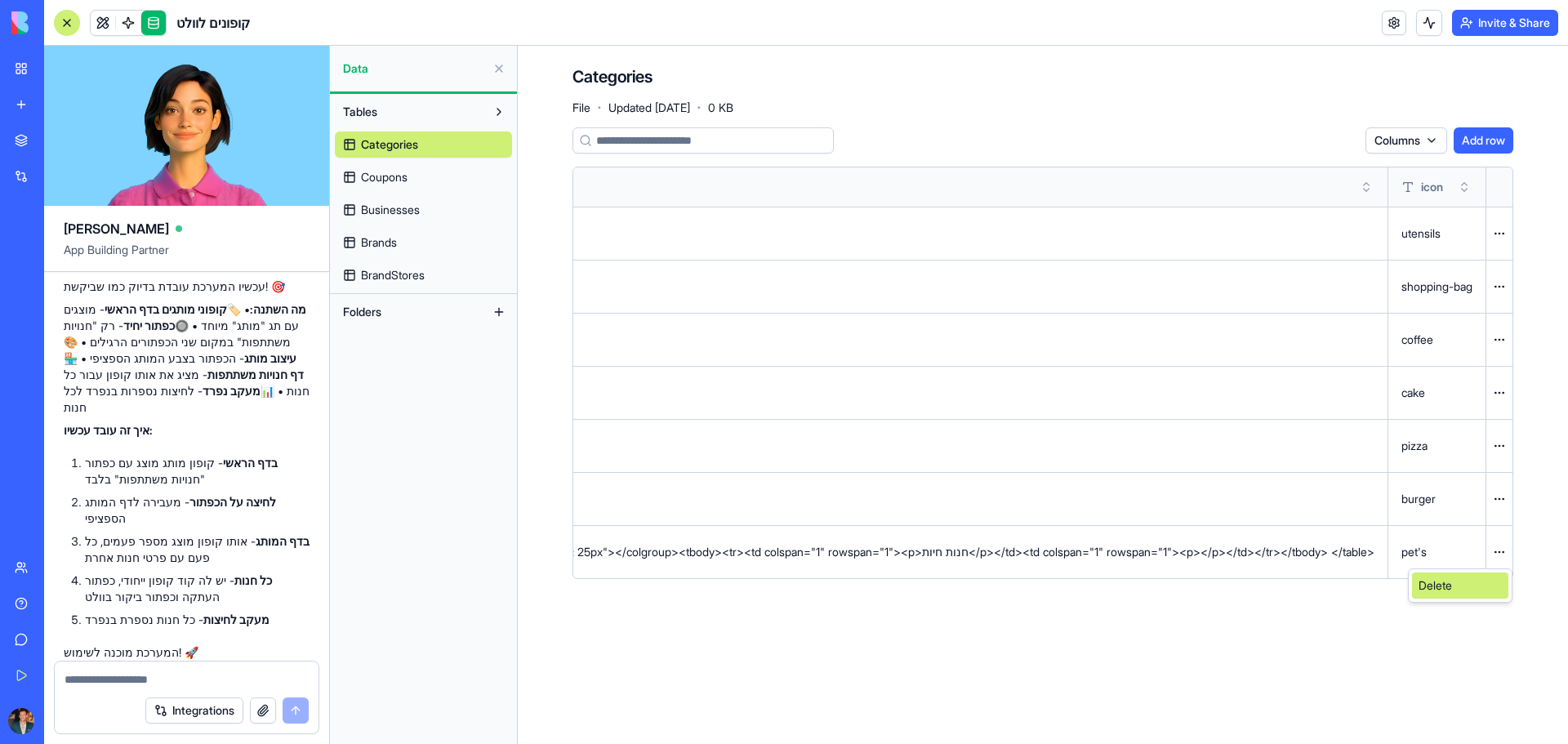
click at [1457, 591] on div "Delete" at bounding box center [1459, 585] width 96 height 26
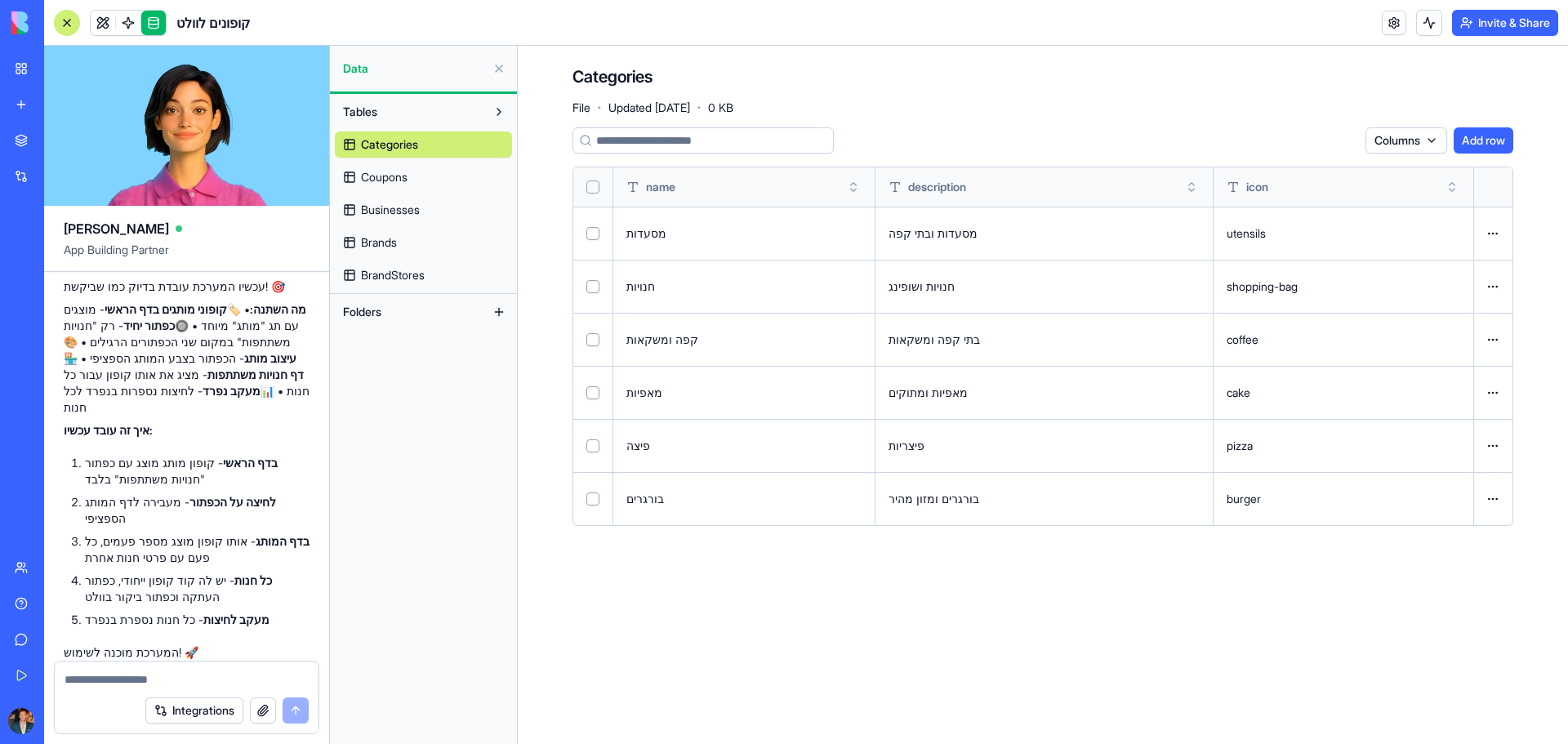
click at [1466, 138] on button "Add row" at bounding box center [1483, 140] width 59 height 26
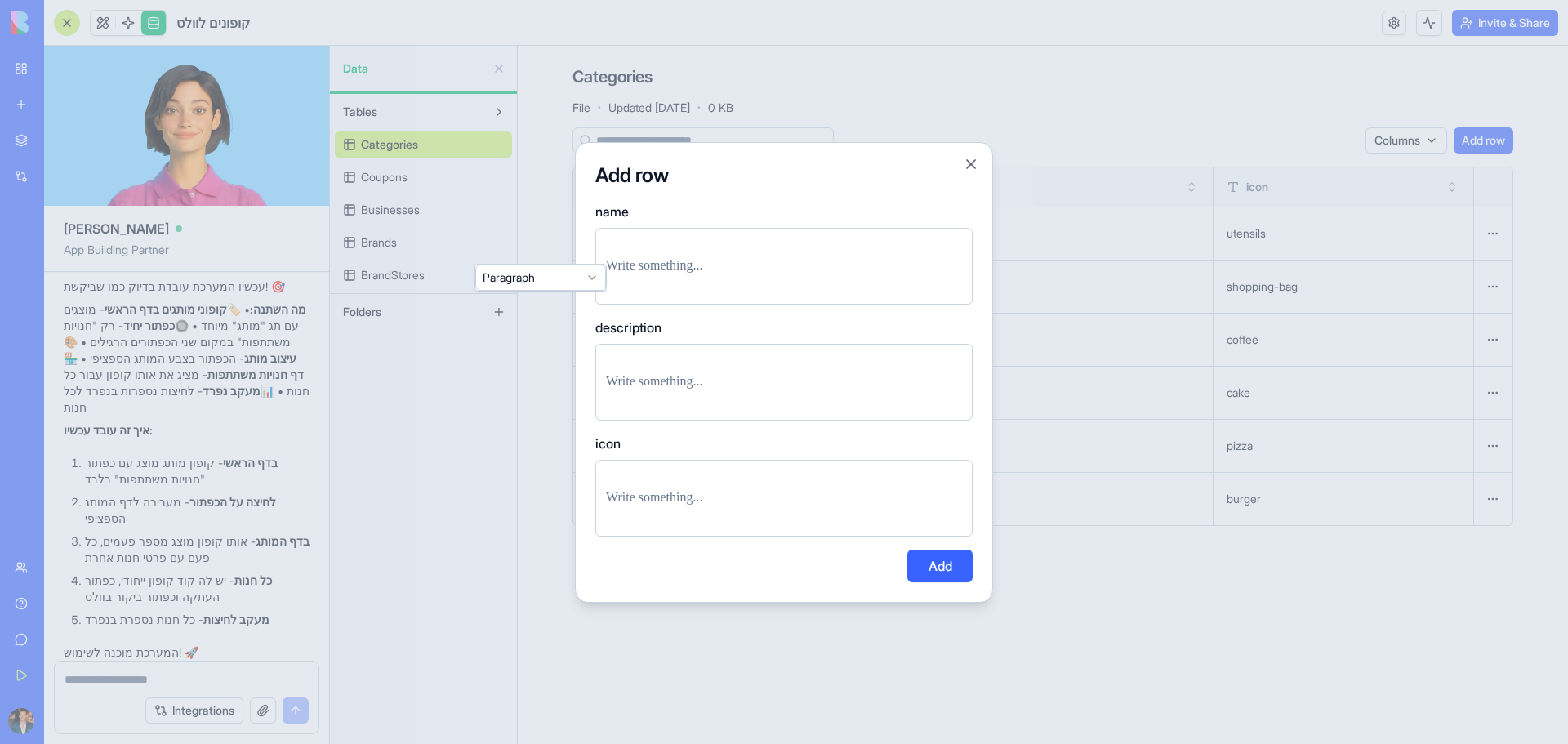
click at [661, 263] on p at bounding box center [784, 265] width 356 height 23
click at [764, 405] on div at bounding box center [783, 382] width 377 height 77
click at [774, 392] on p at bounding box center [784, 382] width 356 height 23
click at [639, 500] on p at bounding box center [784, 498] width 356 height 23
click at [564, 500] on div at bounding box center [784, 372] width 1568 height 744
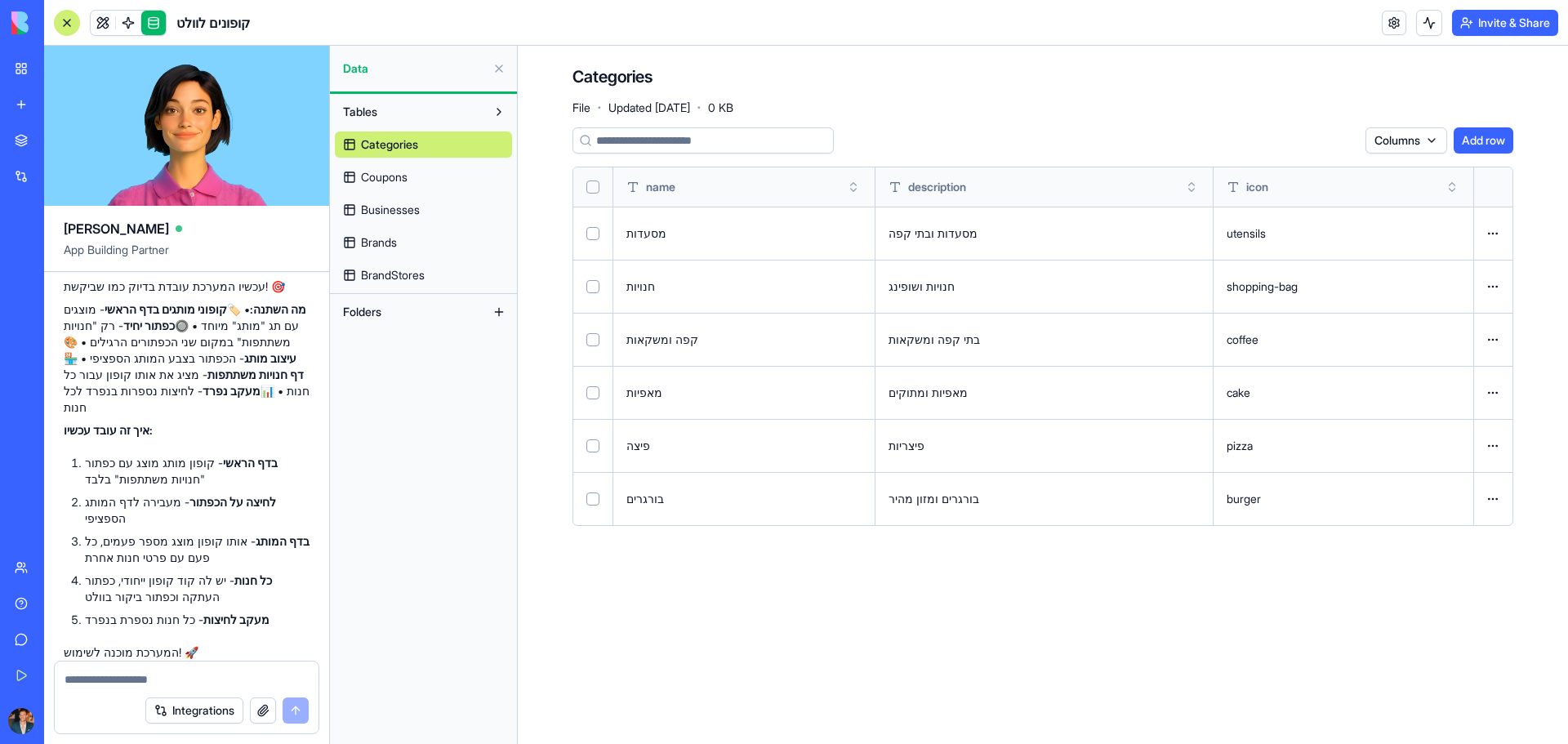
click at [1472, 146] on button "Add row" at bounding box center [1483, 140] width 59 height 26
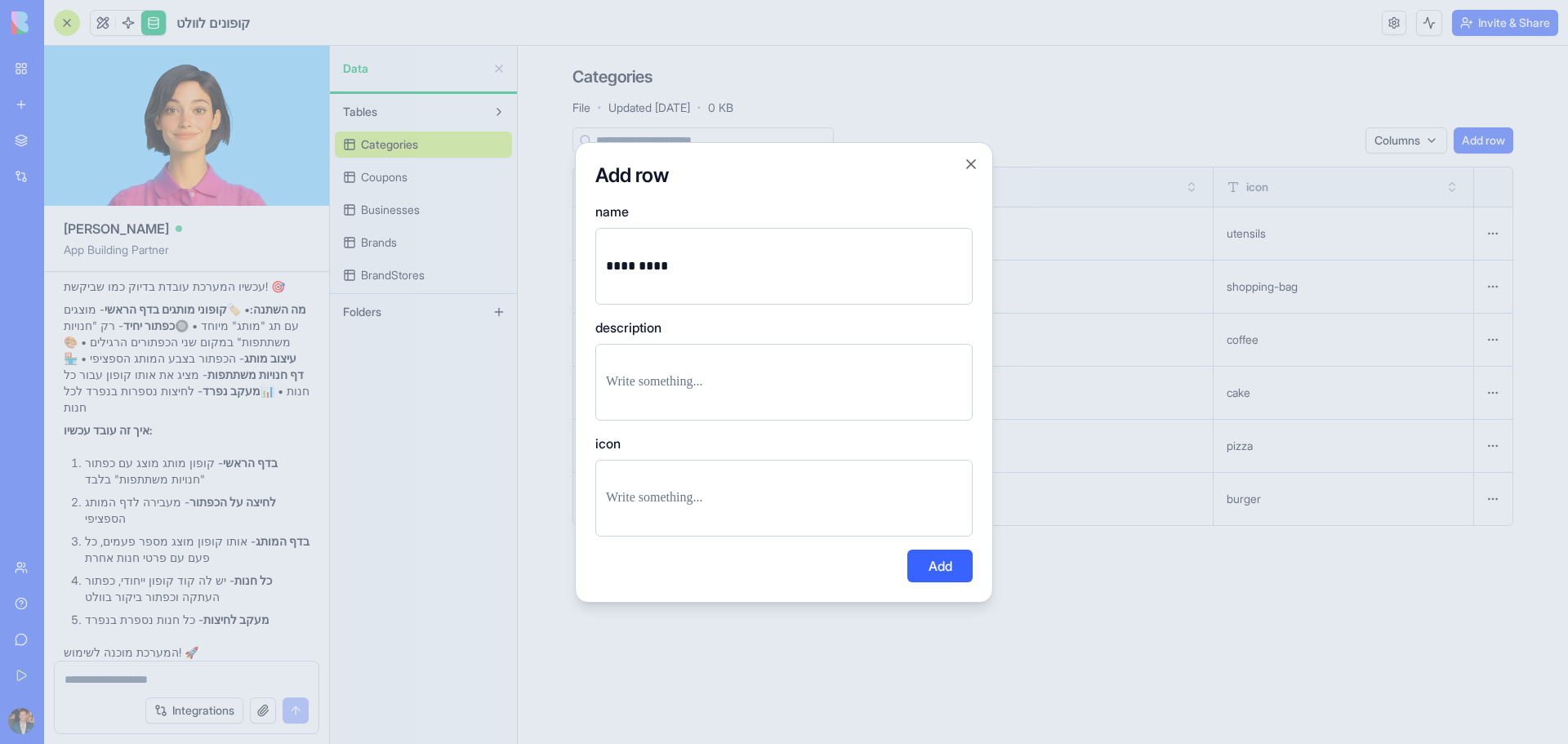
click at [925, 563] on button "Add" at bounding box center [940, 566] width 65 height 33
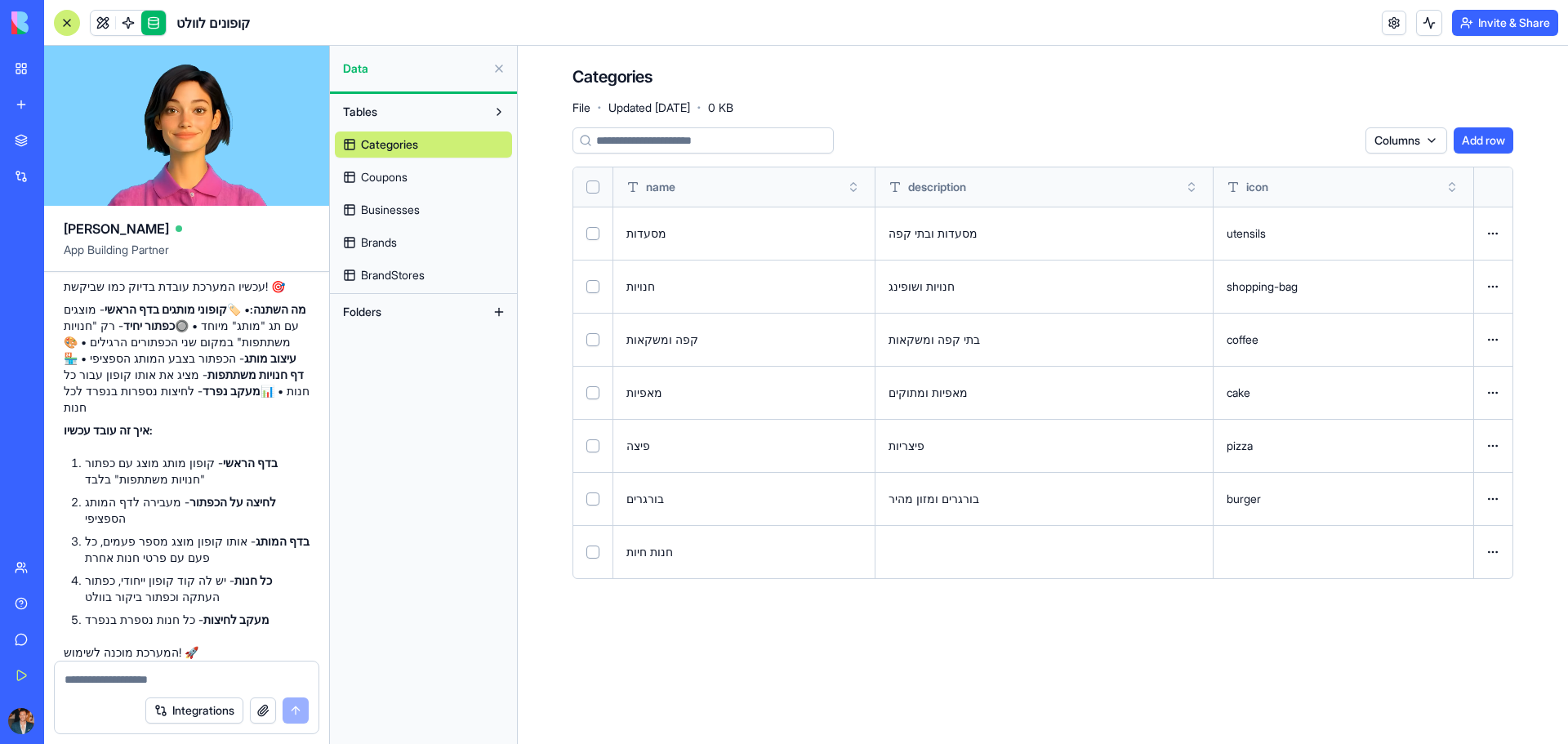
click at [420, 185] on link "Coupons" at bounding box center [423, 177] width 177 height 26
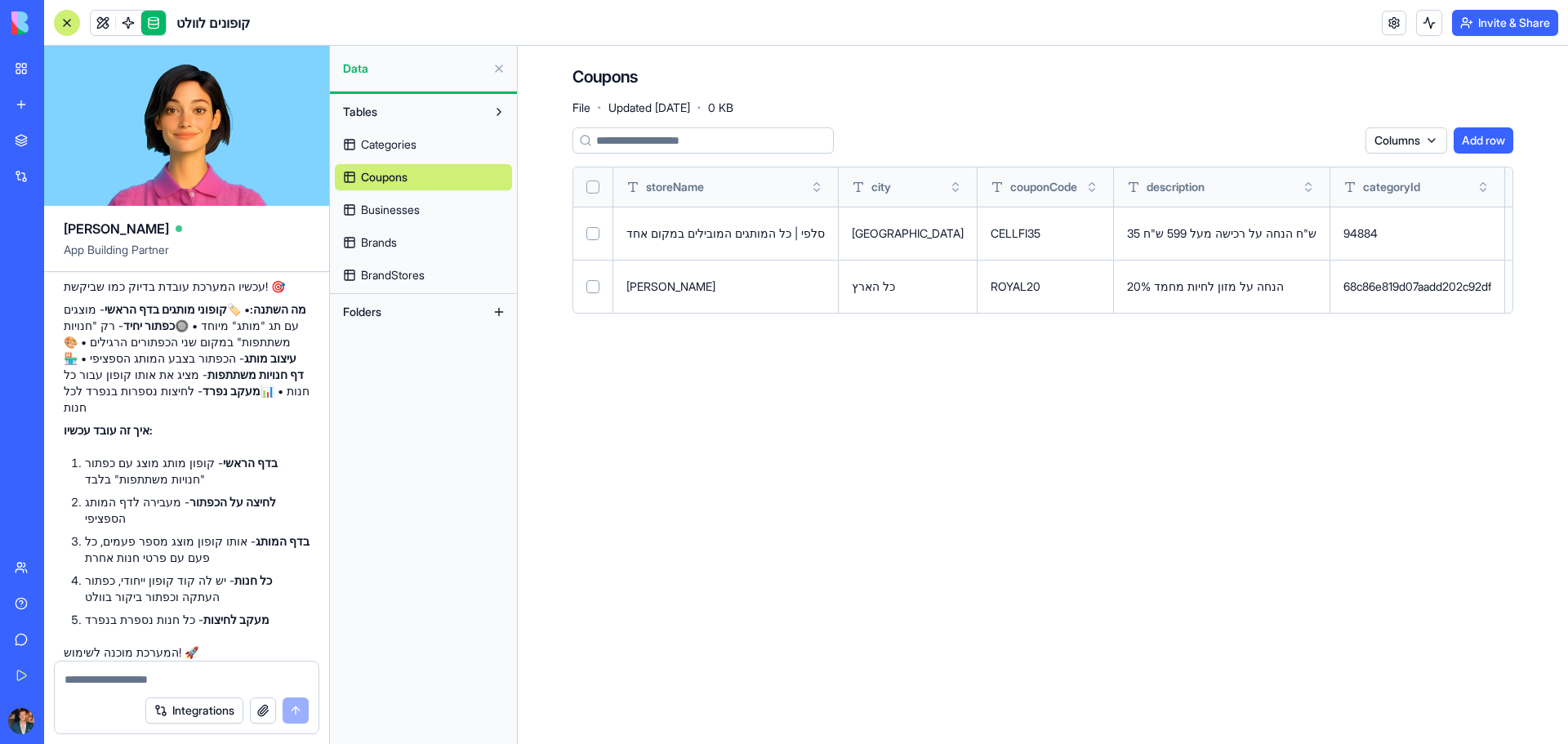
click at [414, 206] on span "Businesses" at bounding box center [390, 210] width 59 height 17
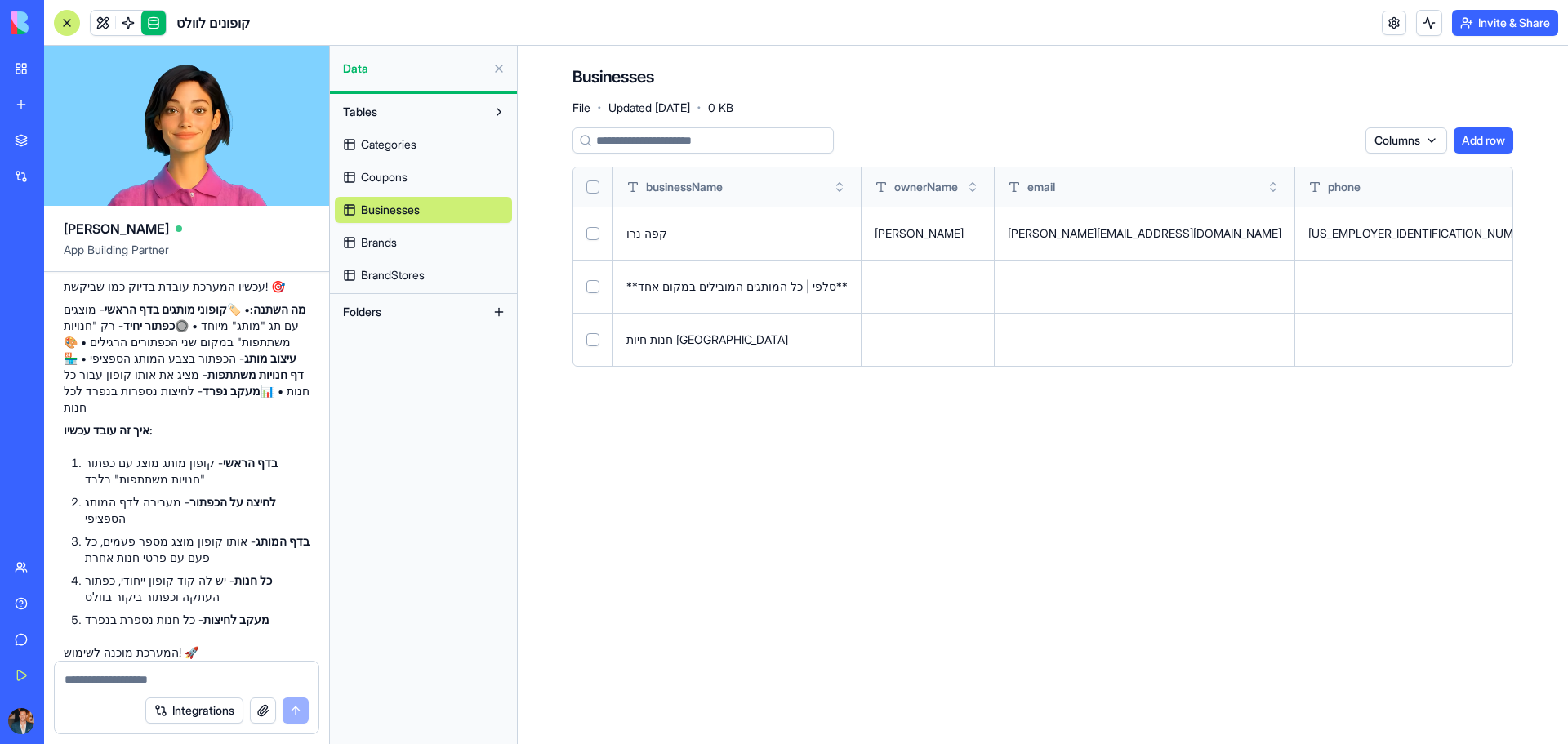
click at [0, 0] on button at bounding box center [0, 0] width 0 height 0
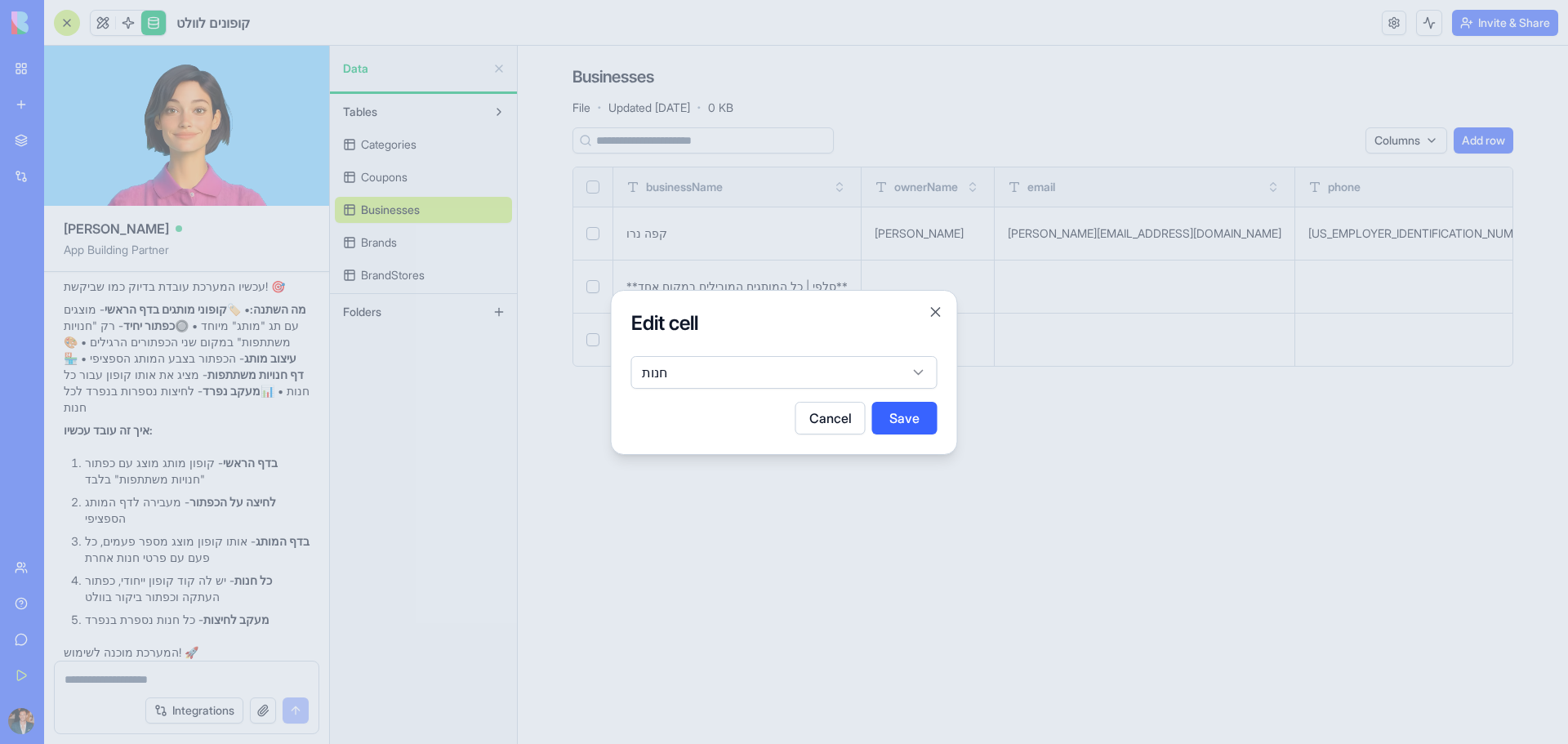
click at [769, 372] on body "BETA My Workspace New app Marketplace Integrations Recent BioPet Product Scanne…" at bounding box center [784, 372] width 1568 height 744
click at [730, 382] on body "BETA My Workspace New app Marketplace Integrations Recent BioPet Product Scanne…" at bounding box center [784, 372] width 1568 height 744
click at [686, 387] on body "BETA My Workspace New app Marketplace Integrations Recent BioPet Product Scanne…" at bounding box center [784, 372] width 1568 height 744
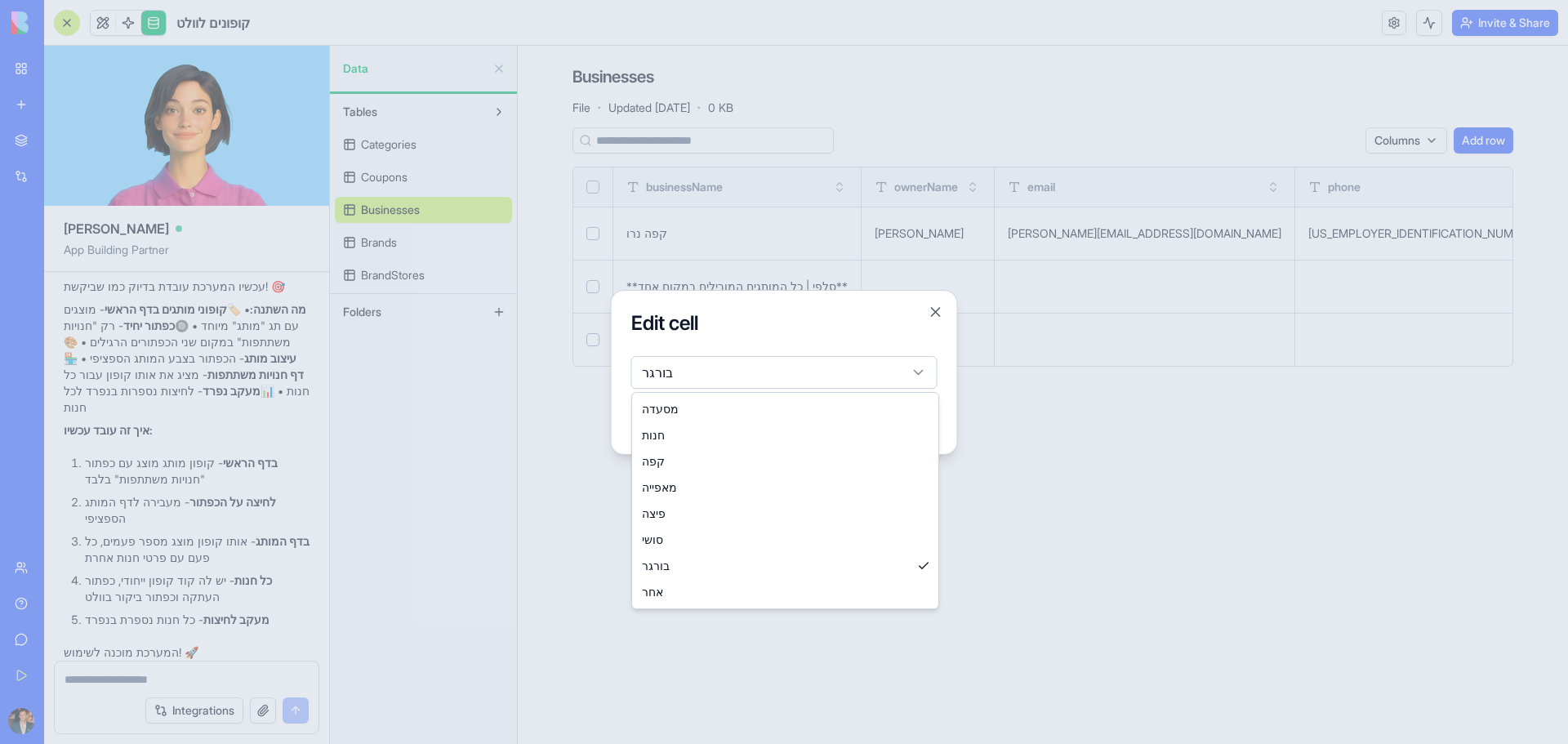
click at [687, 357] on body "BETA My Workspace New app Marketplace Integrations Recent BioPet Product Scanne…" at bounding box center [784, 372] width 1568 height 744
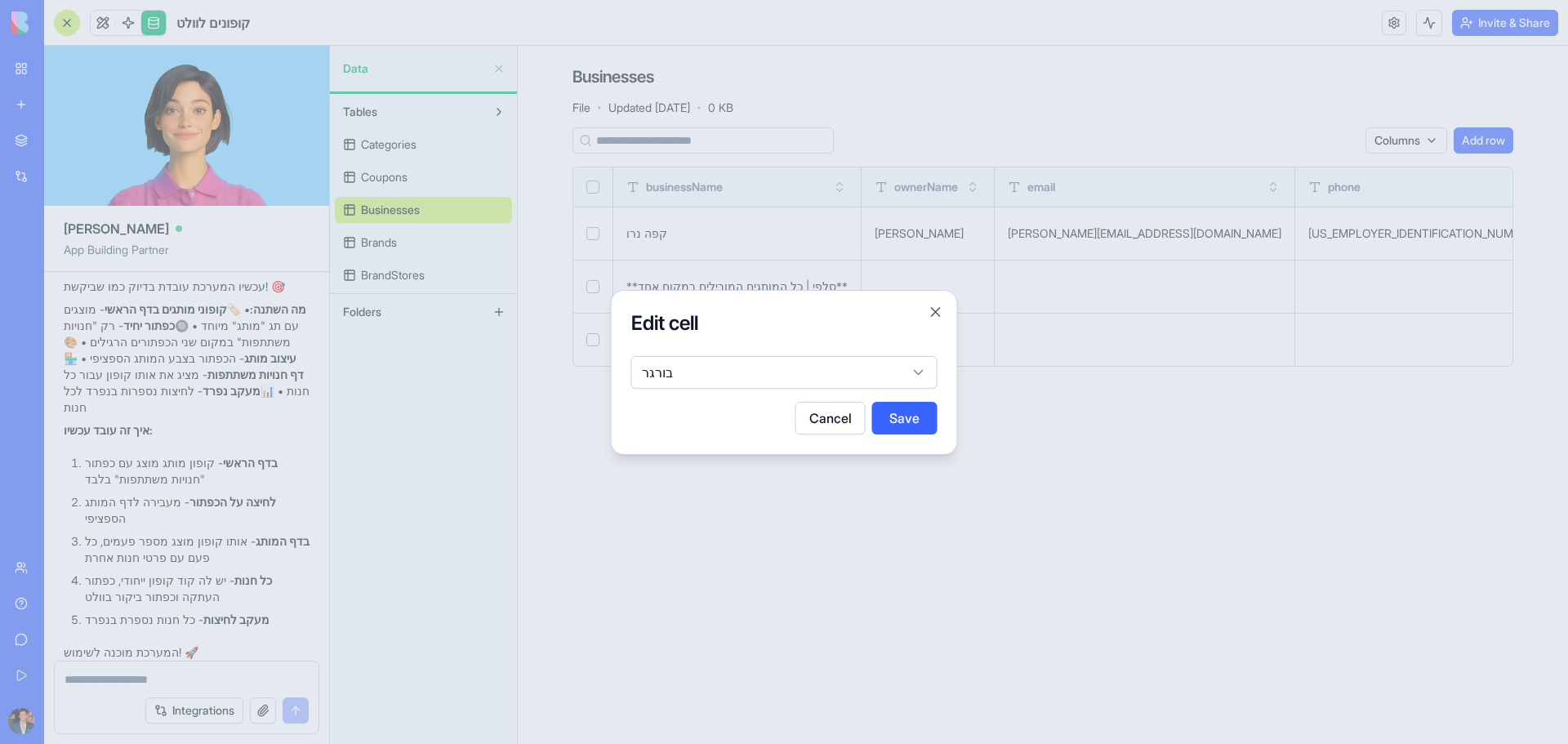
click at [676, 373] on body "BETA My Workspace New app Marketplace Integrations Recent BioPet Product Scanne…" at bounding box center [784, 372] width 1568 height 744
click at [929, 418] on button "Save" at bounding box center [904, 418] width 65 height 33
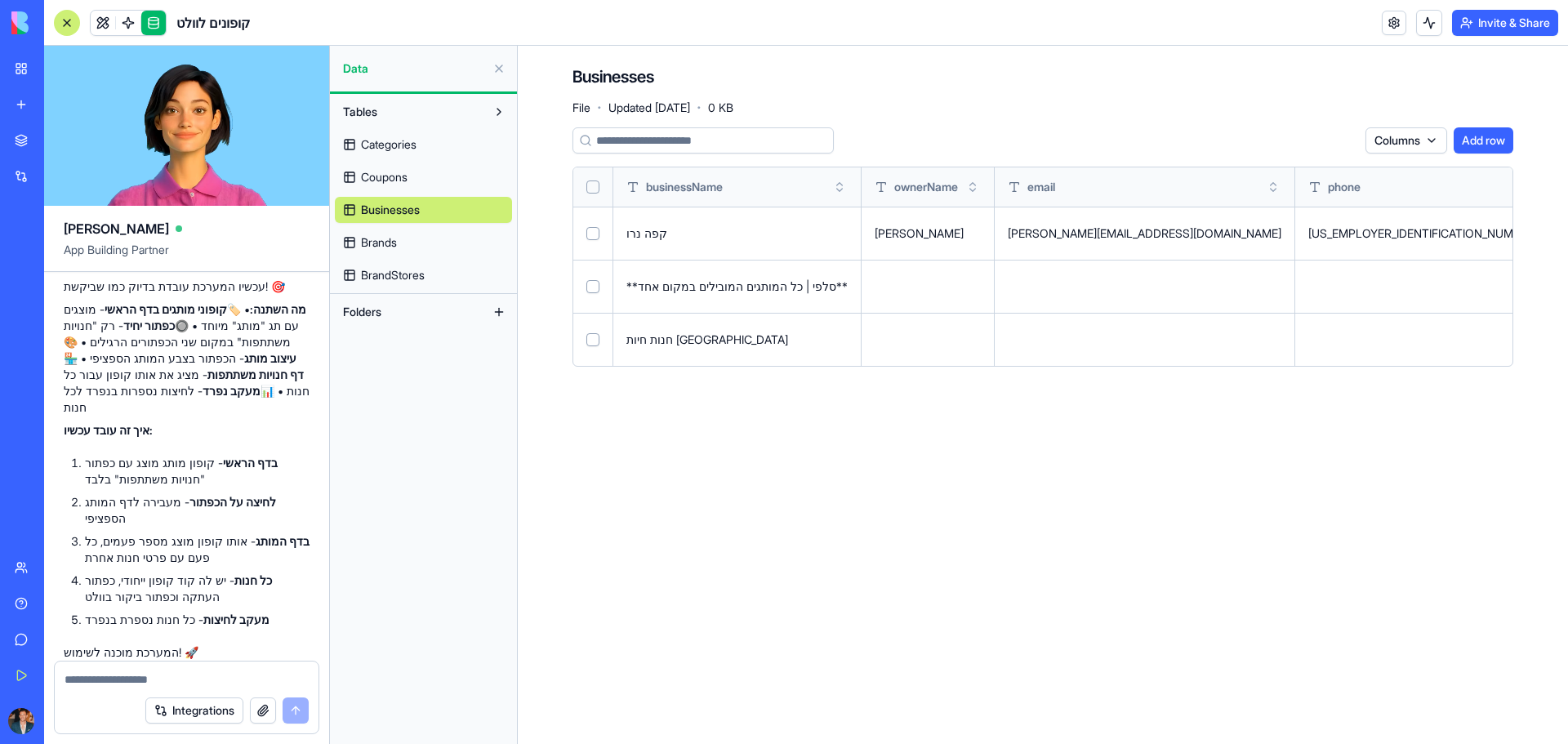
click at [0, 0] on button at bounding box center [0, 0] width 0 height 0
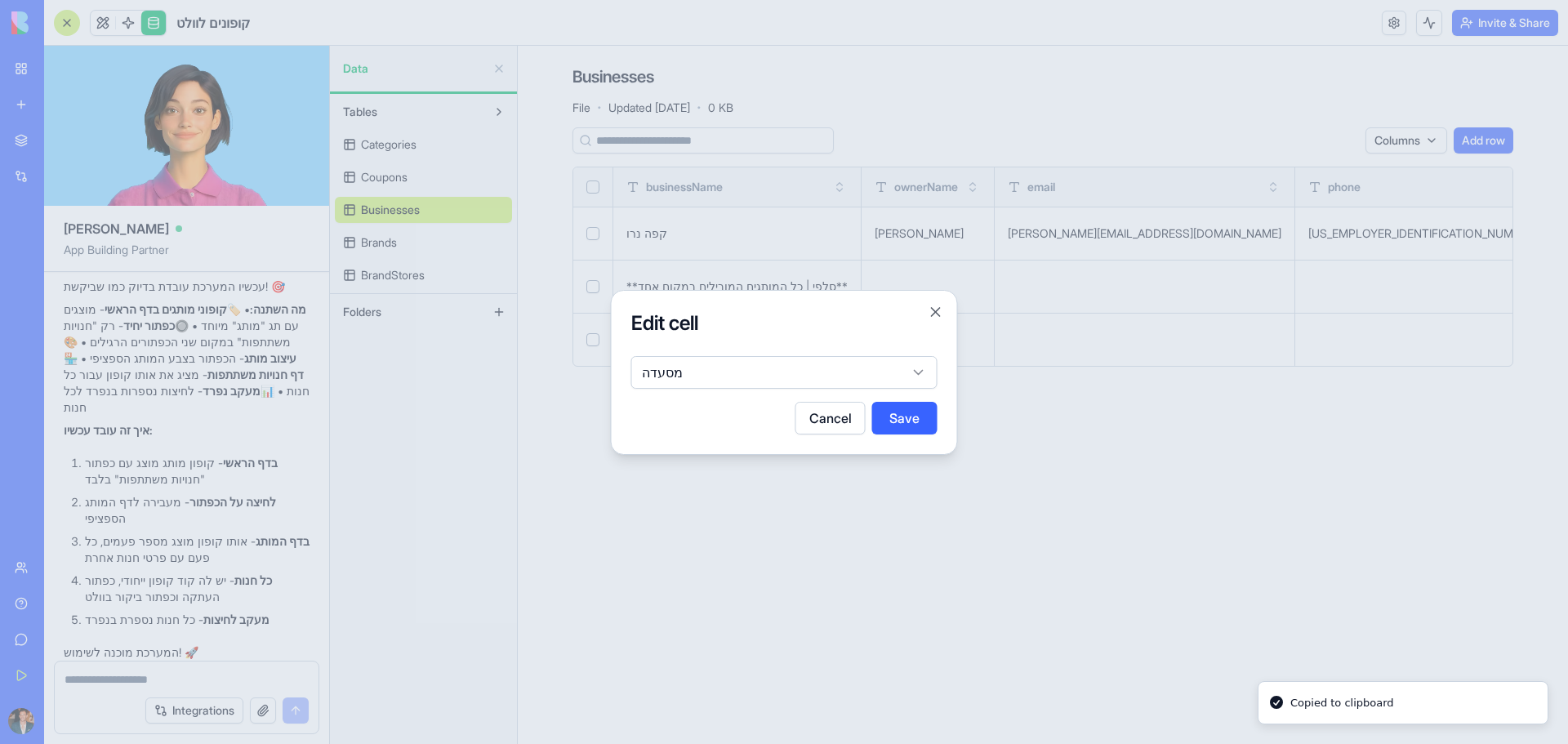
click at [791, 354] on div "מסעדה" at bounding box center [784, 369] width 306 height 39
click at [775, 357] on body "BETA My Workspace New app Marketplace Integrations Recent BioPet Product Scanne…" at bounding box center [784, 372] width 1568 height 744
click at [742, 376] on body "BETA My Workspace New app Marketplace Integrations Recent BioPet Product Scanne…" at bounding box center [784, 372] width 1568 height 744
click at [687, 393] on div "Edit cell מסעדה Cancel Save Close" at bounding box center [784, 372] width 347 height 165
click at [661, 382] on body "BETA My Workspace New app Marketplace Integrations Recent BioPet Product Scanne…" at bounding box center [784, 372] width 1568 height 744
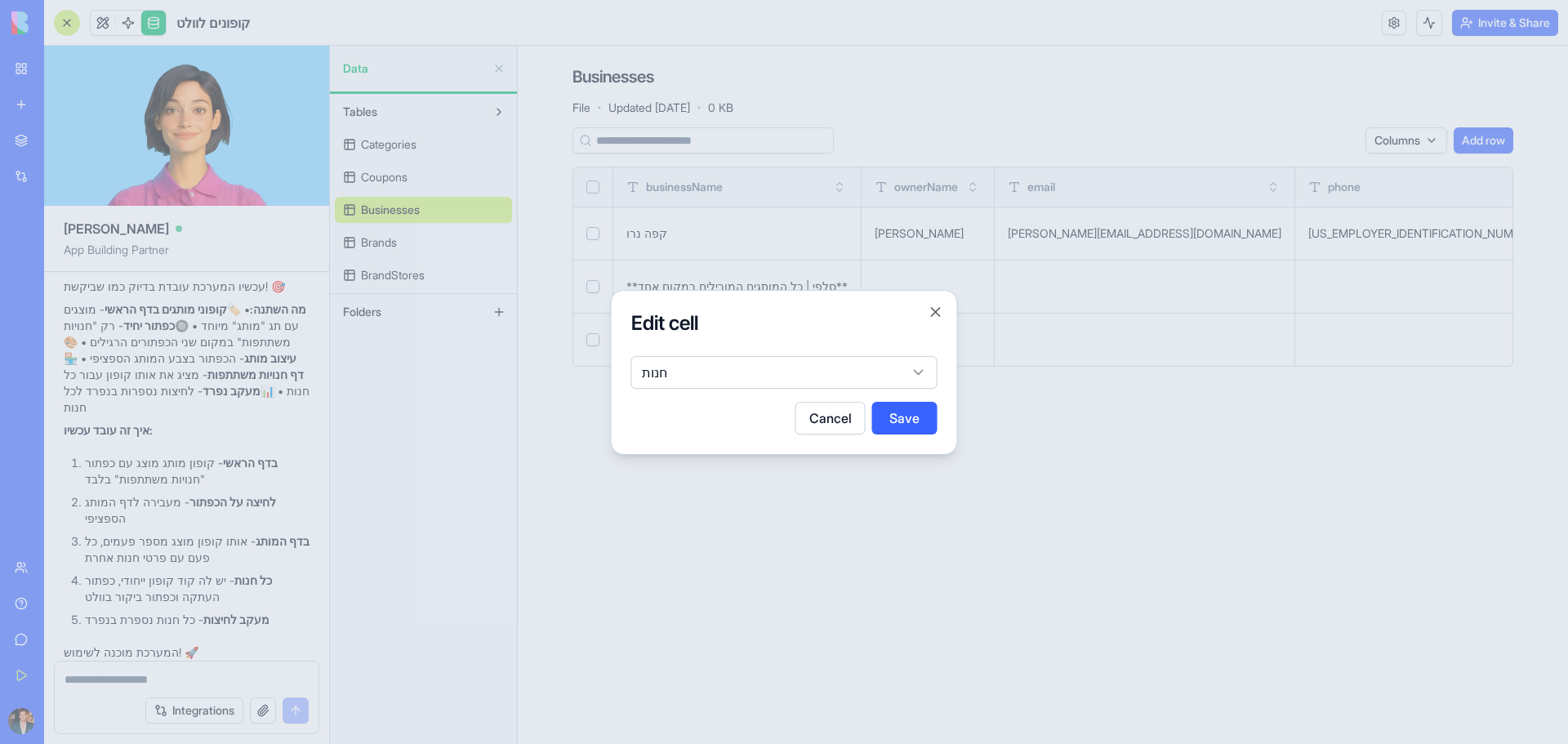
click at [906, 423] on button "Save" at bounding box center [904, 418] width 65 height 33
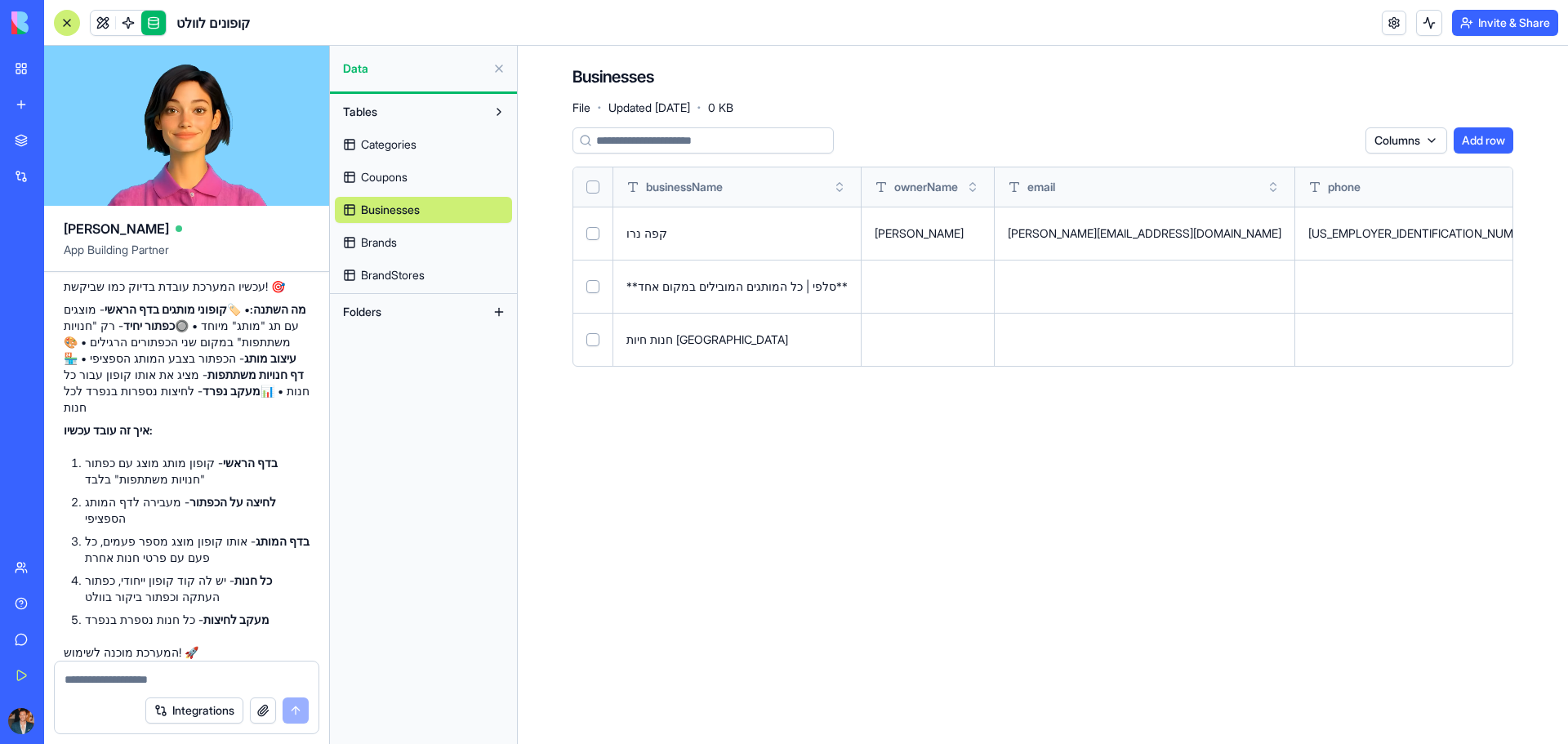
click at [405, 148] on span "Categories" at bounding box center [388, 145] width 55 height 17
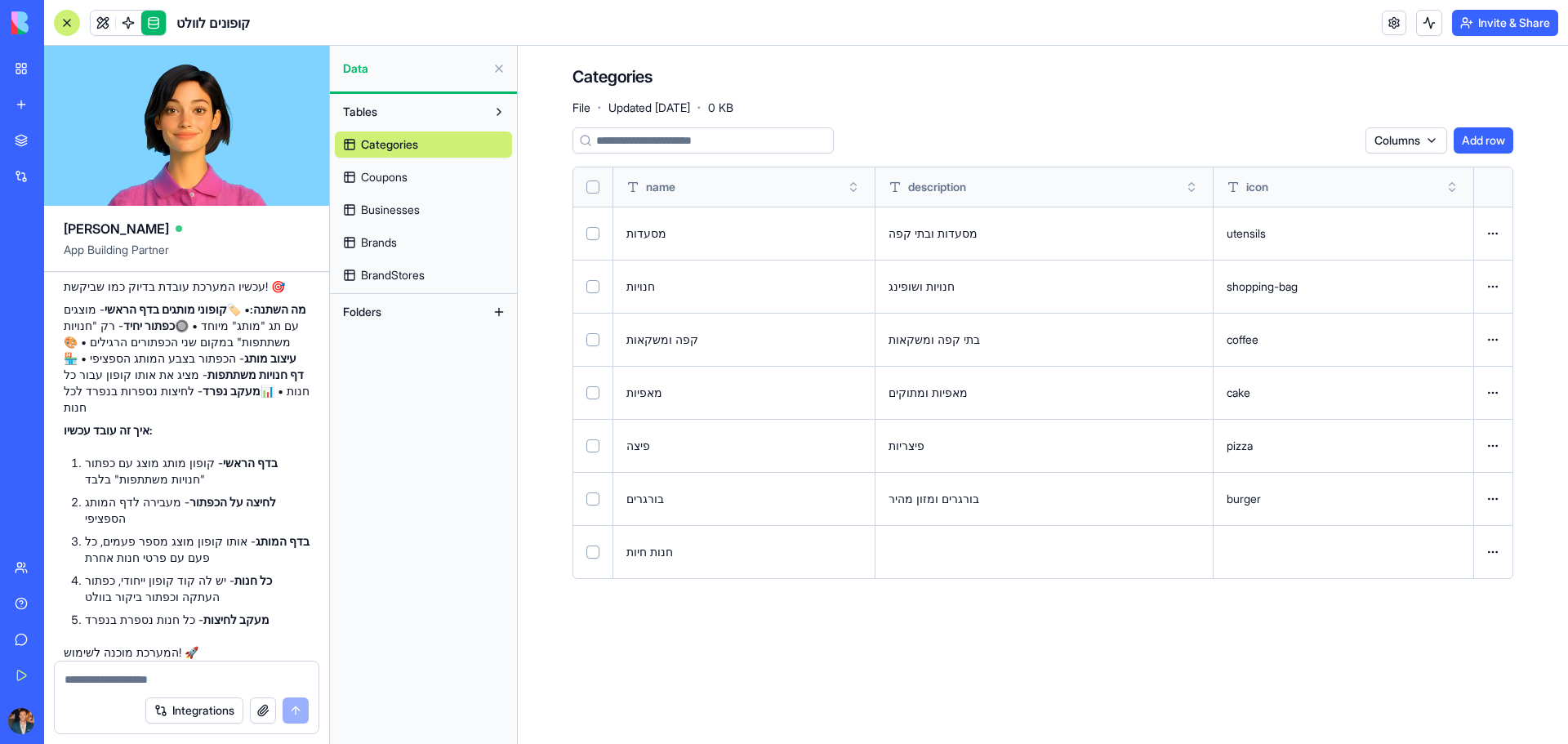
click at [411, 213] on span "Businesses" at bounding box center [390, 210] width 59 height 17
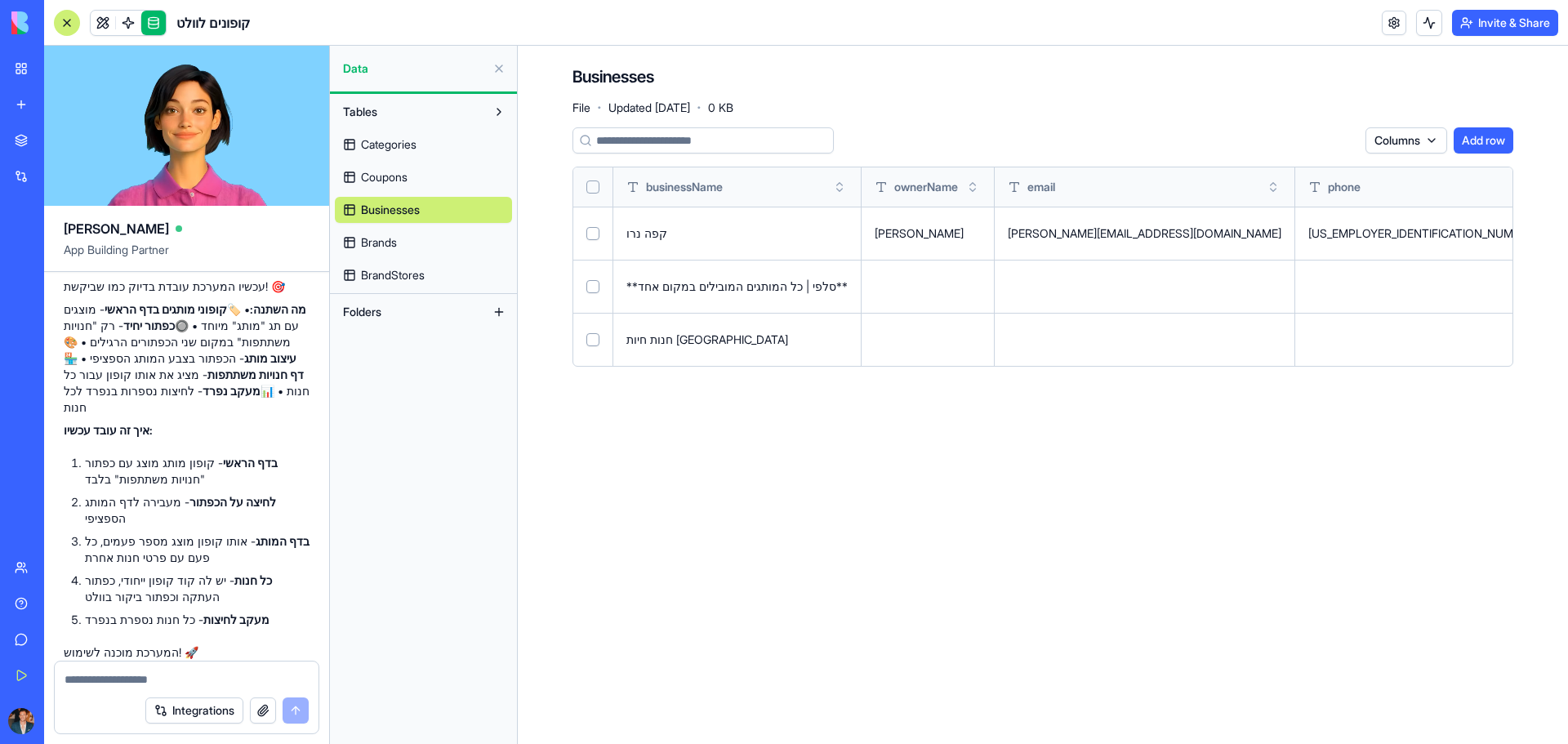
click at [0, 0] on button at bounding box center [0, 0] width 0 height 0
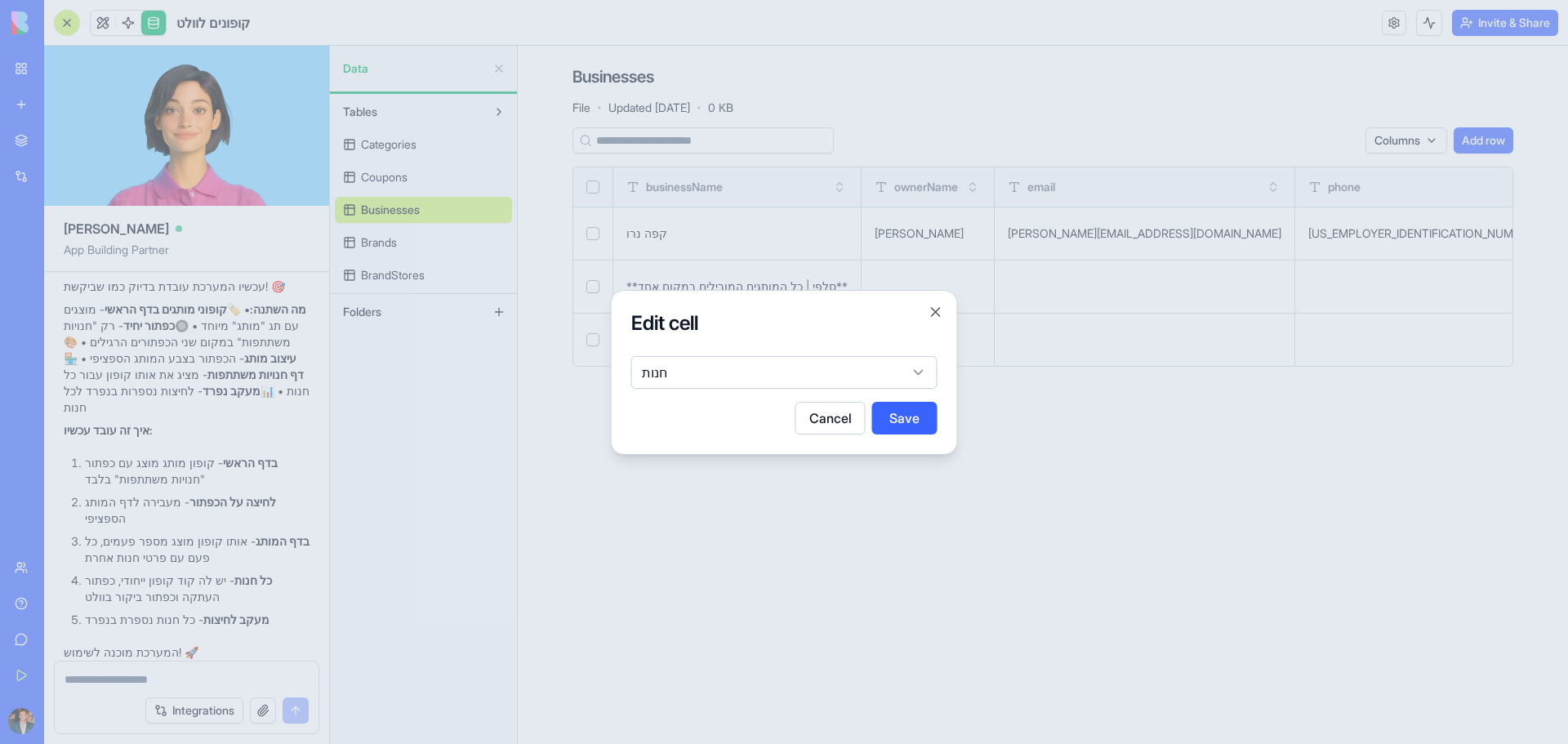
click at [795, 358] on body "BETA My Workspace New app Marketplace Integrations Recent BioPet Product Scanne…" at bounding box center [784, 372] width 1568 height 744
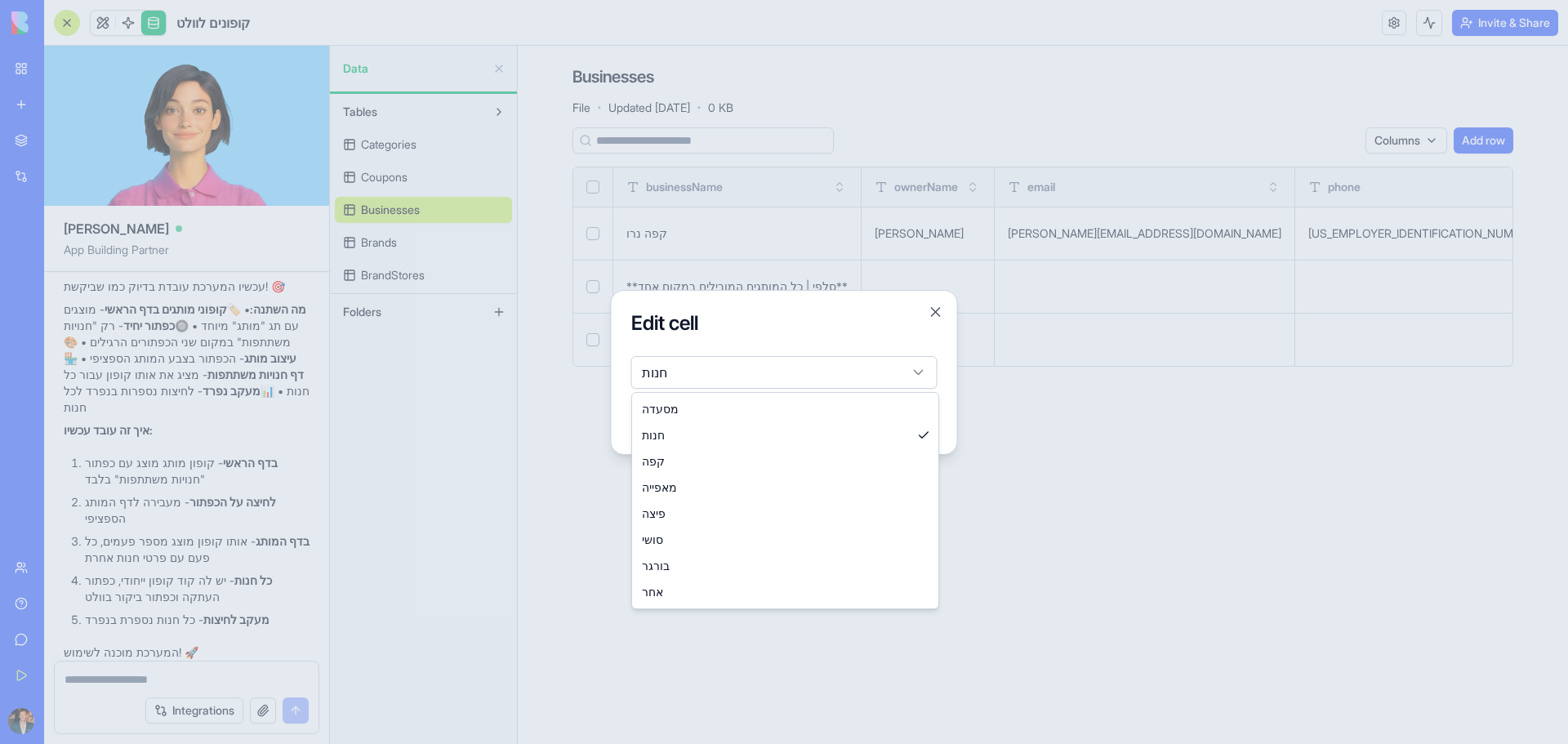
click at [565, 478] on div at bounding box center [784, 372] width 1568 height 744
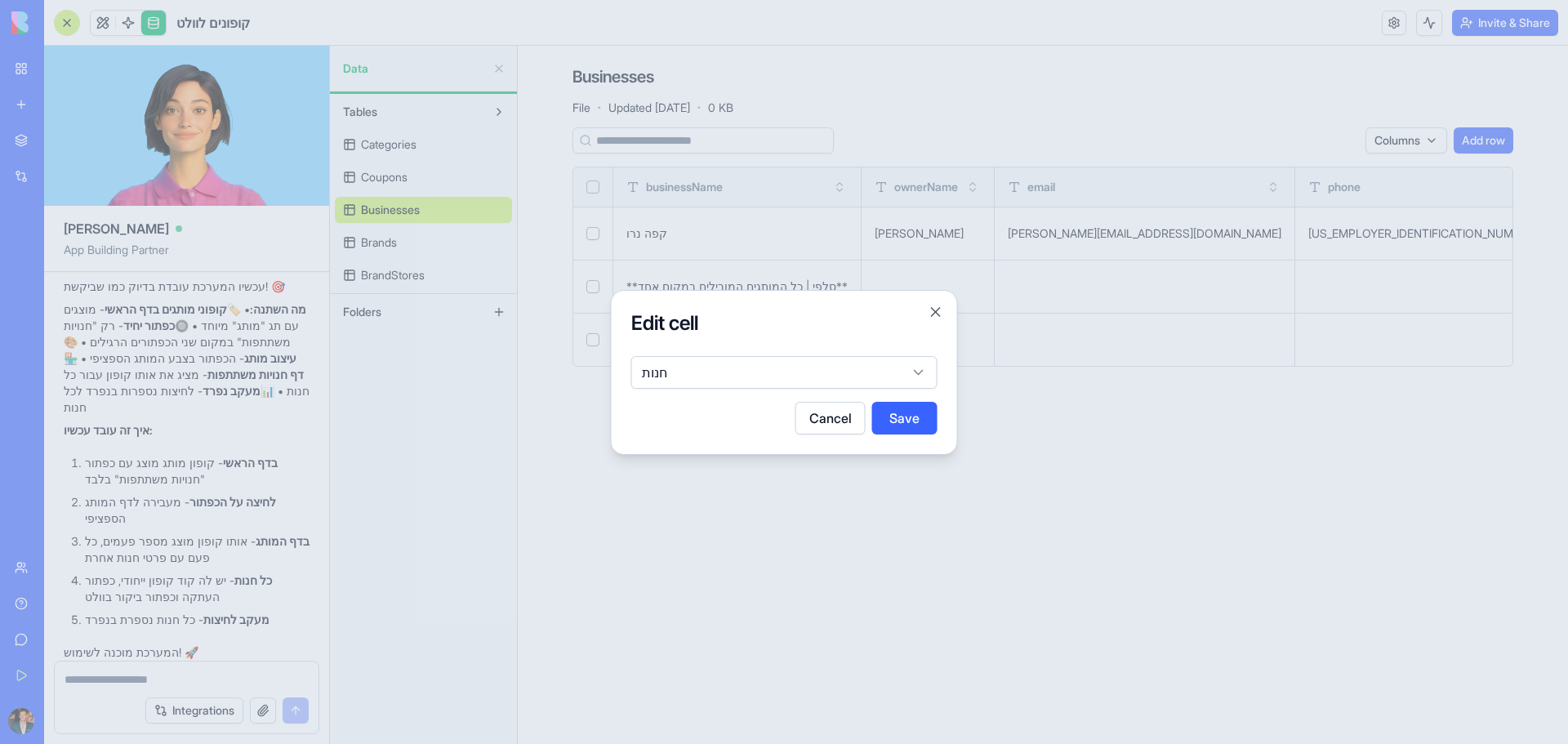
click at [838, 577] on div at bounding box center [784, 372] width 1568 height 744
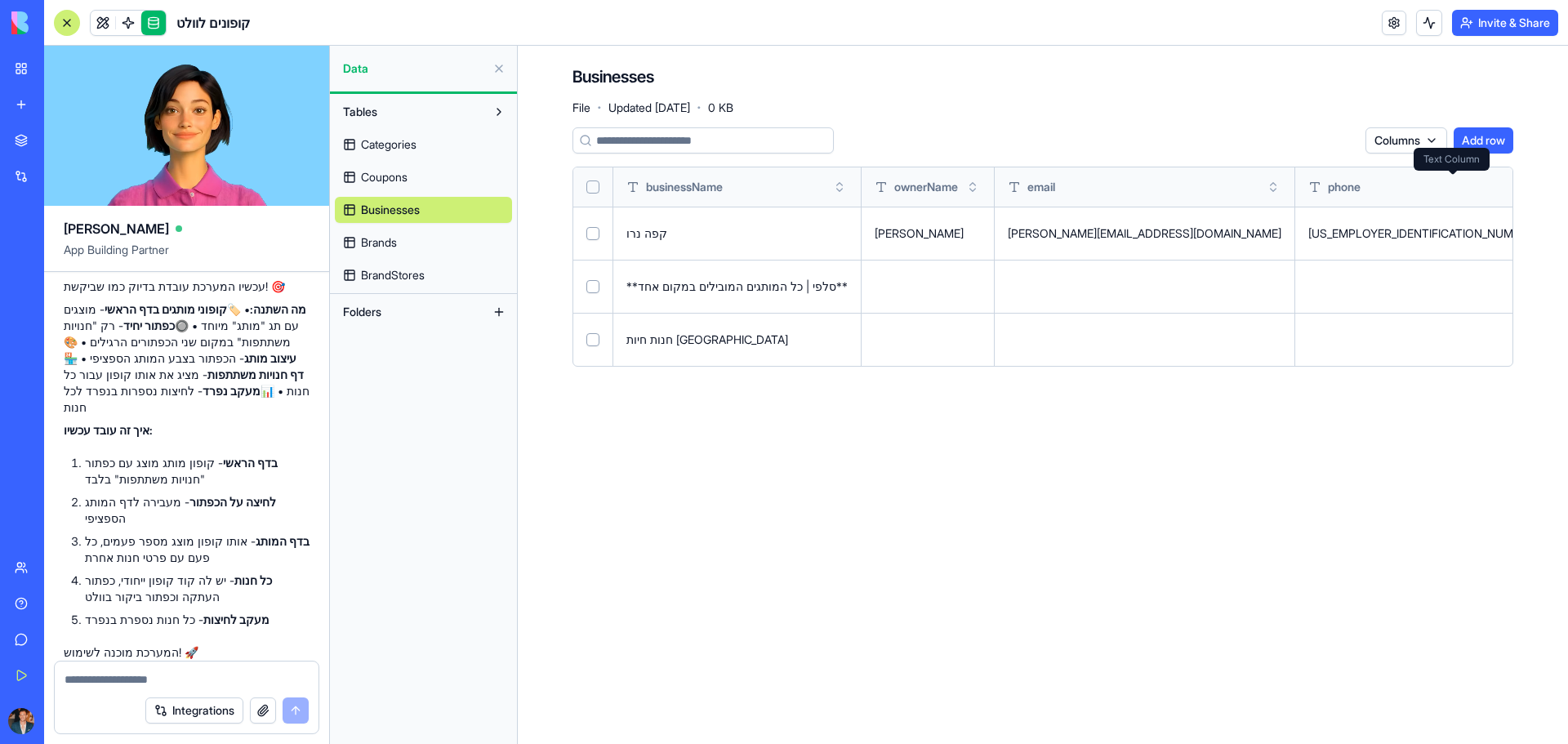
copy span "businessType"
click at [178, 683] on textarea at bounding box center [187, 680] width 244 height 17
paste textarea "**********"
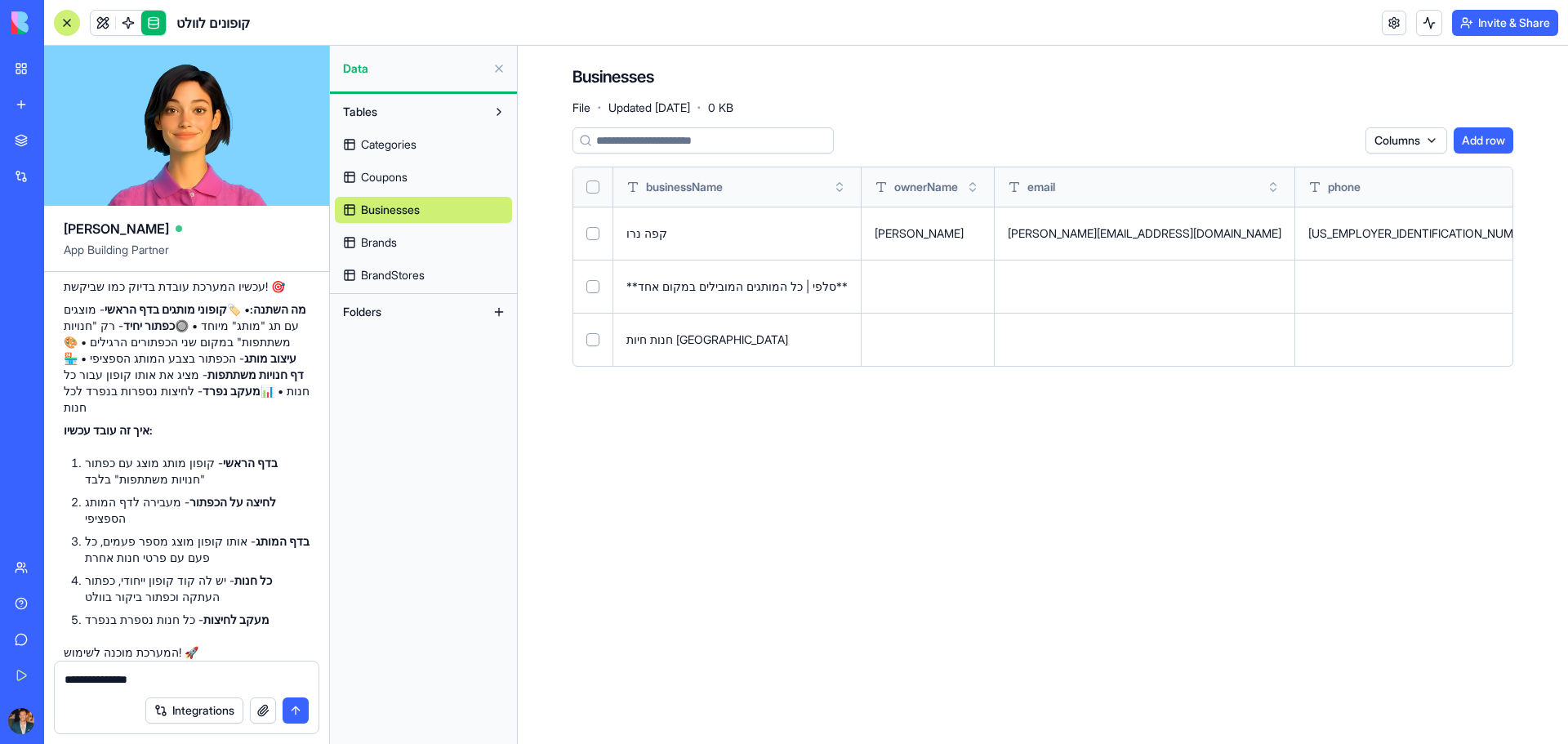
type textarea "**********"
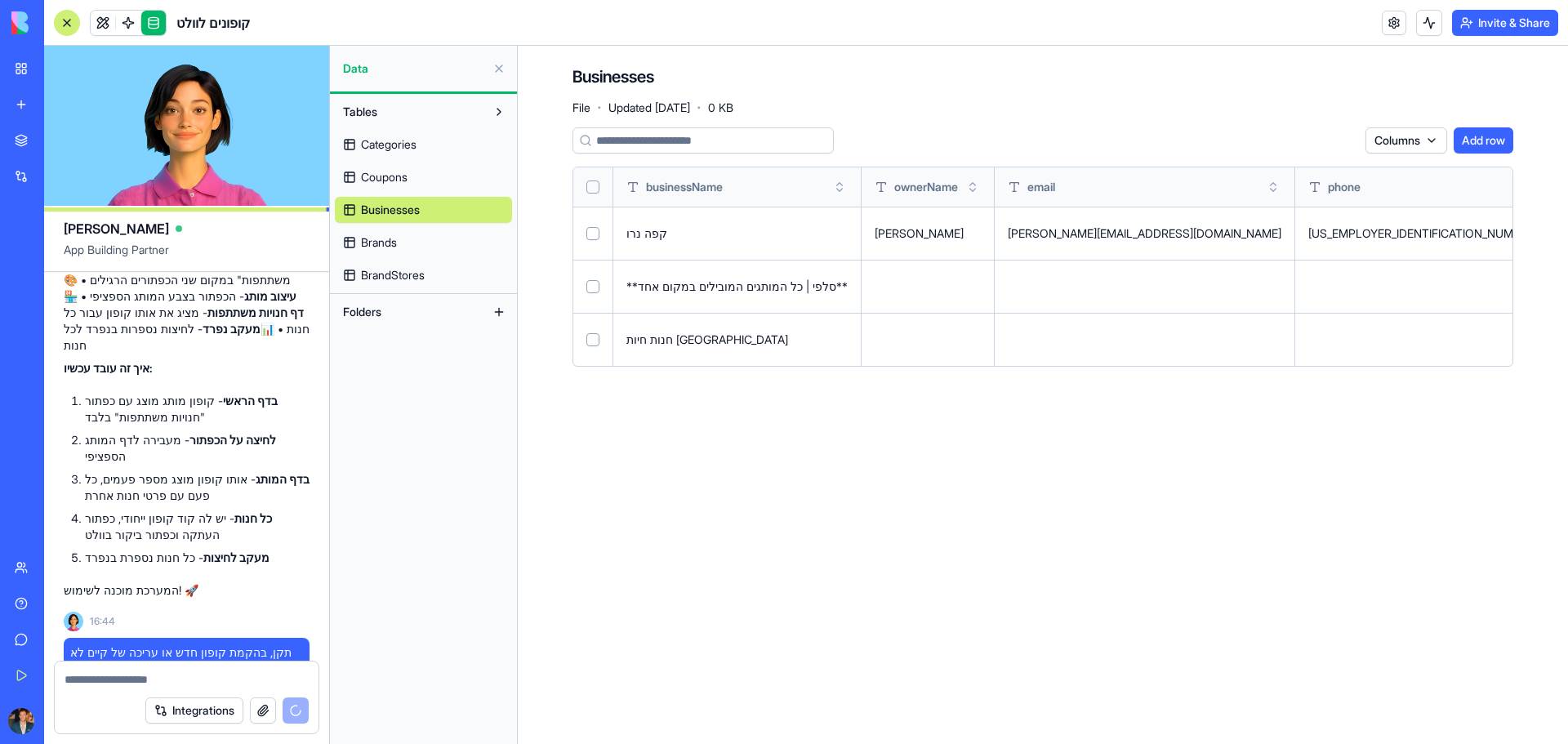
scroll to position [6243, 0]
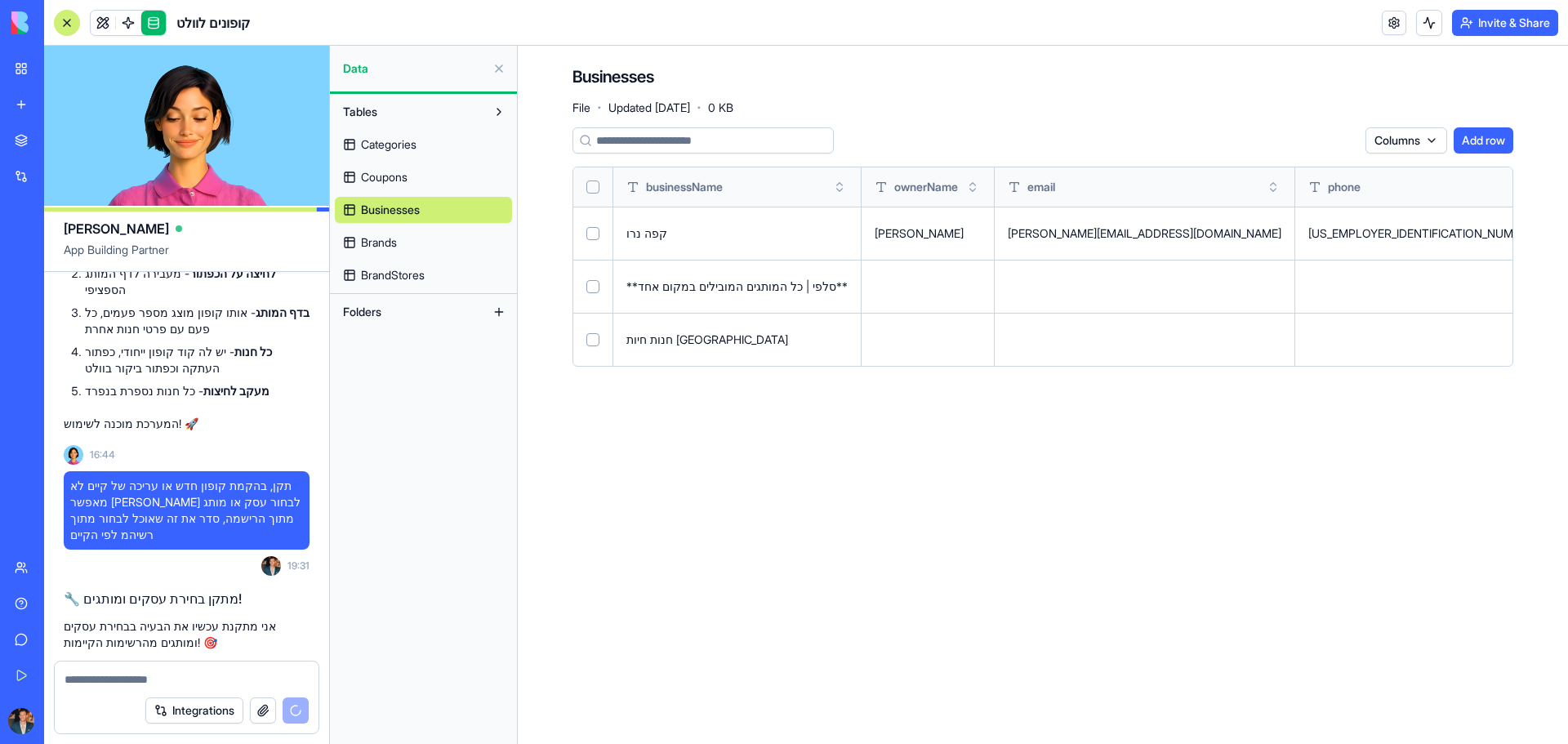
click at [741, 449] on main "Businesses File · Updated [DATE] · 0 KB Columns Add row businessName ownerName …" at bounding box center [1043, 395] width 1050 height 698
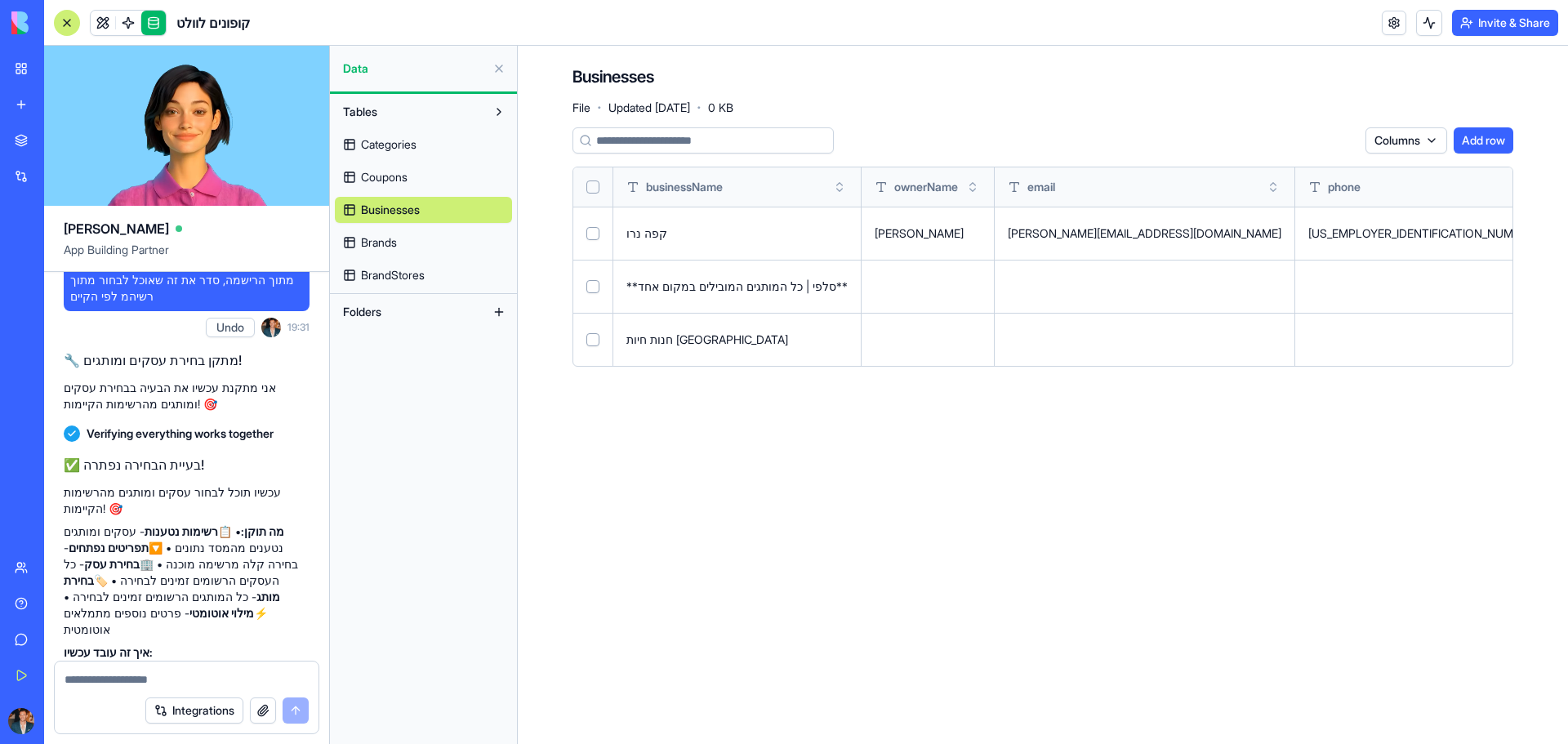
click at [1526, 428] on main "Businesses File · Updated [DATE] · 0 KB Columns Add row businessName ownerName …" at bounding box center [1043, 395] width 1050 height 698
click at [0, 0] on button at bounding box center [0, 0] width 0 height 0
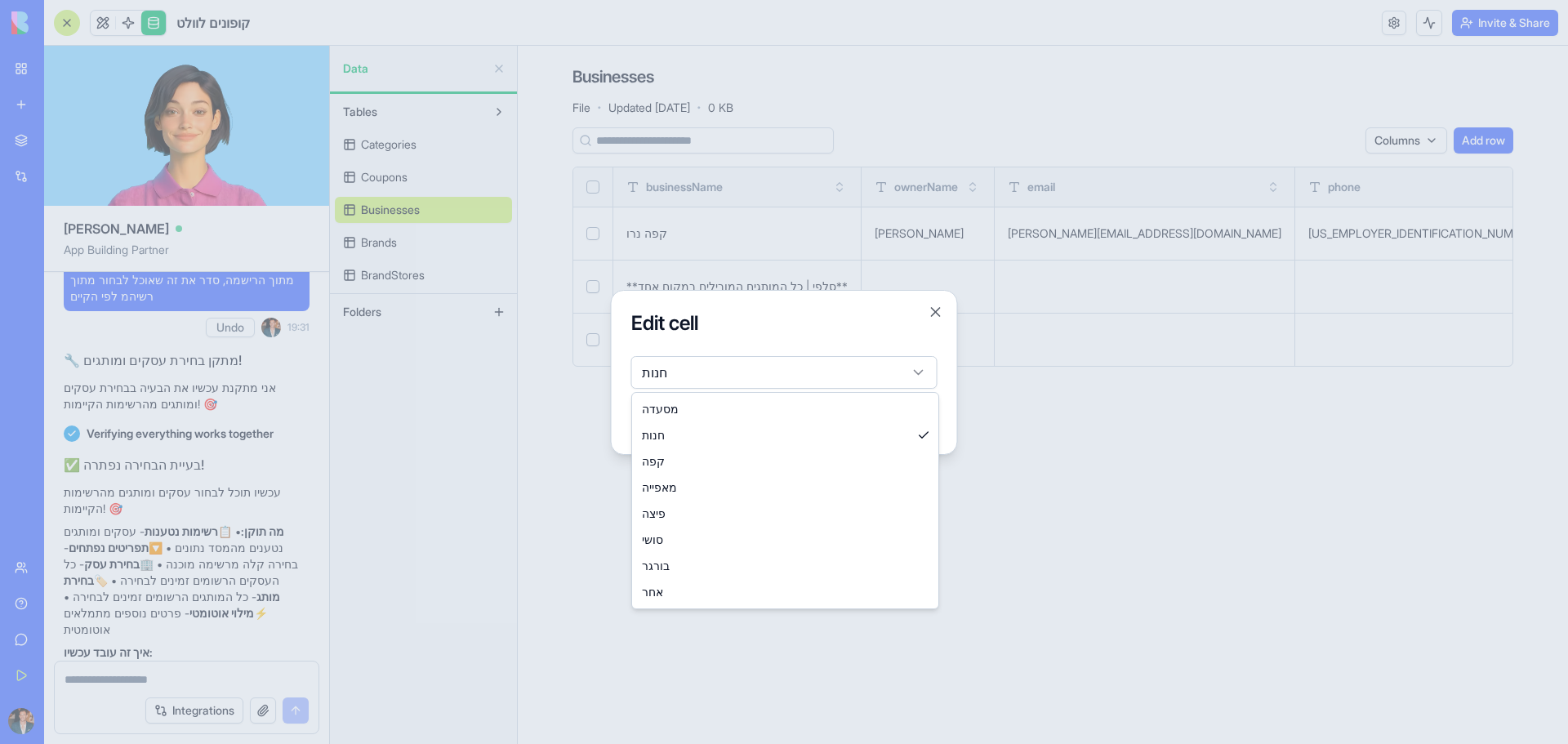
click at [785, 362] on body "BETA My Workspace New app Marketplace Integrations Recent BioPet Product Scanne…" at bounding box center [784, 372] width 1568 height 744
click at [1172, 571] on div at bounding box center [784, 372] width 1568 height 744
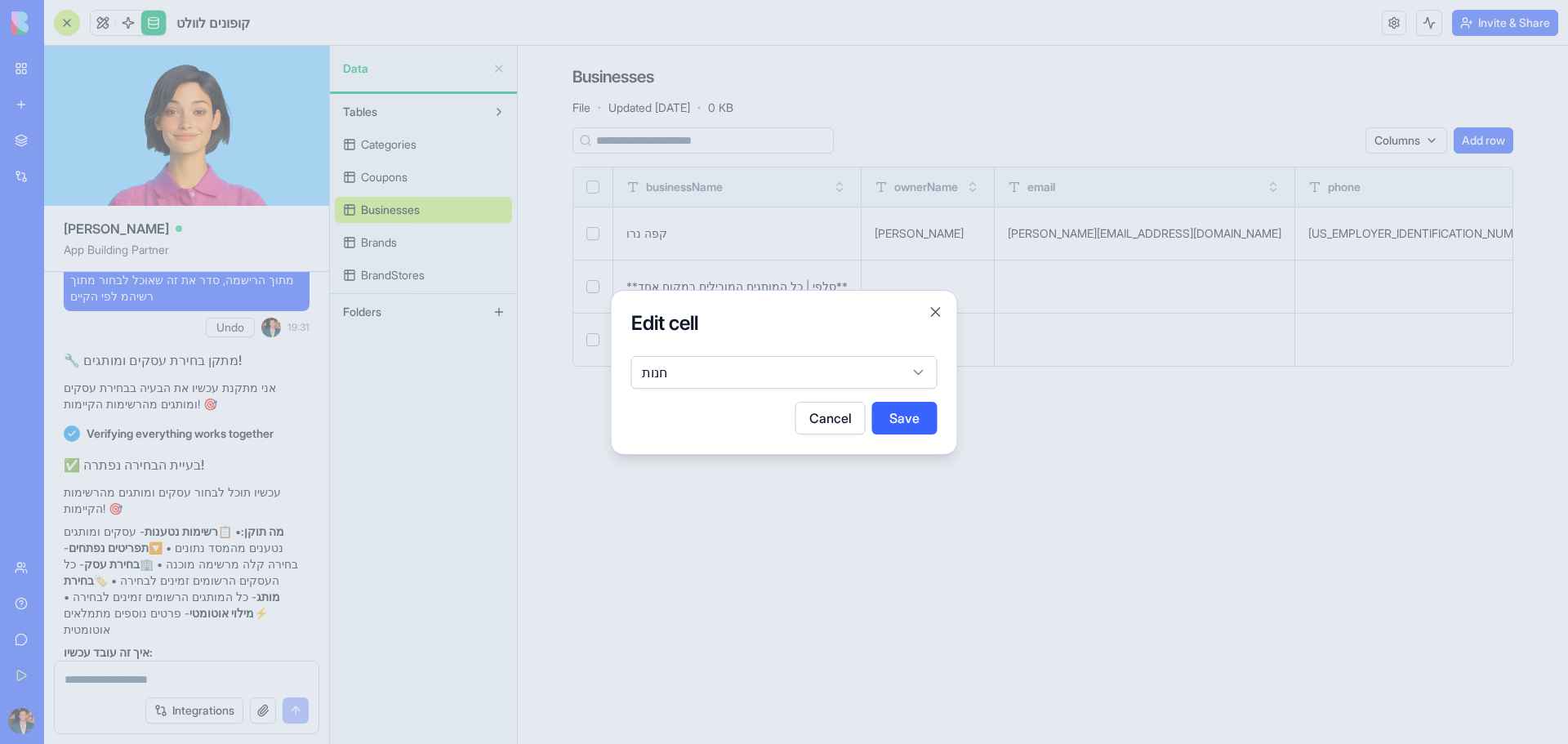
click at [990, 491] on div at bounding box center [784, 372] width 1568 height 744
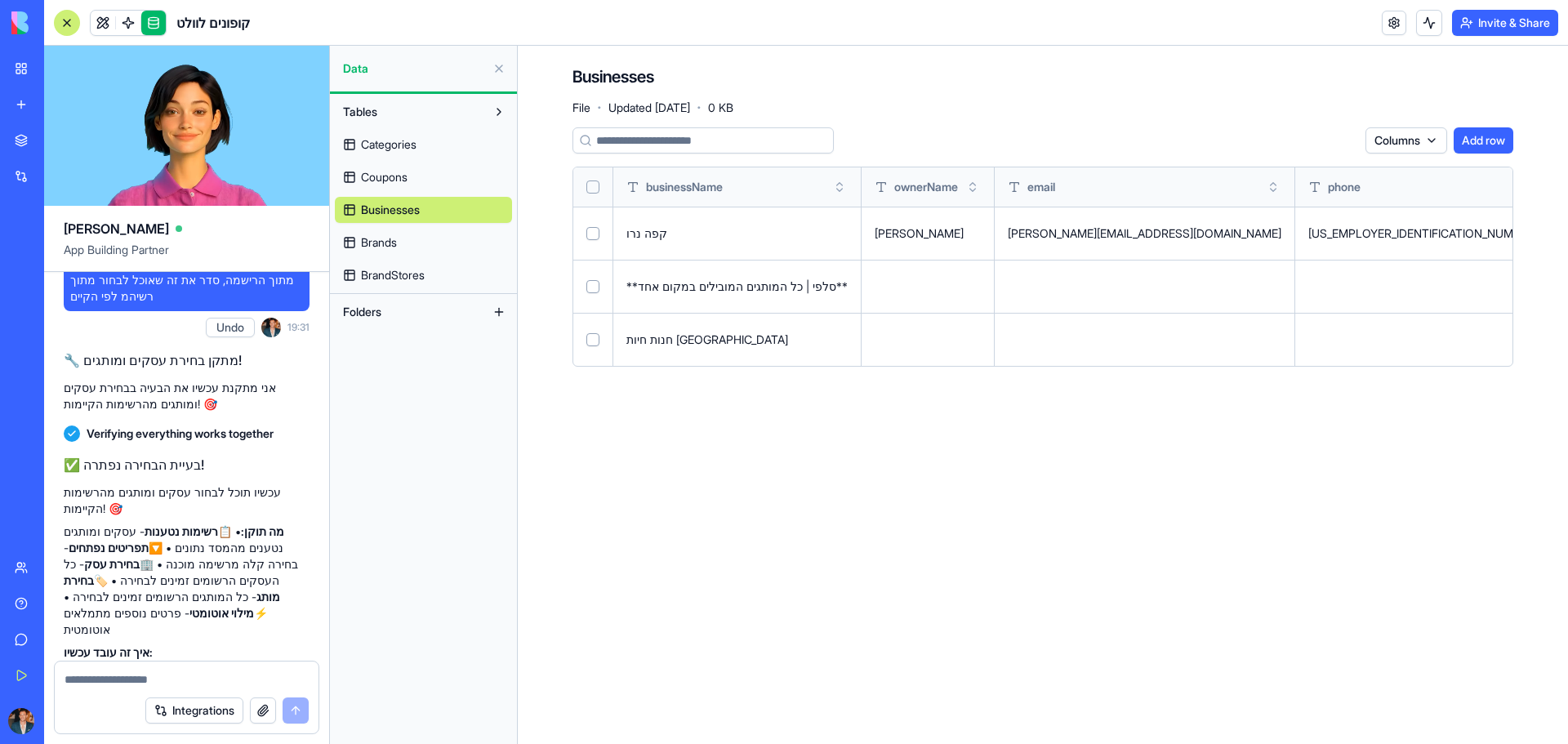
click at [0, 0] on button at bounding box center [0, 0] width 0 height 0
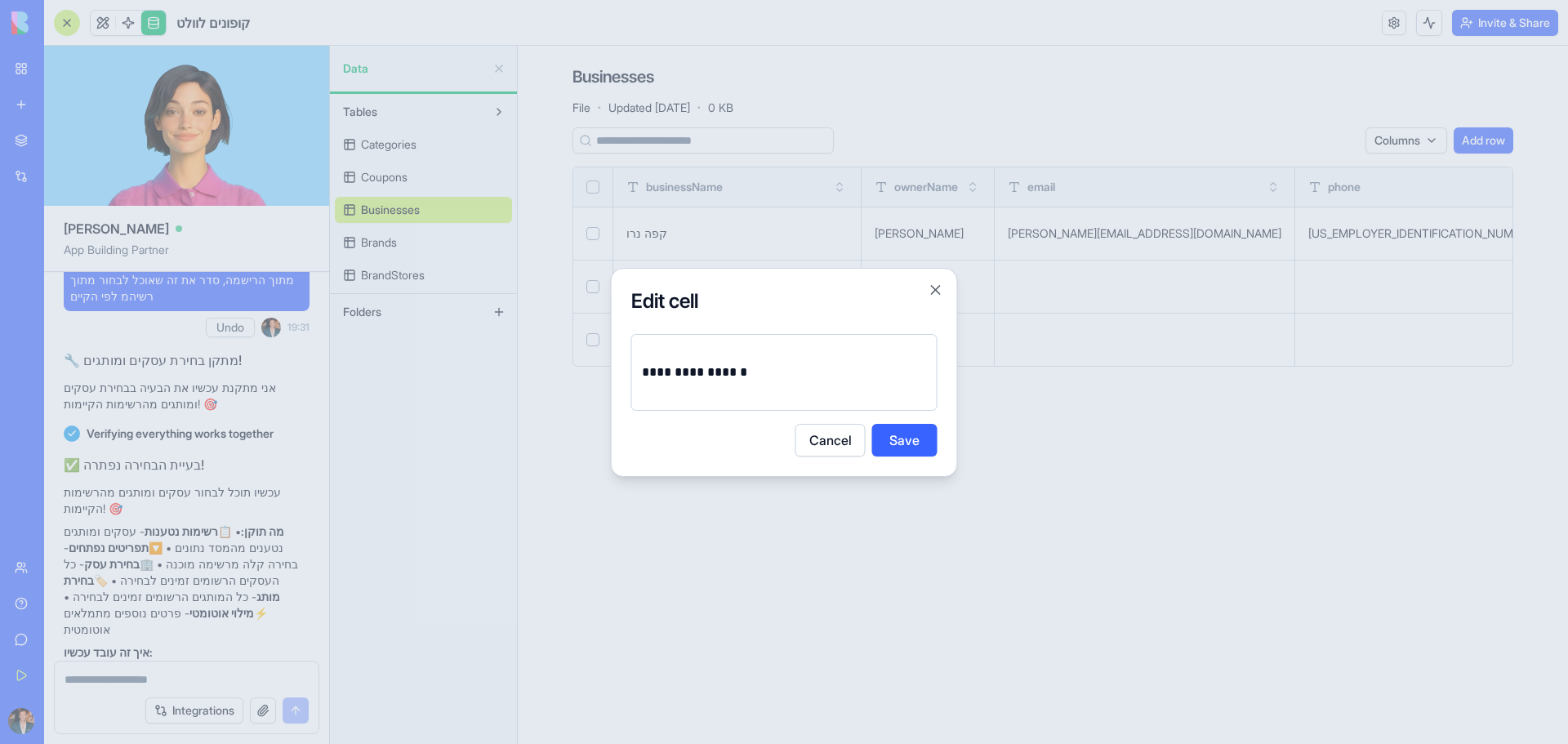
click at [1105, 447] on div at bounding box center [784, 372] width 1568 height 744
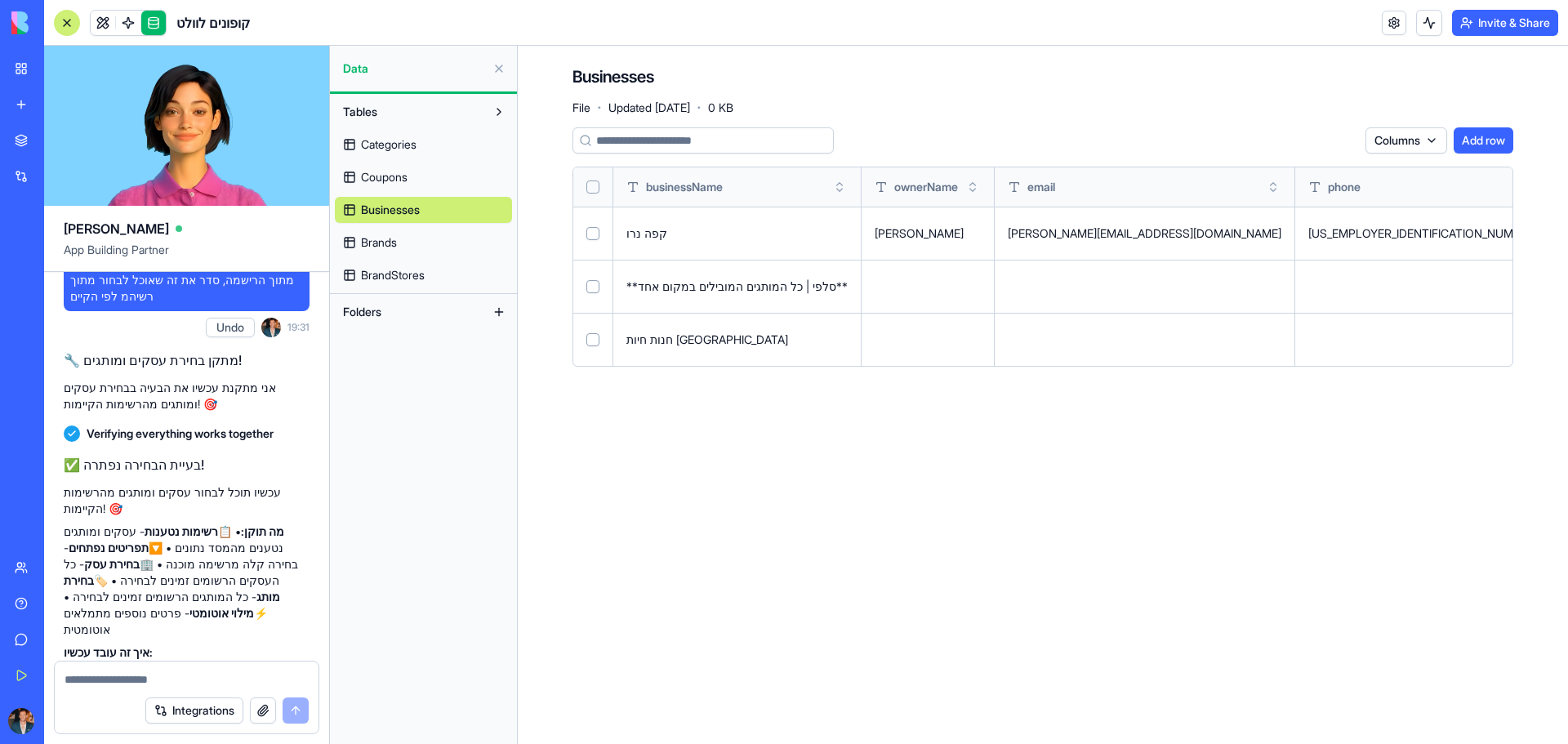
click at [420, 162] on div "Categories Coupons Businesses Brands BrandStores" at bounding box center [423, 206] width 177 height 163
click at [412, 136] on span "Categories" at bounding box center [388, 145] width 55 height 17
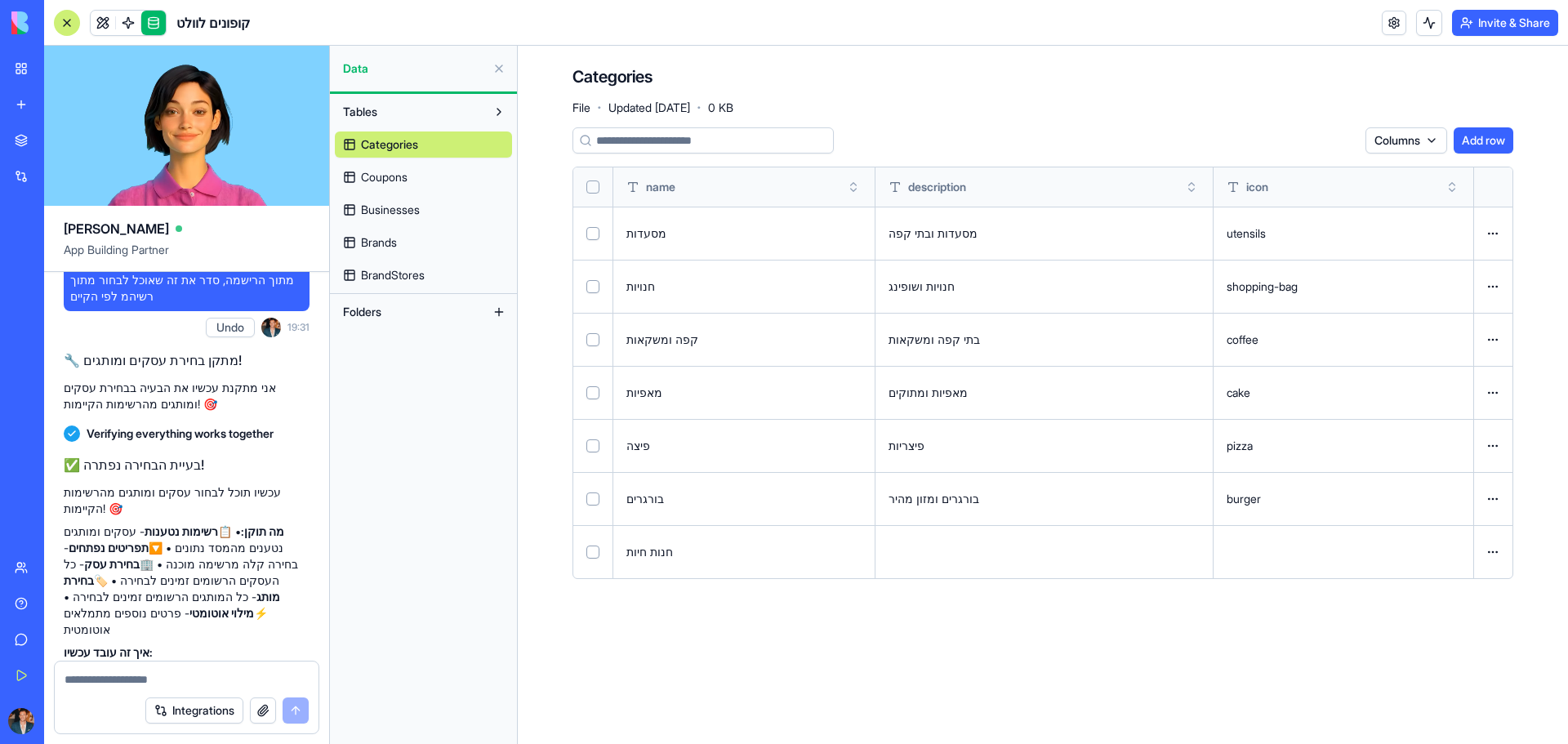
click at [386, 184] on span "Coupons" at bounding box center [384, 177] width 47 height 17
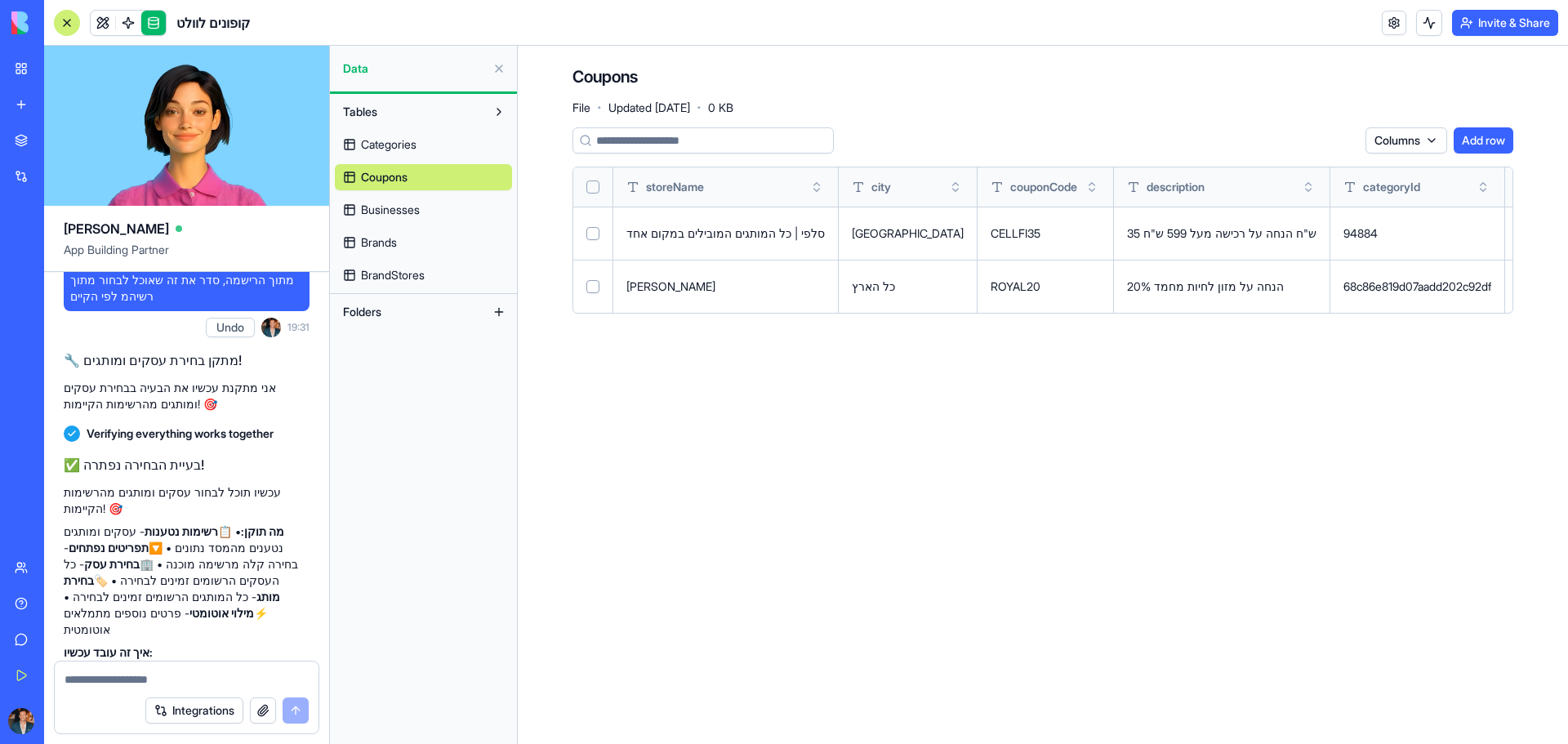
click at [393, 220] on link "Businesses" at bounding box center [423, 209] width 177 height 26
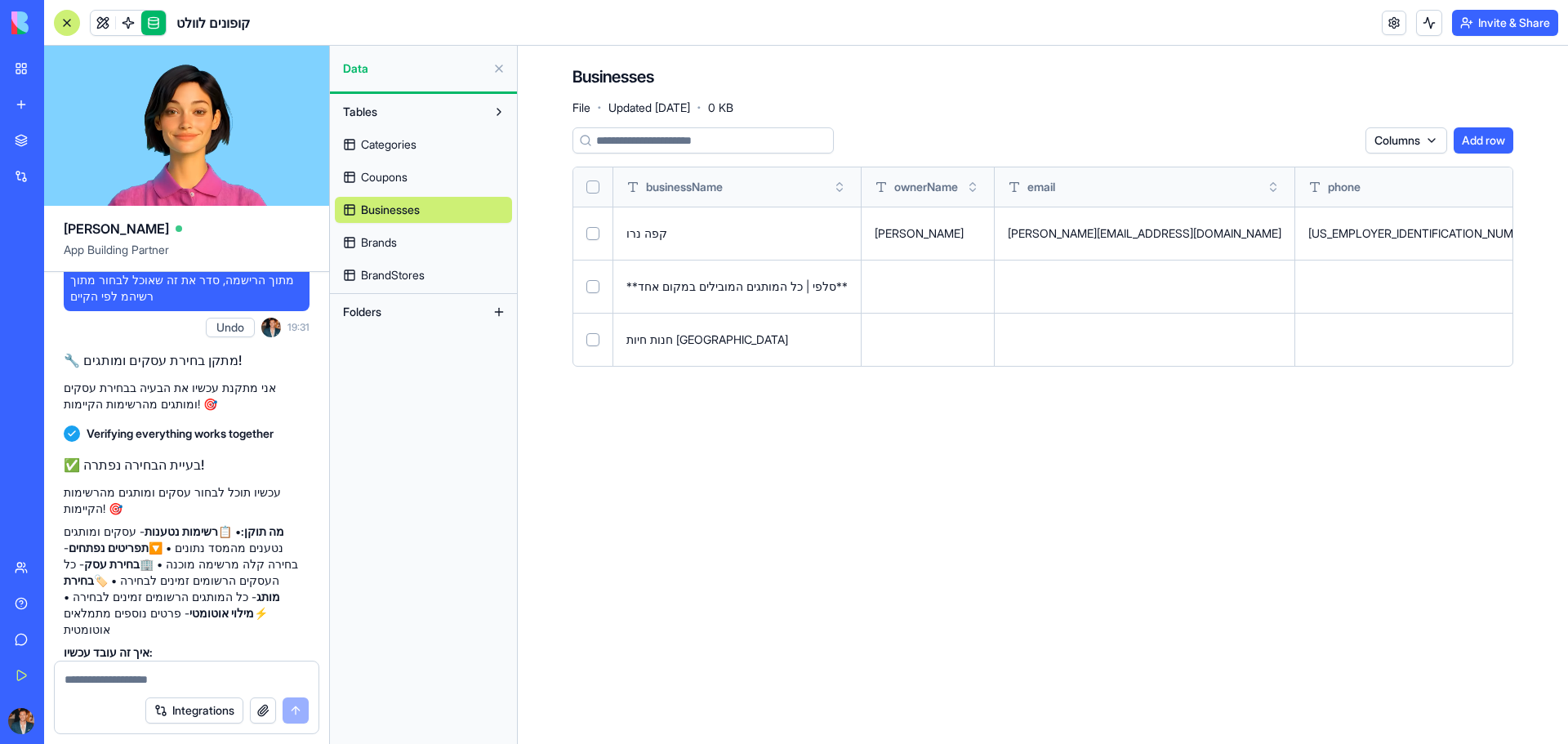
click at [0, 0] on button at bounding box center [0, 0] width 0 height 0
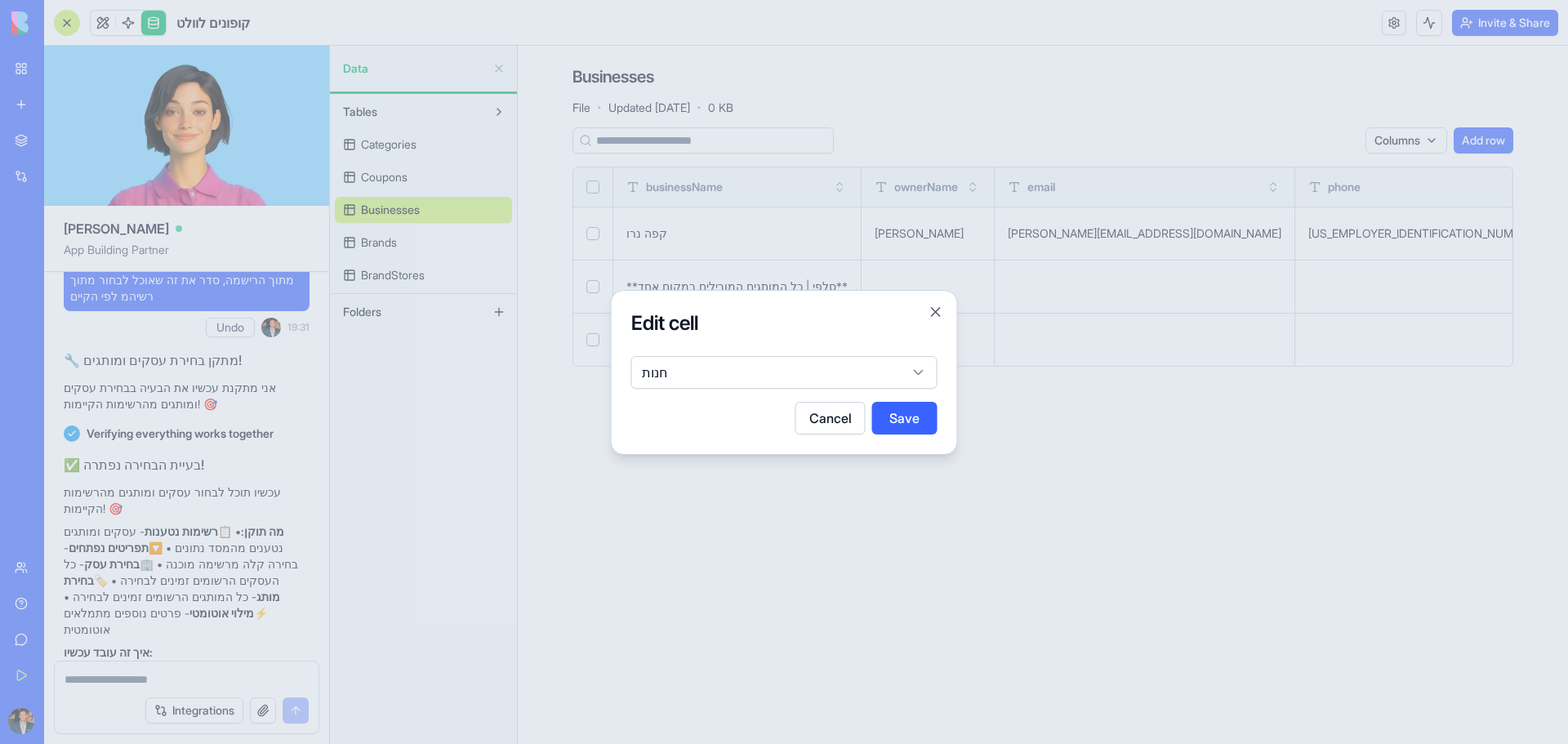
click at [720, 399] on div "Edit cell חנות Cancel Save Close" at bounding box center [784, 372] width 347 height 165
click at [695, 374] on body "BETA My Workspace New app Marketplace Integrations Recent BioPet Product Scanne…" at bounding box center [784, 372] width 1568 height 744
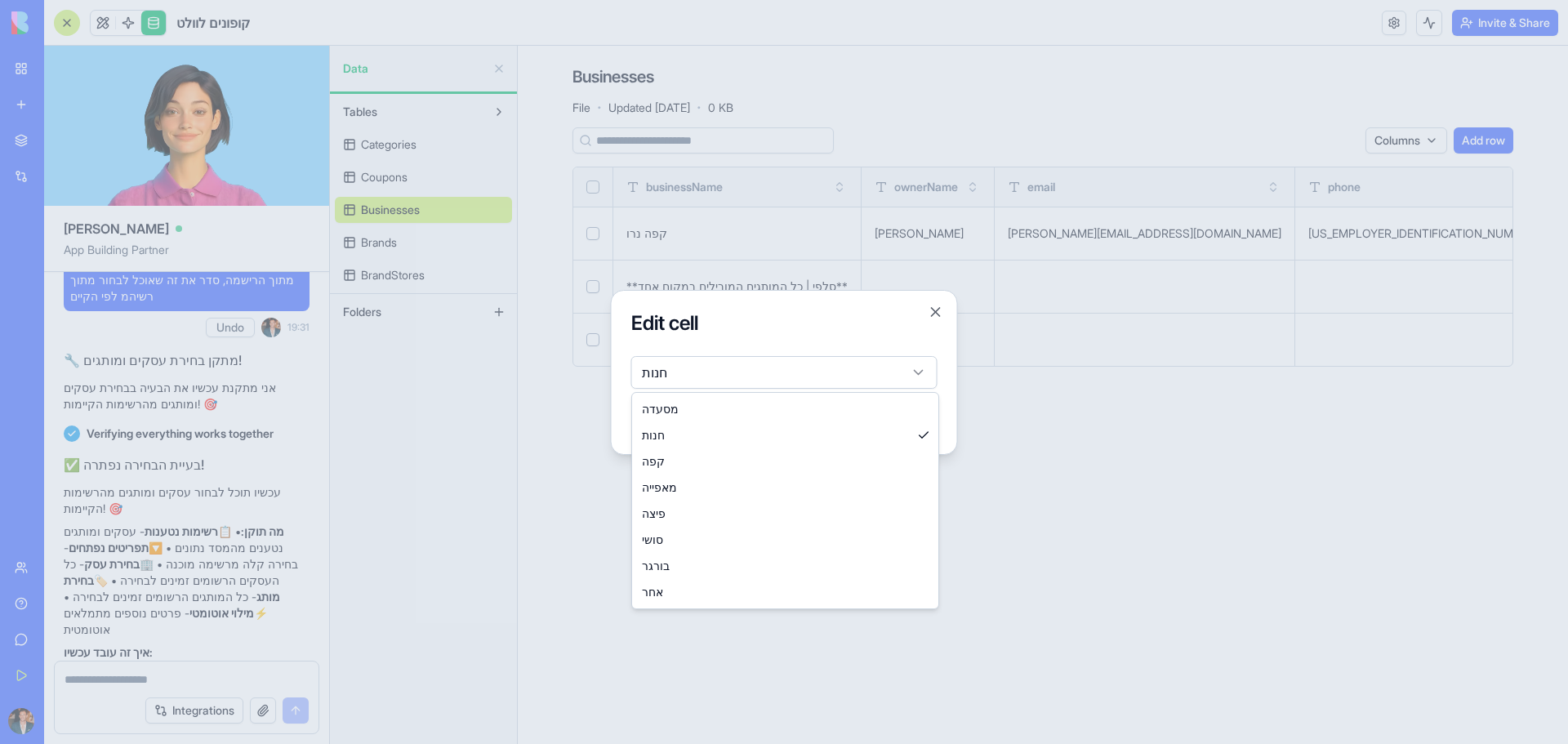
click at [547, 518] on div at bounding box center [784, 372] width 1568 height 744
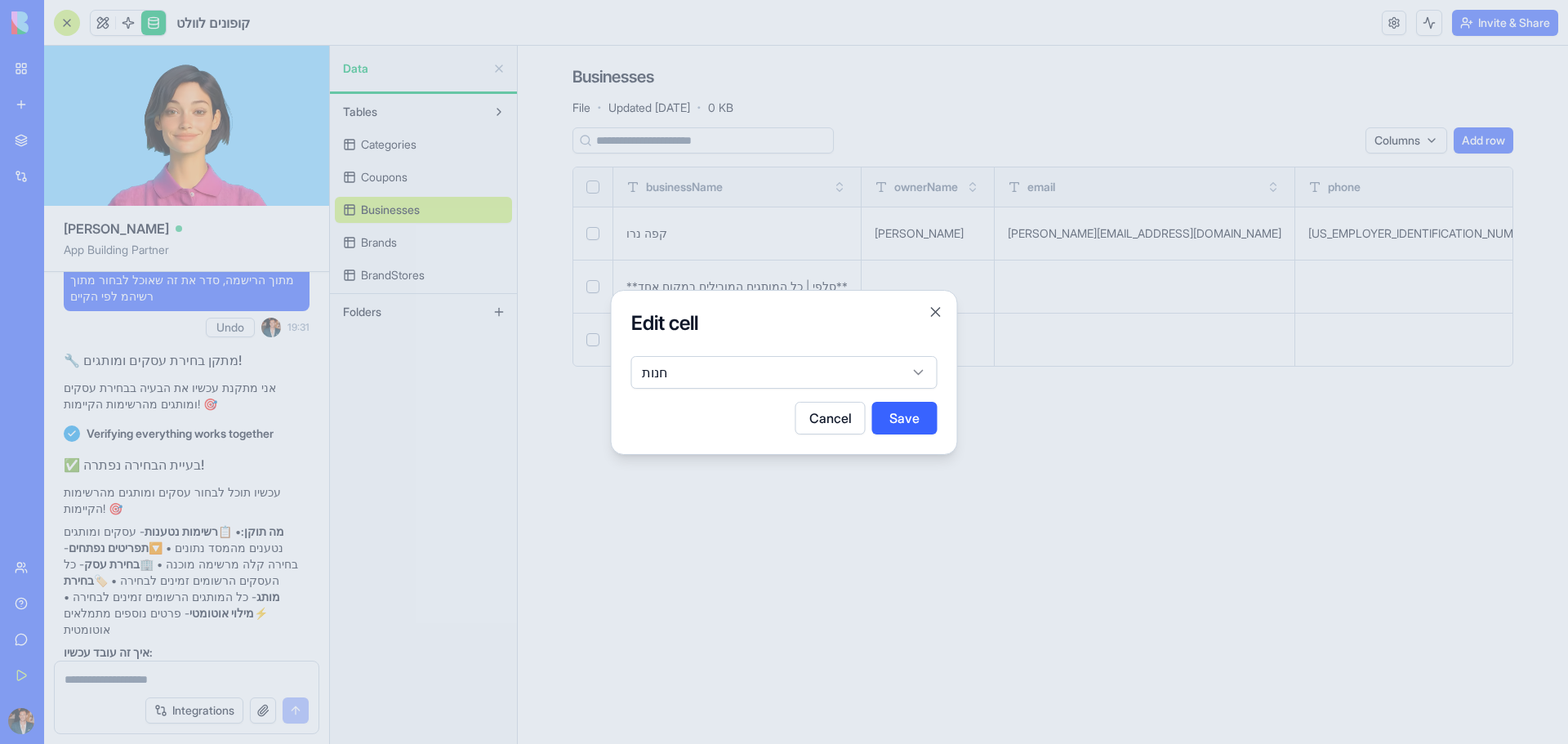
click at [547, 518] on div at bounding box center [784, 372] width 1568 height 744
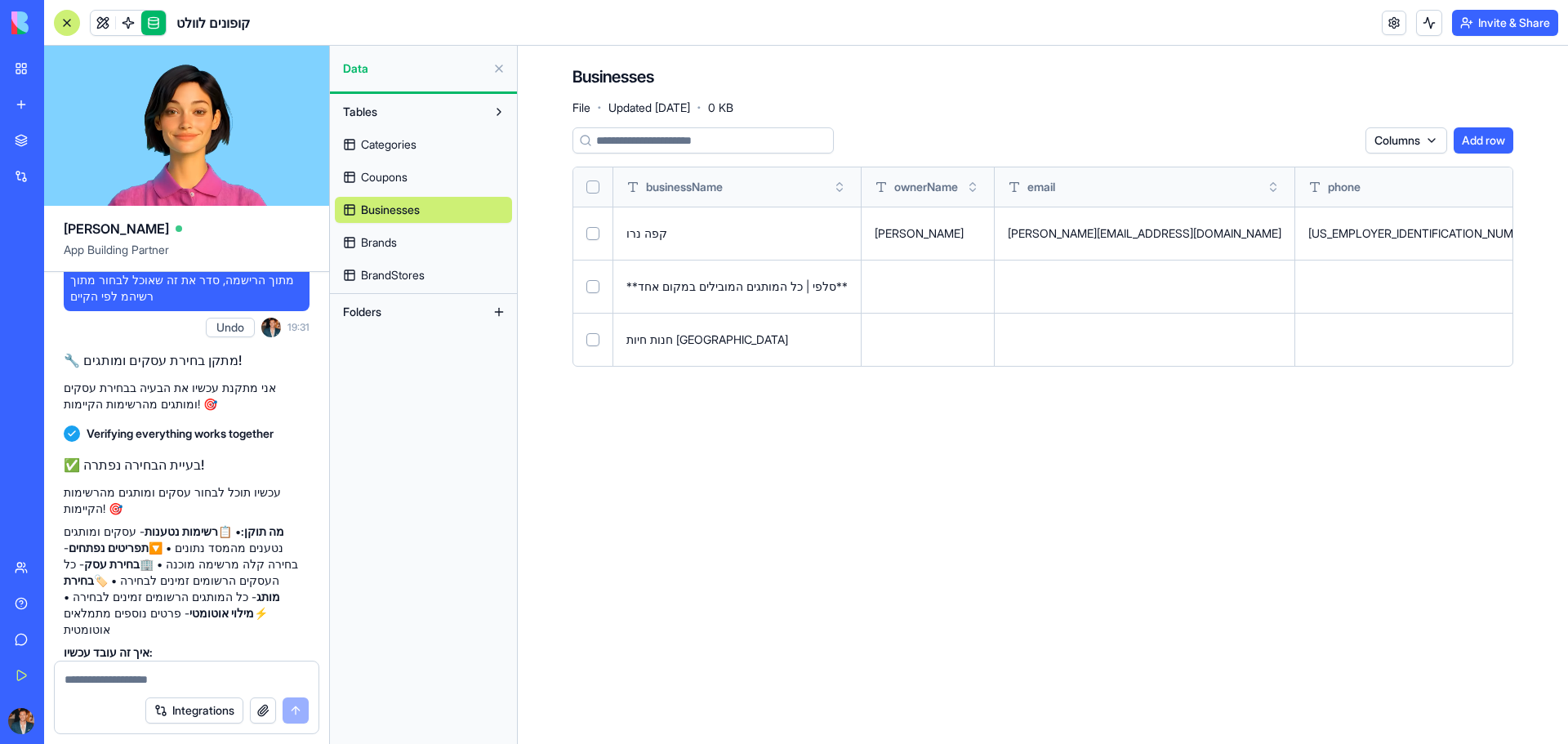
click at [396, 153] on link "Categories" at bounding box center [423, 144] width 177 height 26
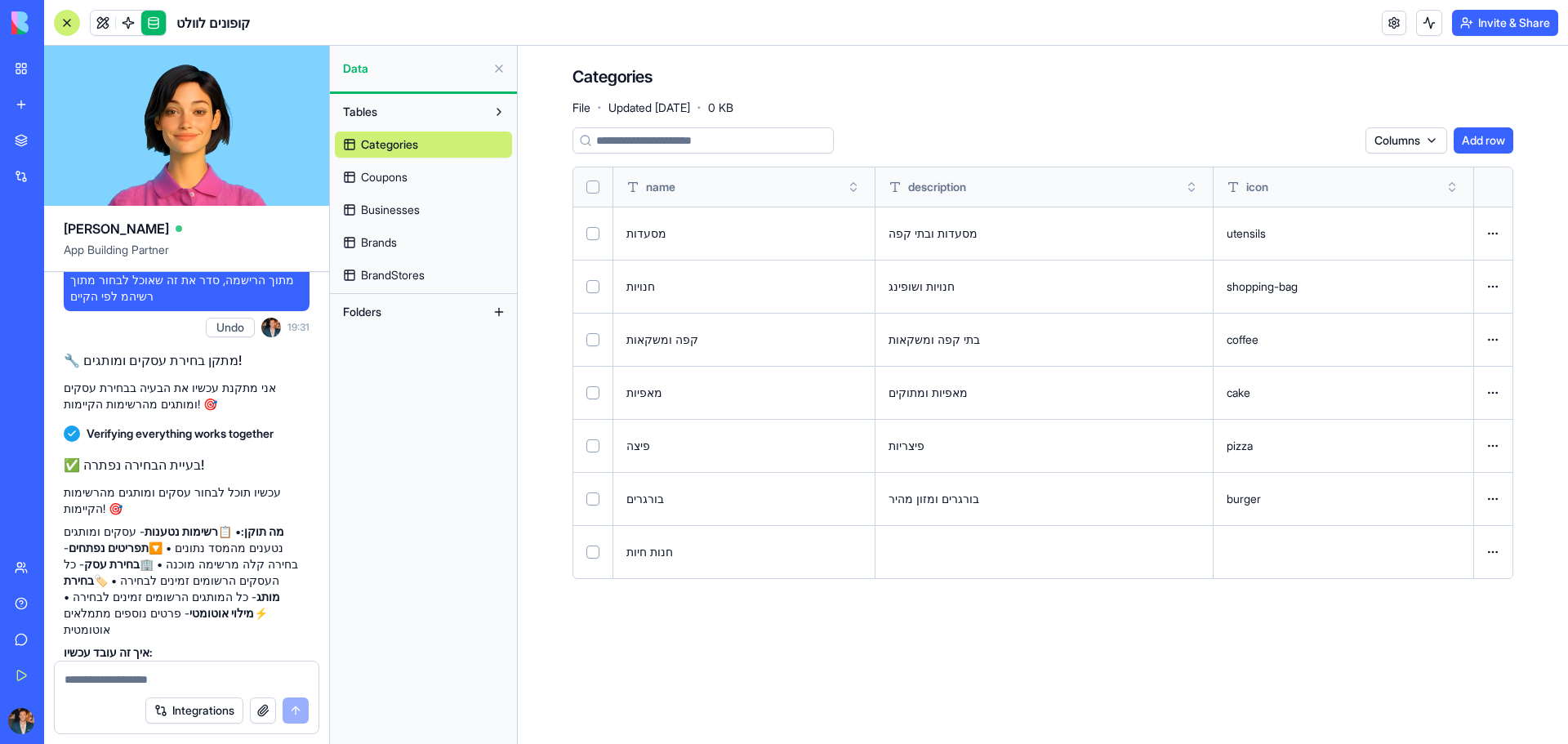
drag, startPoint x: 299, startPoint y: 464, endPoint x: 197, endPoint y: 487, distance: 104.6
click at [422, 170] on link "Coupons" at bounding box center [423, 177] width 177 height 26
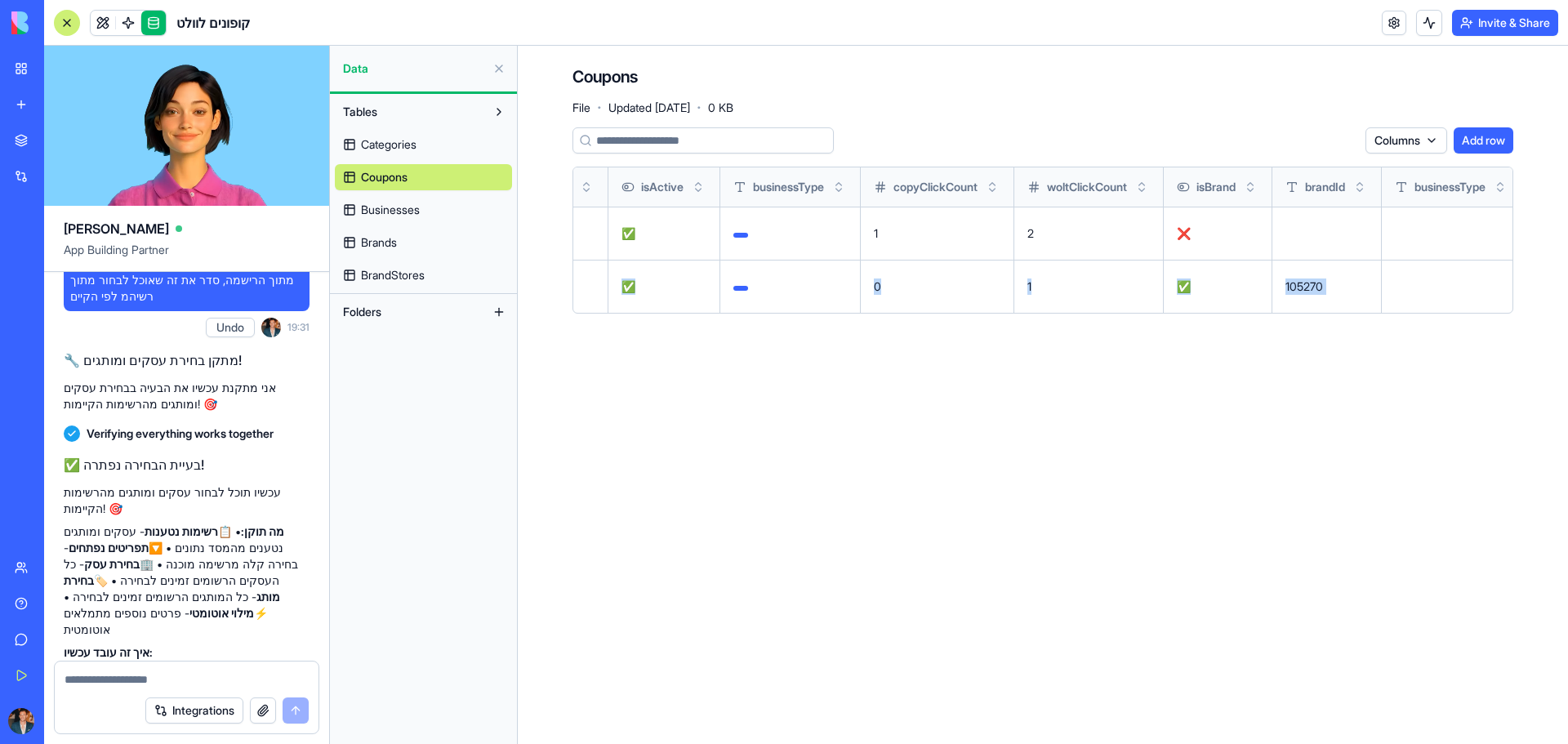
scroll to position [0, 1716]
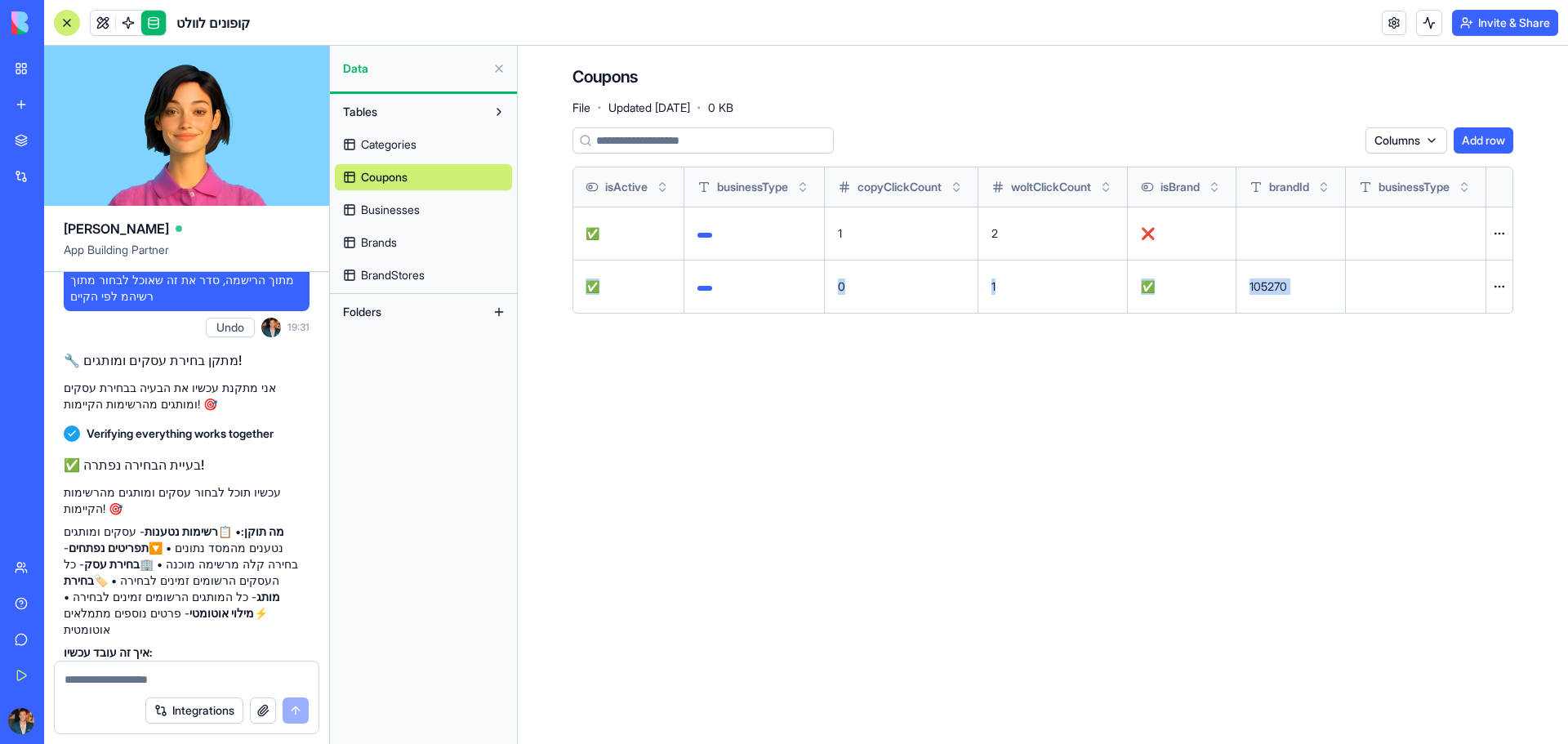
drag, startPoint x: 1330, startPoint y: 284, endPoint x: 1376, endPoint y: 286, distance: 46.0
click at [1376, 286] on tr "[PERSON_NAME] כל הארץ ROYAL20 20% הנחה על מזון לחיות מחמד 68c86e819d07aadd202c9…" at bounding box center [369, 285] width 2287 height 53
click at [1398, 355] on main "Coupons File · Updated [DATE] · 0 KB Columns Add row storeName city couponCode …" at bounding box center [1043, 395] width 1050 height 698
click at [0, 0] on button at bounding box center [0, 0] width 0 height 0
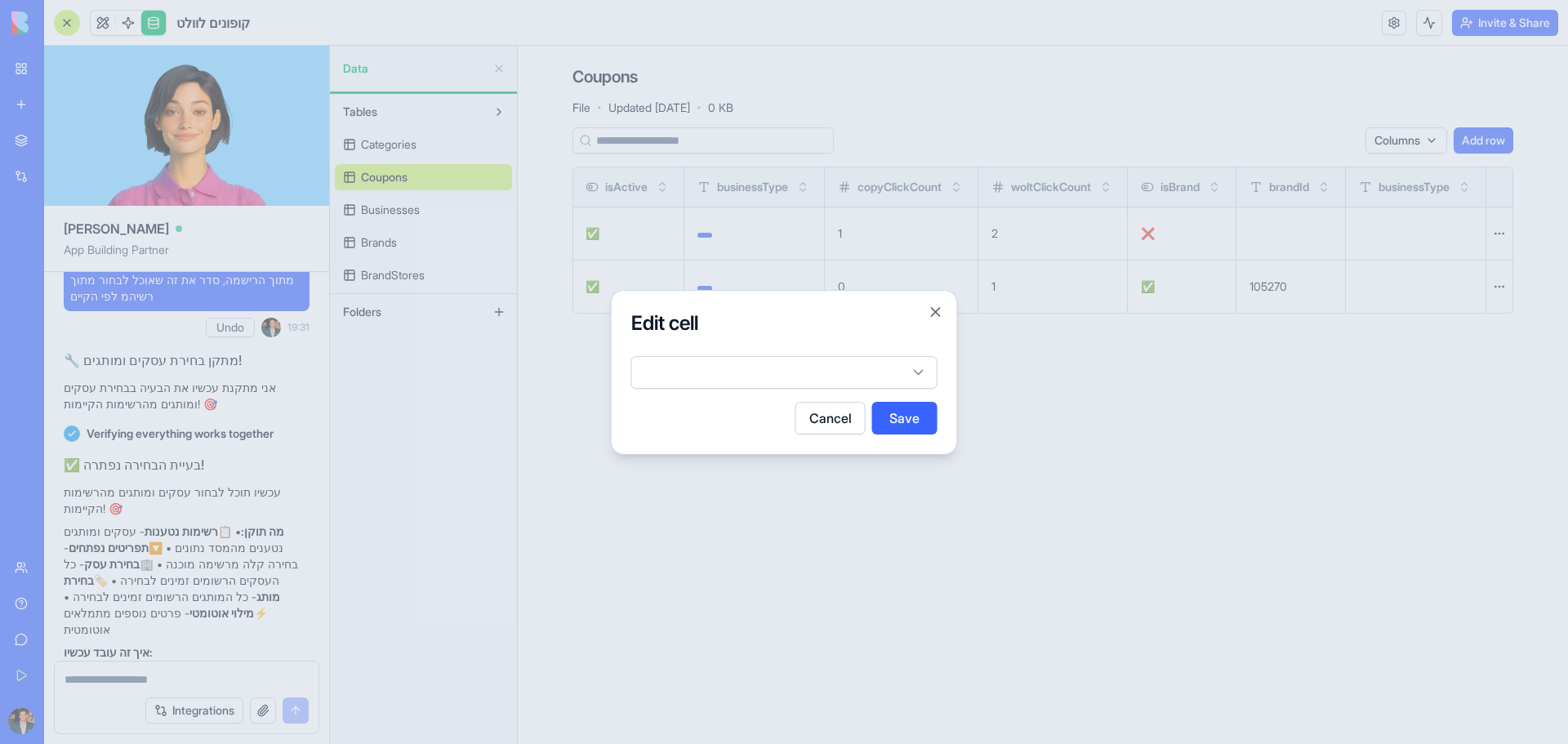
click at [787, 368] on body "BETA My Workspace New app Marketplace Integrations Recent BioPet Product Scanne…" at bounding box center [784, 372] width 1568 height 744
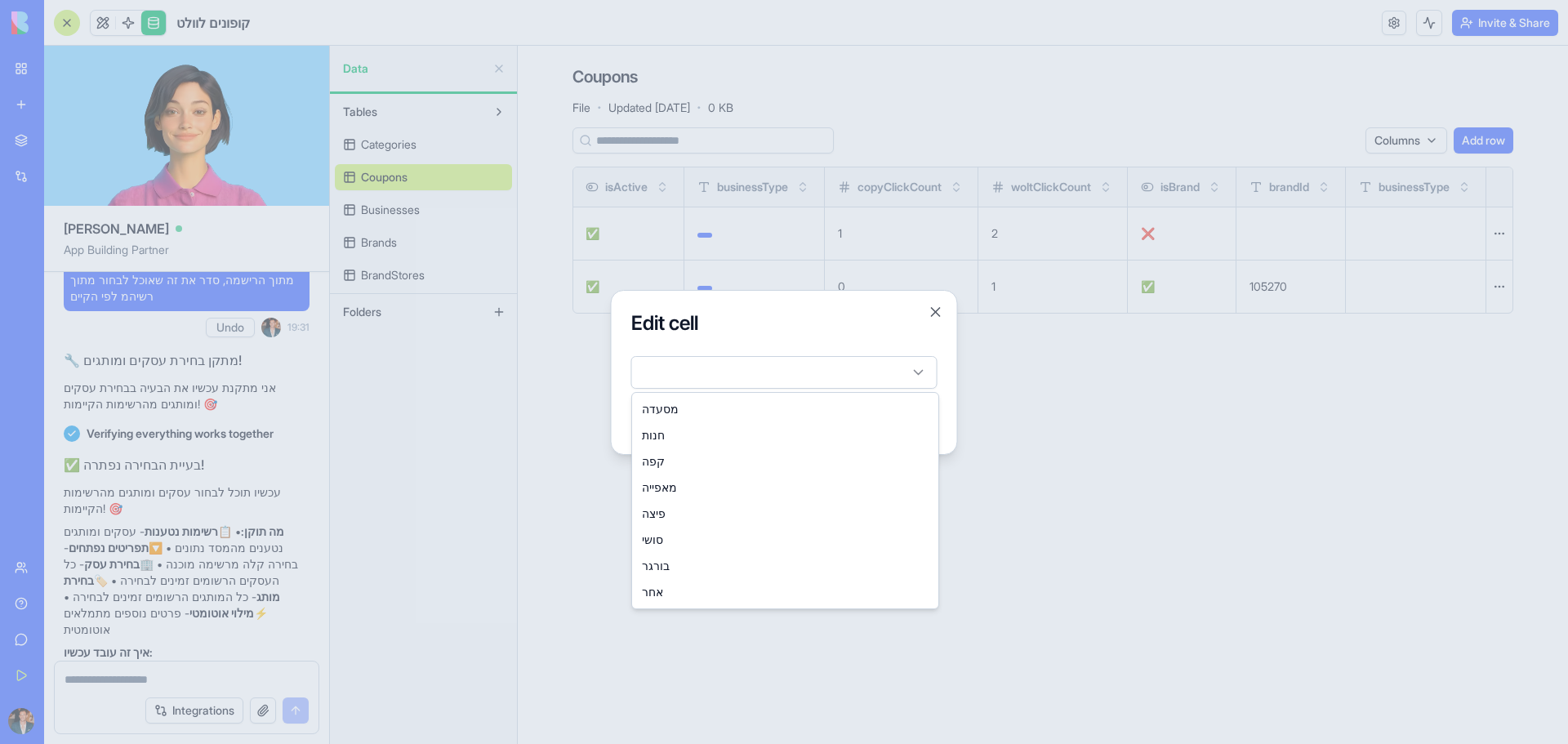
click at [1395, 451] on div at bounding box center [784, 372] width 1568 height 744
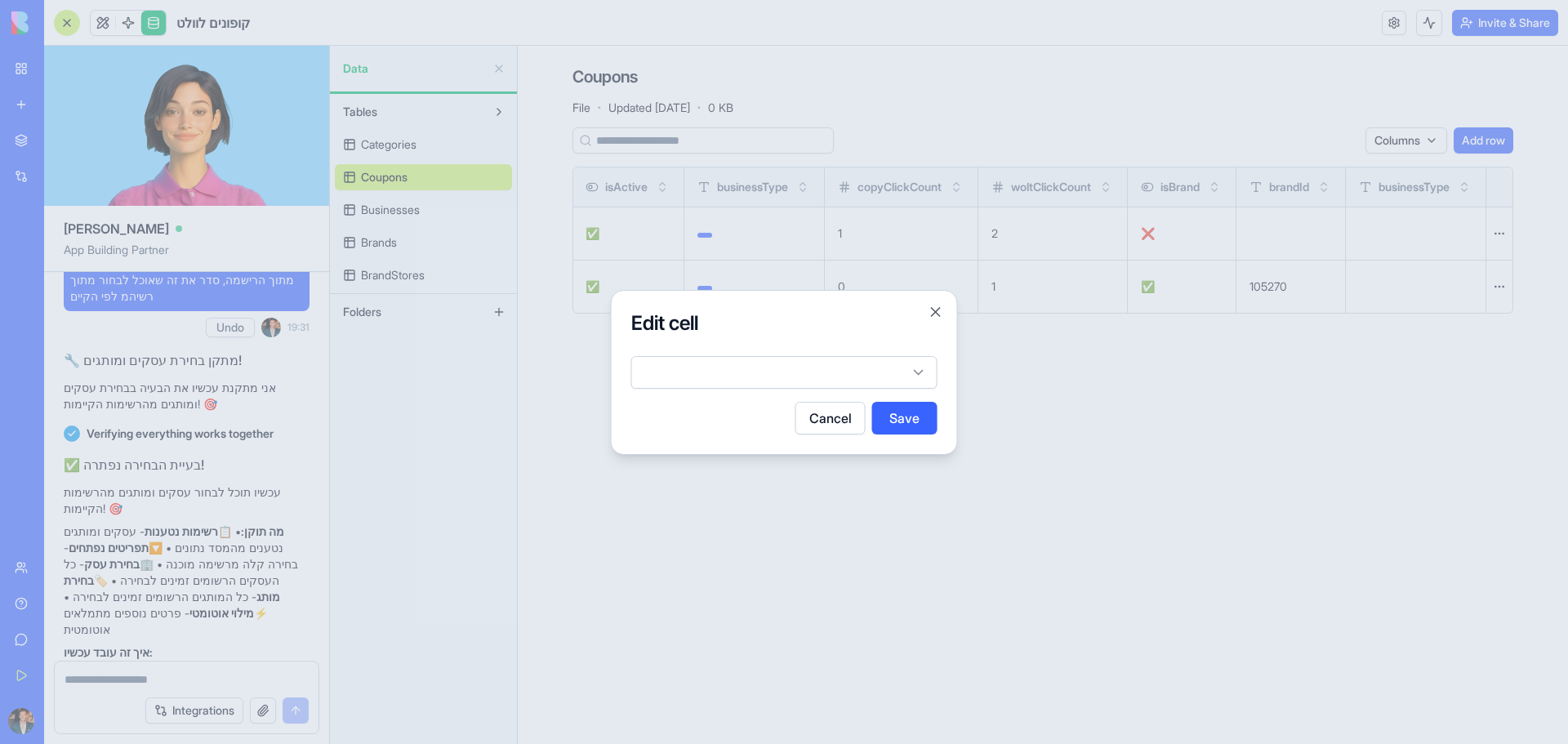
click at [1276, 427] on div at bounding box center [784, 372] width 1568 height 744
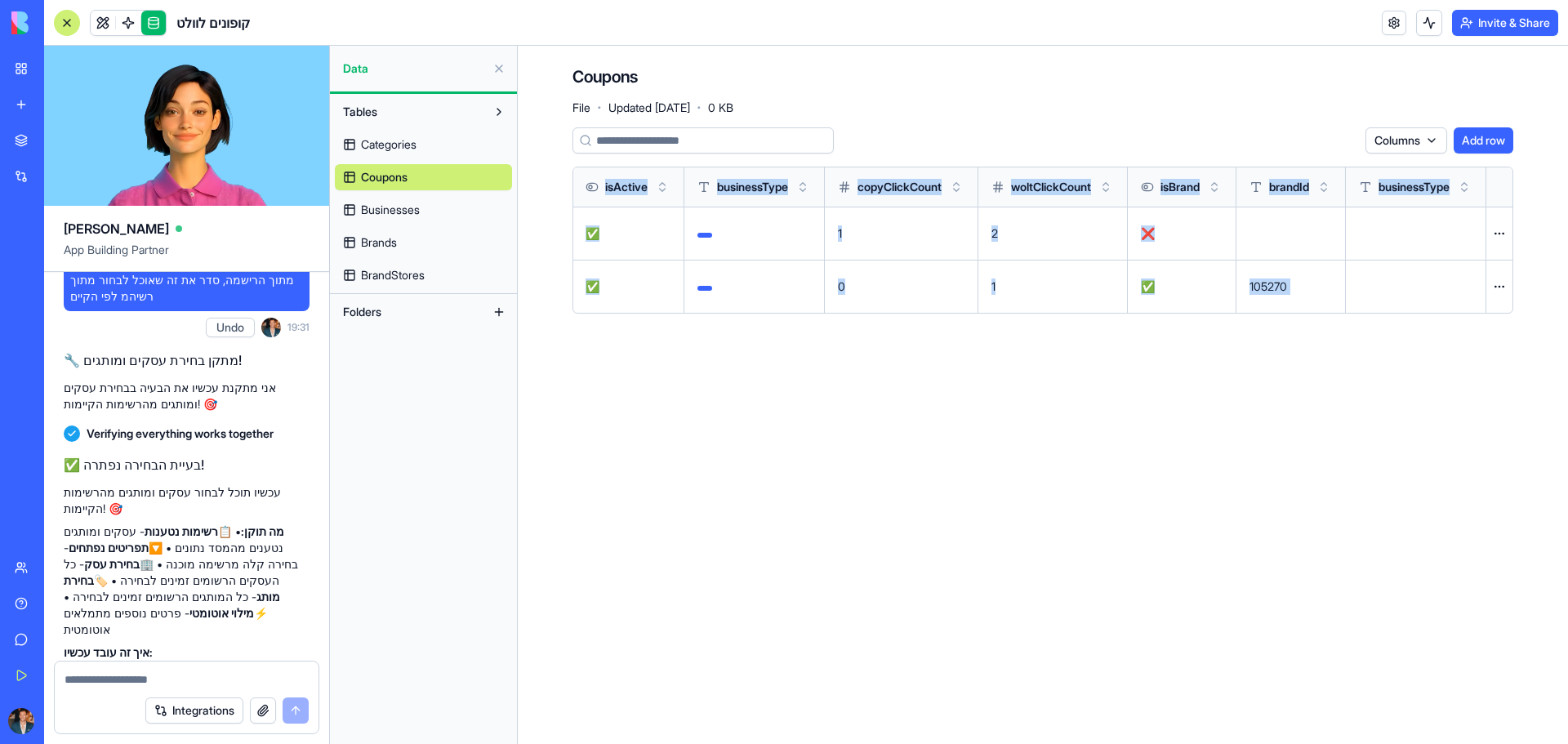
drag, startPoint x: 1366, startPoint y: 276, endPoint x: 1554, endPoint y: 303, distance: 189.9
click at [1554, 303] on div "Coupons File · Updated [DATE] · 0 KB Columns Add row storeName city couponCode …" at bounding box center [1043, 196] width 1045 height 300
drag, startPoint x: 249, startPoint y: 555, endPoint x: 148, endPoint y: 559, distance: 101.1
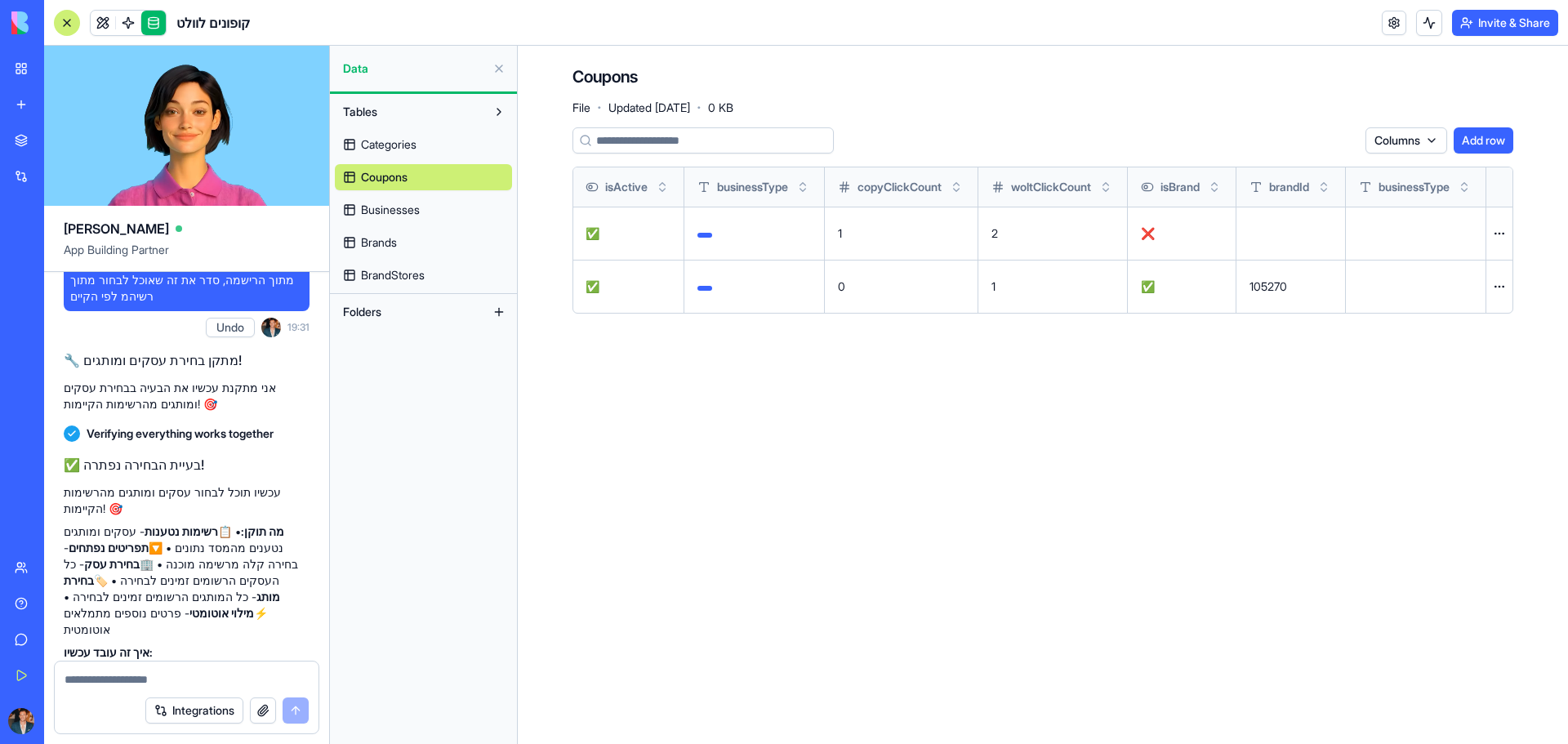
click at [178, 683] on textarea at bounding box center [187, 680] width 244 height 17
drag, startPoint x: 300, startPoint y: 571, endPoint x: 214, endPoint y: 574, distance: 86.1
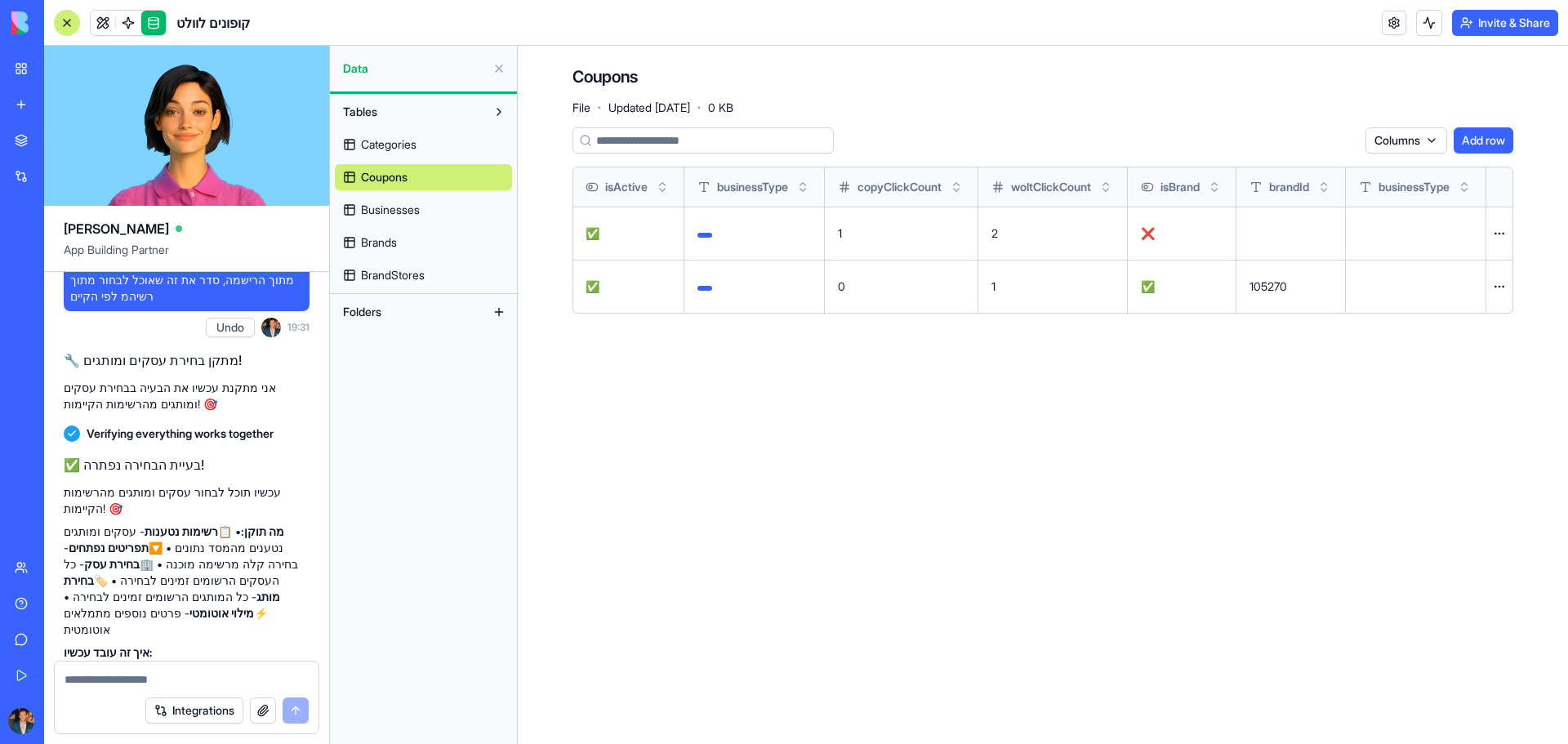
copy strong "סוגי העסקים הזמינים:"
click at [172, 680] on textarea at bounding box center [187, 680] width 244 height 17
paste textarea "**********"
type textarea "**********"
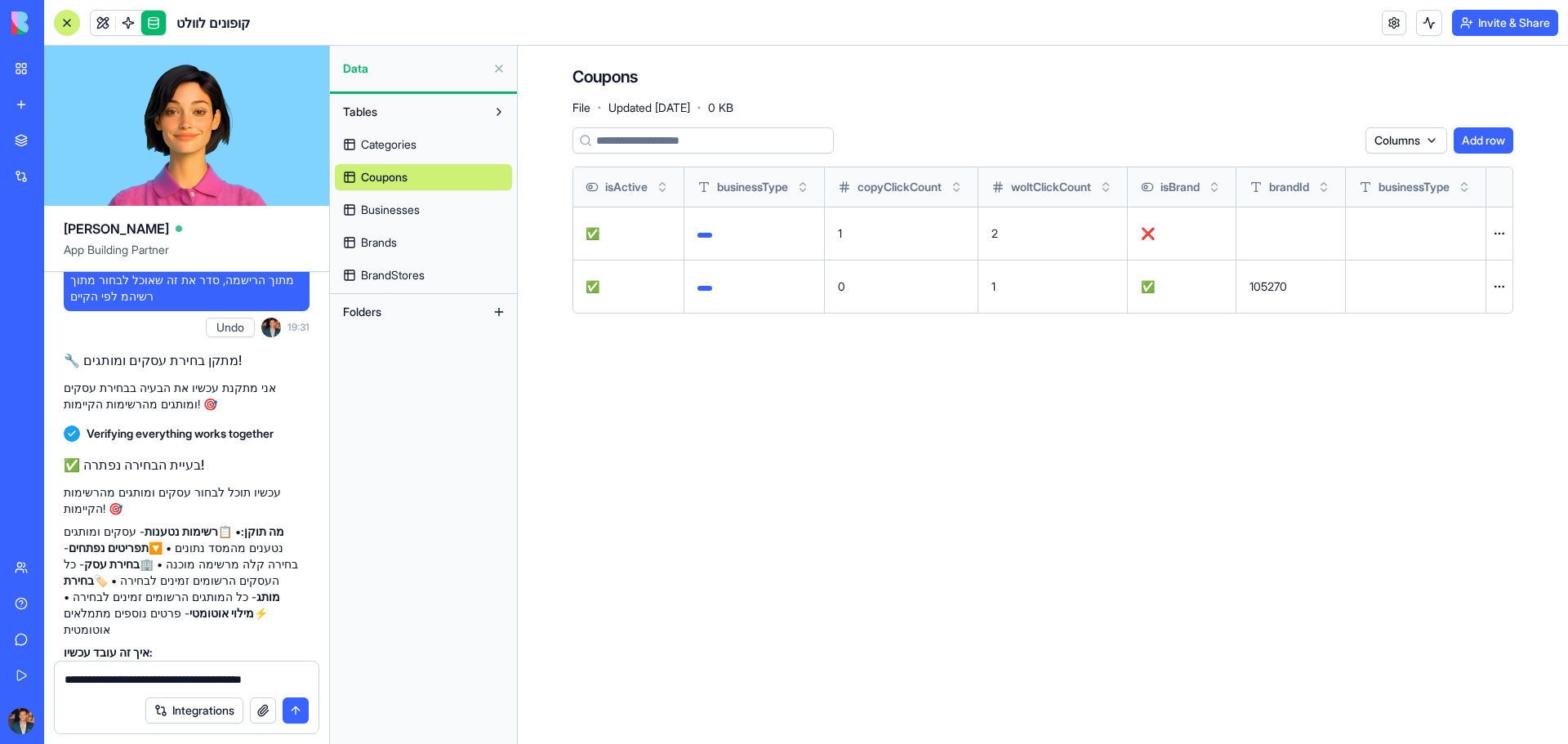
click at [291, 703] on button "submit" at bounding box center [295, 710] width 26 height 26
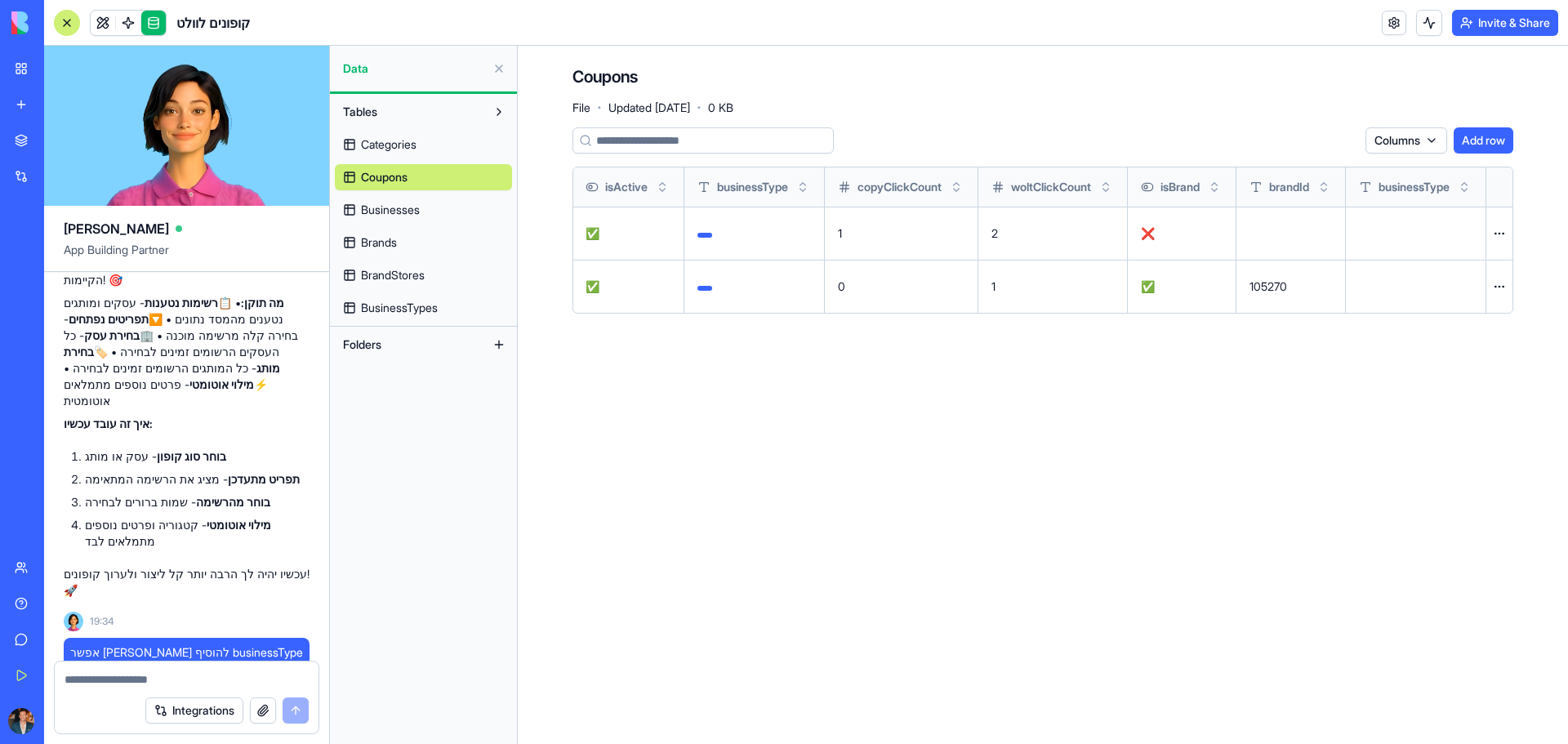
scroll to position [7106, 0]
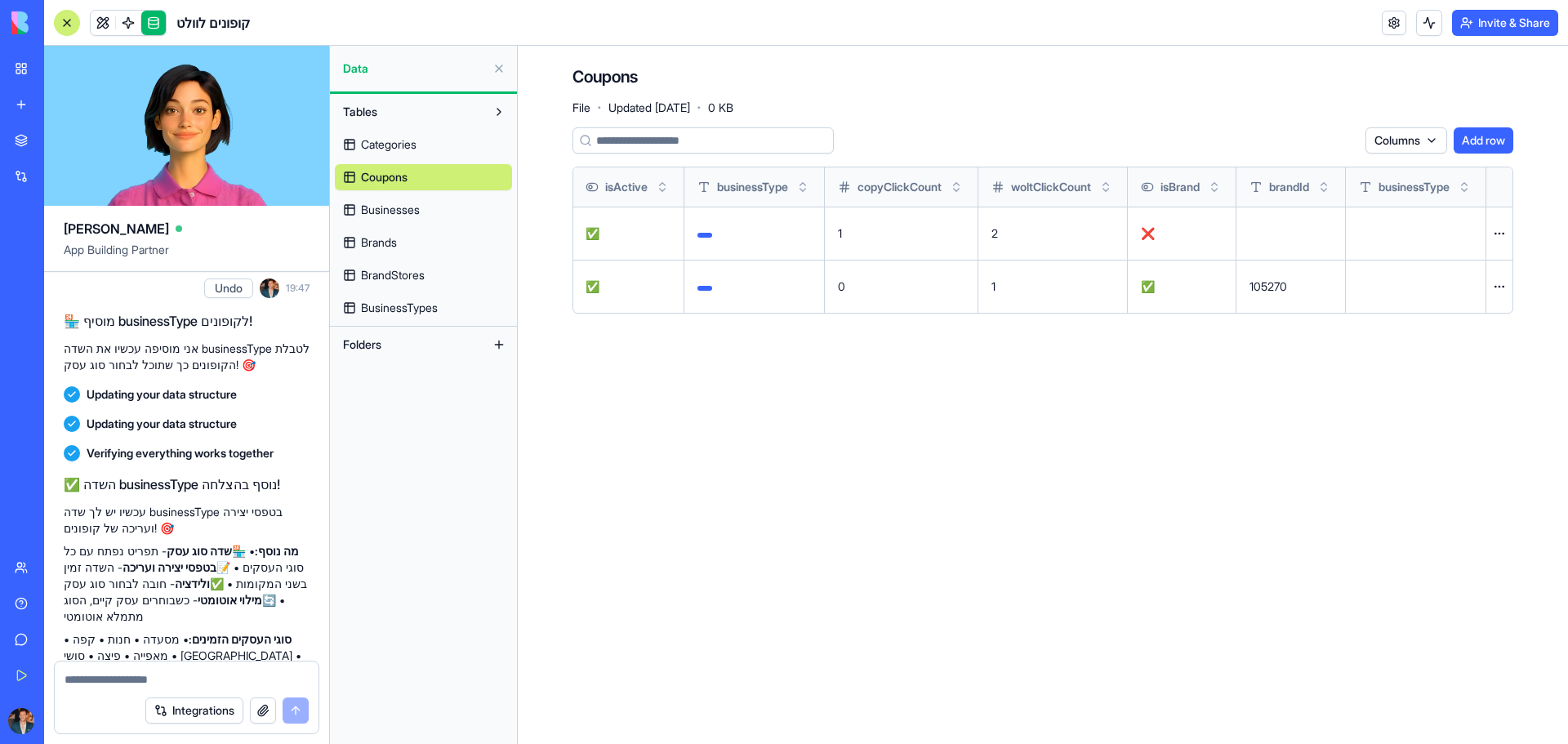
drag, startPoint x: 933, startPoint y: 290, endPoint x: 703, endPoint y: 396, distance: 253.3
click at [481, 347] on div "Ella App Building Partner תייצר [PERSON_NAME] אפליקציה שתאפשר [PERSON_NAME] לעל…" at bounding box center [806, 395] width 1524 height 698
click at [0, 0] on button at bounding box center [0, 0] width 0 height 0
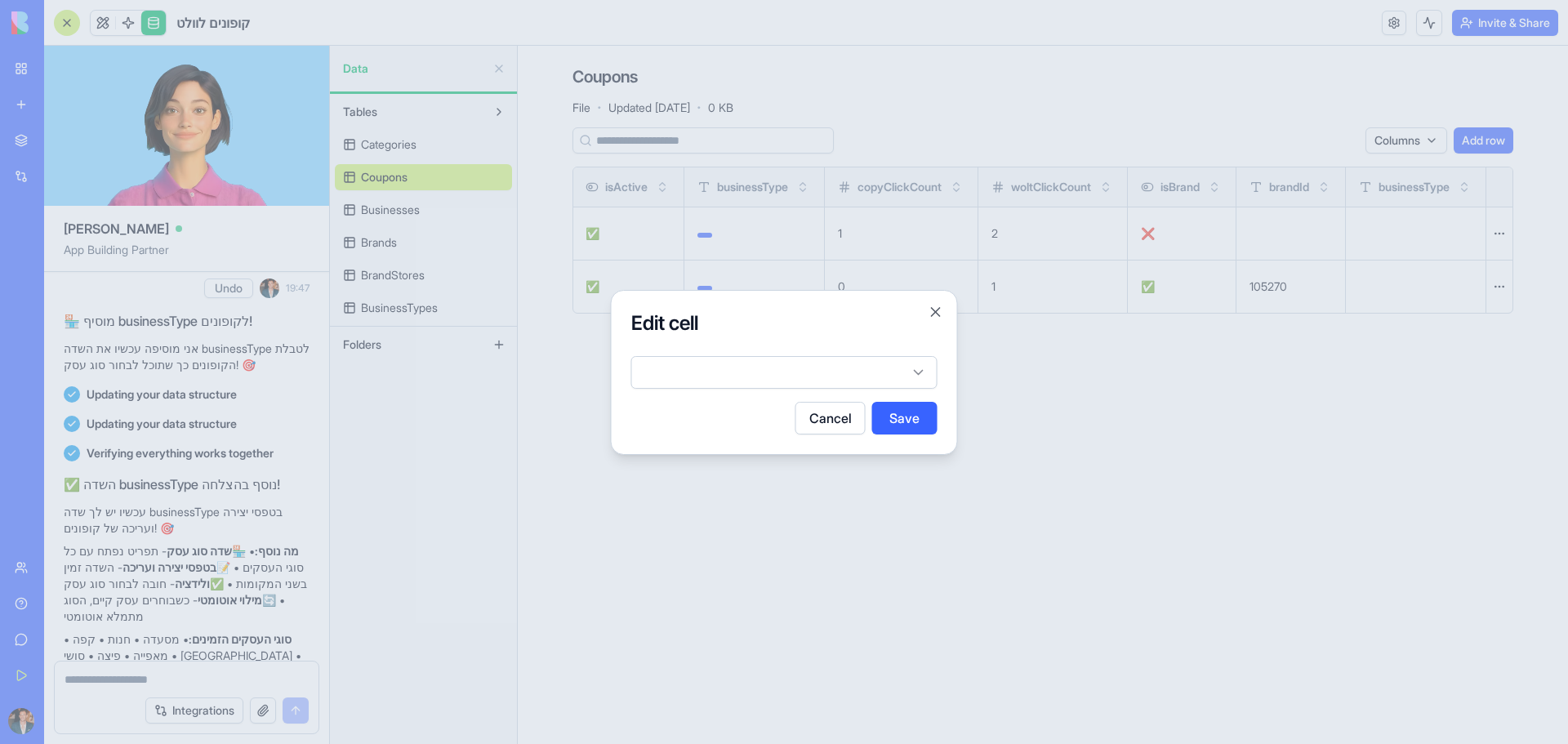
click at [808, 379] on body "BETA My Workspace New app Marketplace Integrations Recent BioPet Product Scanne…" at bounding box center [784, 372] width 1568 height 744
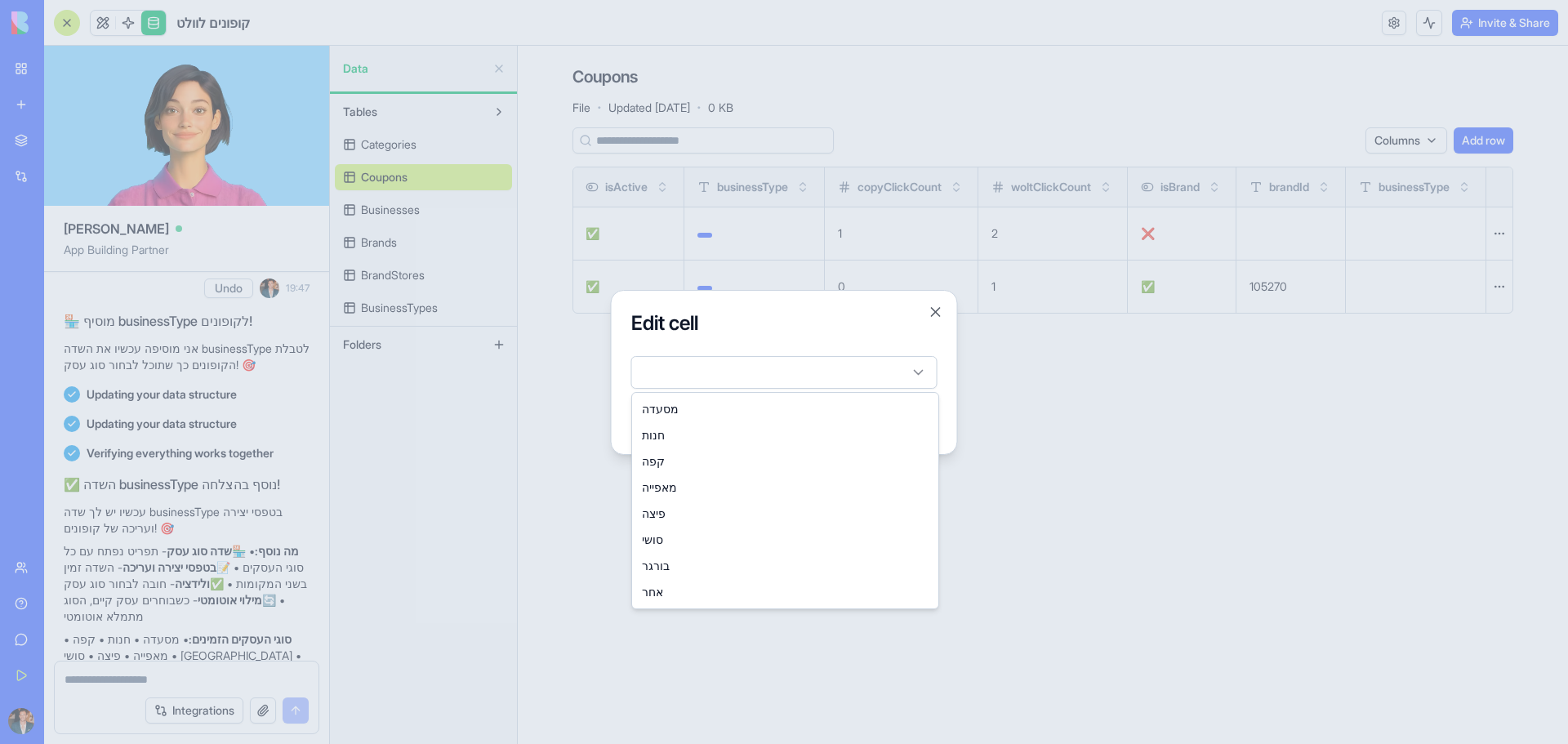
click at [538, 433] on div at bounding box center [784, 372] width 1568 height 744
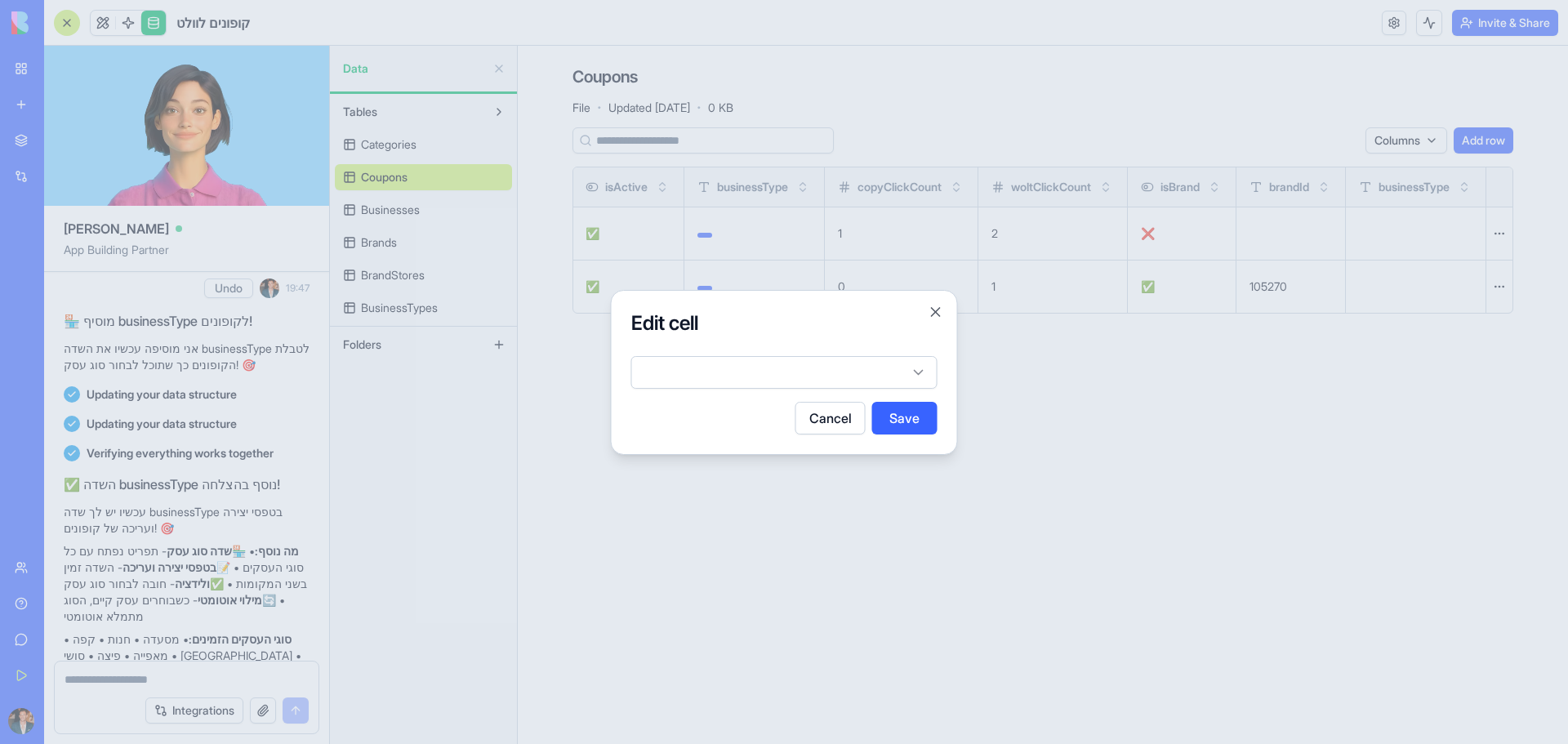
click at [404, 314] on div at bounding box center [784, 372] width 1568 height 744
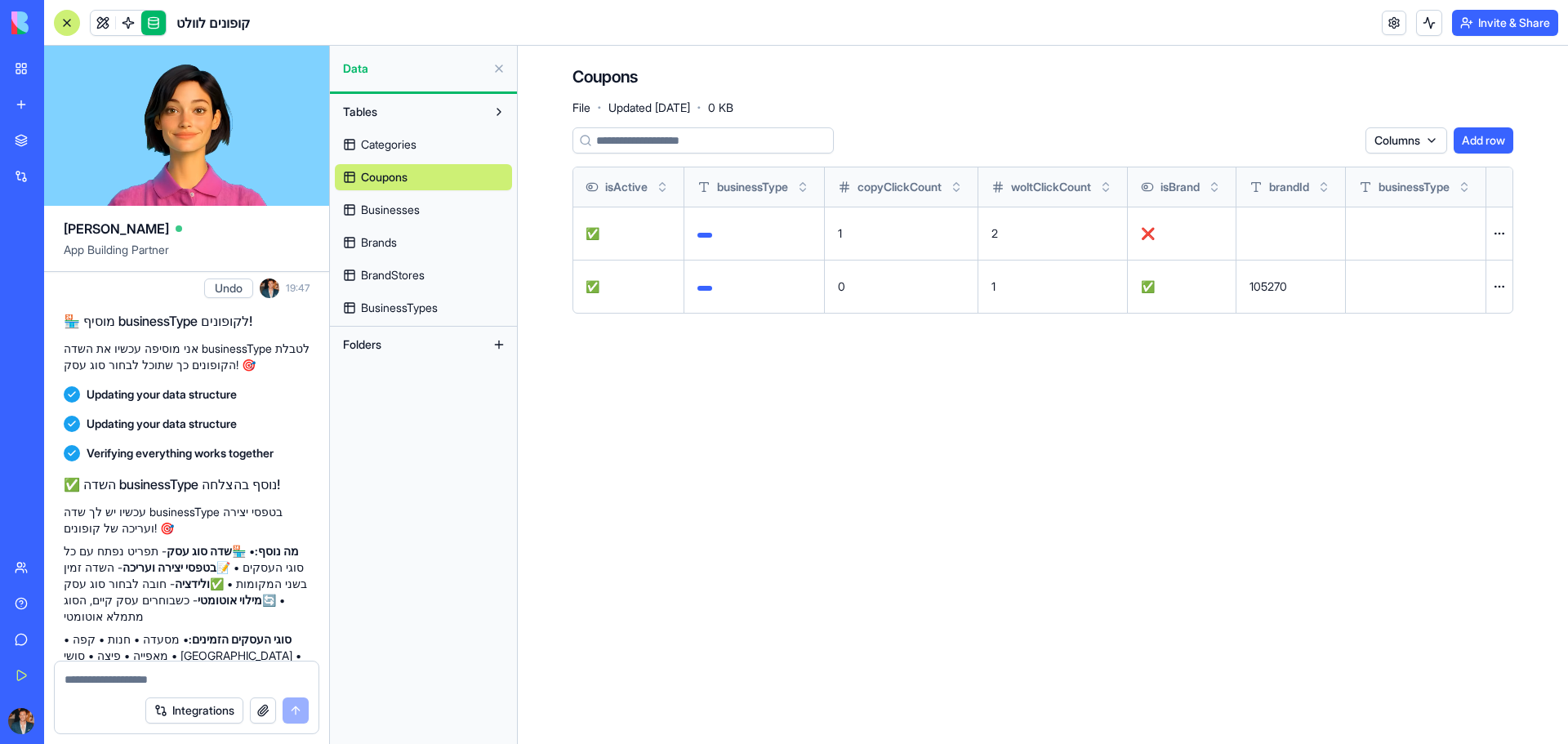
click at [405, 309] on span "BusinessTypes" at bounding box center [399, 308] width 77 height 17
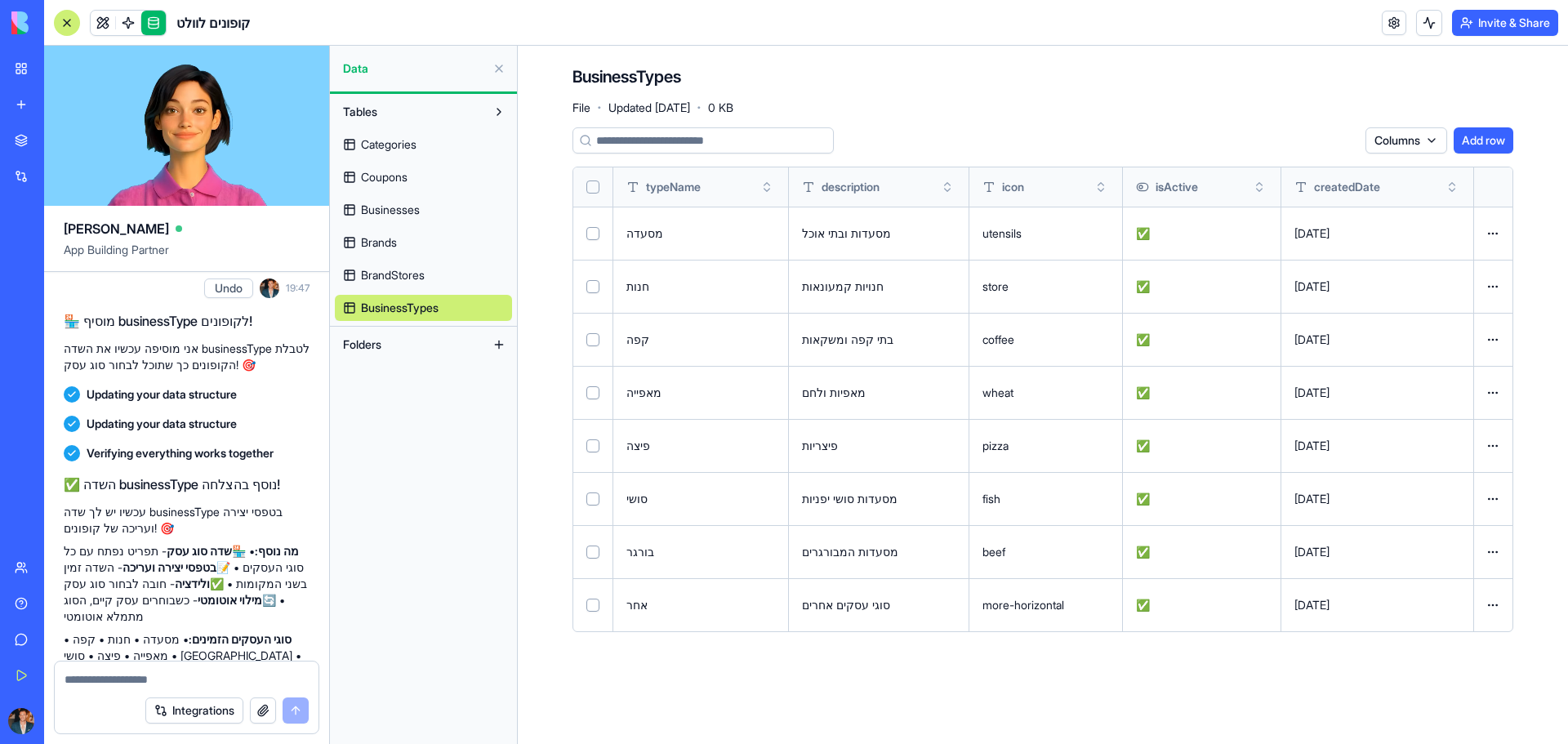
click at [1477, 129] on button "Add row" at bounding box center [1483, 140] width 59 height 26
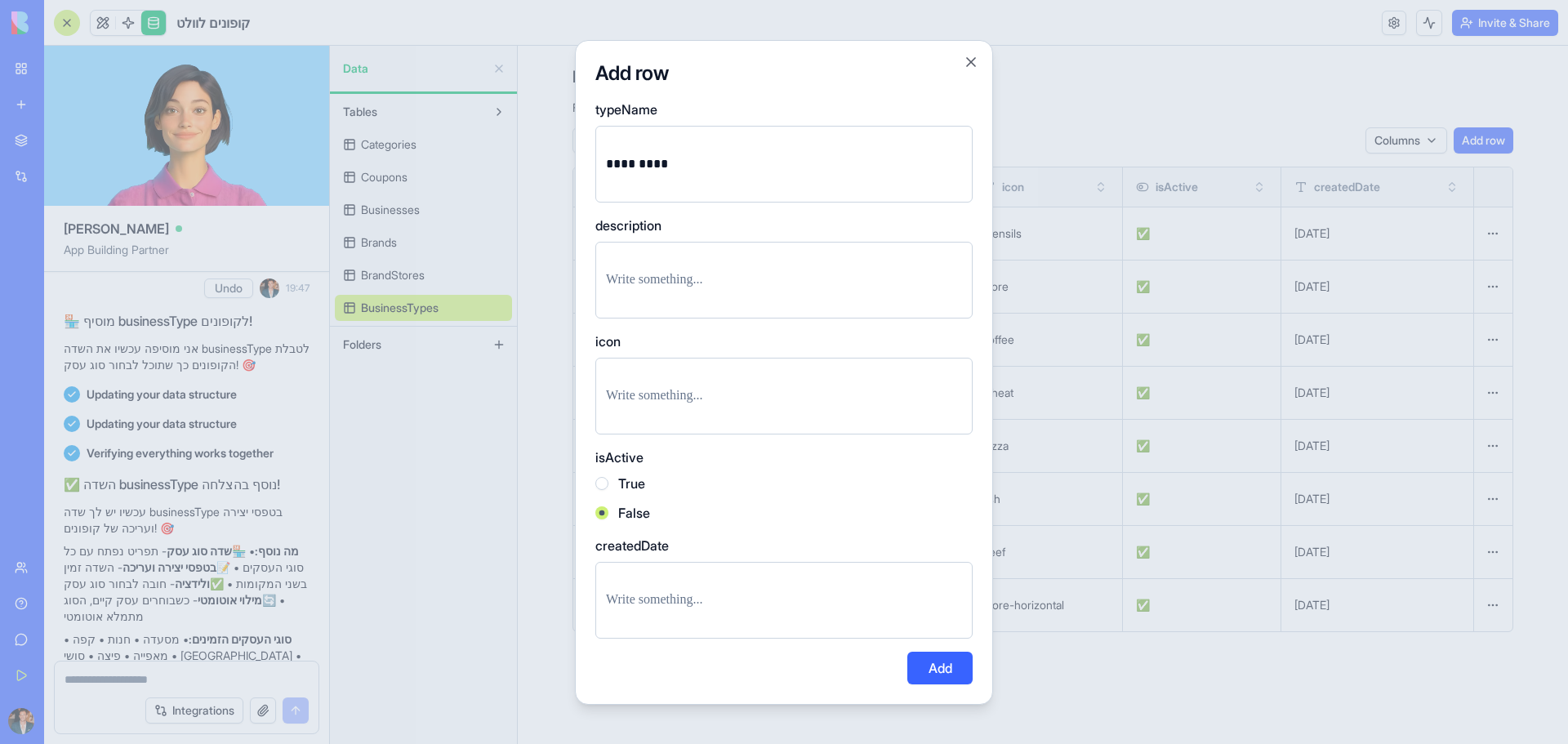
click at [680, 406] on p at bounding box center [784, 396] width 356 height 23
click at [629, 491] on label "True" at bounding box center [632, 483] width 27 height 19
click at [608, 490] on button "True" at bounding box center [602, 484] width 13 height 13
click at [938, 662] on button "Add" at bounding box center [940, 668] width 65 height 33
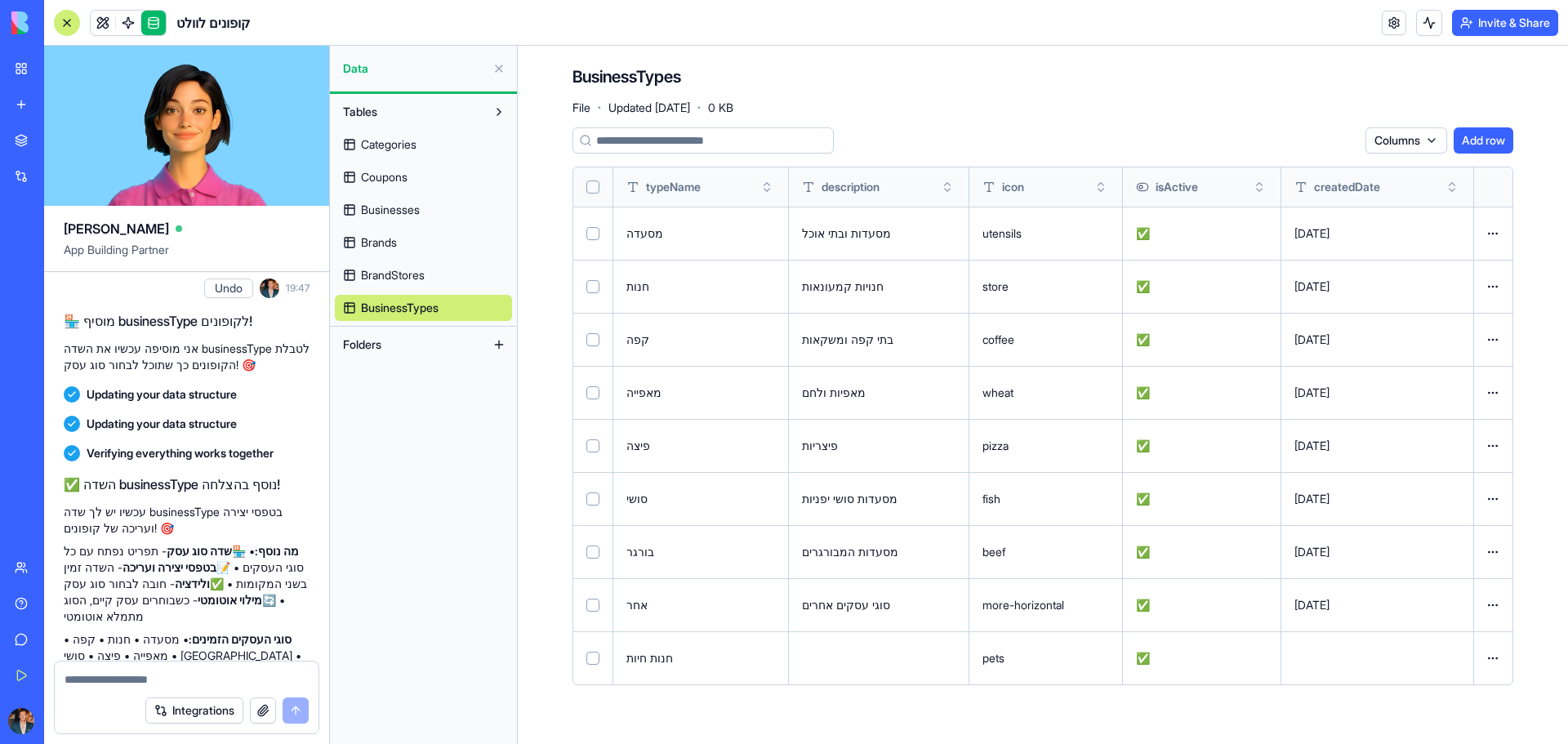
click at [367, 183] on span "Coupons" at bounding box center [384, 177] width 47 height 17
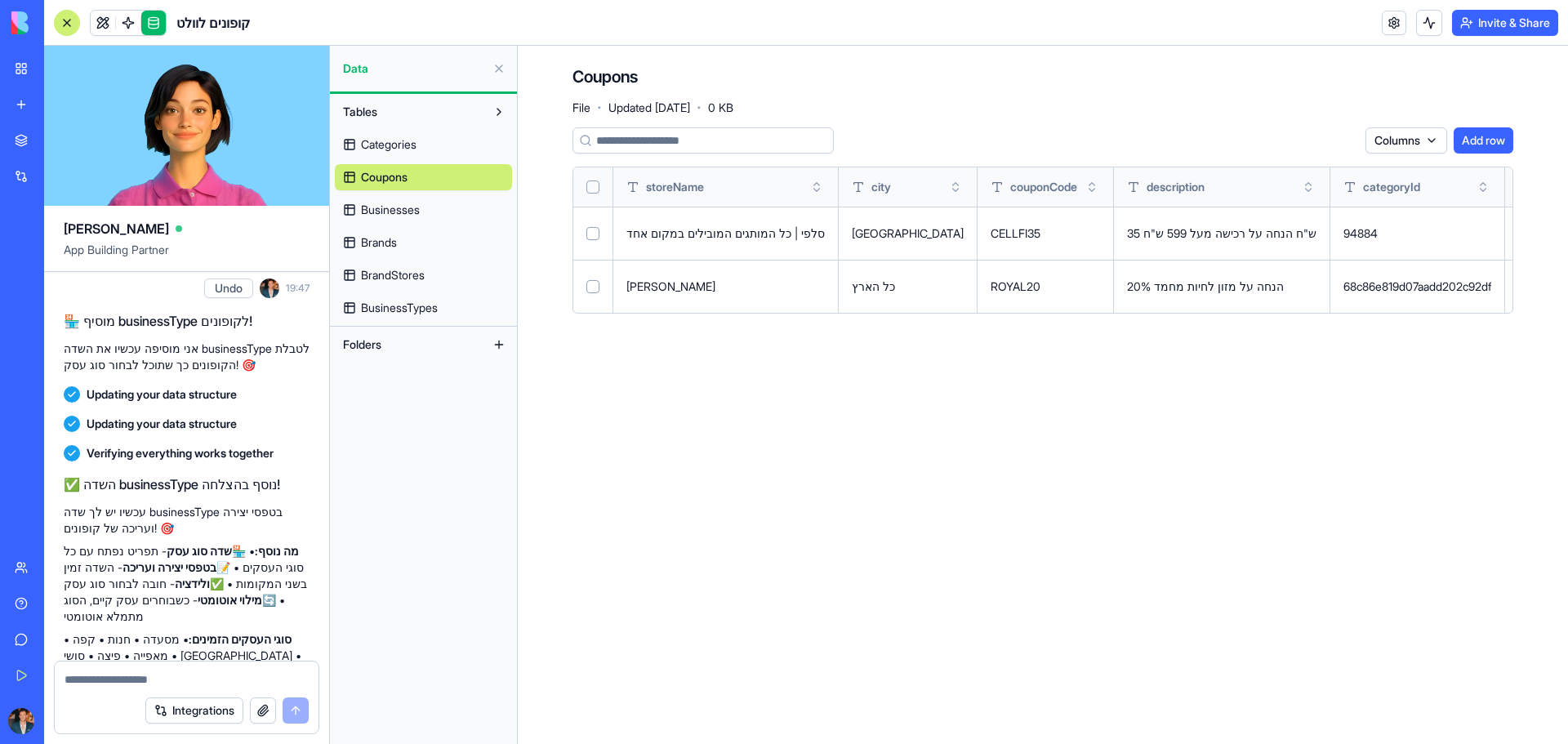
click at [397, 208] on span "Businesses" at bounding box center [390, 210] width 59 height 17
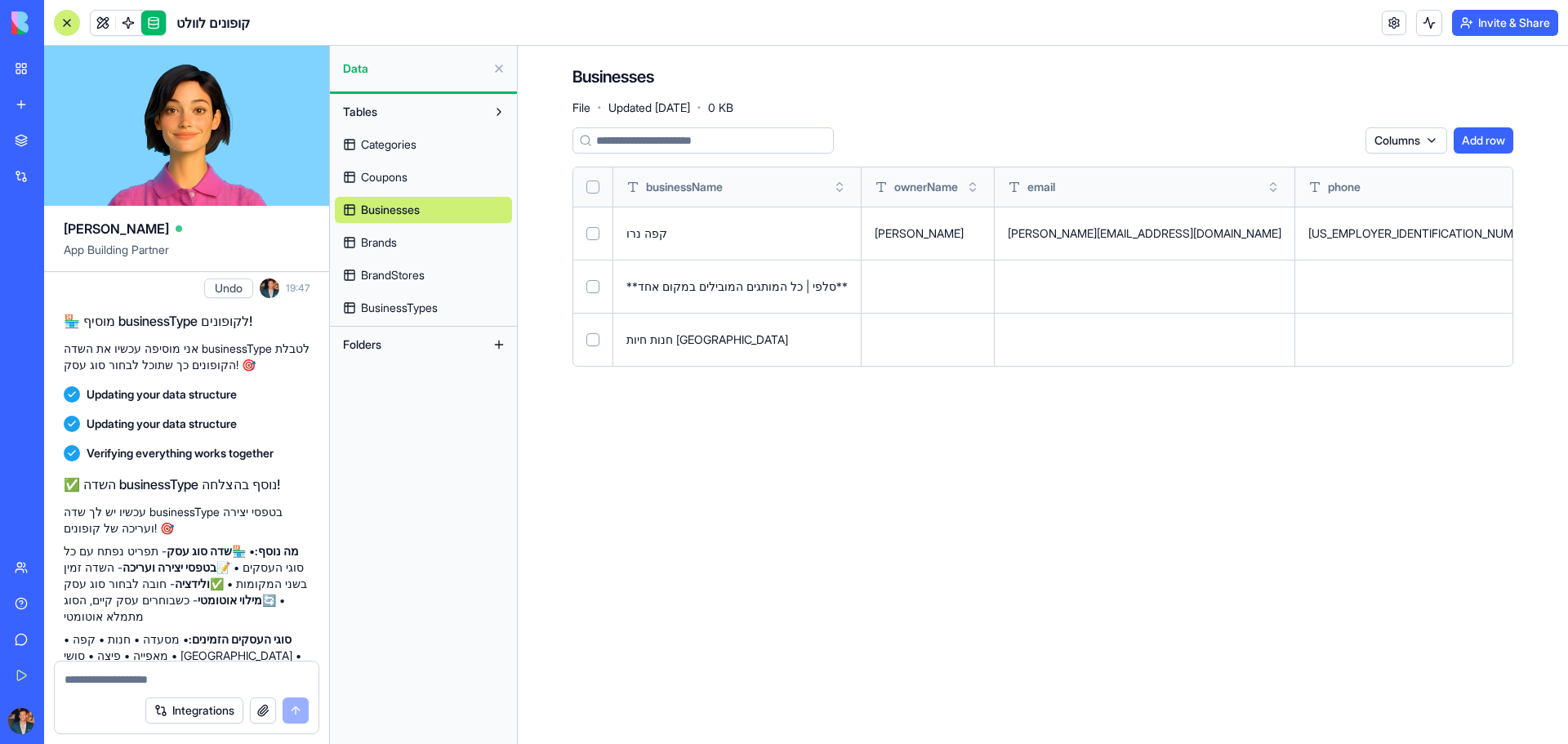
click at [0, 0] on button at bounding box center [0, 0] width 0 height 0
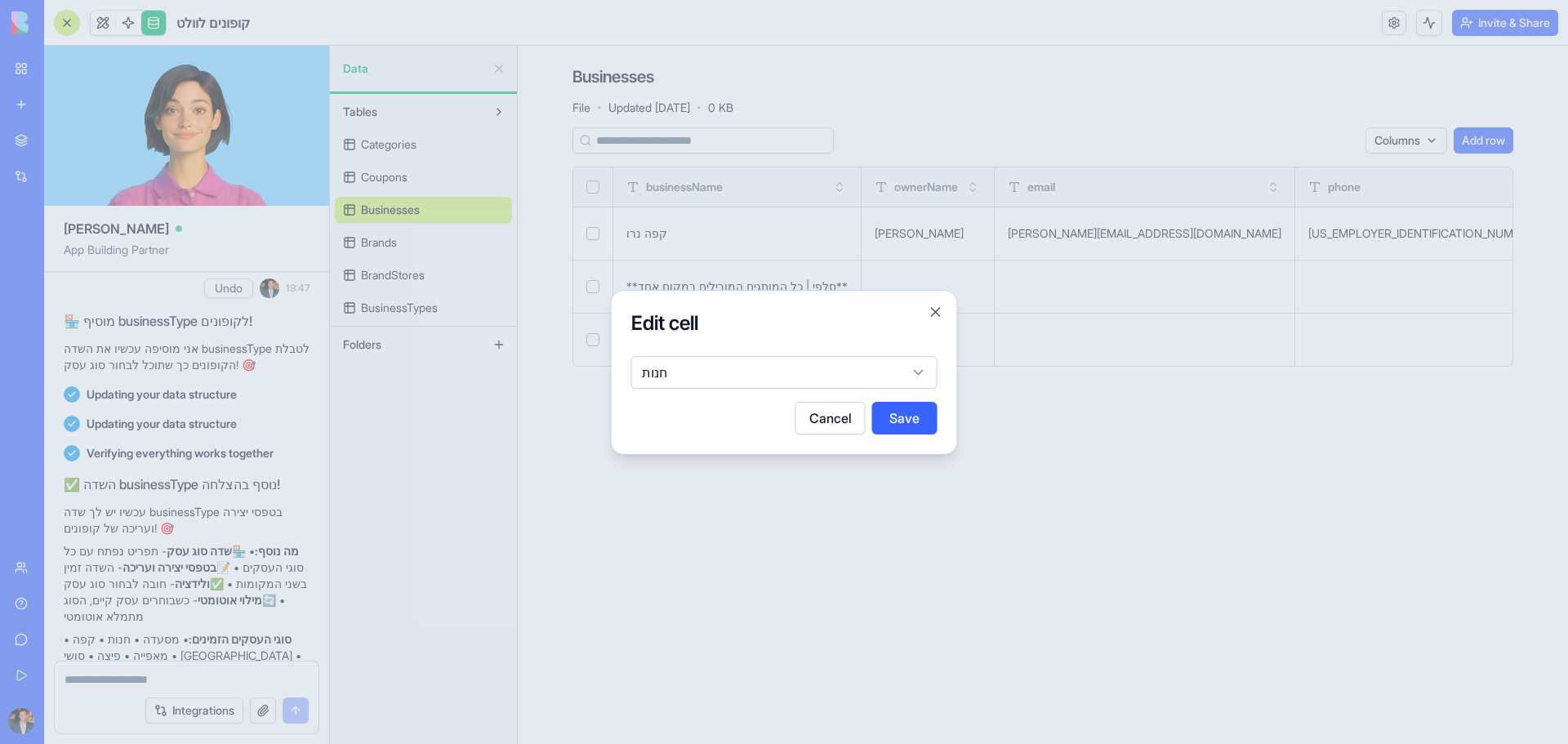
click at [766, 376] on body "BETA My Workspace New app Marketplace Integrations Recent BioPet Product Scanne…" at bounding box center [784, 372] width 1568 height 744
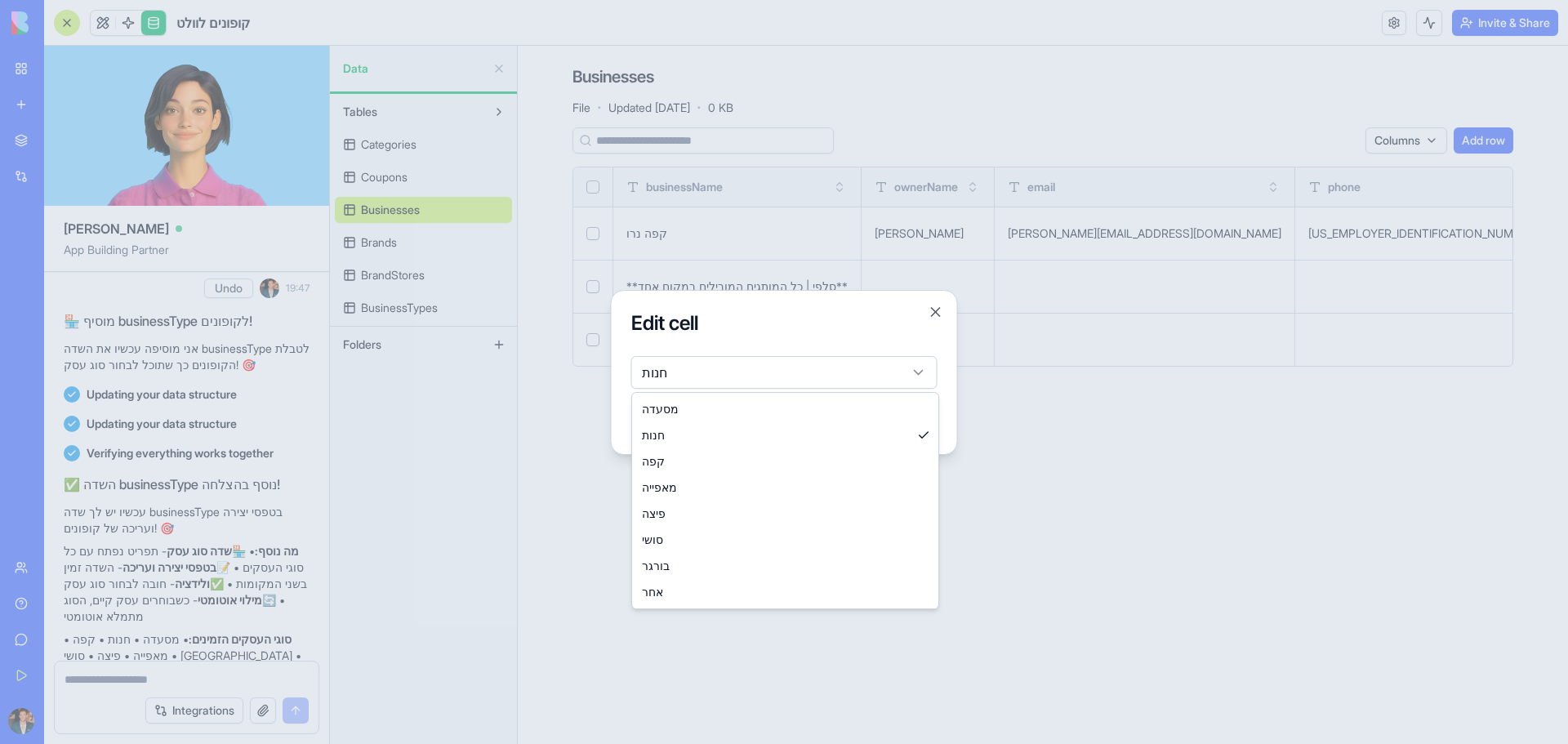
click at [721, 636] on div at bounding box center [784, 372] width 1568 height 744
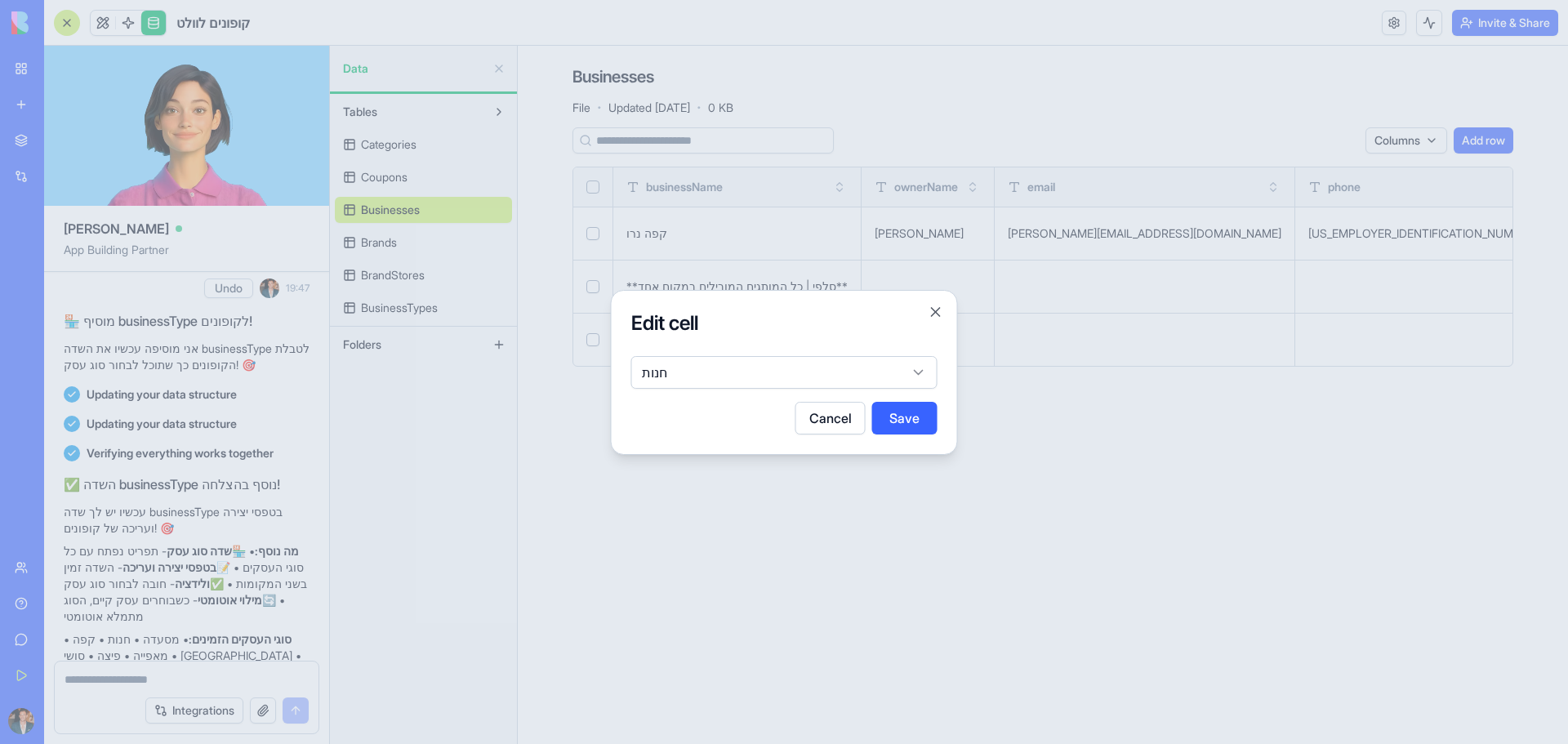
click at [853, 465] on div at bounding box center [784, 372] width 1568 height 744
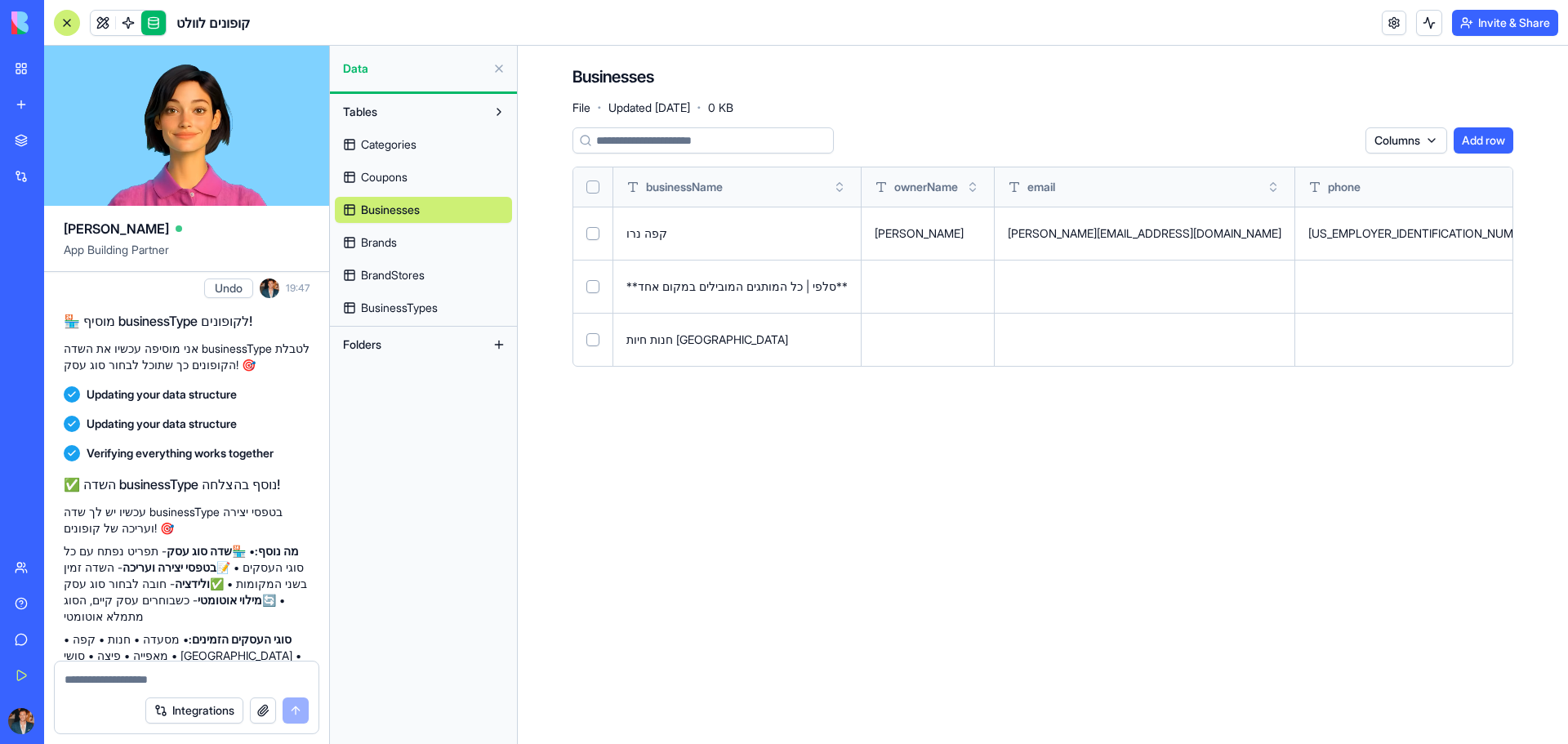
click at [369, 306] on span "BusinessTypes" at bounding box center [399, 308] width 77 height 17
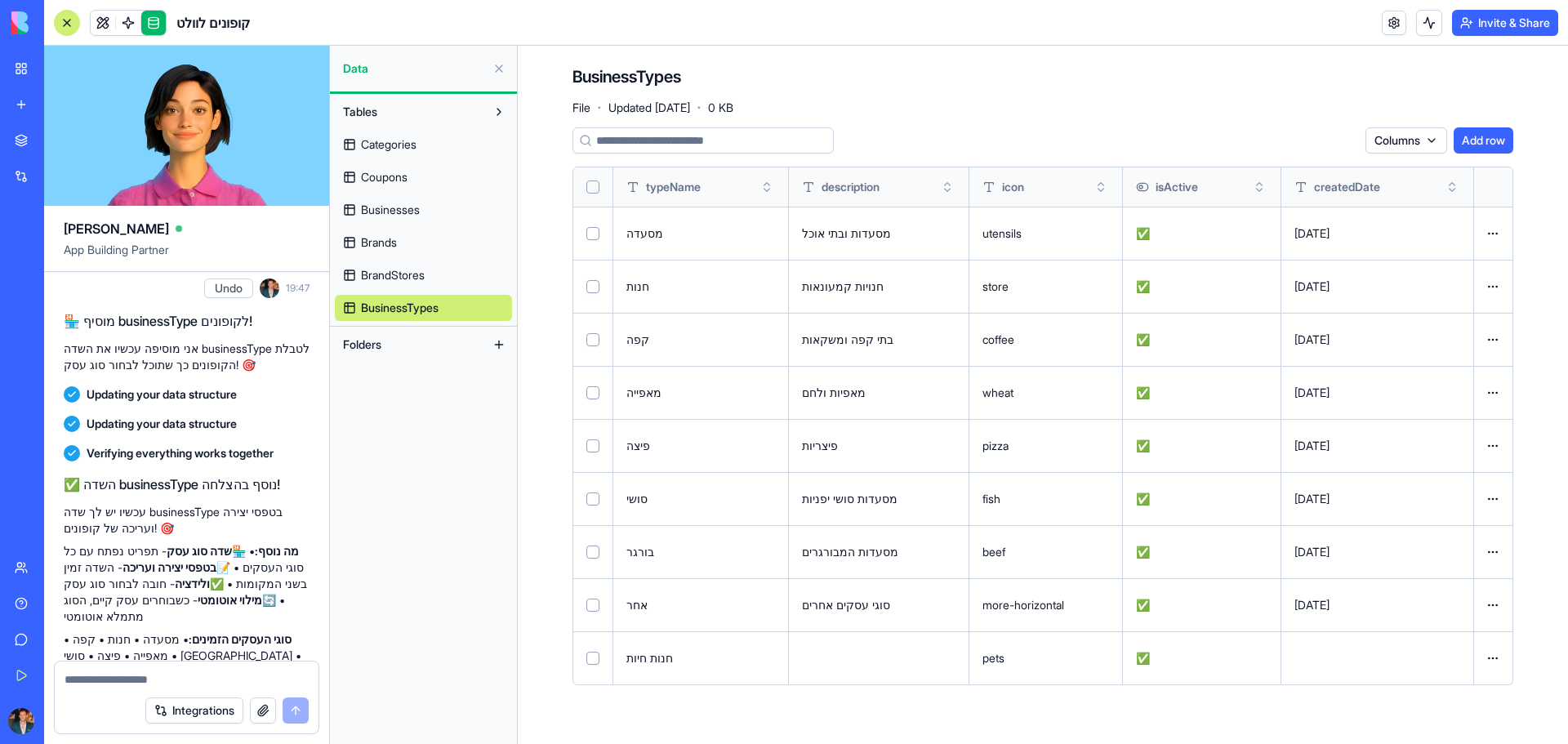
click at [1485, 664] on html "BETA My Workspace New app Marketplace Integrations Recent BioPet Product Scanne…" at bounding box center [784, 372] width 1568 height 744
click at [1489, 661] on html "BETA My Workspace New app Marketplace Integrations Recent BioPet Product Scanne…" at bounding box center [784, 372] width 1568 height 744
click at [1493, 656] on html "BETA My Workspace New app Marketplace Integrations Recent BioPet Product Scanne…" at bounding box center [784, 372] width 1568 height 744
click at [1244, 628] on html "BETA My Workspace New app Marketplace Integrations Recent BioPet Product Scanne…" at bounding box center [784, 372] width 1568 height 744
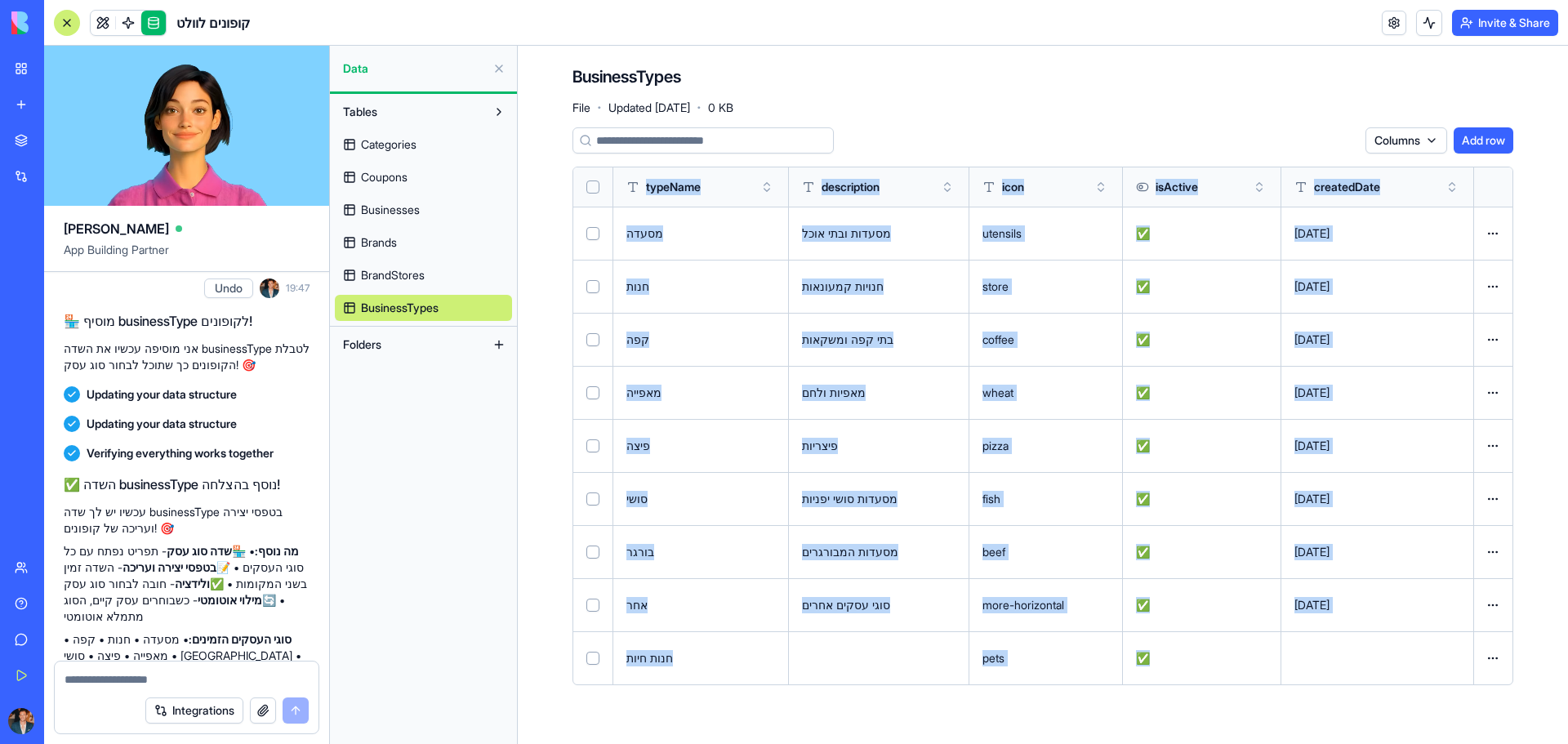
drag, startPoint x: 1392, startPoint y: 654, endPoint x: 1636, endPoint y: 670, distance: 244.5
click at [1567, 670] on html "BETA My Workspace New app Marketplace Integrations Recent BioPet Product Scanne…" at bounding box center [784, 372] width 1568 height 744
click at [398, 275] on span "BrandStores" at bounding box center [392, 275] width 64 height 17
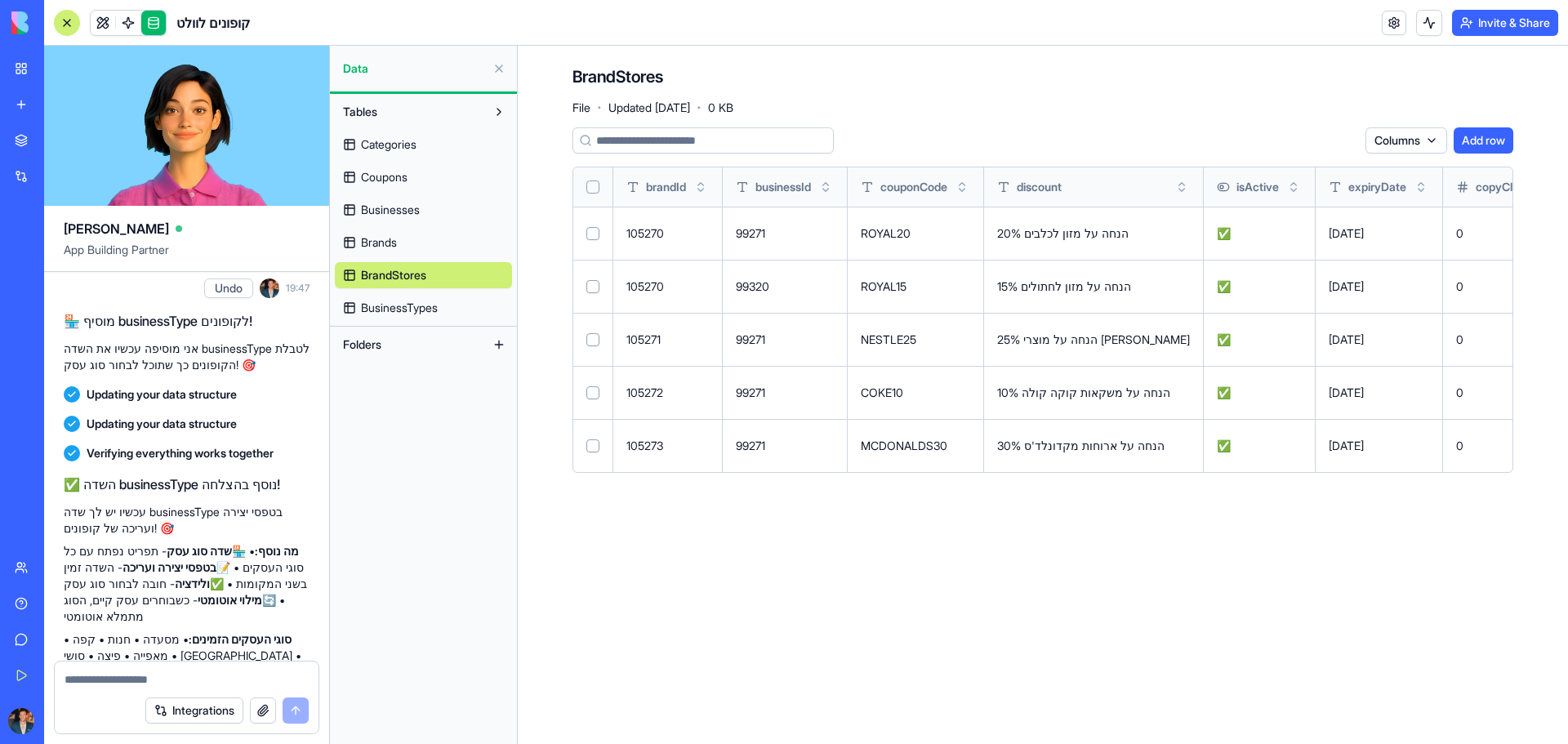
click at [410, 201] on link "Businesses" at bounding box center [423, 209] width 177 height 26
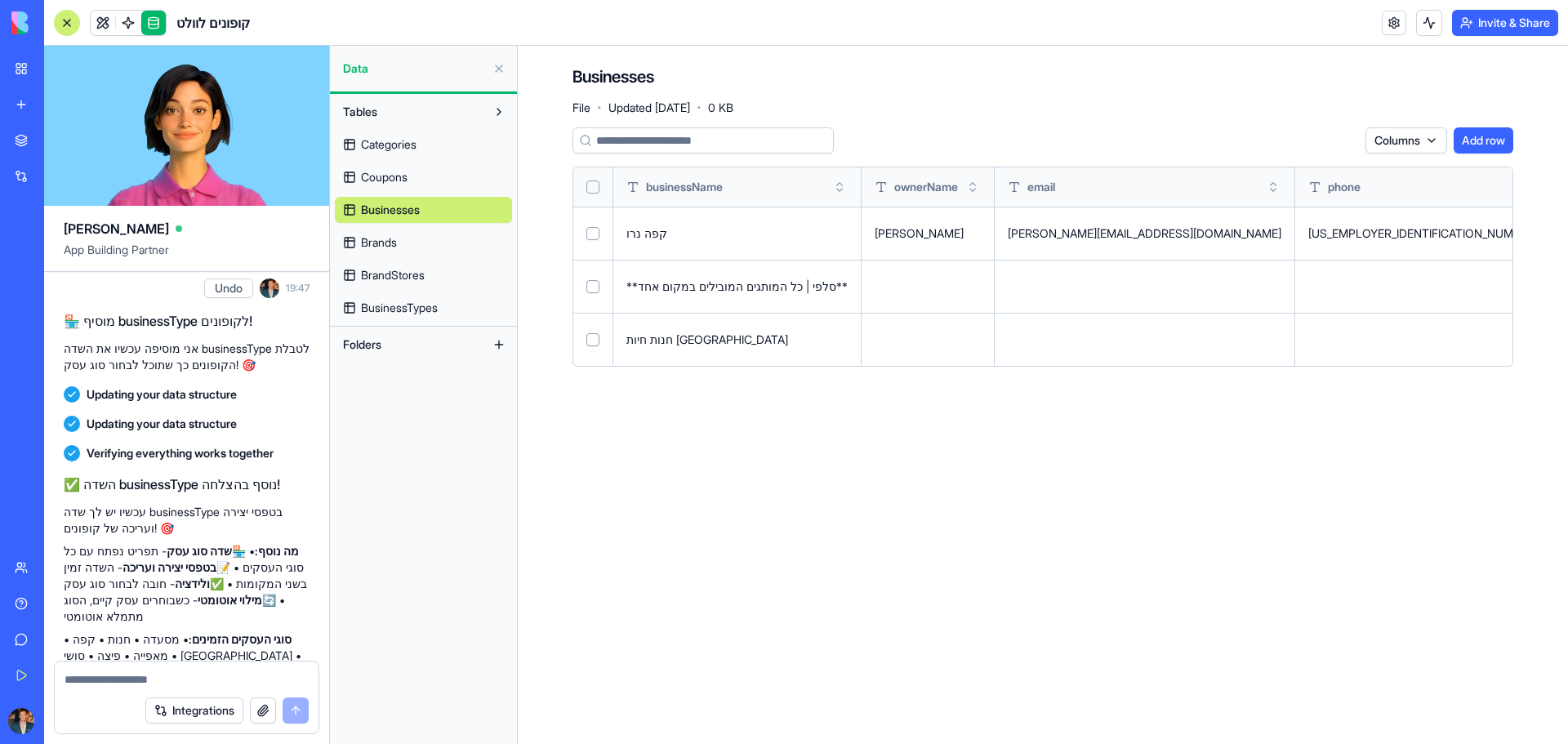
click at [0, 0] on button at bounding box center [0, 0] width 0 height 0
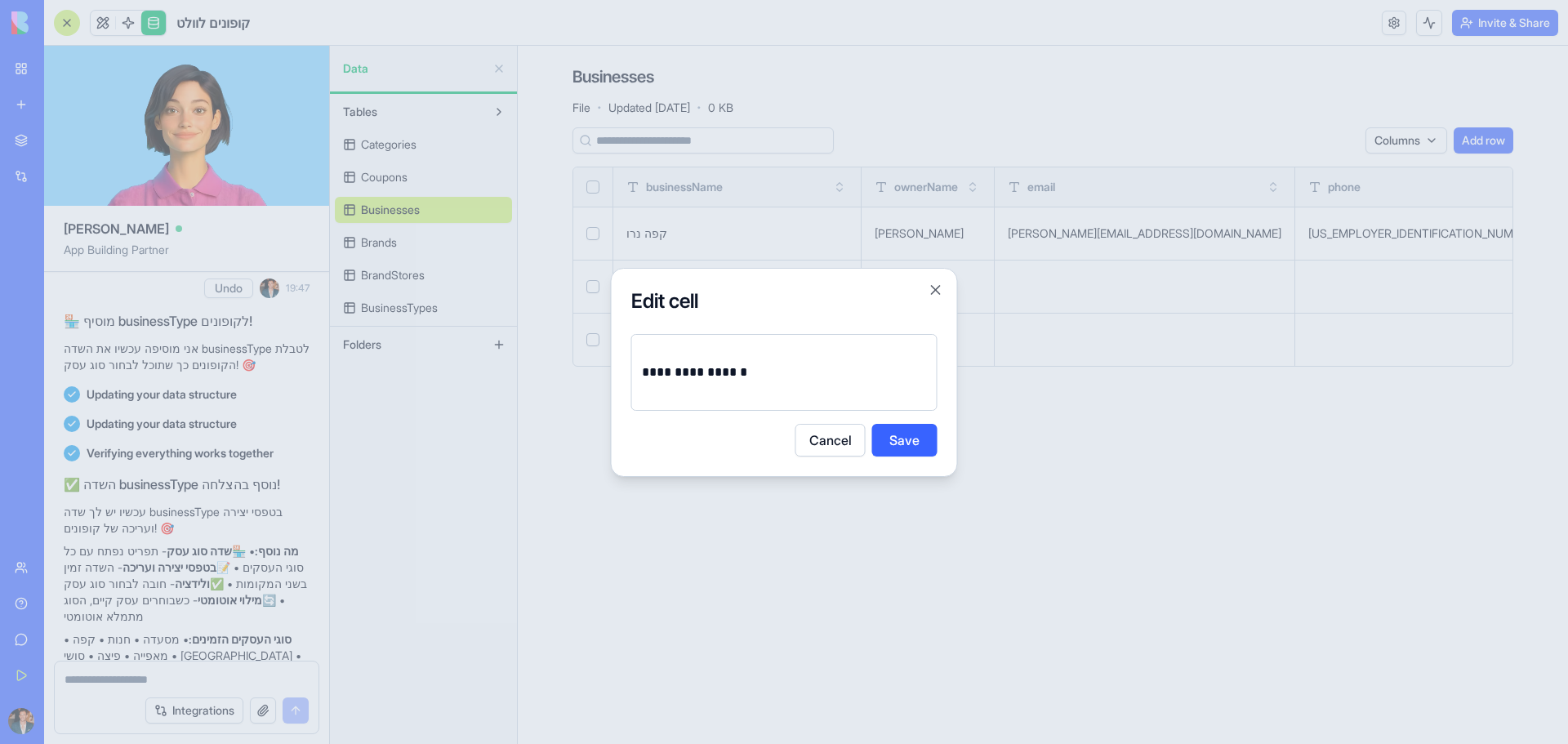
drag, startPoint x: 1247, startPoint y: 529, endPoint x: 1320, endPoint y: 463, distance: 98.4
click at [1248, 529] on div at bounding box center [784, 372] width 1568 height 744
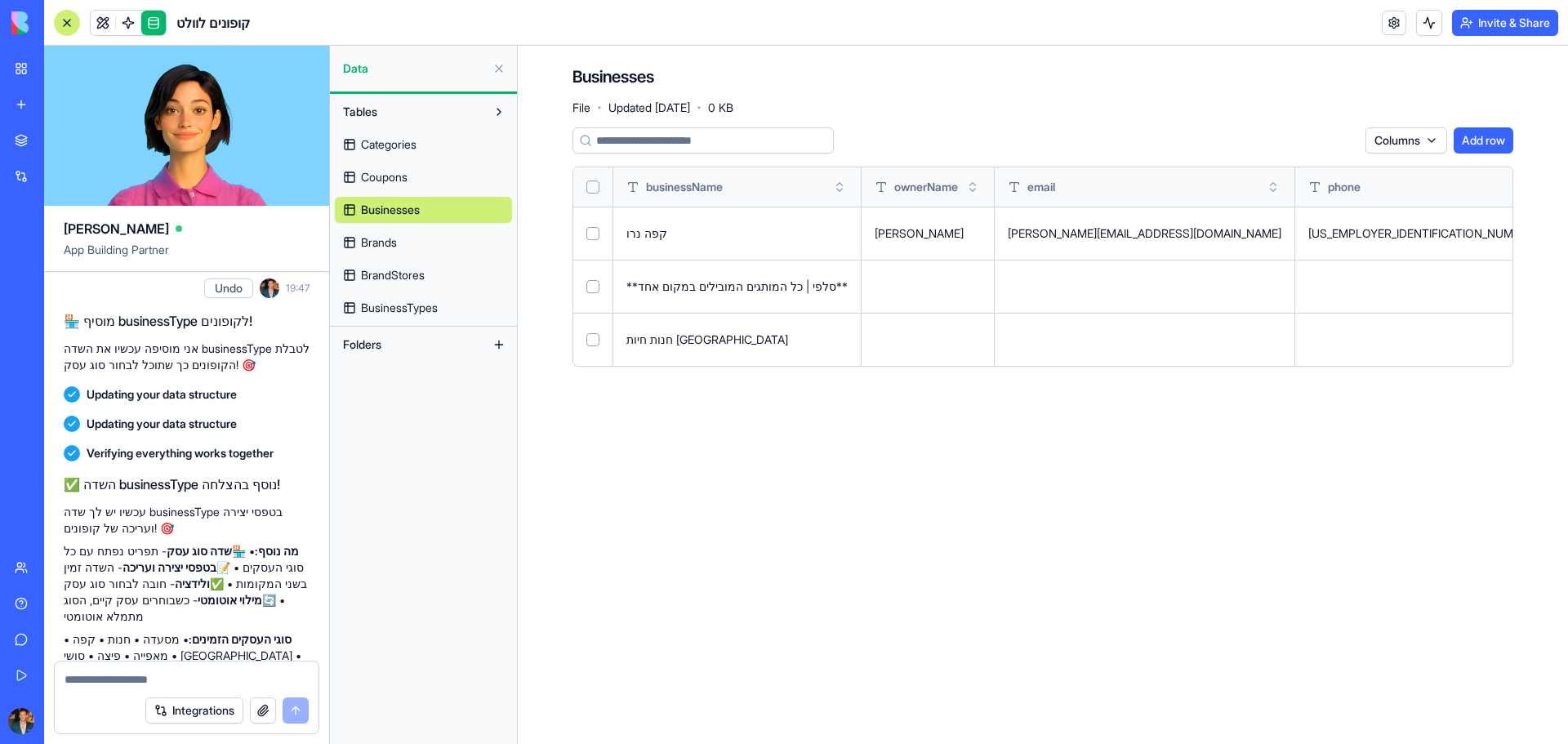
click at [0, 0] on button at bounding box center [0, 0] width 0 height 0
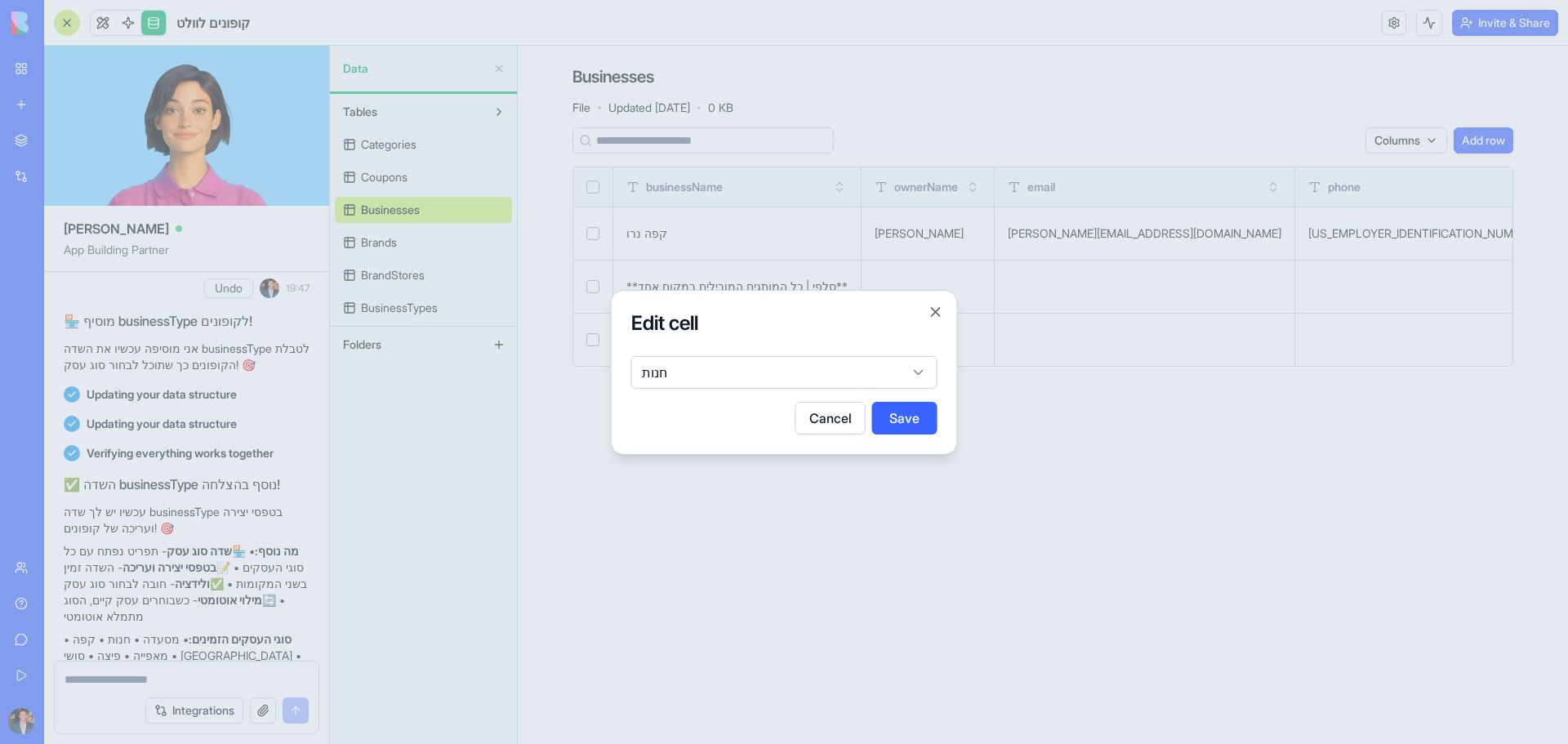
click at [810, 371] on body "BETA My Workspace New app Marketplace Integrations Recent BioPet Product Scanne…" at bounding box center [784, 372] width 1568 height 744
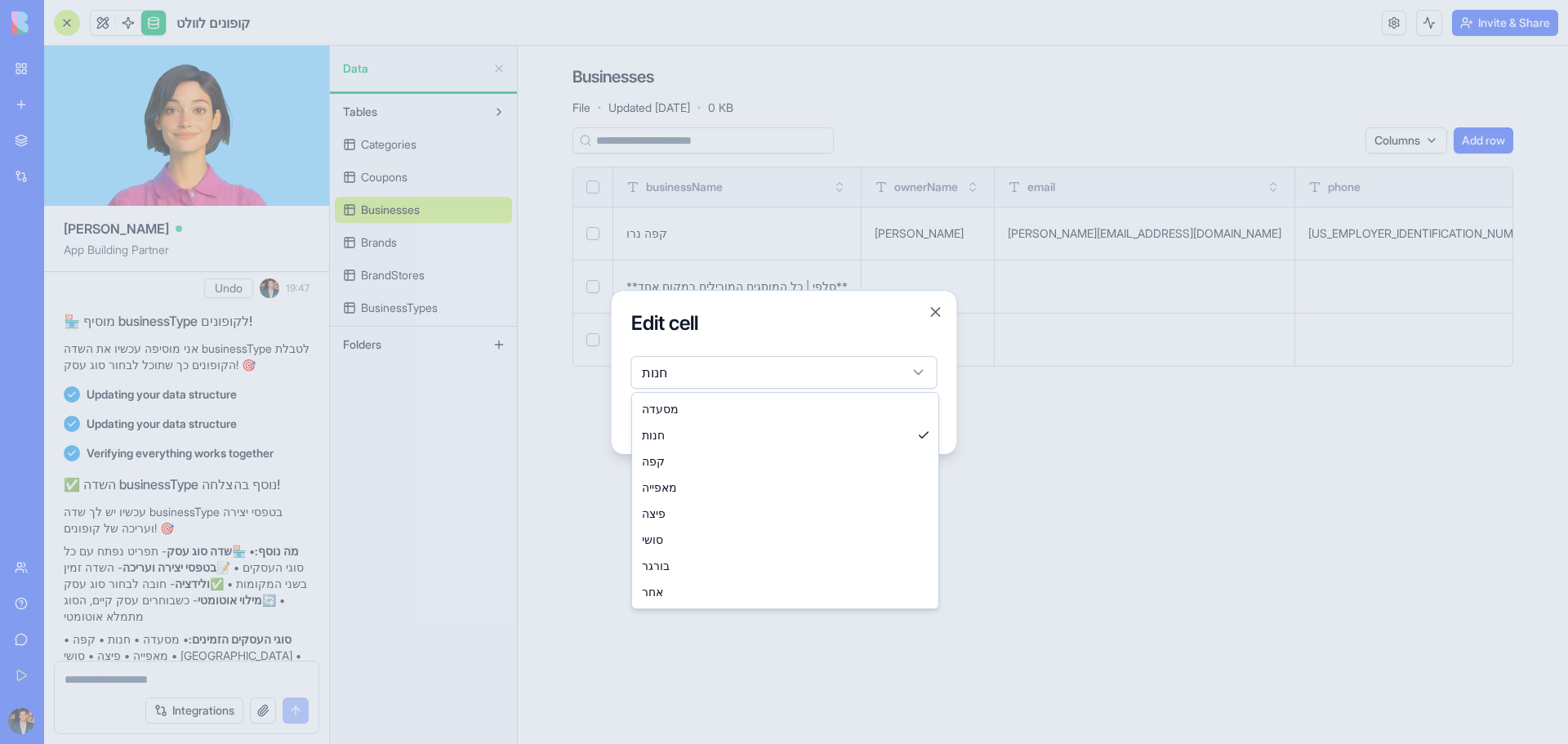
click at [556, 505] on div at bounding box center [784, 372] width 1568 height 744
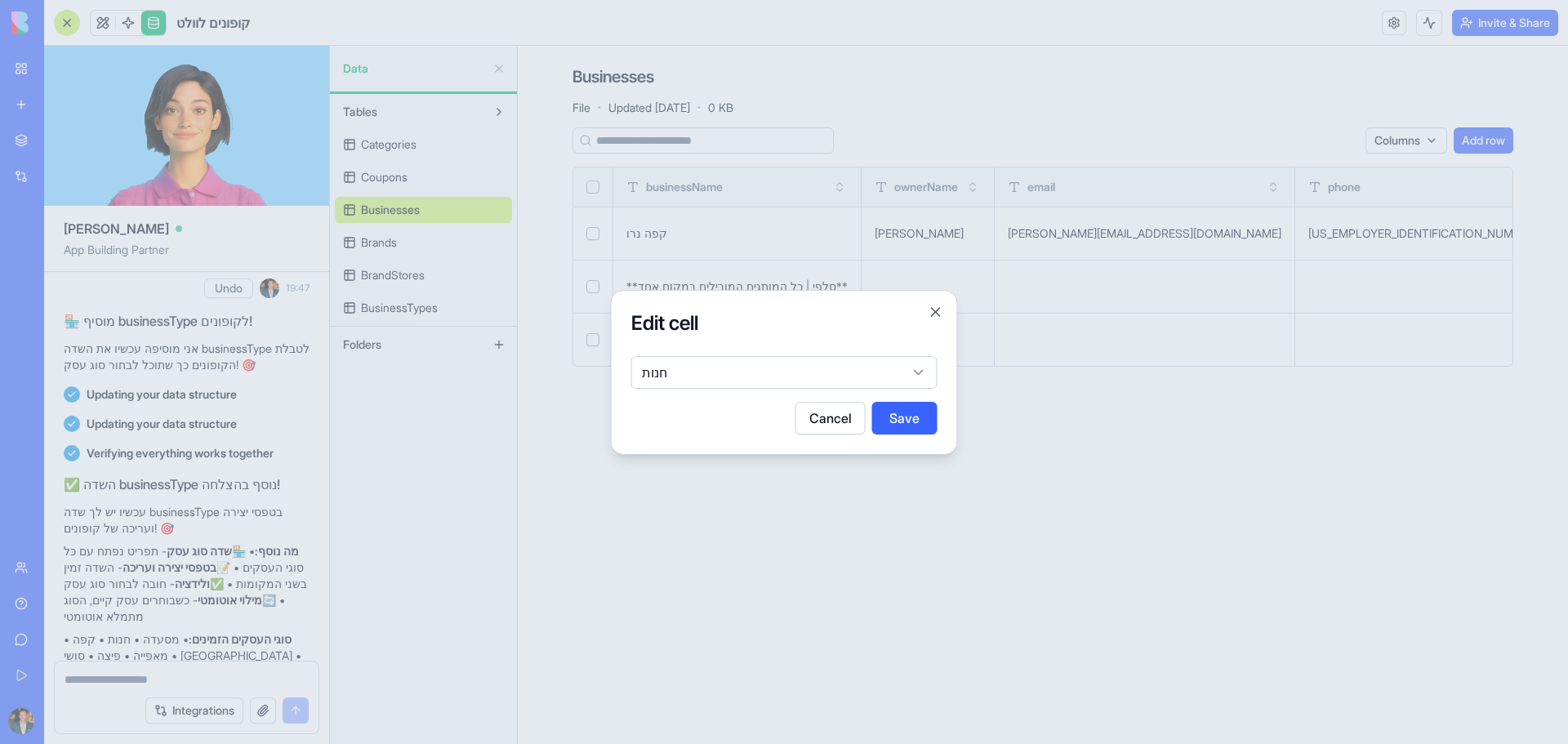
click at [509, 290] on div at bounding box center [784, 372] width 1568 height 744
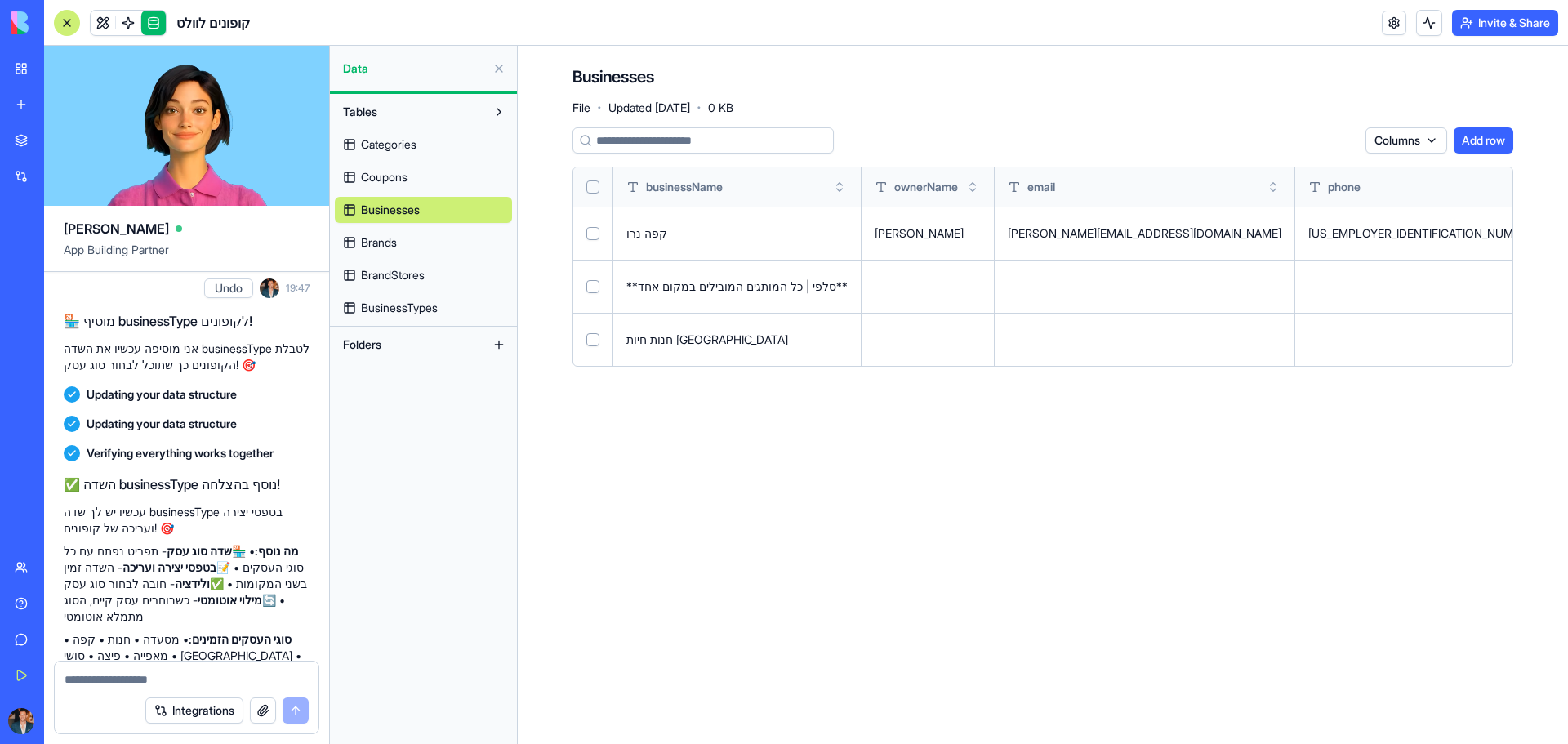
drag, startPoint x: 278, startPoint y: 576, endPoint x: 120, endPoint y: 579, distance: 158.0
click at [384, 177] on span "Coupons" at bounding box center [384, 177] width 47 height 17
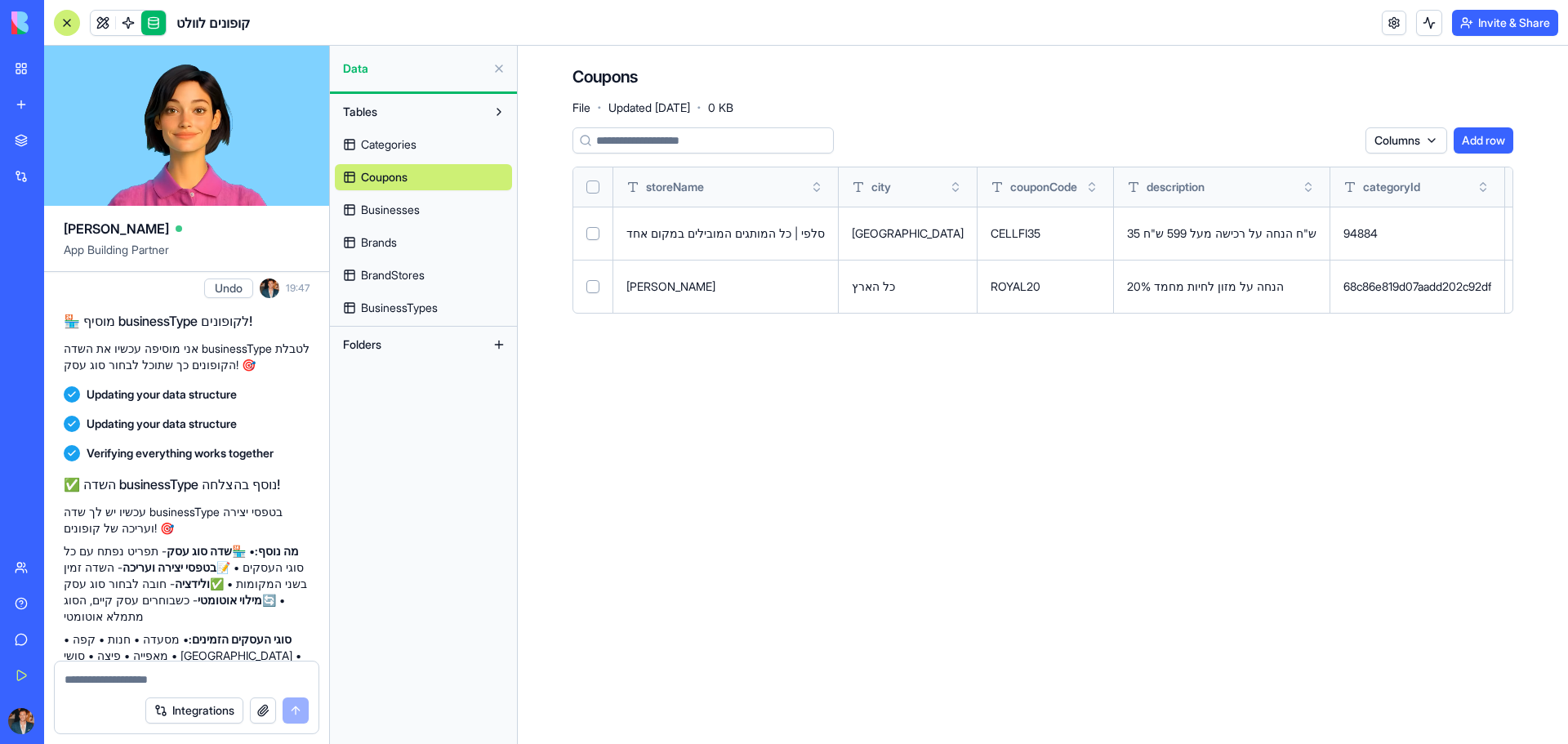
click at [391, 198] on link "Businesses" at bounding box center [423, 209] width 177 height 26
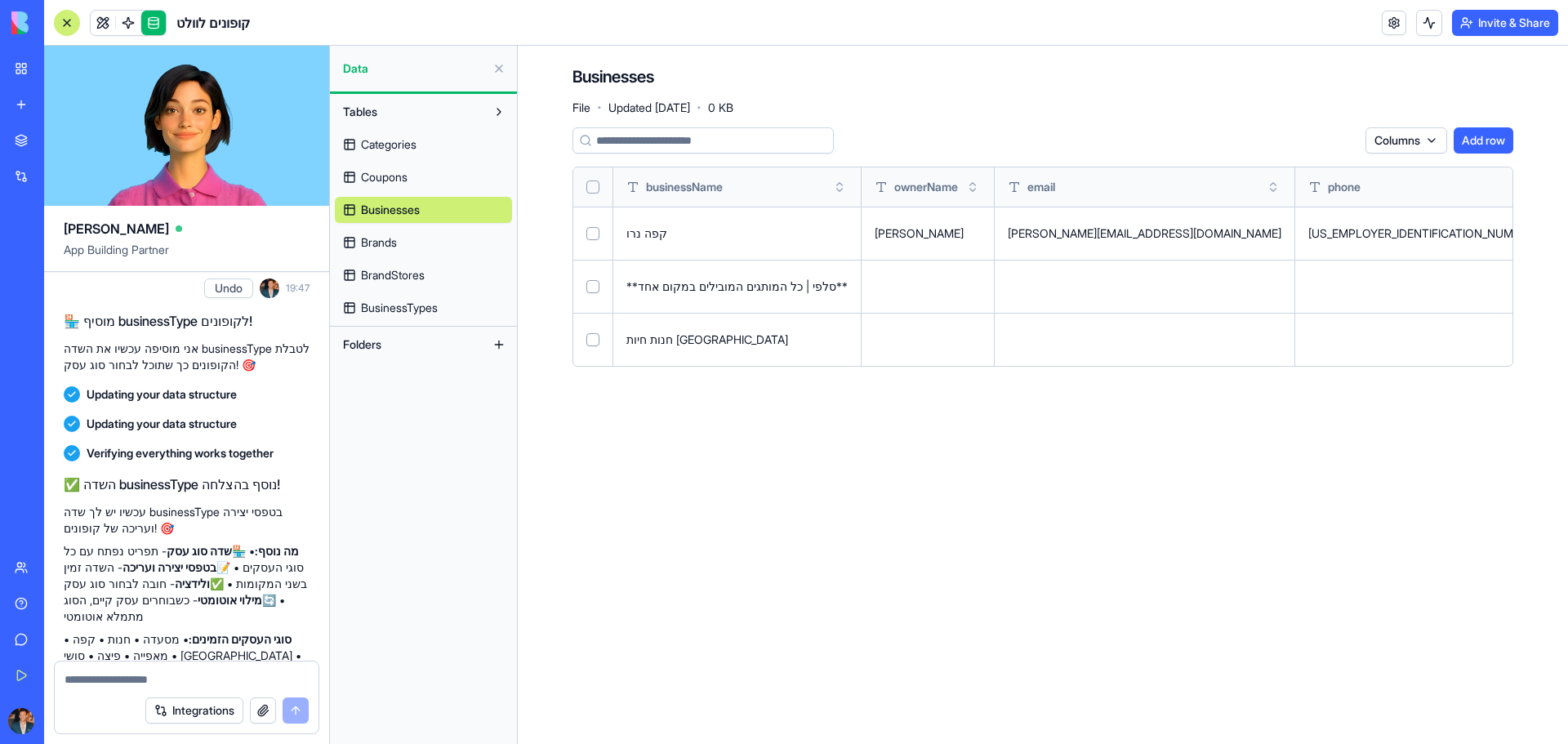
click at [161, 680] on textarea at bounding box center [187, 680] width 244 height 17
type textarea "*"
type textarea "**********"
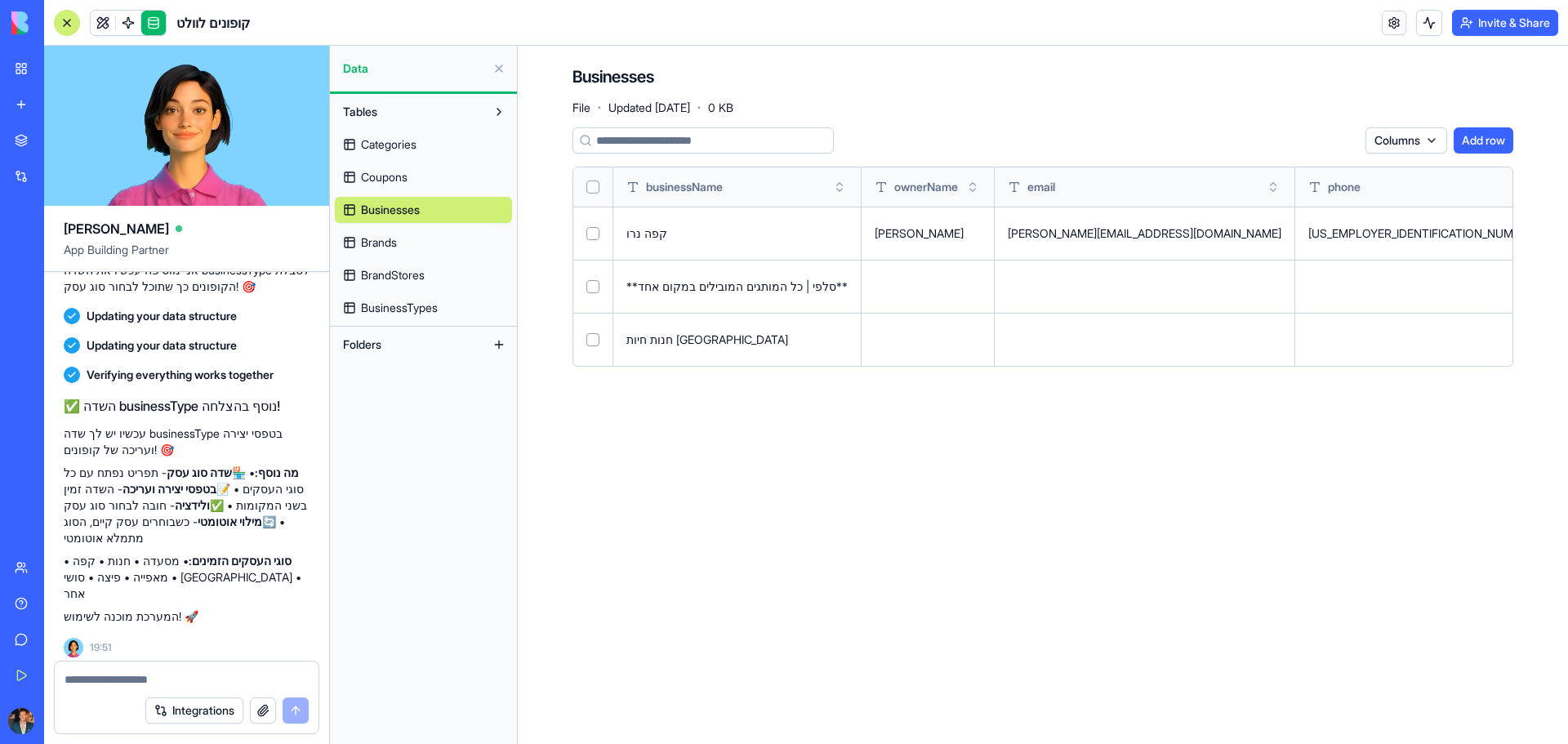
scroll to position [7518, 0]
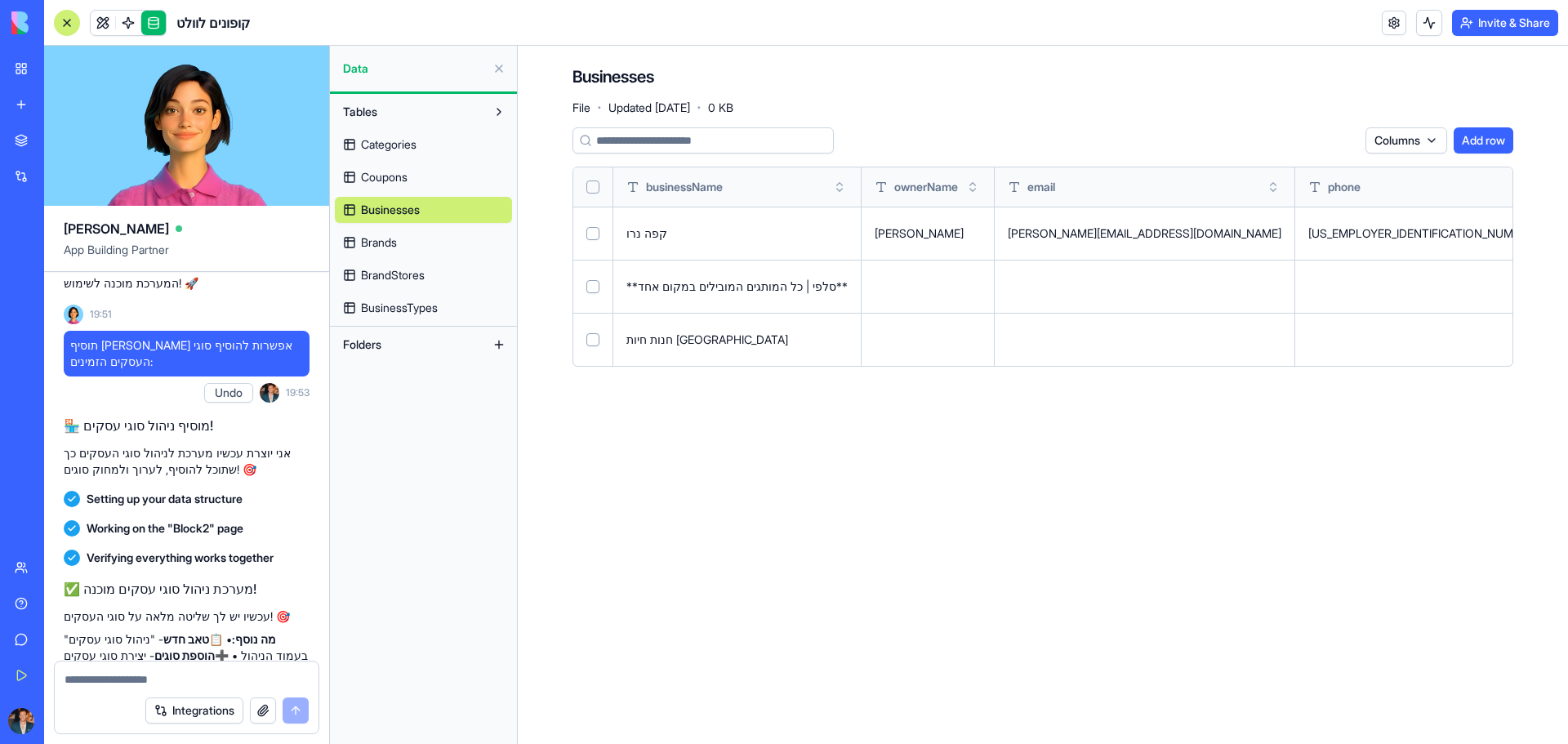
click at [0, 0] on button at bounding box center [0, 0] width 0 height 0
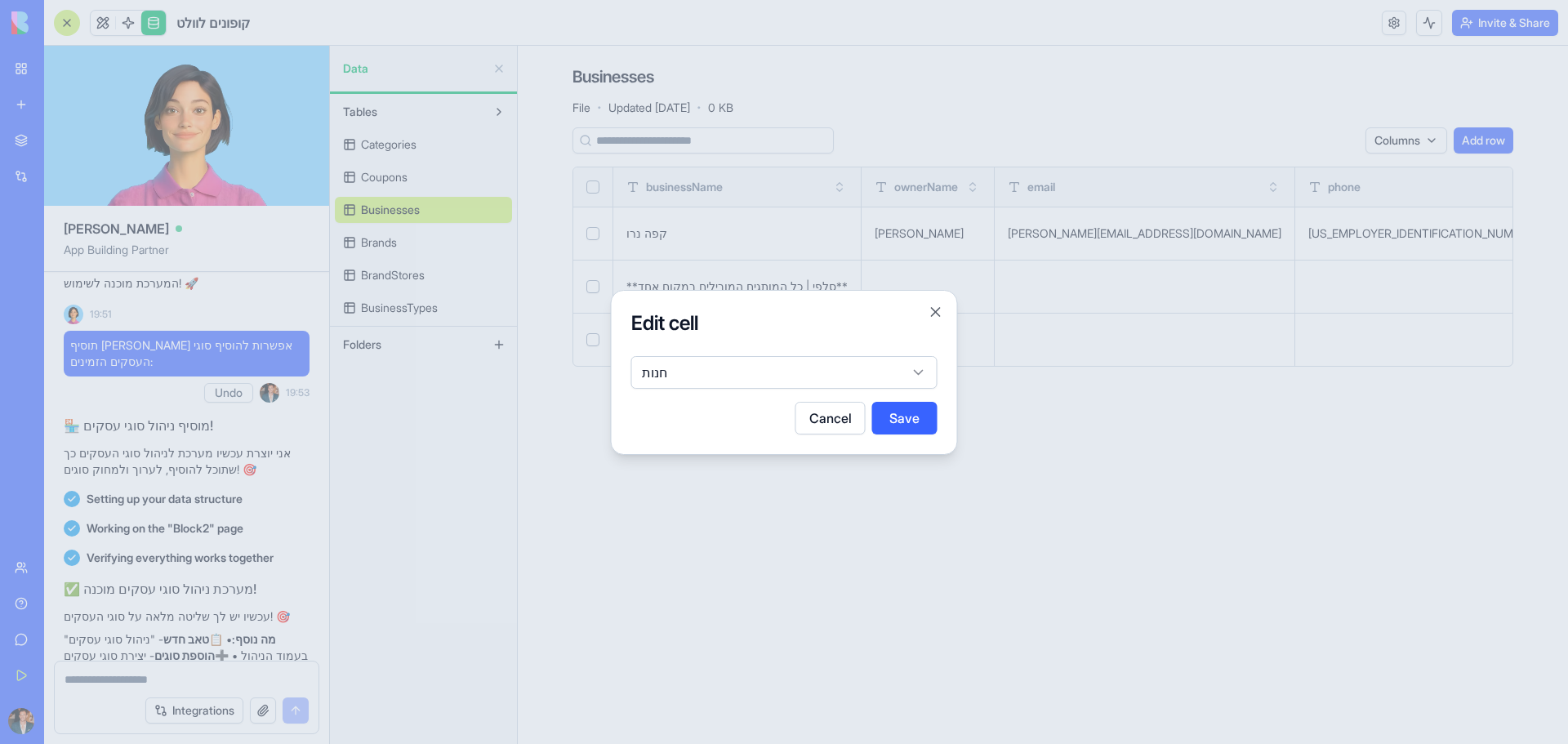
click at [659, 373] on body "BETA My Workspace New app Marketplace Integrations Recent BioPet Product Scanne…" at bounding box center [784, 372] width 1568 height 744
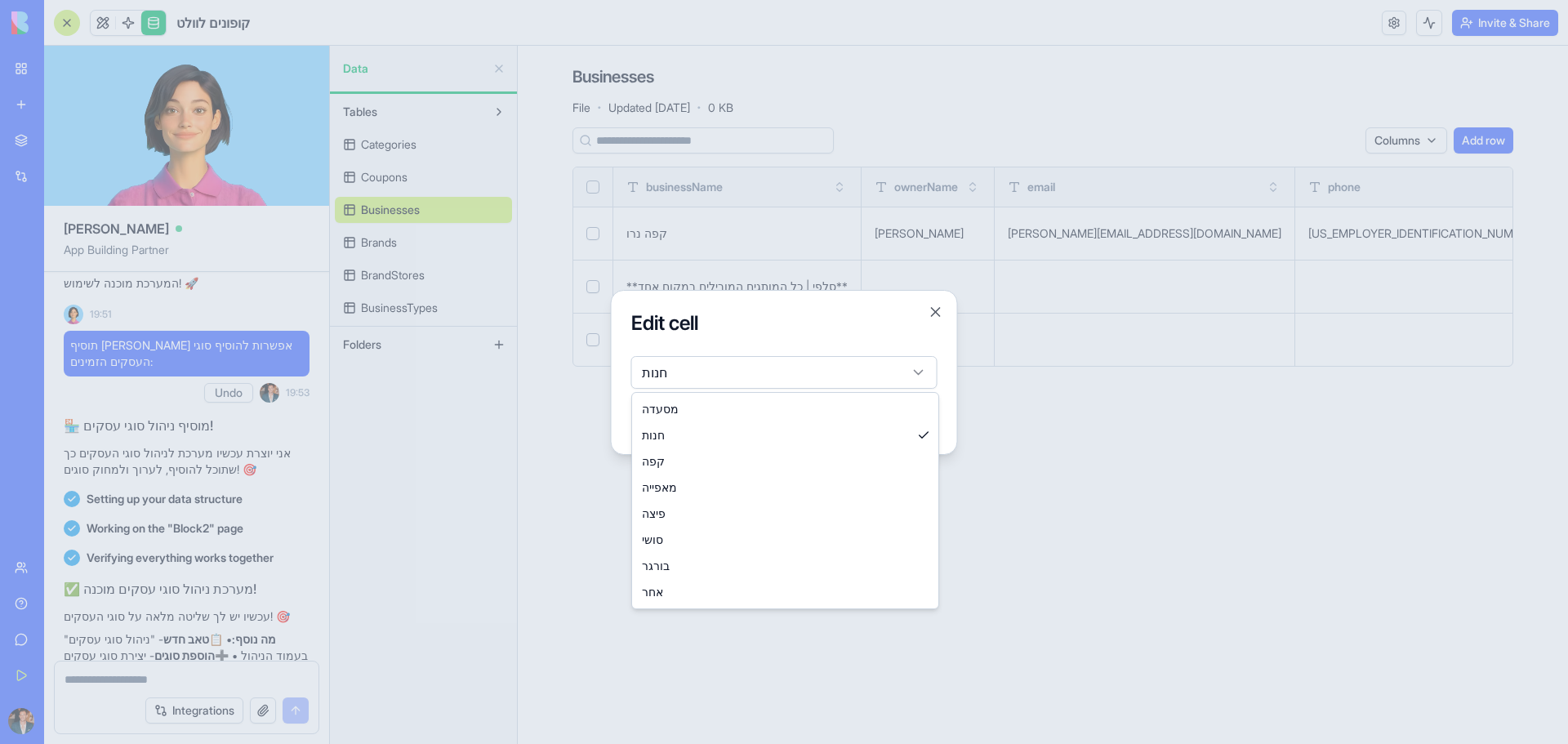
drag, startPoint x: 925, startPoint y: 408, endPoint x: 889, endPoint y: 583, distance: 178.7
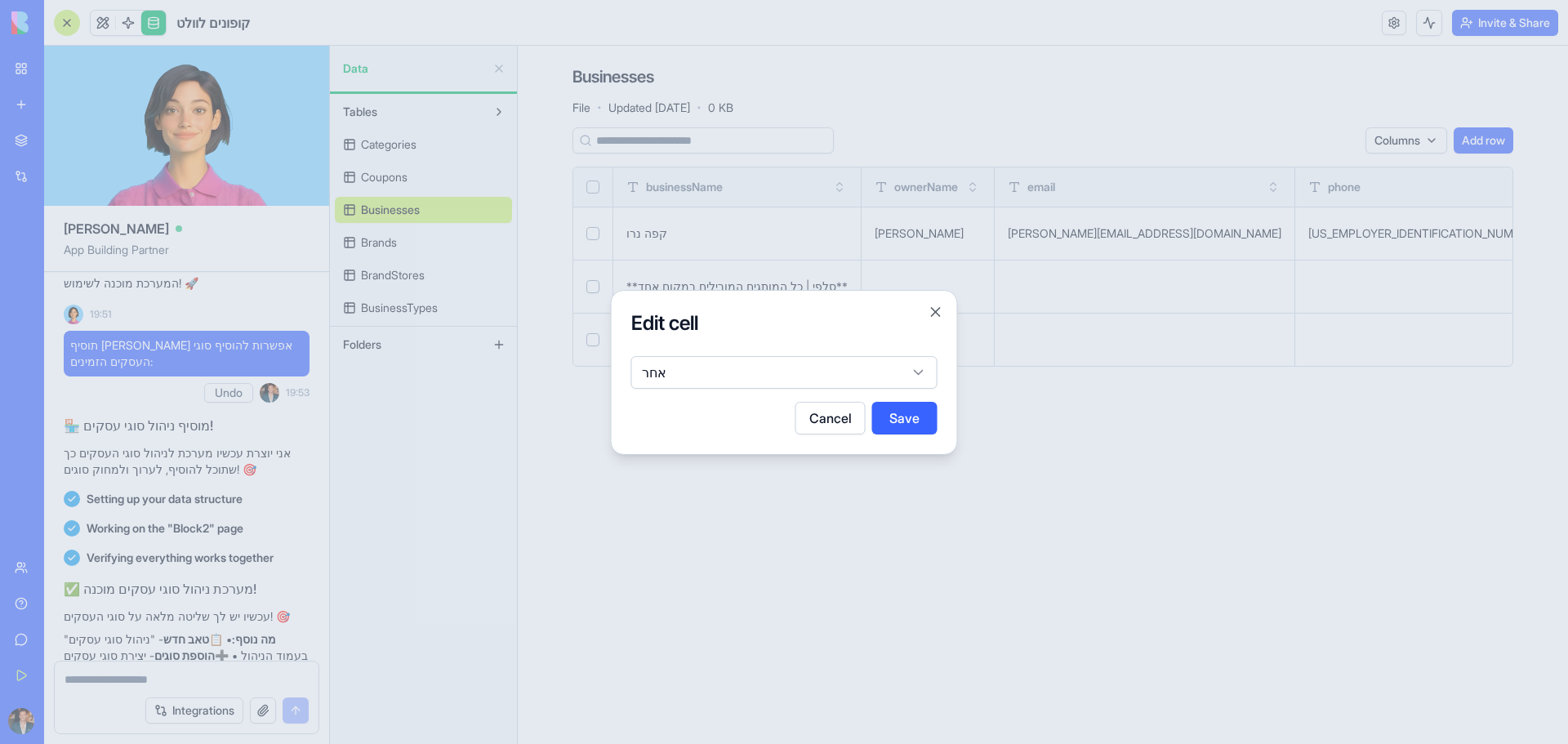
click at [829, 367] on body "BETA My Workspace New app Marketplace Integrations Recent BioPet Product Scanne…" at bounding box center [784, 372] width 1568 height 744
click at [904, 544] on div at bounding box center [784, 372] width 1568 height 744
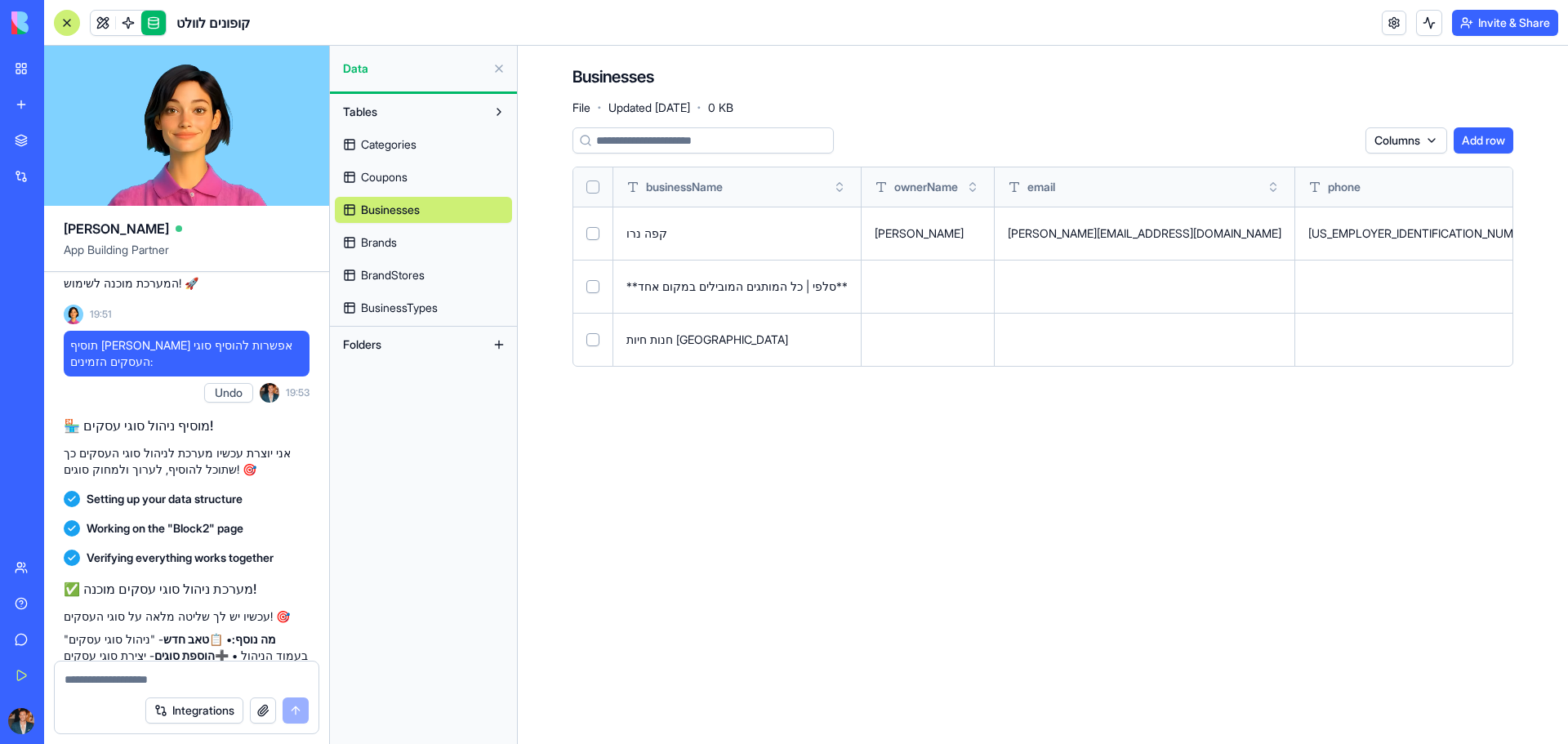
click at [412, 181] on link "Coupons" at bounding box center [423, 177] width 177 height 26
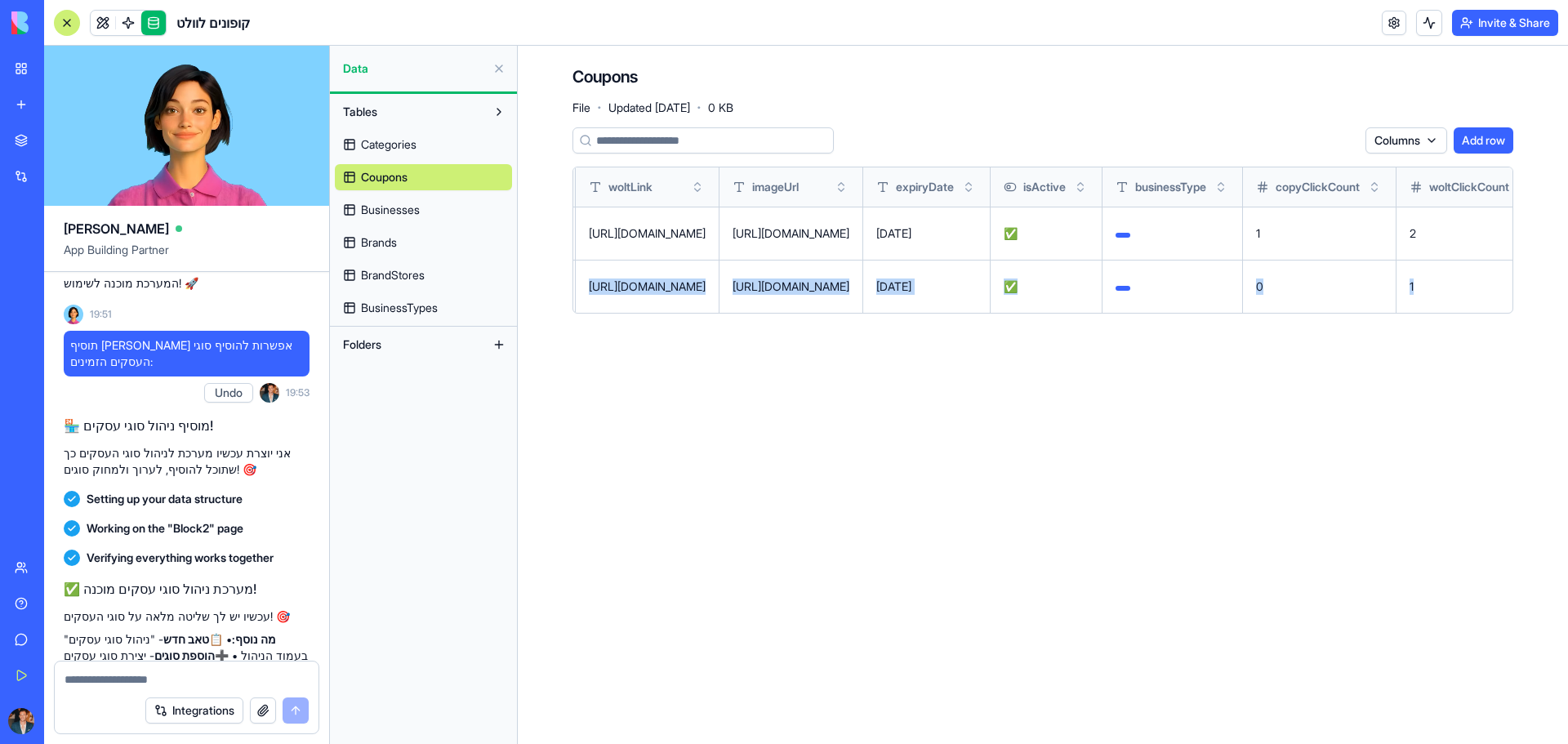
scroll to position [0, 1716]
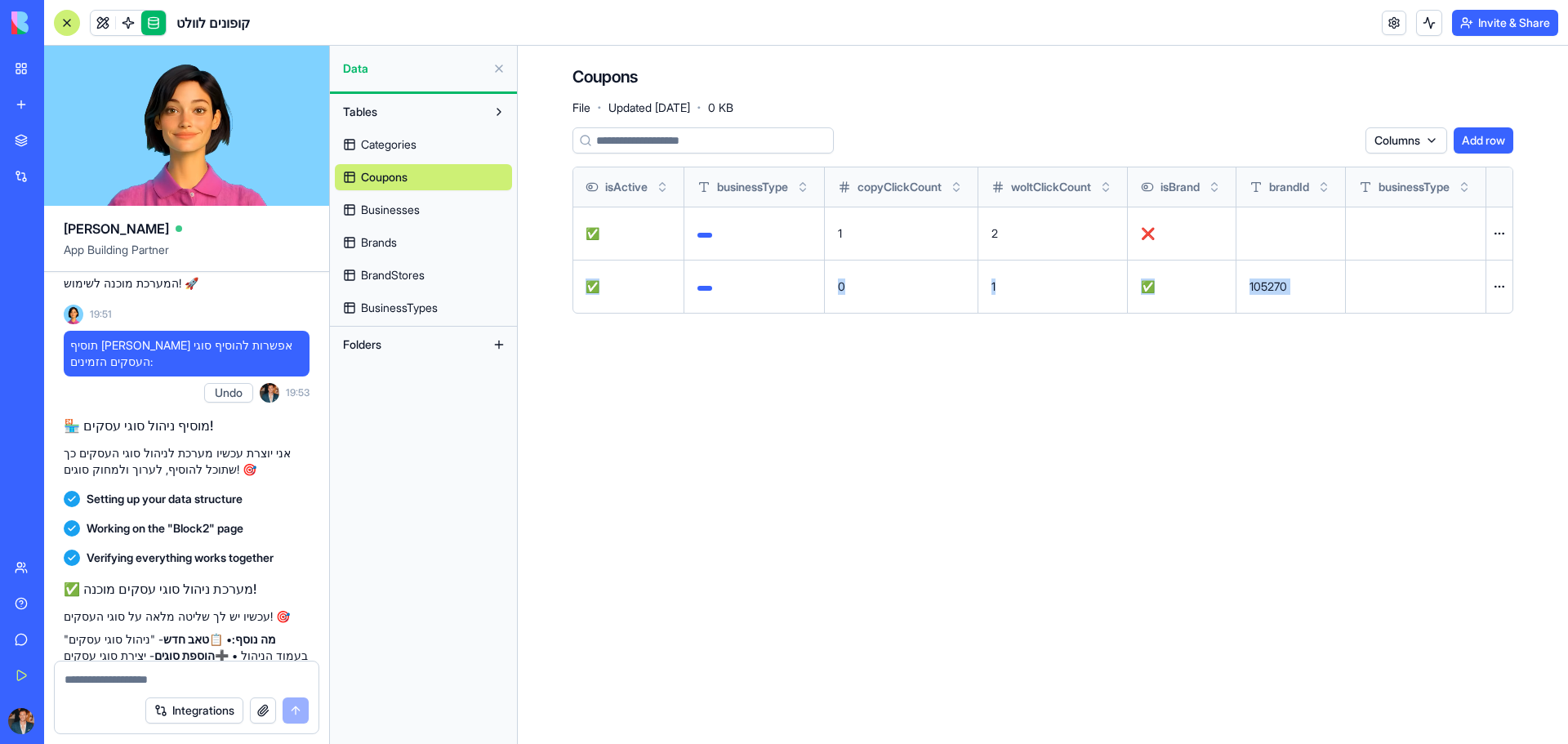
drag, startPoint x: 957, startPoint y: 285, endPoint x: 1390, endPoint y: 291, distance: 433.0
click at [1389, 290] on tr "[PERSON_NAME] כל הארץ ROYAL20 20% הנחה על מזון לחיות מחמד 68c86e819d07aadd202c9…" at bounding box center [369, 285] width 2287 height 53
click at [1476, 343] on div "Coupons File · Updated [DATE] · 0 KB Columns Add row storeName city couponCode …" at bounding box center [1043, 196] width 1045 height 300
click at [0, 0] on button at bounding box center [0, 0] width 0 height 0
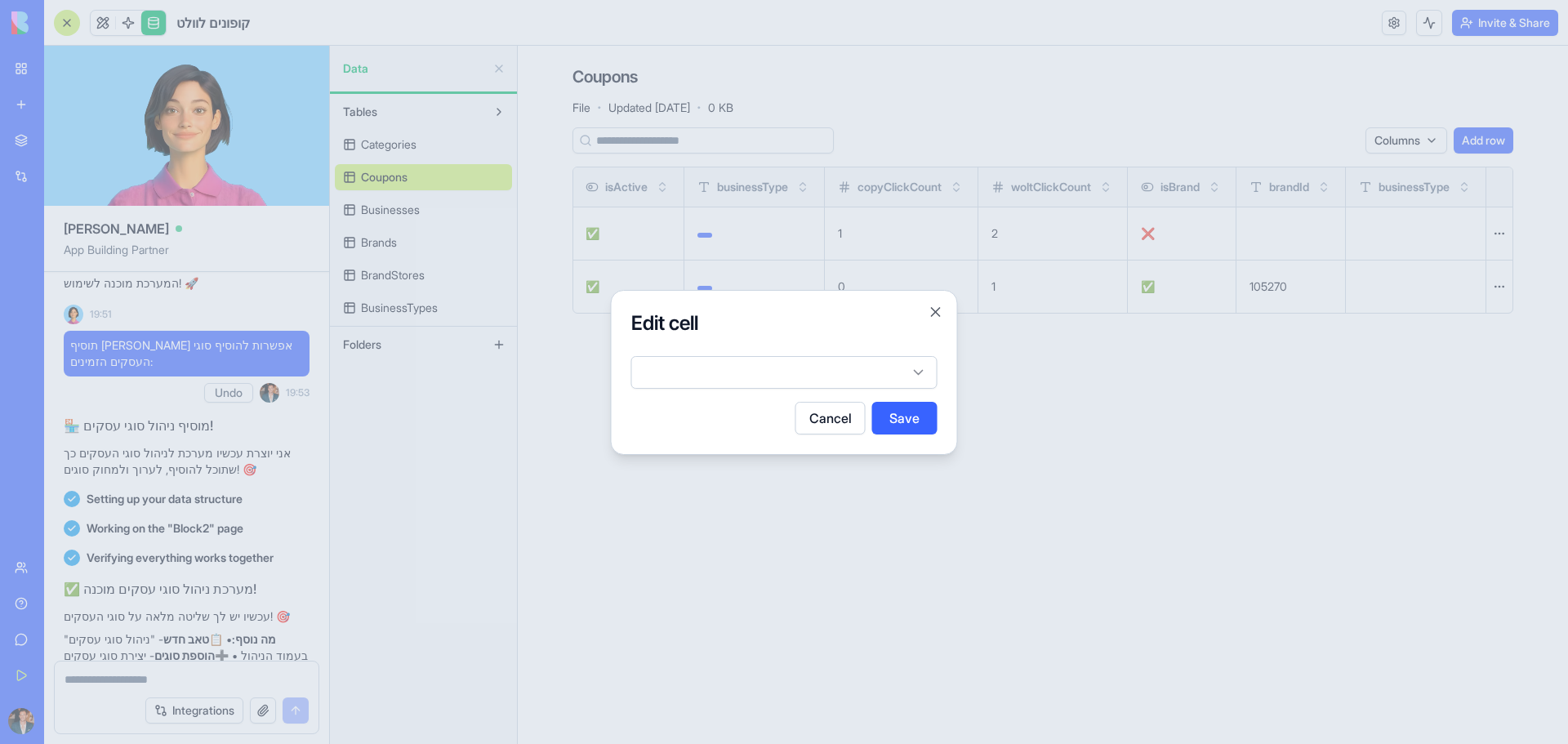
click at [863, 373] on body "BETA My Workspace New app Marketplace Integrations Recent BioPet Product Scanne…" at bounding box center [784, 372] width 1568 height 744
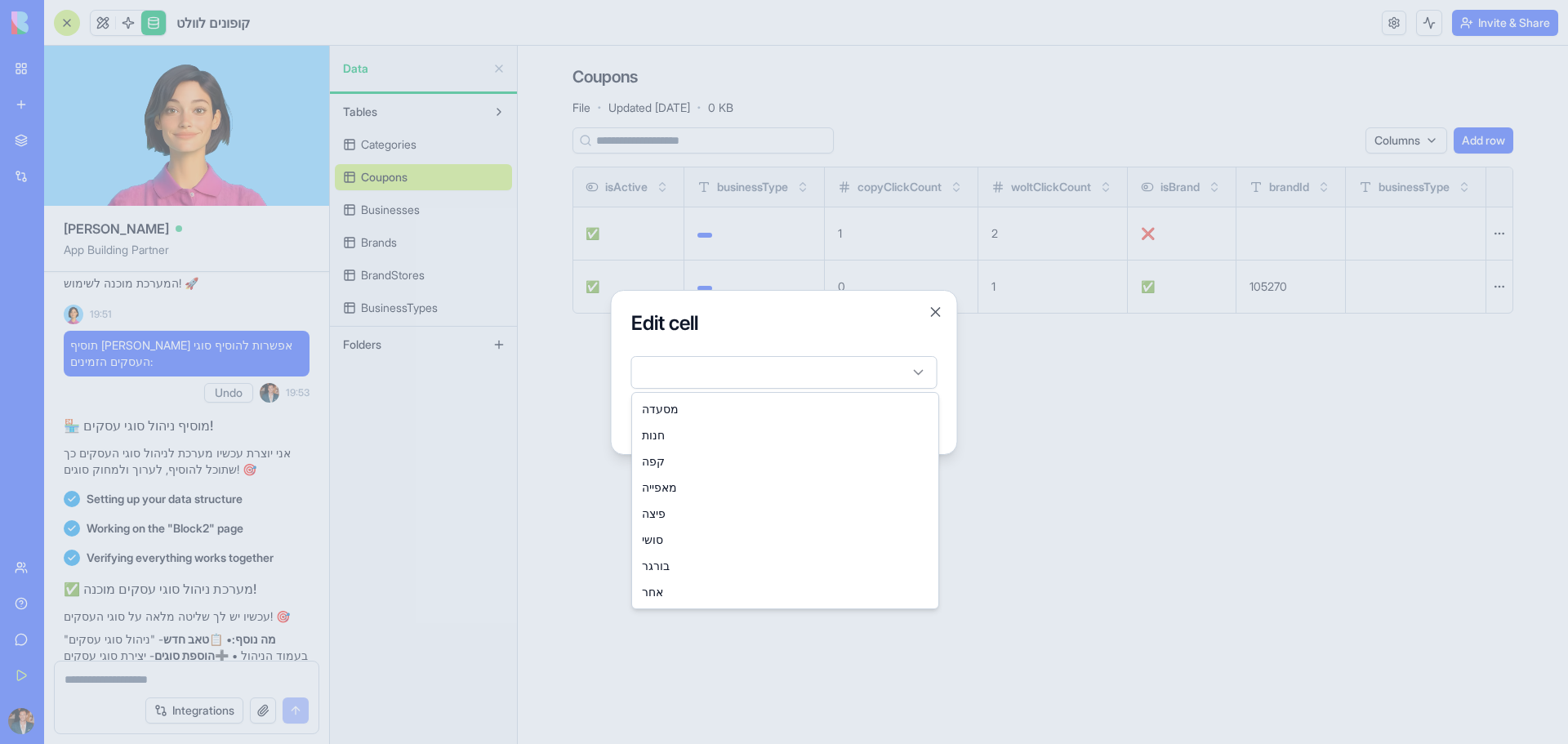
click at [616, 607] on div at bounding box center [784, 372] width 1568 height 744
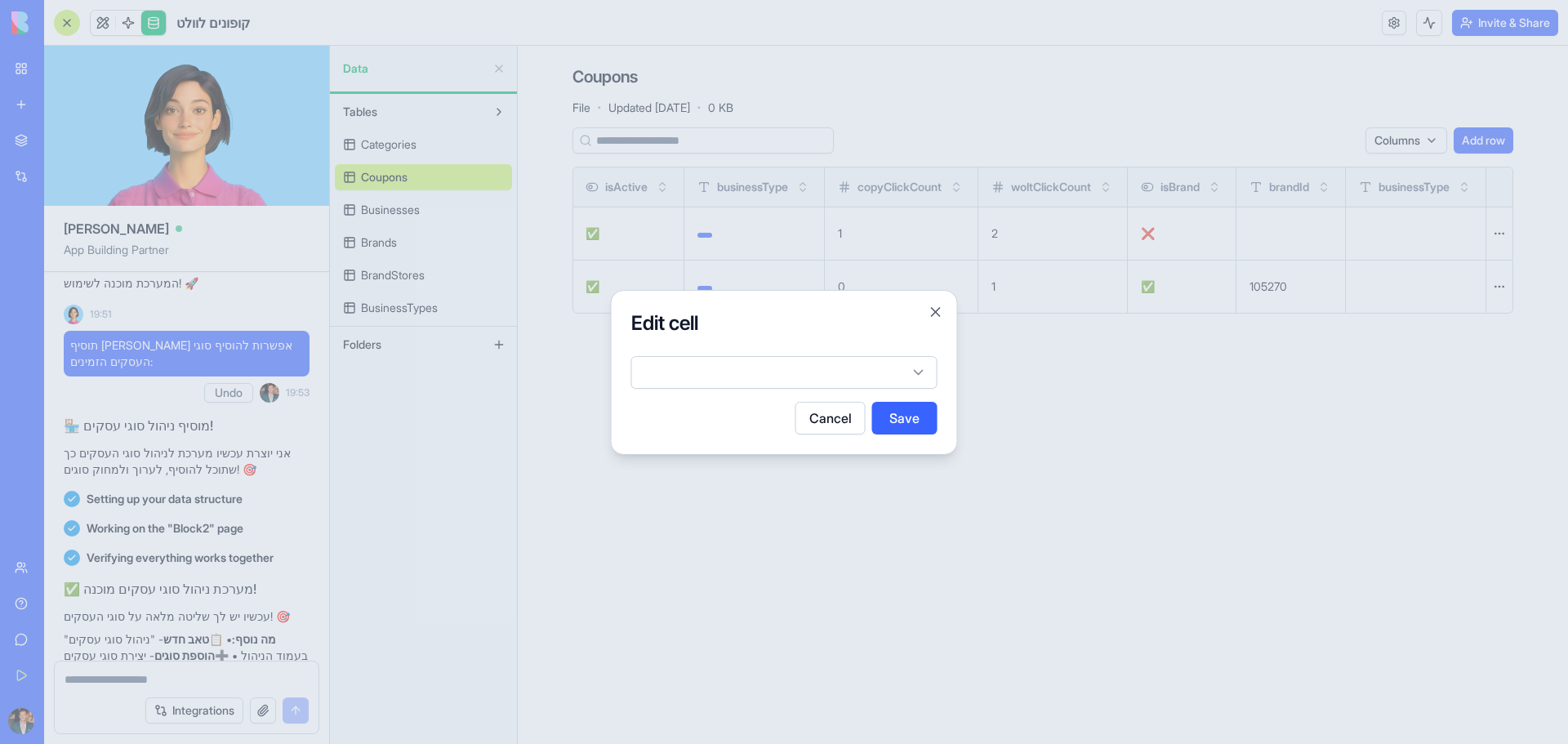
click at [193, 594] on div at bounding box center [784, 372] width 1568 height 744
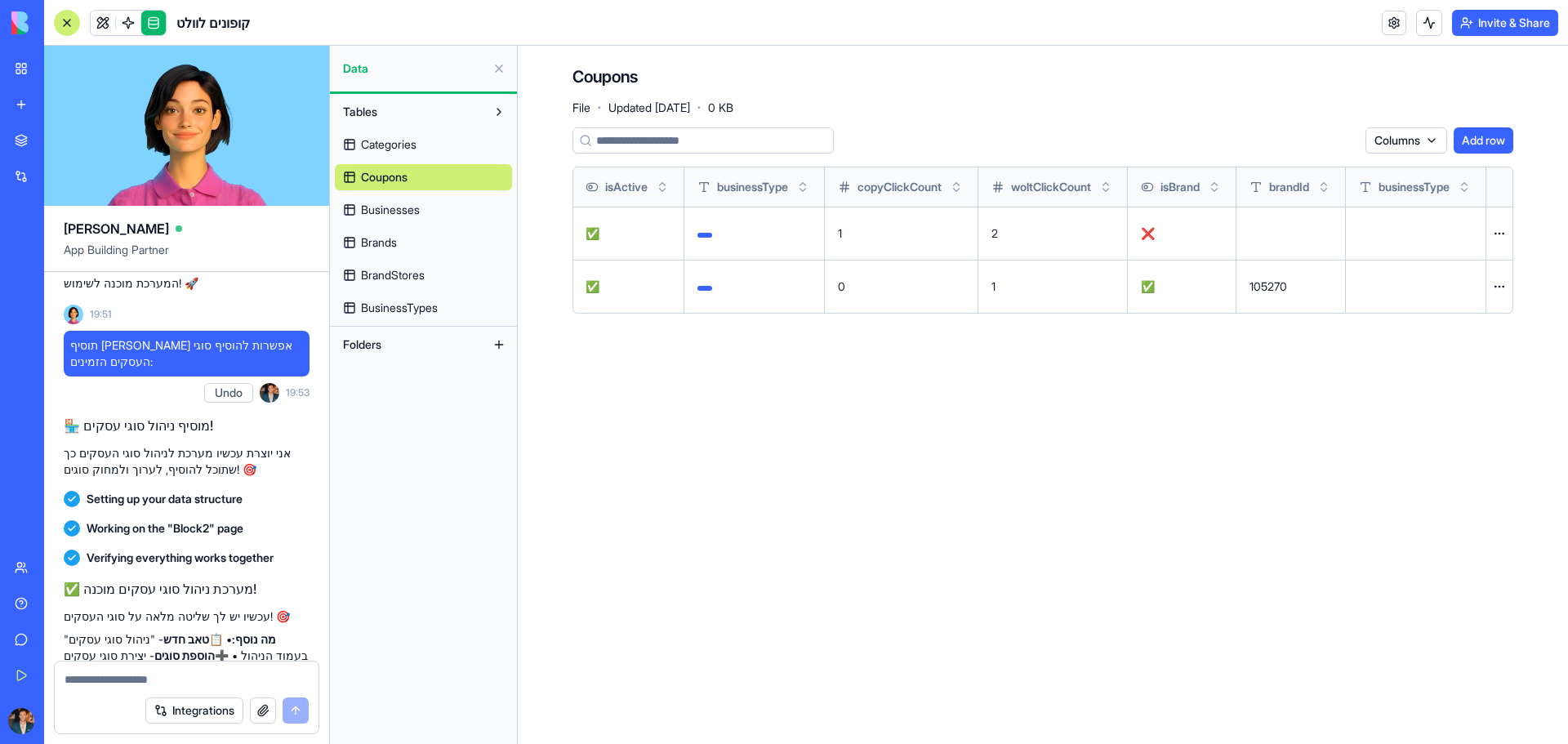
click at [442, 305] on link "BusinessTypes" at bounding box center [423, 307] width 177 height 26
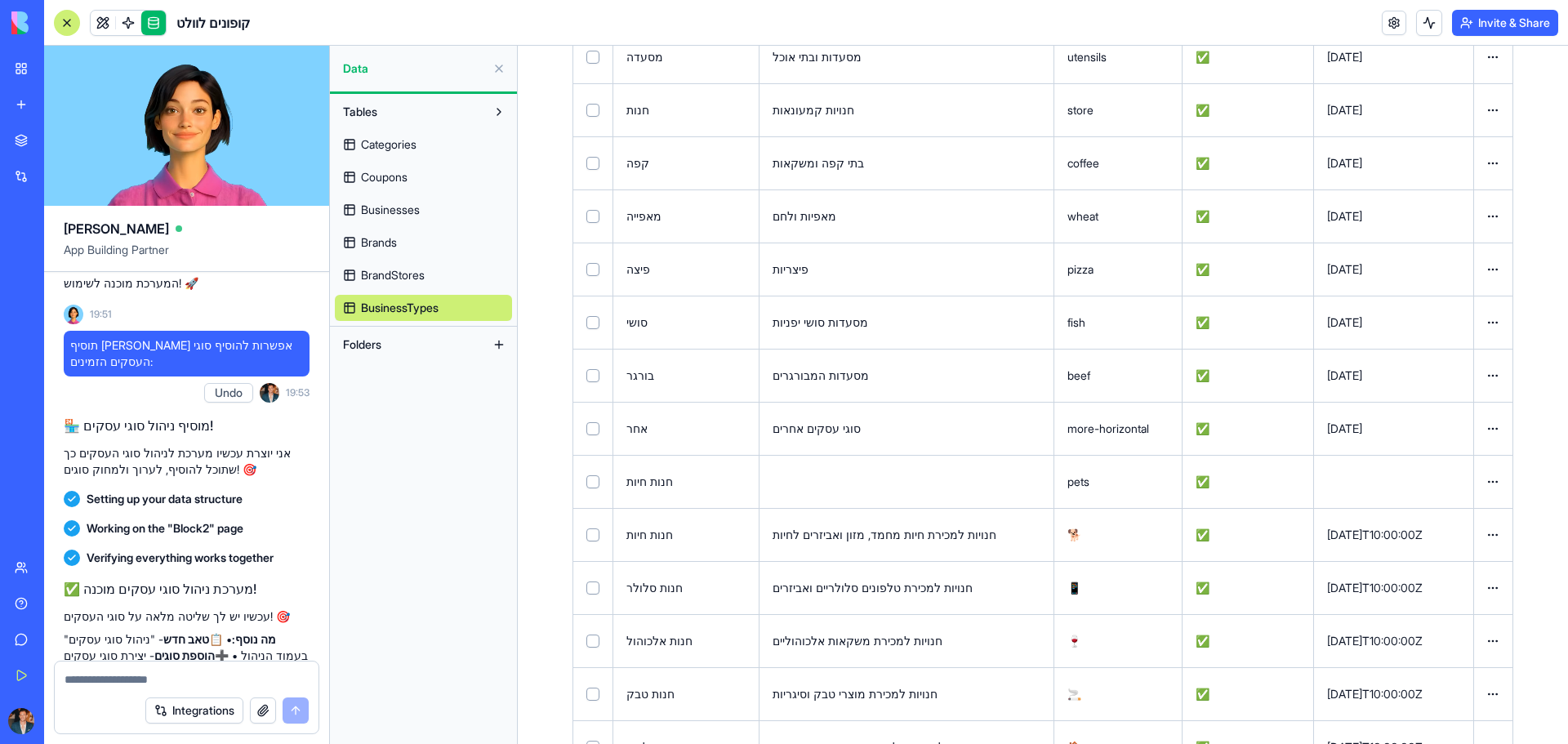
scroll to position [239, 0]
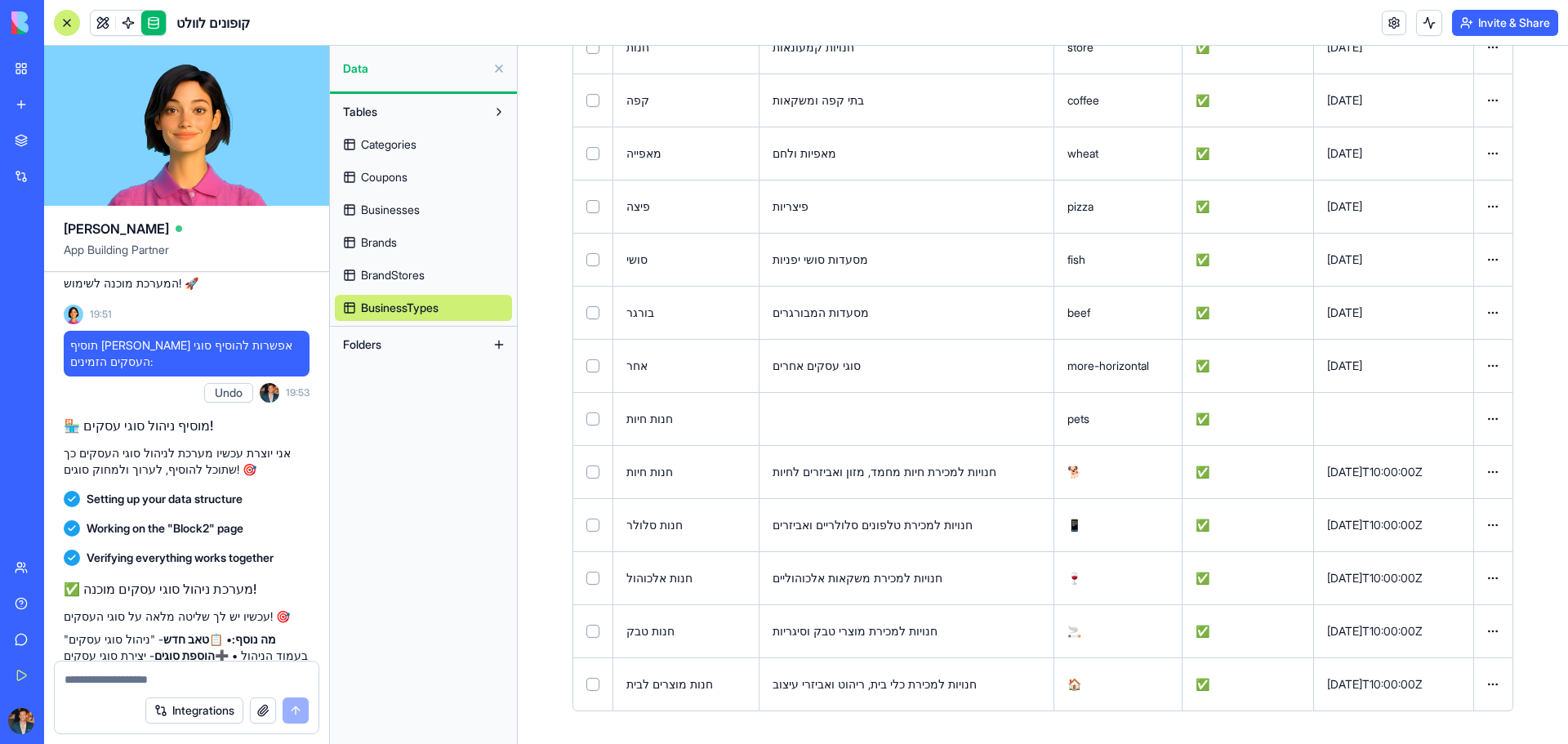
click at [1483, 418] on html "BETA My Workspace New app Marketplace Integrations Recent BioPet Product Scanne…" at bounding box center [784, 372] width 1568 height 744
click at [1439, 441] on div "Delete" at bounding box center [1443, 452] width 96 height 26
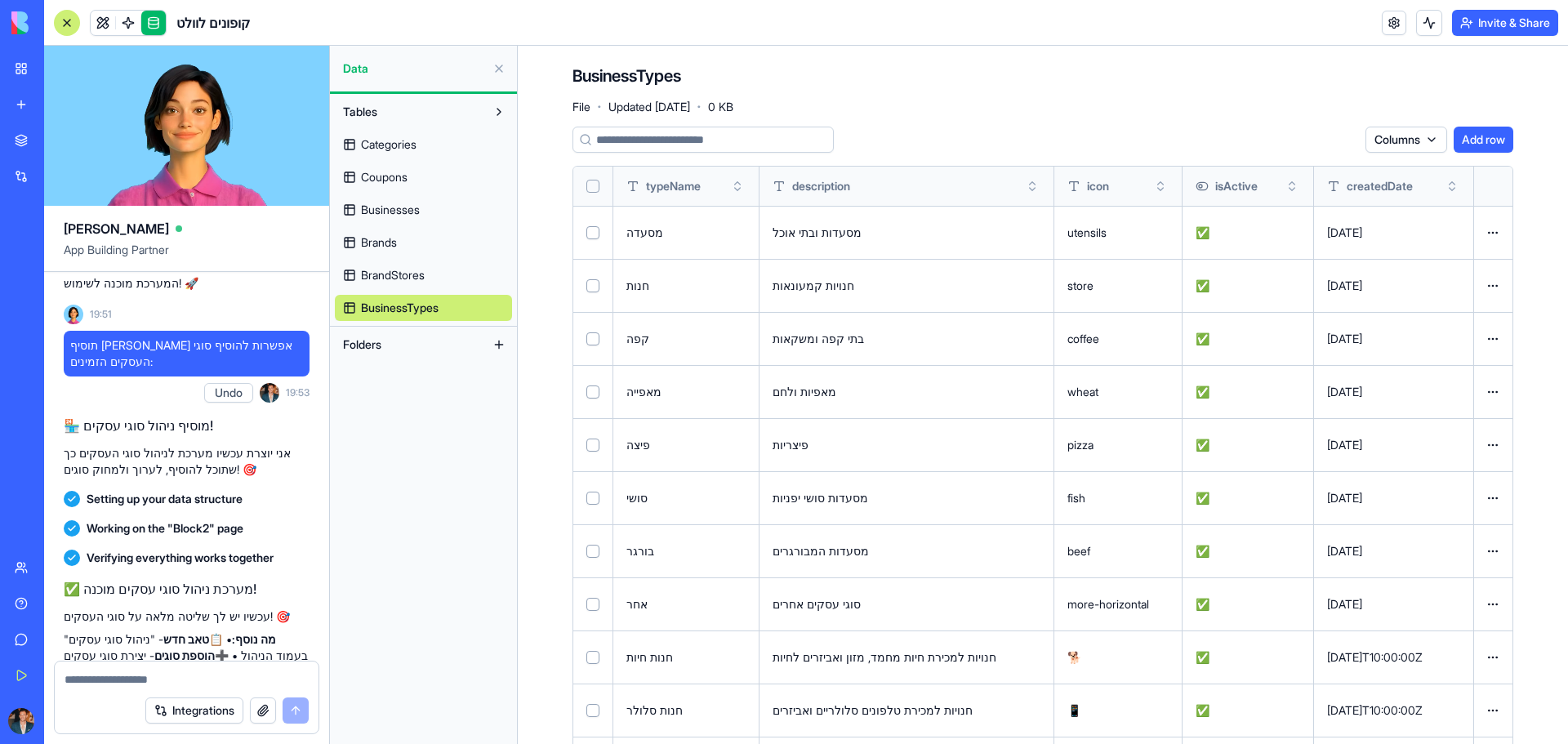
scroll to position [0, 0]
click at [126, 678] on textarea at bounding box center [187, 680] width 244 height 17
type textarea "**********"
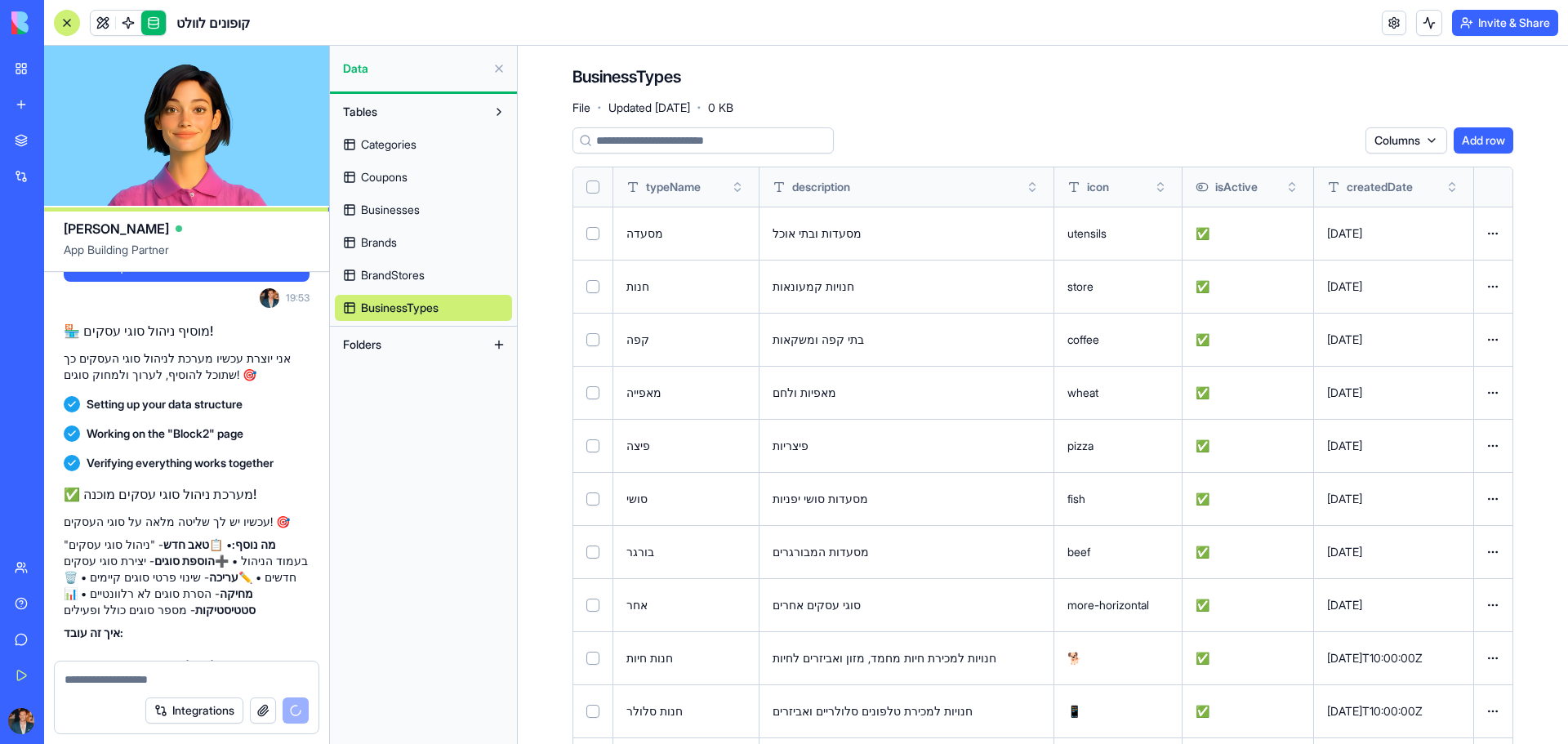
scroll to position [7720, 0]
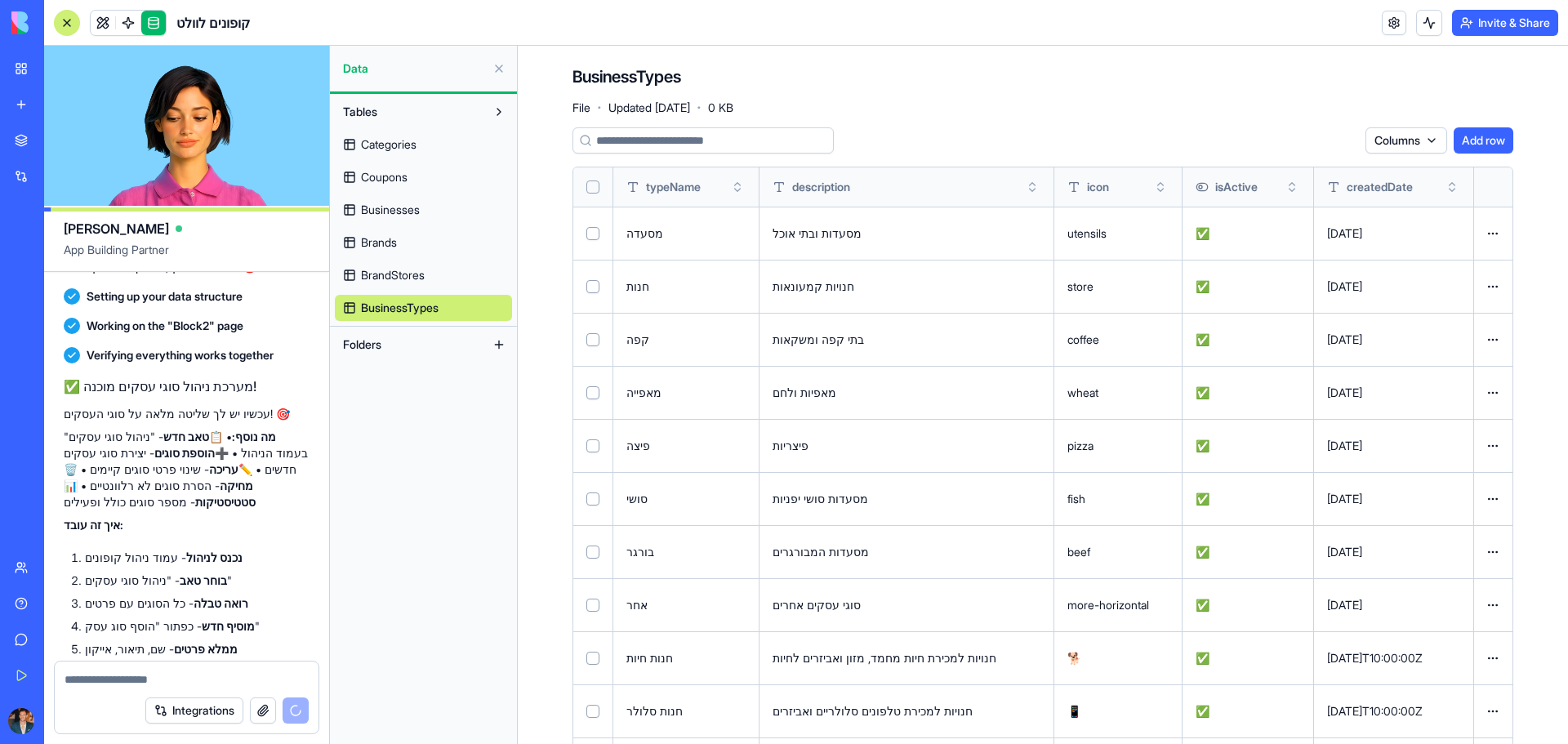
click at [438, 287] on link "BrandStores" at bounding box center [423, 275] width 177 height 26
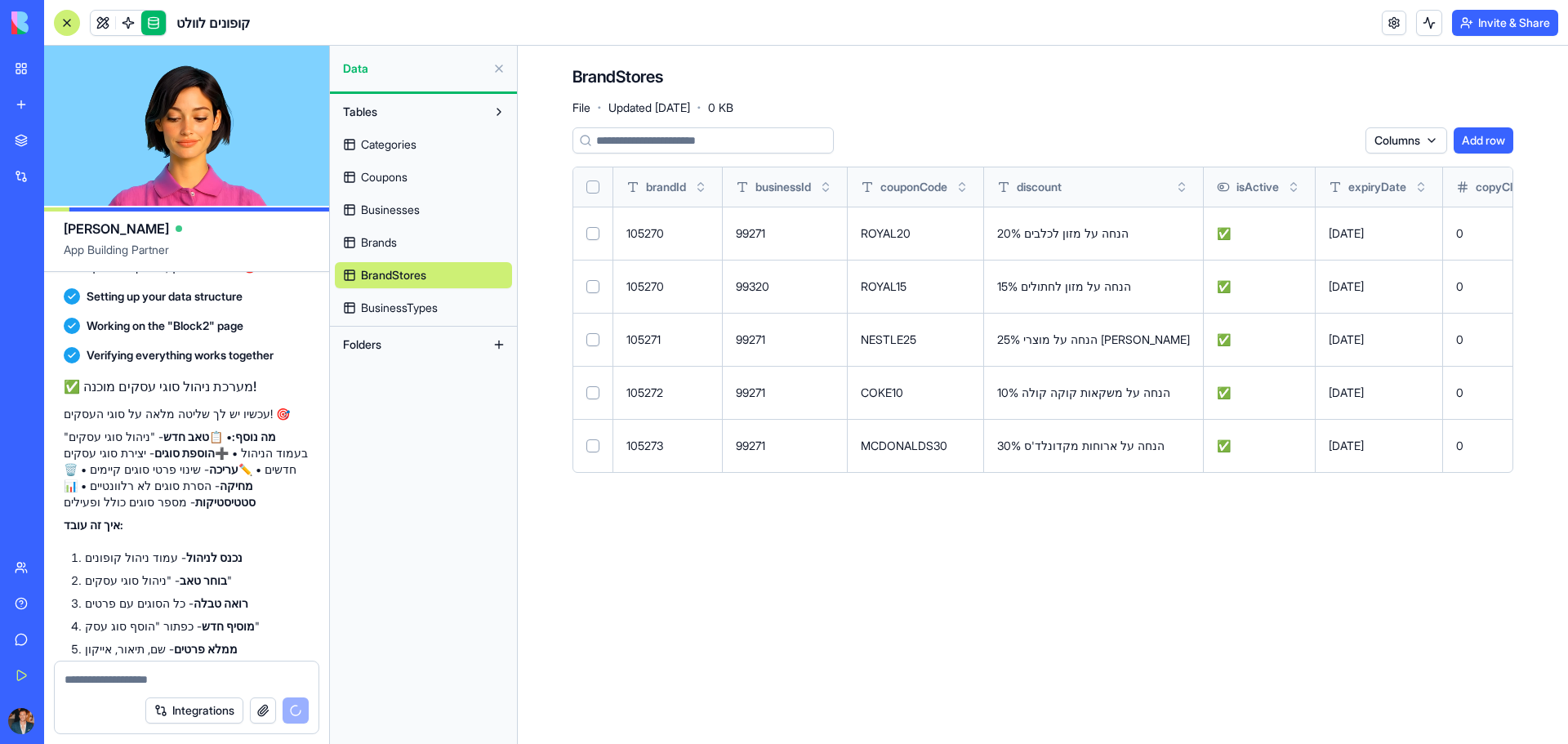
drag, startPoint x: 1165, startPoint y: 475, endPoint x: 1084, endPoint y: 580, distance: 132.6
click at [1084, 580] on main "BrandStores File · Updated [DATE] · 0 KB Columns Add row brandId businessId cou…" at bounding box center [1043, 395] width 1050 height 698
click at [1048, 614] on main "BrandStores File · Updated [DATE] · 0 KB Columns Add row brandId businessId cou…" at bounding box center [1043, 395] width 1050 height 698
click at [396, 243] on span "Brands" at bounding box center [378, 243] width 36 height 17
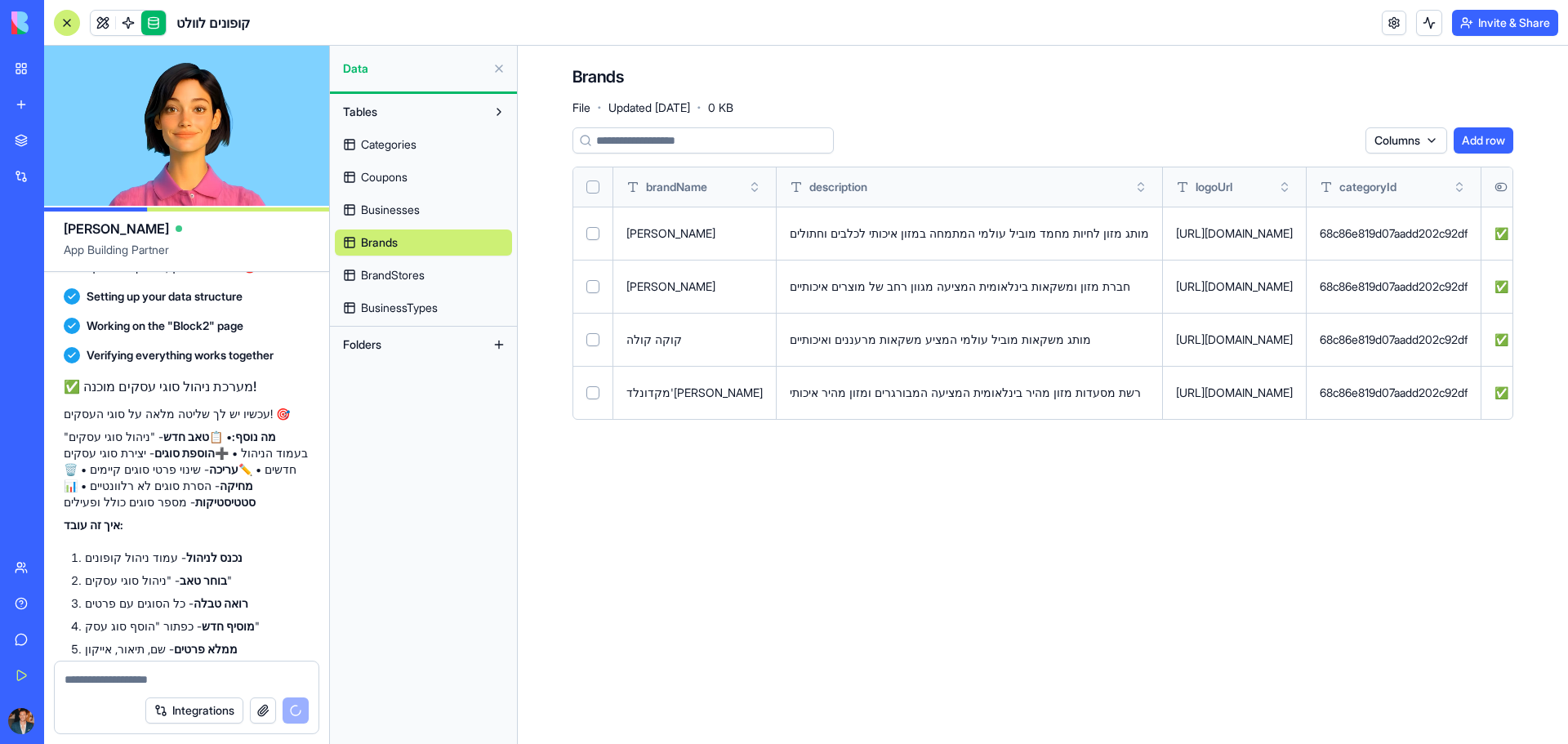
click at [420, 211] on span "Businesses" at bounding box center [390, 210] width 59 height 17
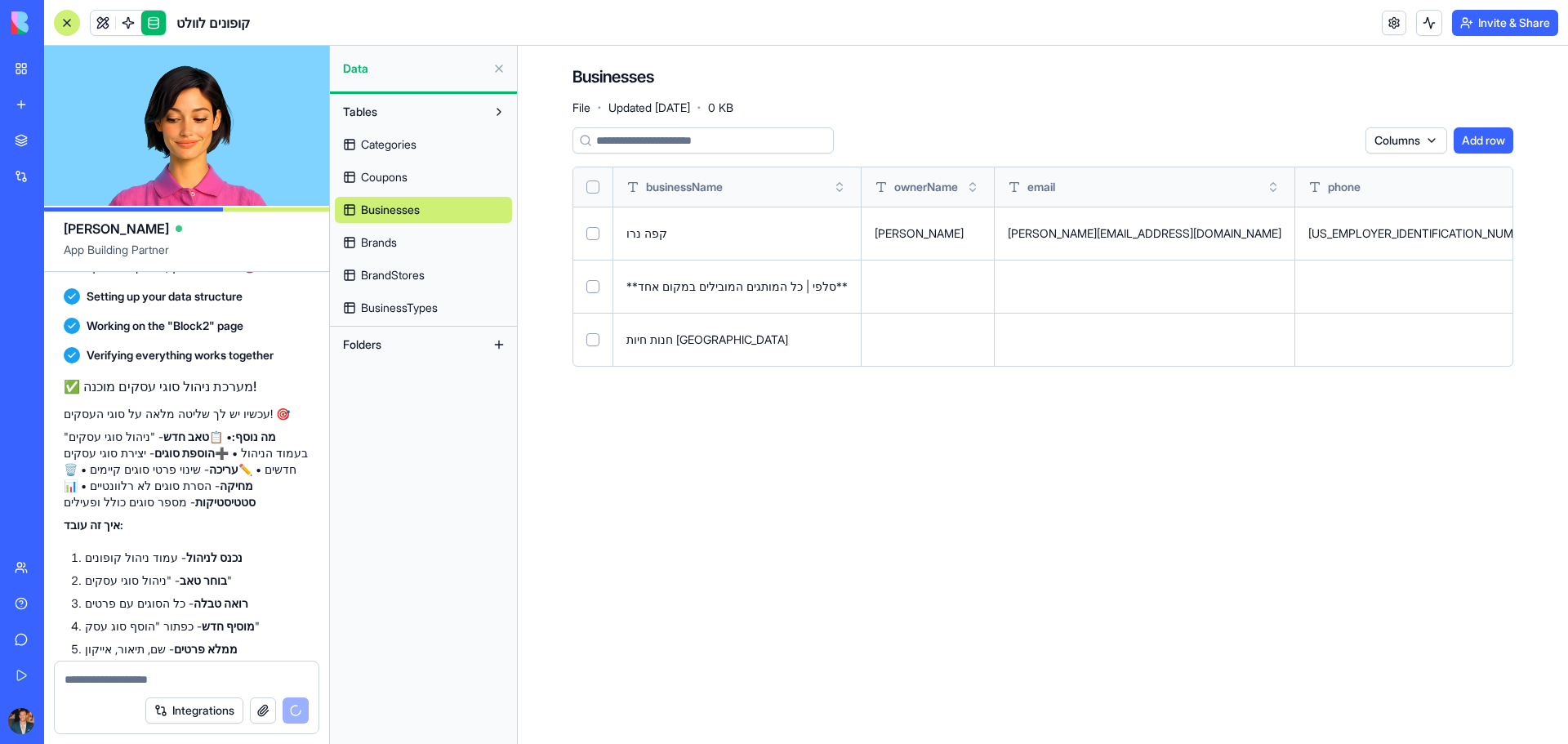
click at [0, 0] on button at bounding box center [0, 0] width 0 height 0
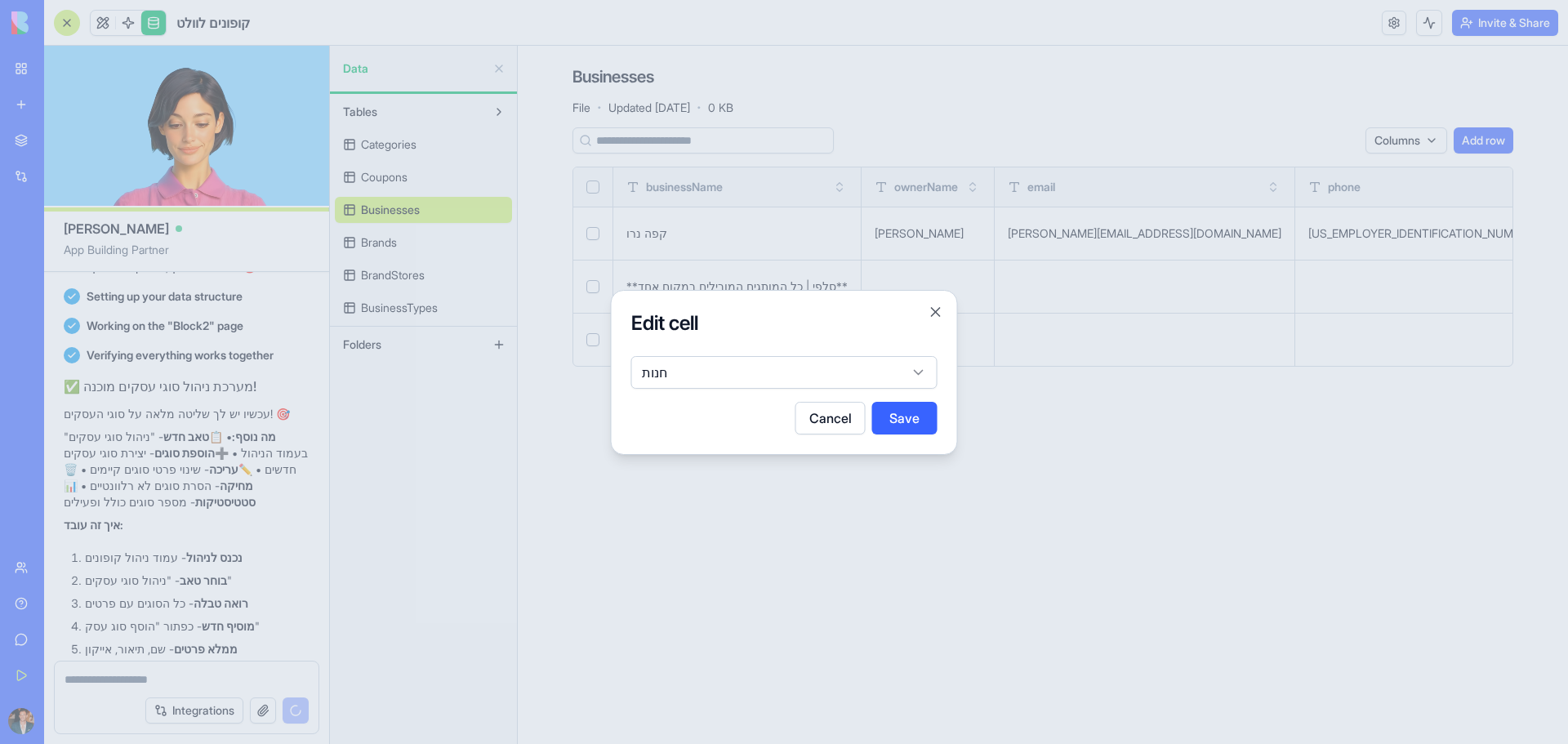
click at [753, 365] on body "BETA My Workspace New app Marketplace Integrations Recent BioPet Product Scanne…" at bounding box center [784, 372] width 1568 height 744
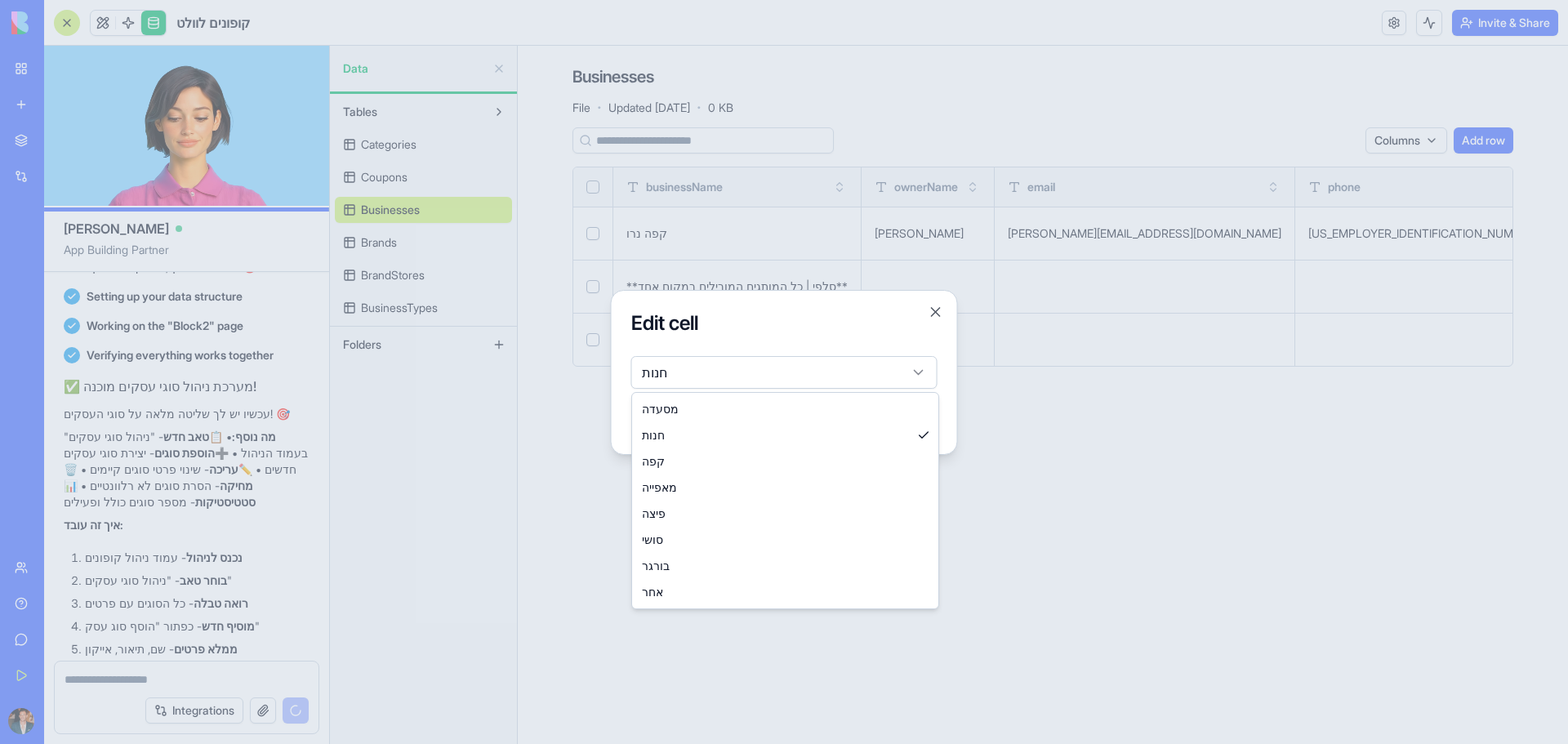
click at [1104, 549] on div at bounding box center [784, 372] width 1568 height 744
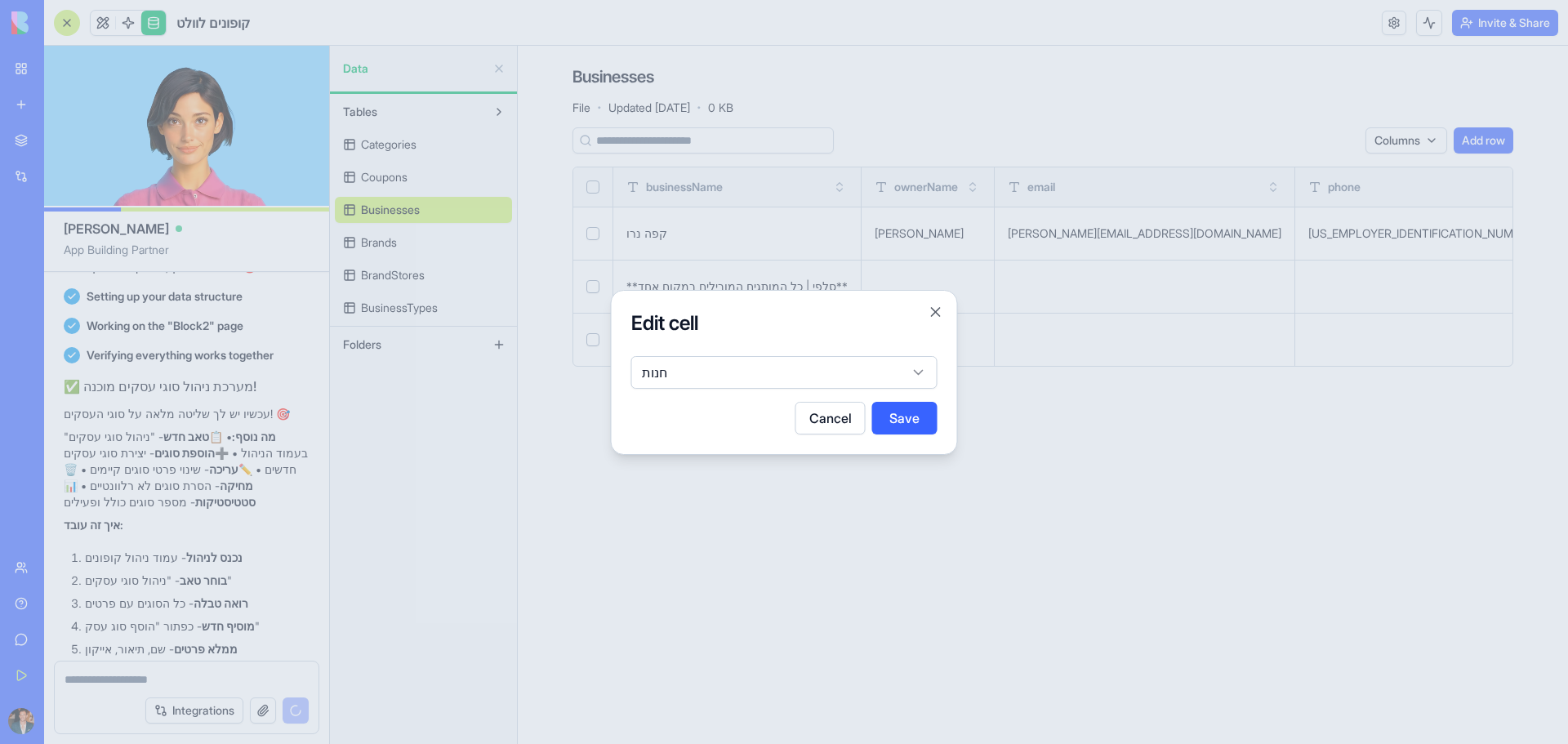
click at [1104, 549] on div at bounding box center [784, 372] width 1568 height 744
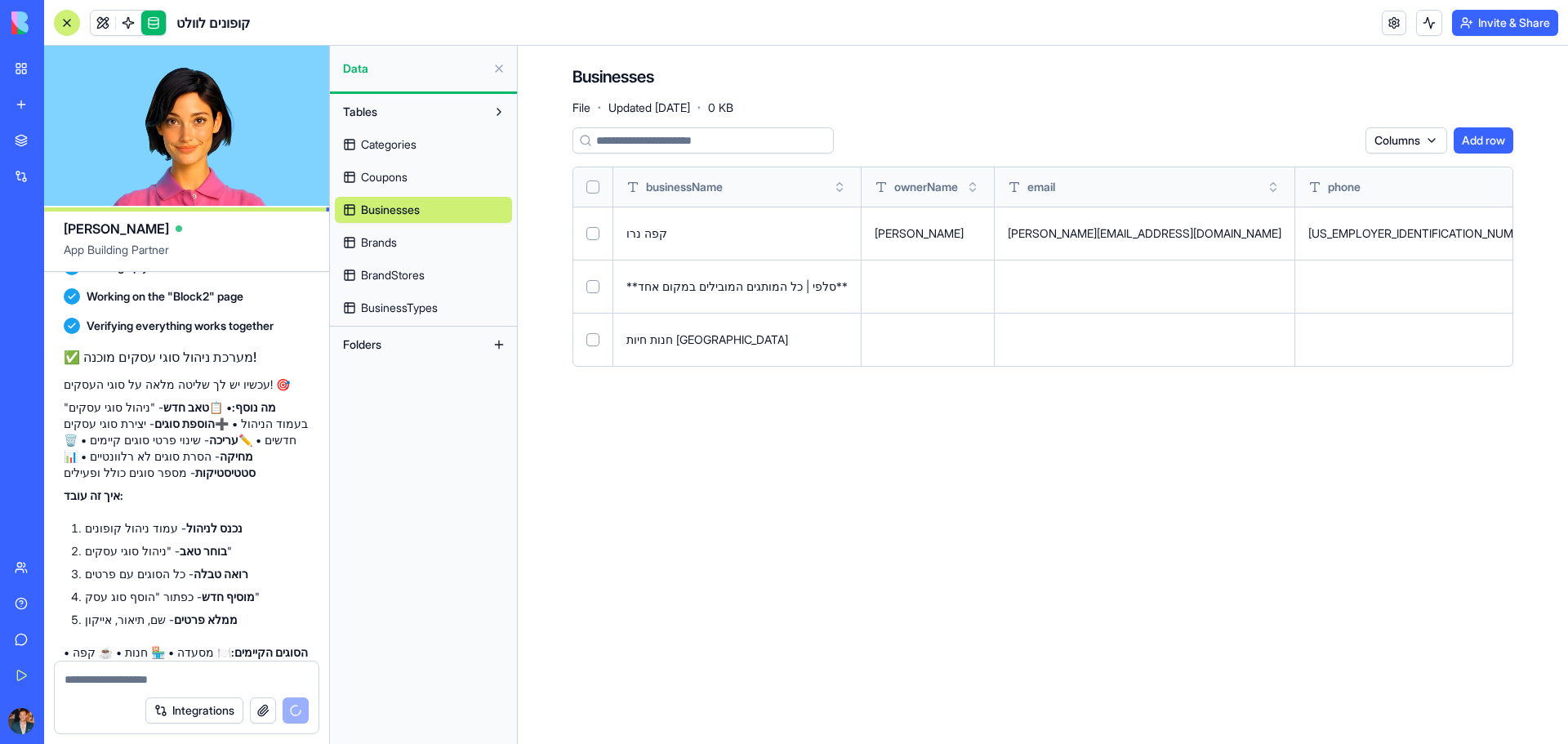
scroll to position [7992, 0]
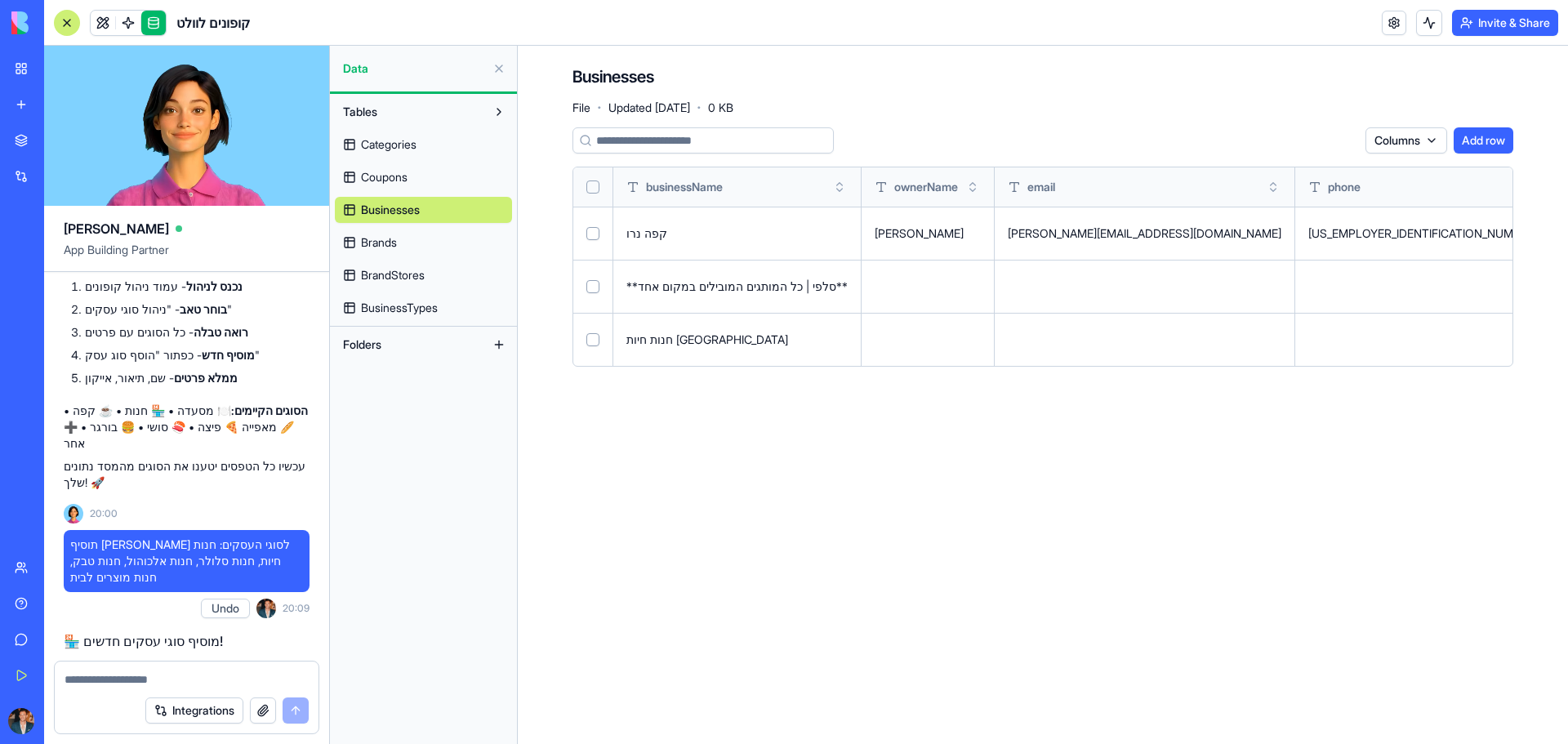
click at [0, 0] on button at bounding box center [0, 0] width 0 height 0
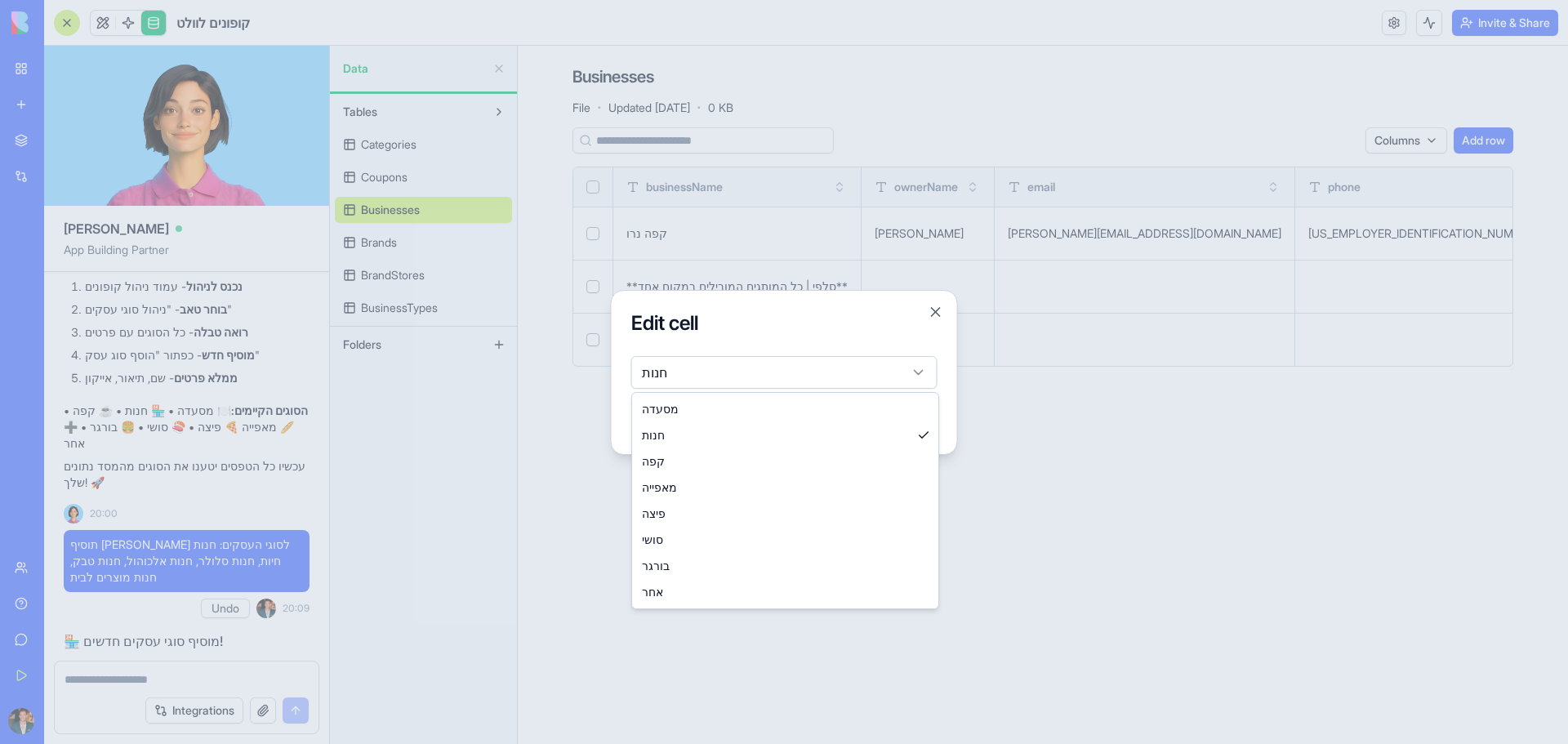
click at [802, 385] on body "BETA My Workspace New app Marketplace Integrations Recent BioPet Product Scanne…" at bounding box center [784, 372] width 1568 height 744
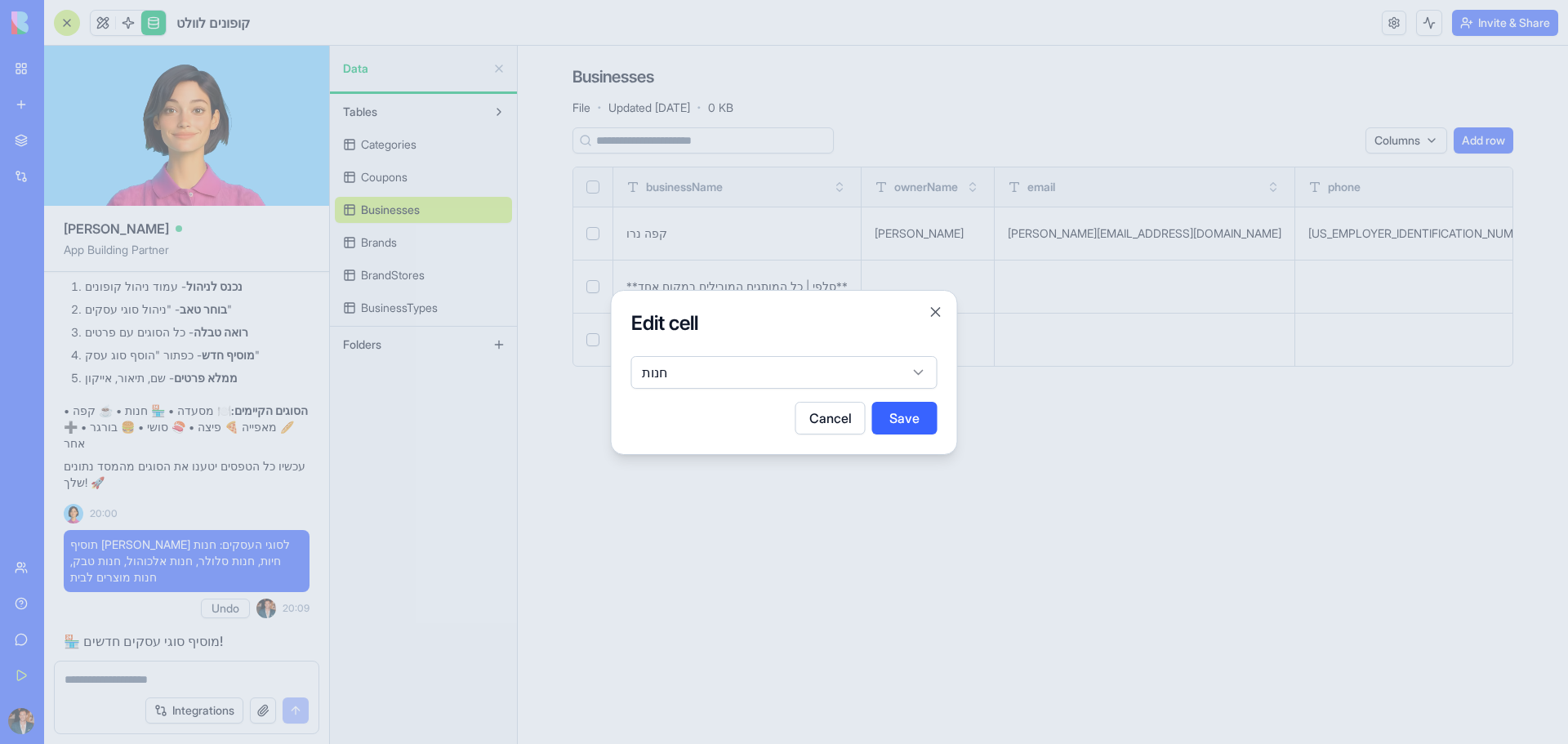
click at [560, 627] on div at bounding box center [784, 372] width 1568 height 744
click at [676, 522] on div at bounding box center [784, 372] width 1568 height 744
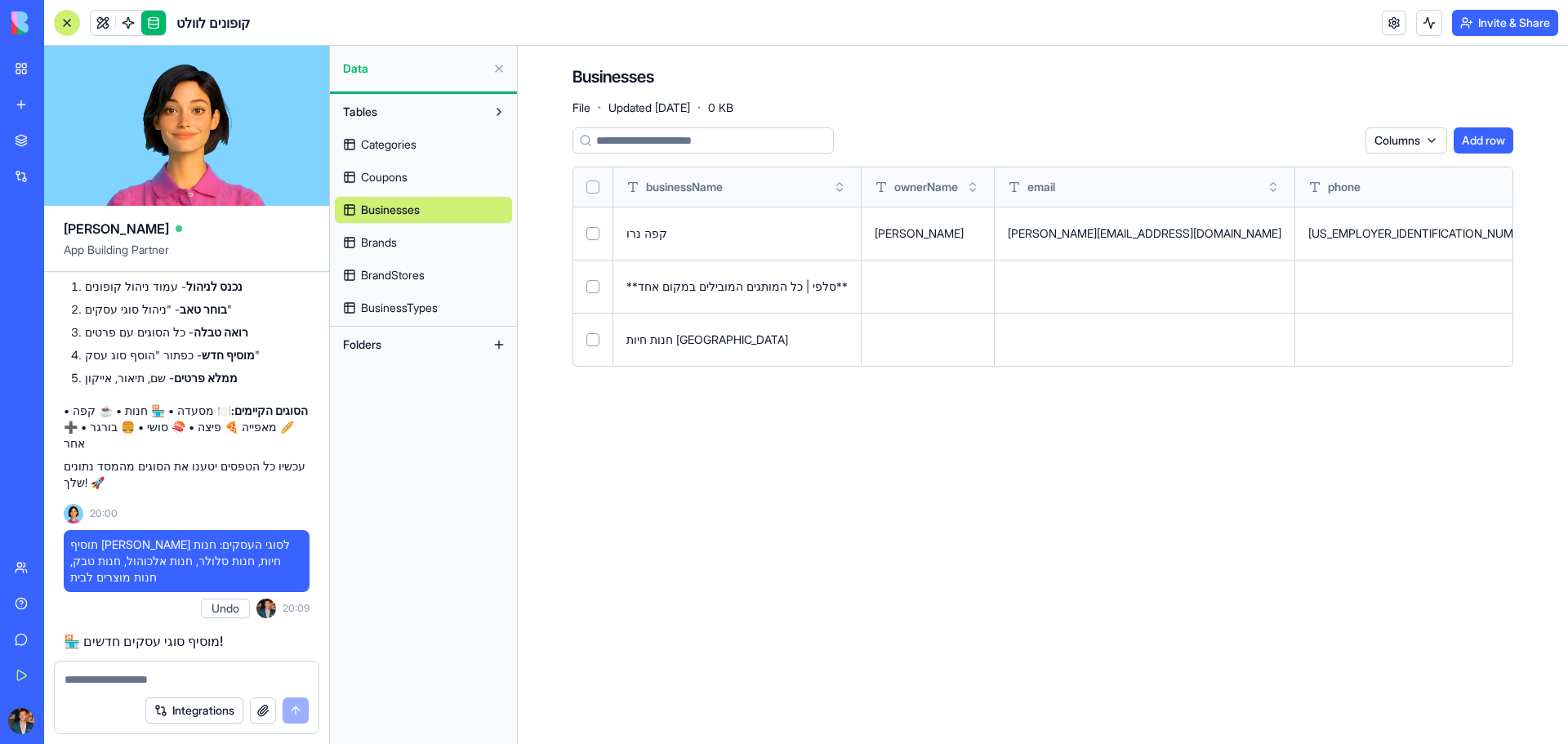
click at [372, 182] on span "Coupons" at bounding box center [384, 177] width 47 height 17
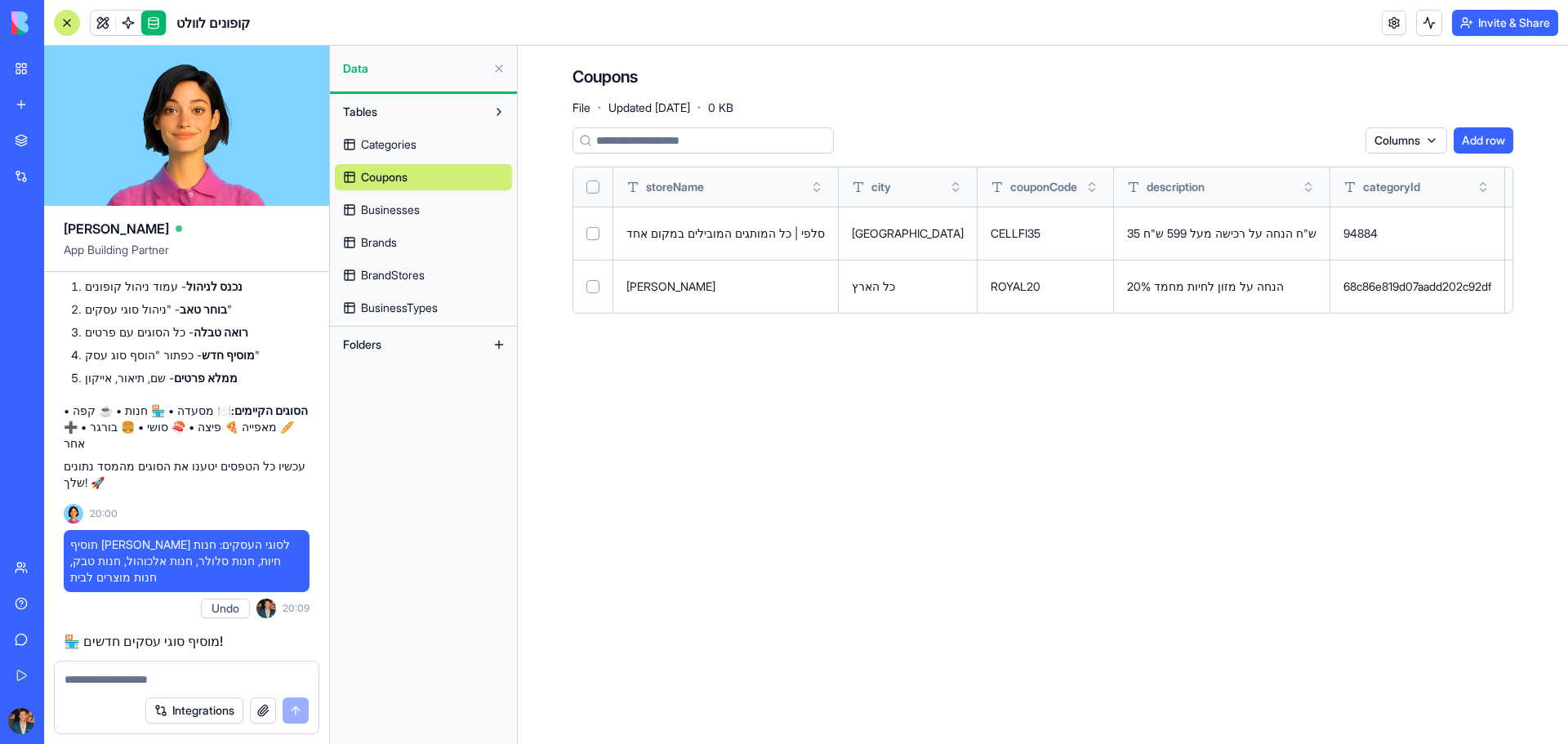
click at [423, 268] on span "BrandStores" at bounding box center [392, 275] width 64 height 17
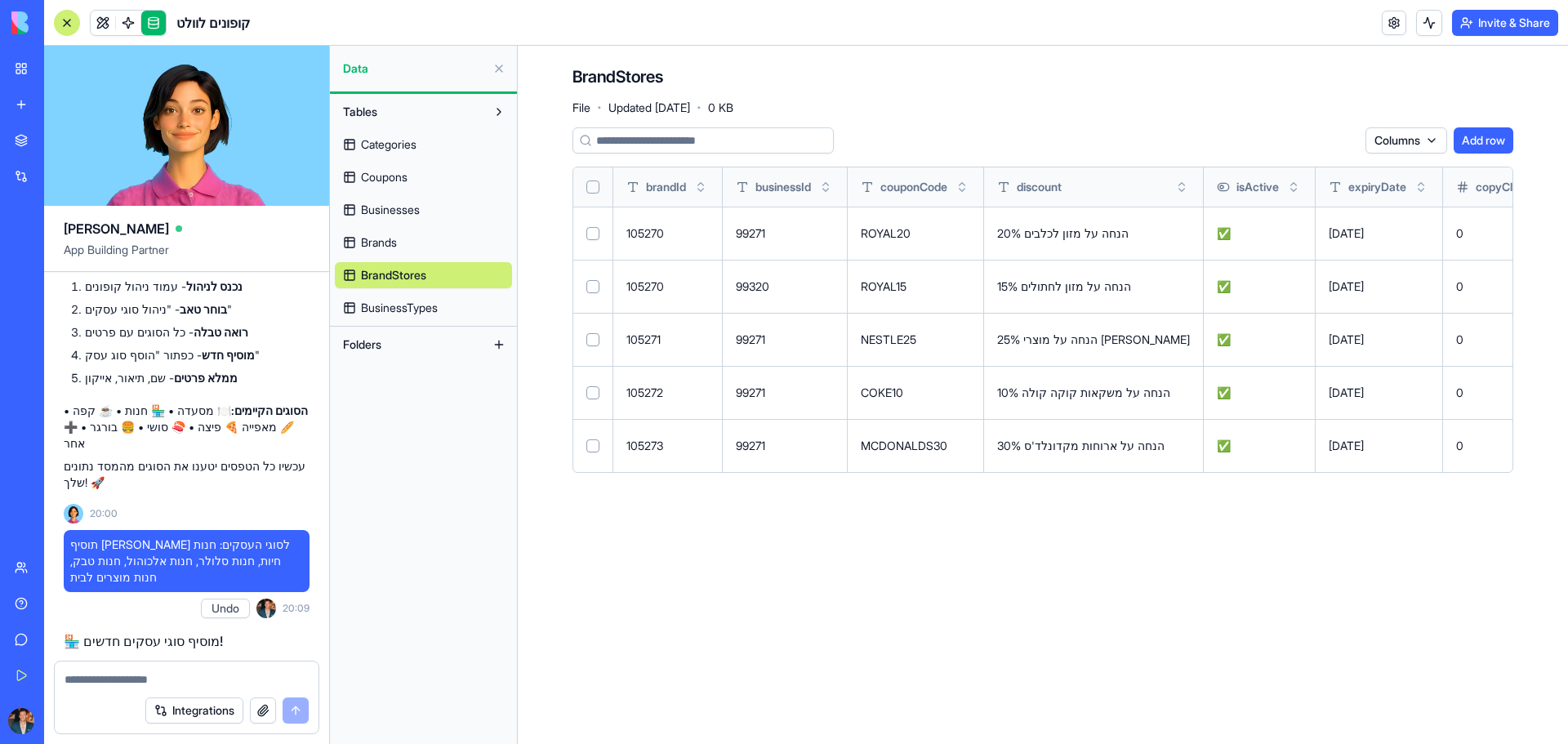
click at [382, 171] on span "Coupons" at bounding box center [384, 177] width 47 height 17
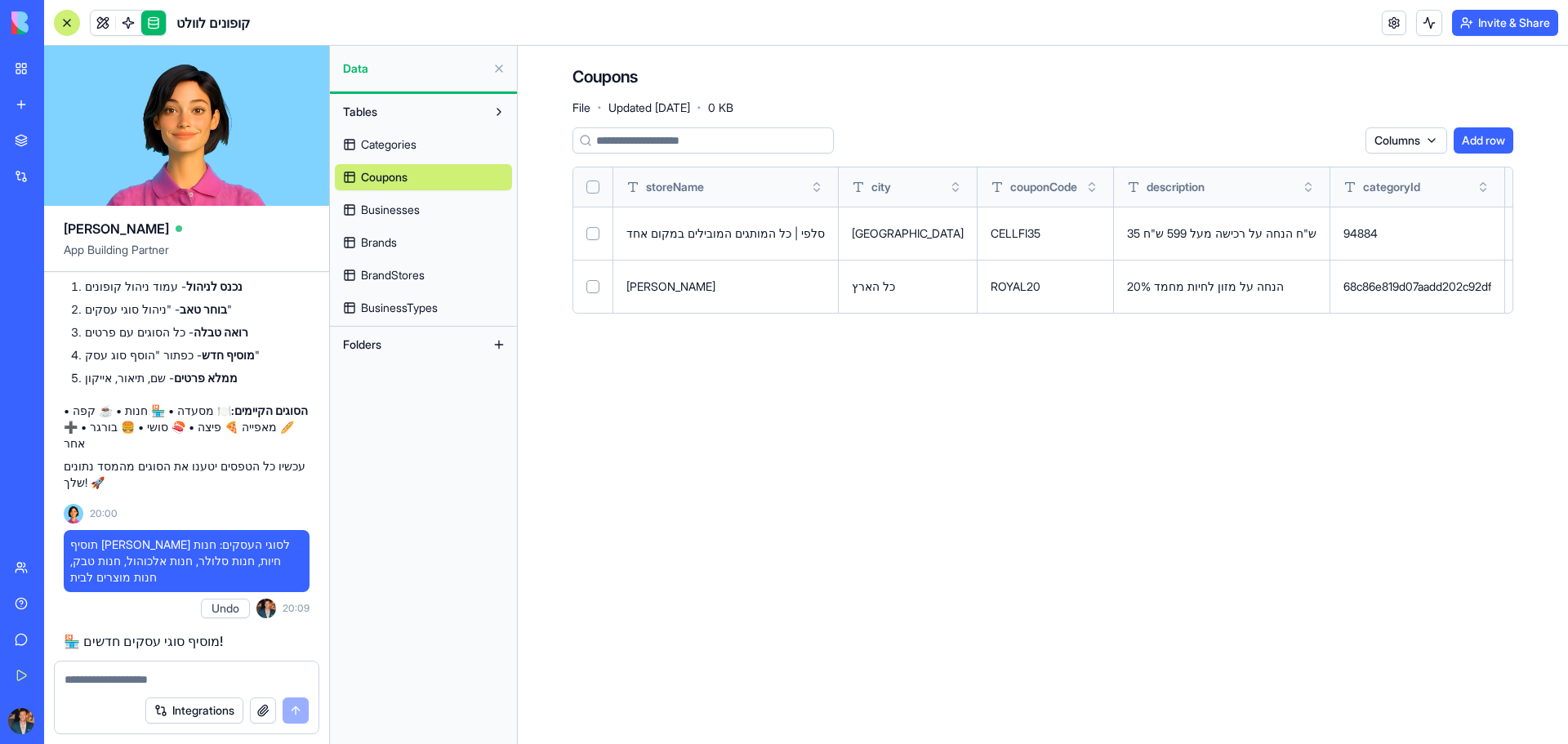
click at [402, 308] on span "BusinessTypes" at bounding box center [399, 308] width 77 height 17
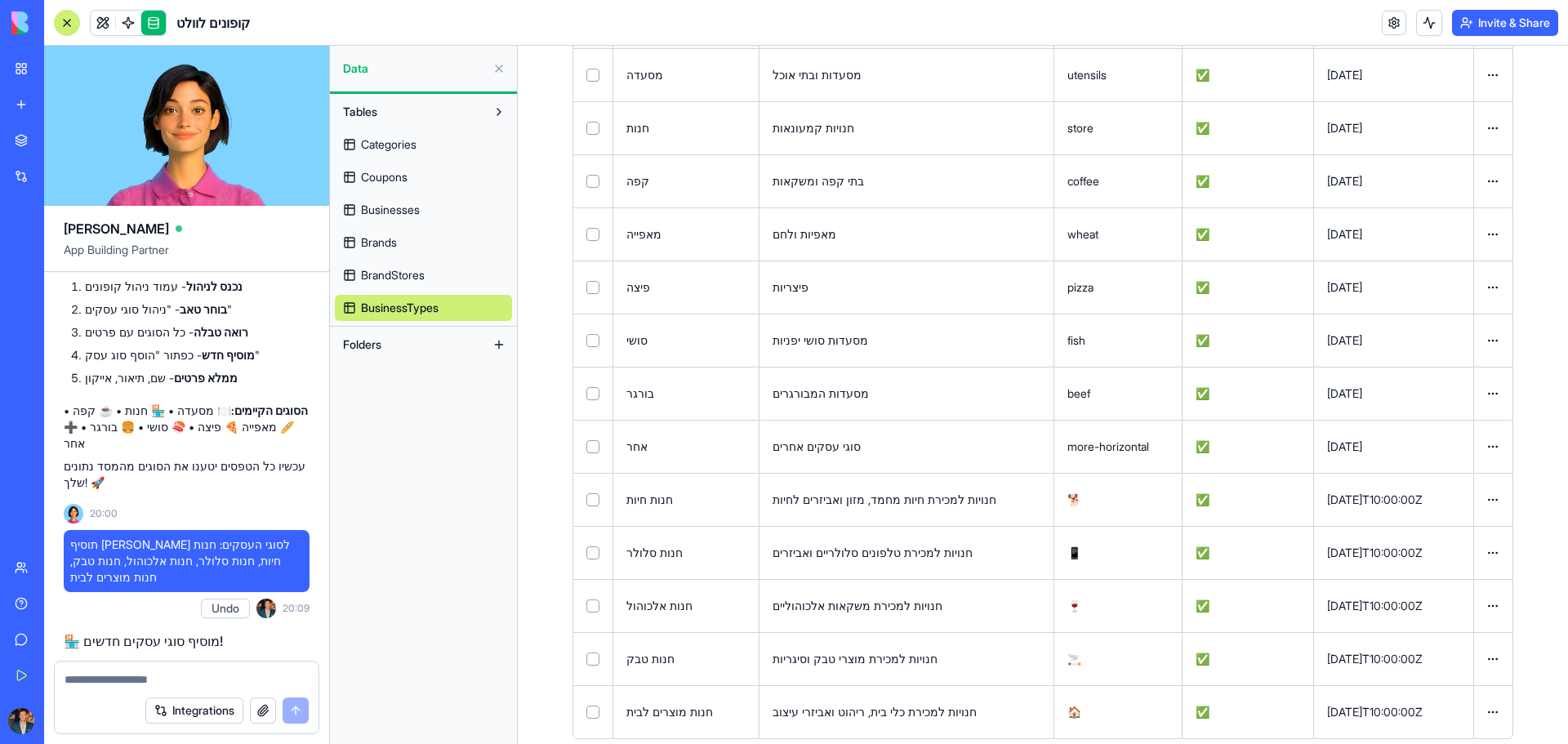
scroll to position [187, 0]
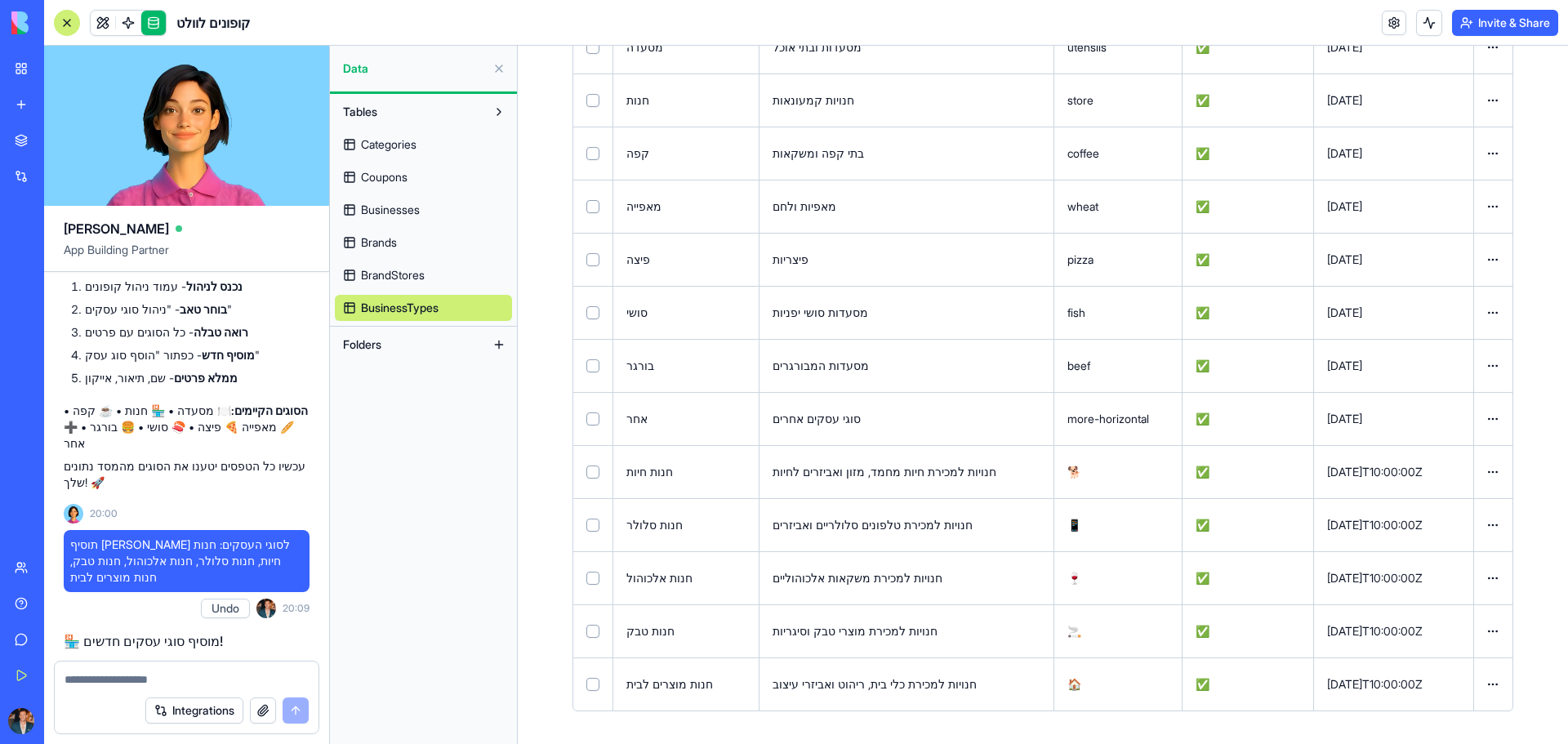
click at [403, 204] on span "Businesses" at bounding box center [390, 210] width 59 height 17
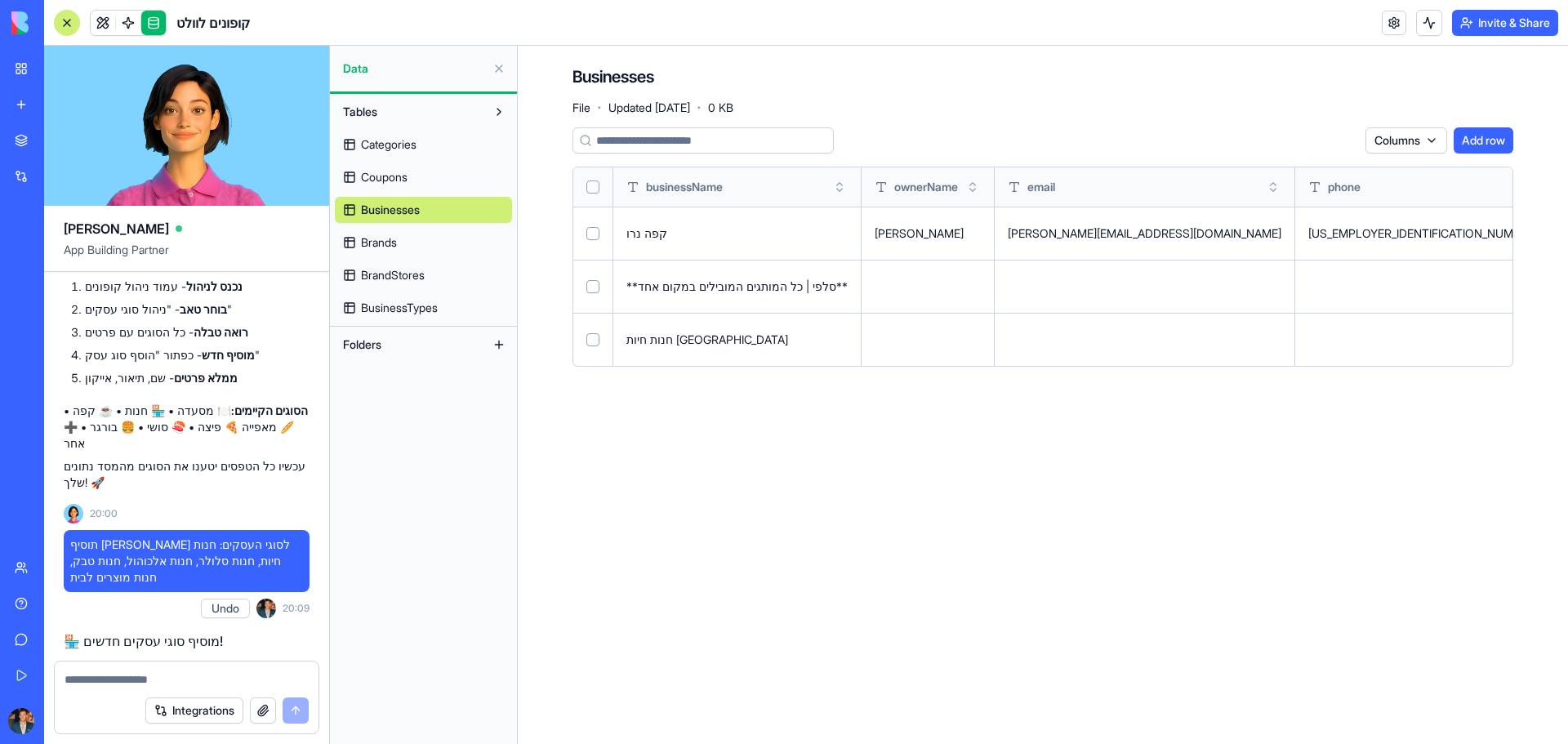
click at [0, 0] on button at bounding box center [0, 0] width 0 height 0
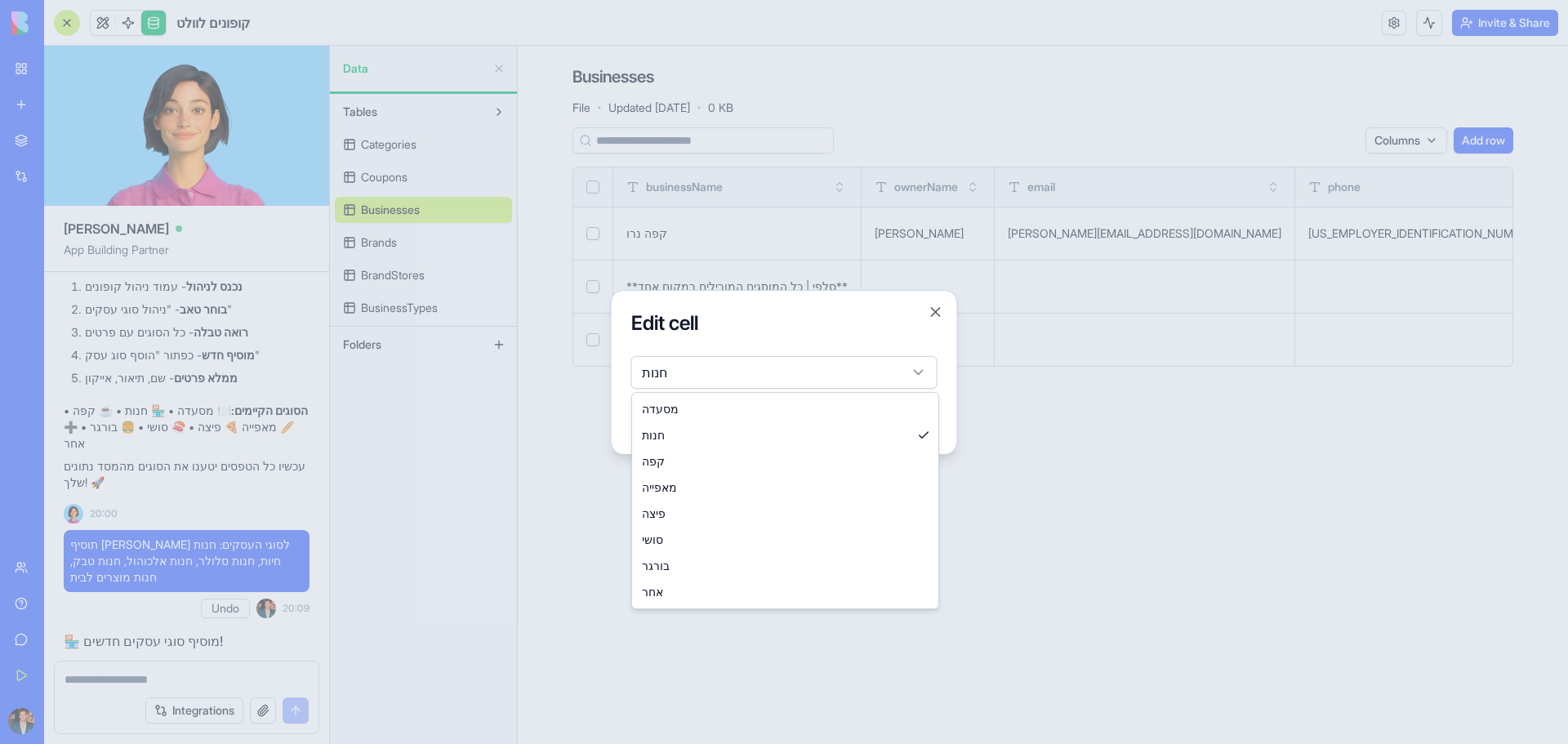
click at [840, 367] on body "BETA My Workspace New app Marketplace Integrations Recent BioPet Product Scanne…" at bounding box center [784, 372] width 1568 height 744
click at [1156, 474] on div at bounding box center [784, 372] width 1568 height 744
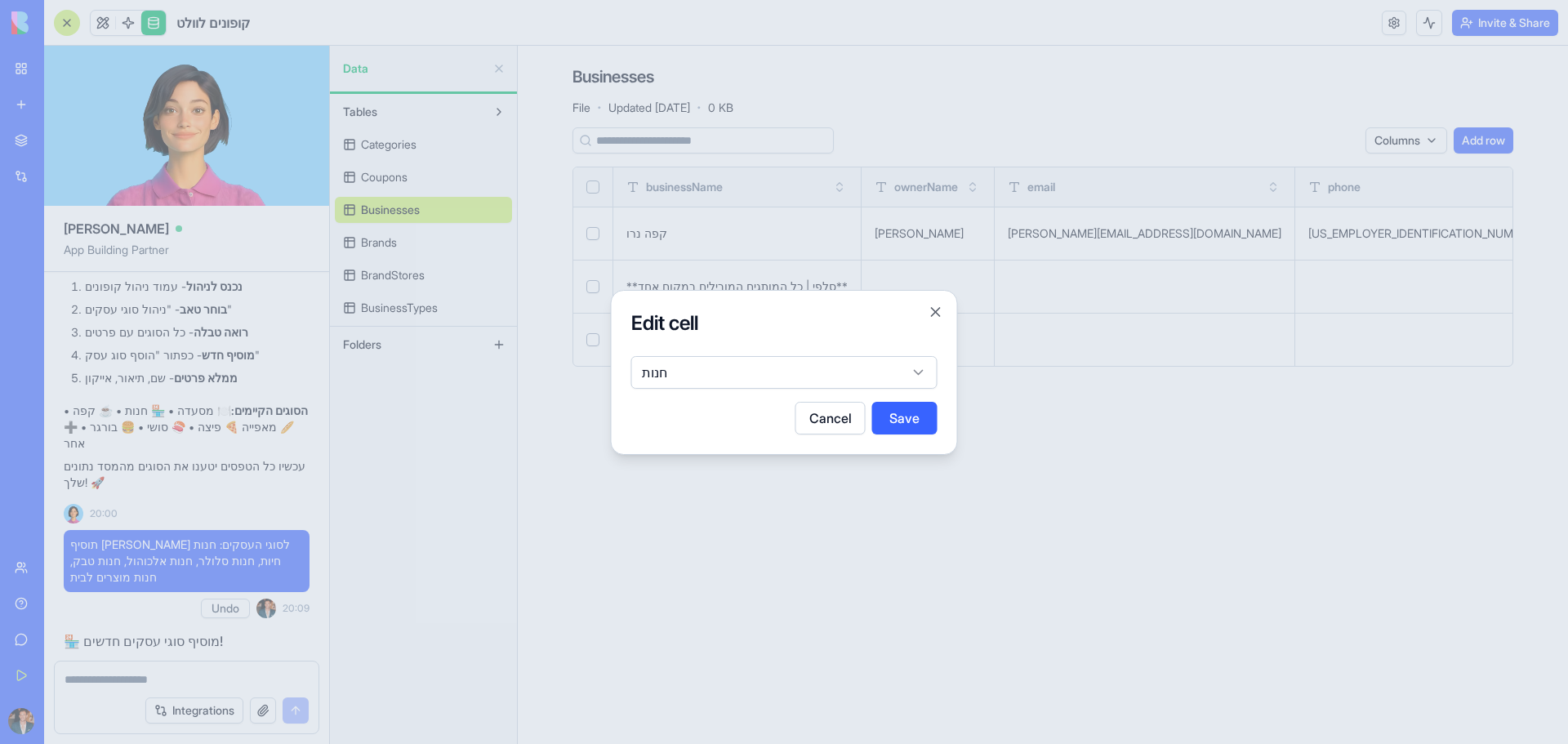
click at [1478, 232] on div at bounding box center [784, 372] width 1568 height 744
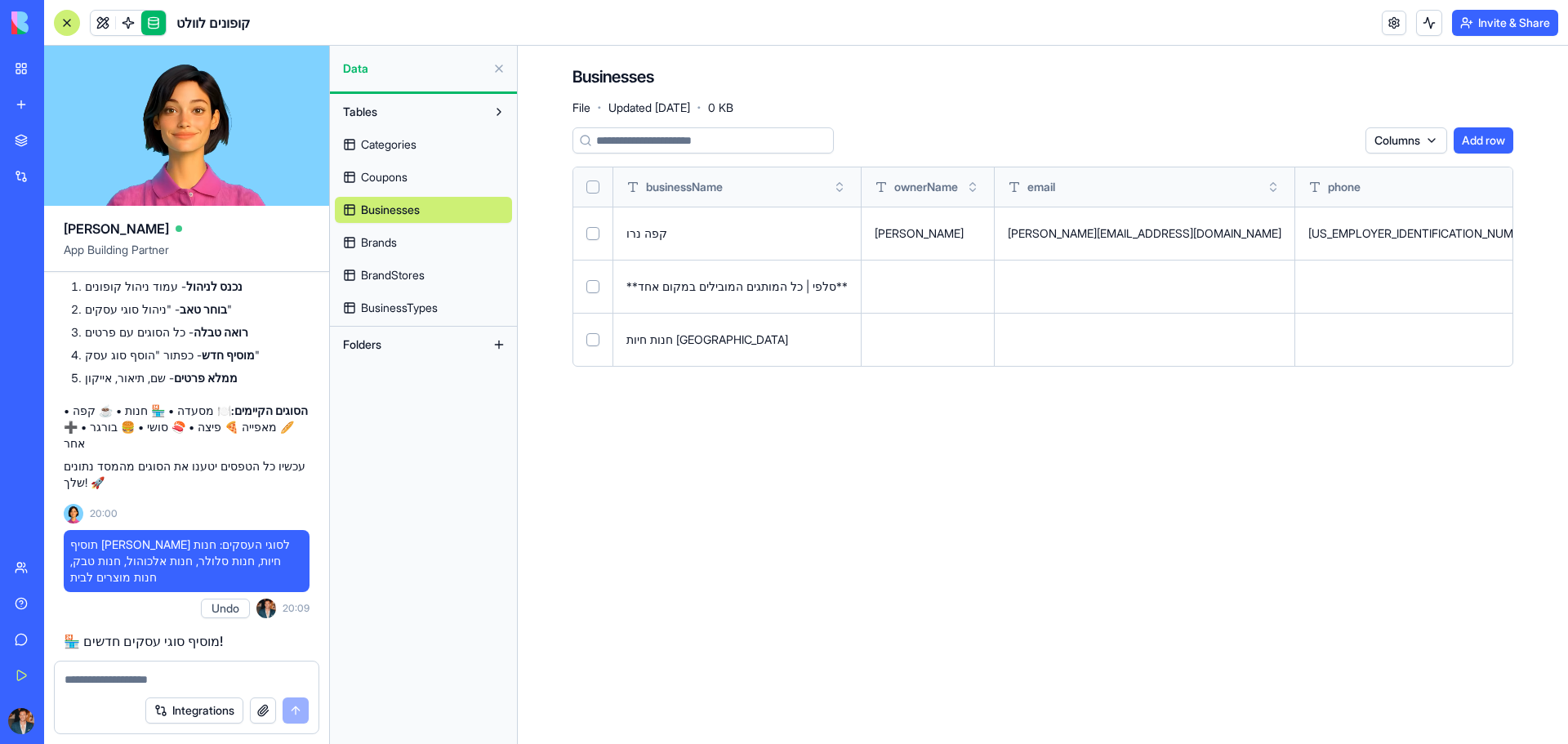
click at [0, 0] on button at bounding box center [0, 0] width 0 height 0
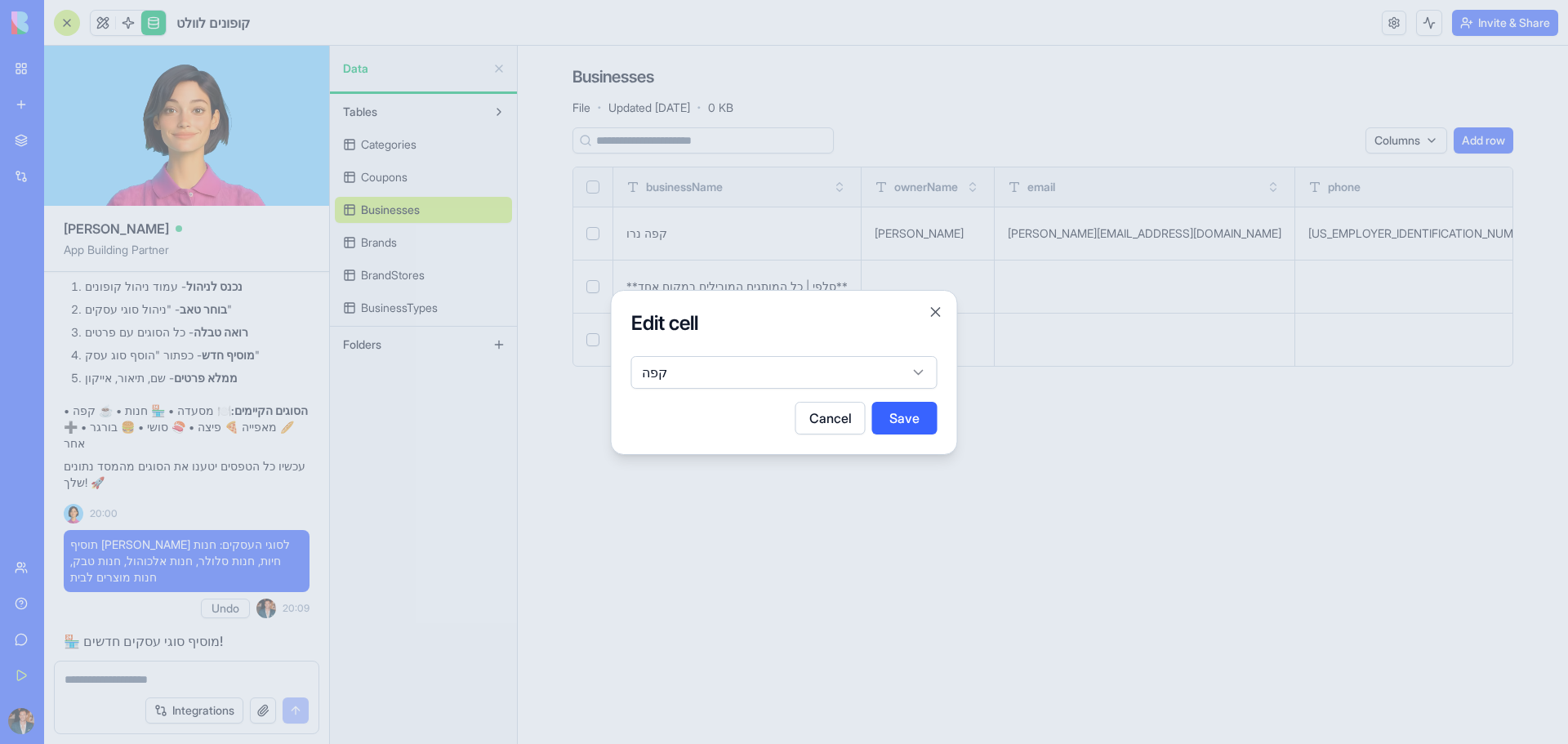
click at [1508, 224] on div at bounding box center [784, 372] width 1568 height 744
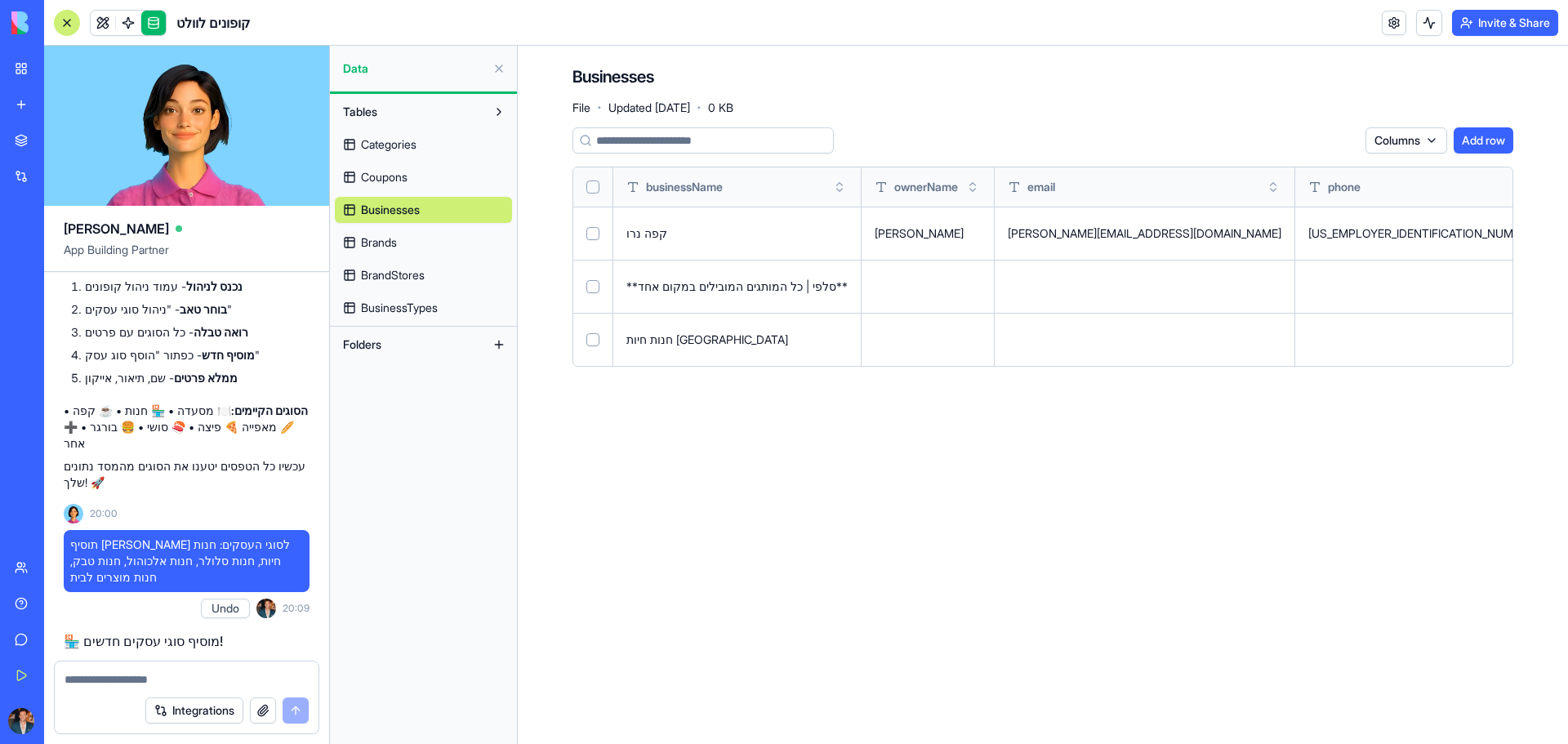
click at [0, 0] on button at bounding box center [0, 0] width 0 height 0
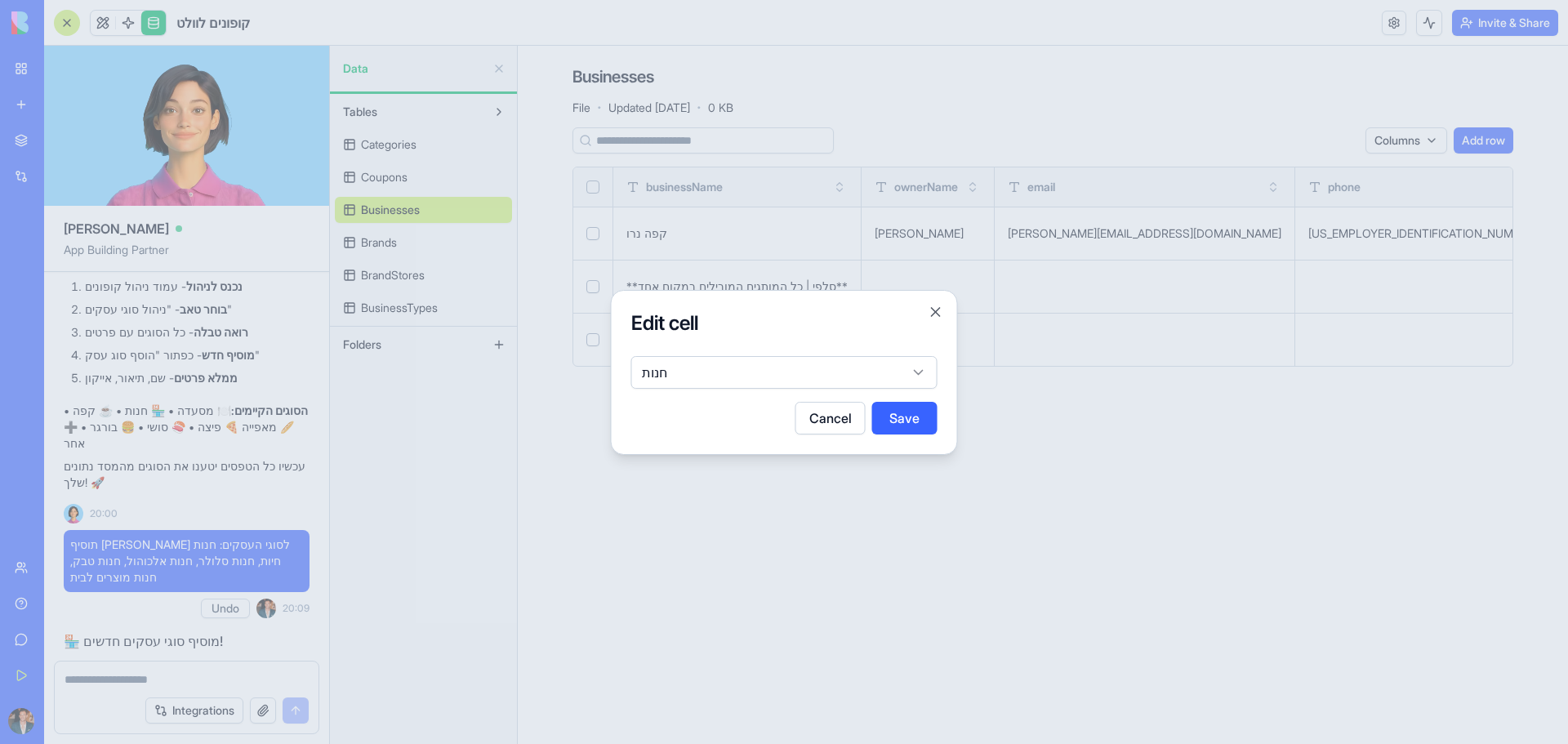
click at [912, 382] on body "BETA My Workspace New app Marketplace Integrations Recent BioPet Product Scanne…" at bounding box center [784, 372] width 1568 height 744
click at [141, 681] on div at bounding box center [784, 372] width 1568 height 744
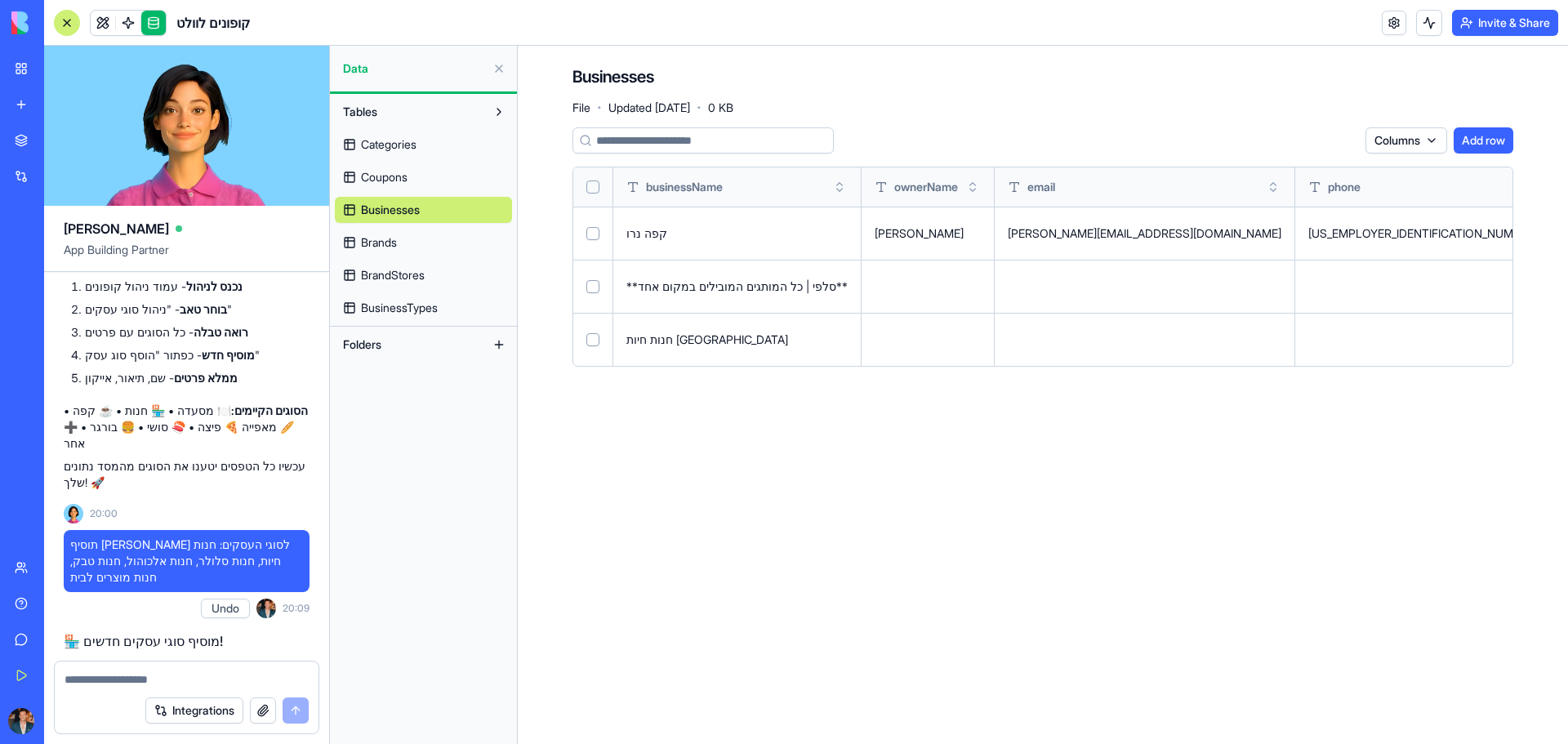
click at [142, 679] on textarea at bounding box center [187, 680] width 244 height 17
paste textarea "*"
type textarea "**********"
click at [290, 707] on button "submit" at bounding box center [295, 710] width 26 height 26
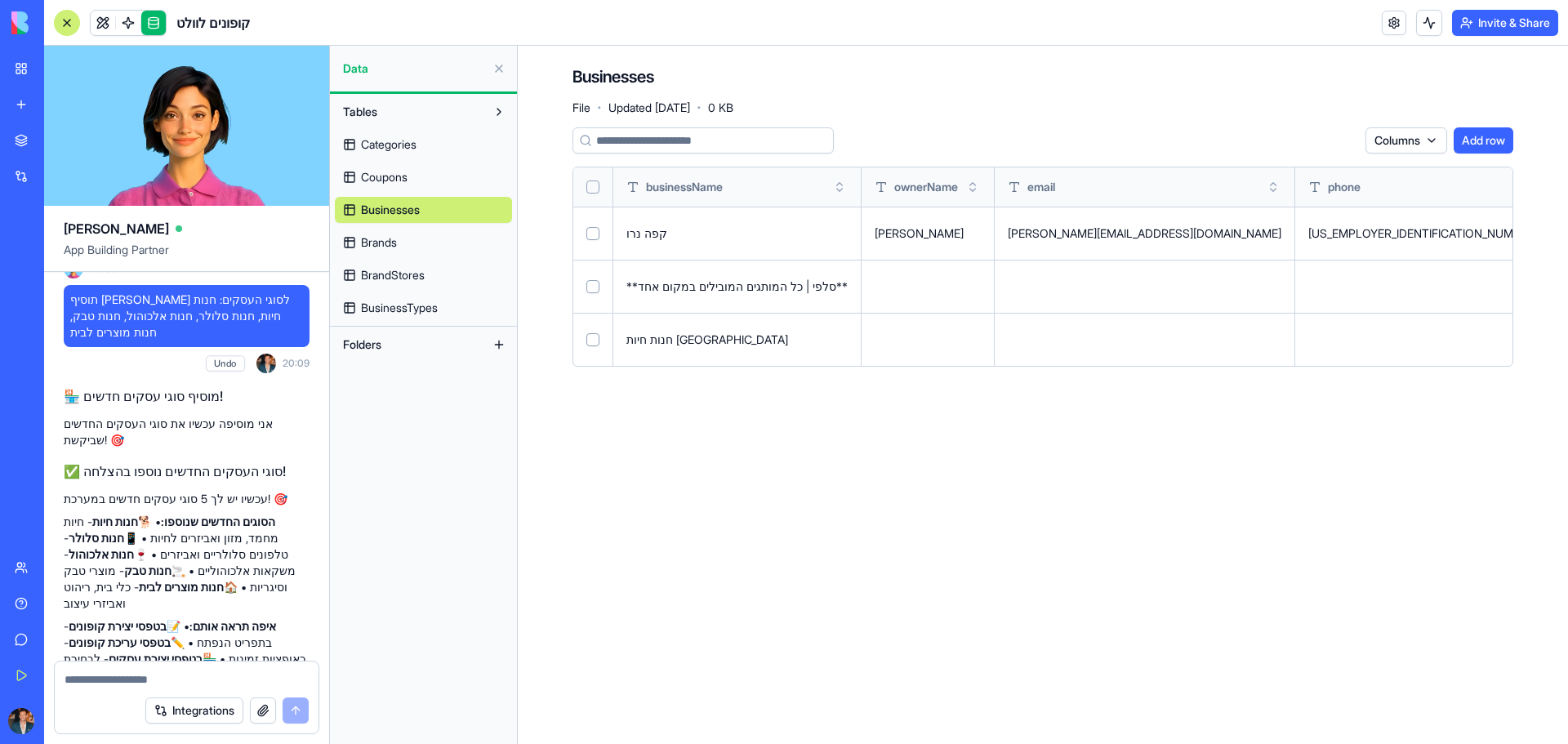
scroll to position [8494, 0]
